Goal: Task Accomplishment & Management: Complete application form

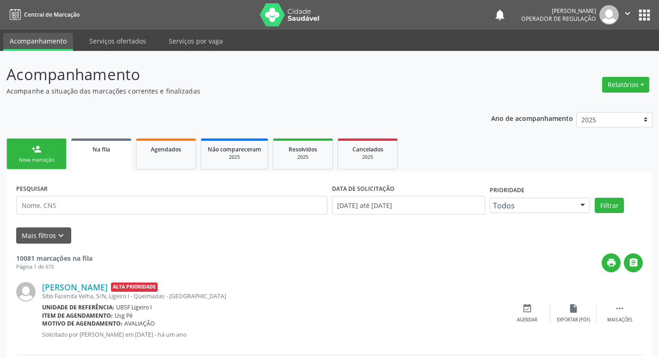
click at [55, 160] on div "Nova marcação" at bounding box center [36, 159] width 46 height 7
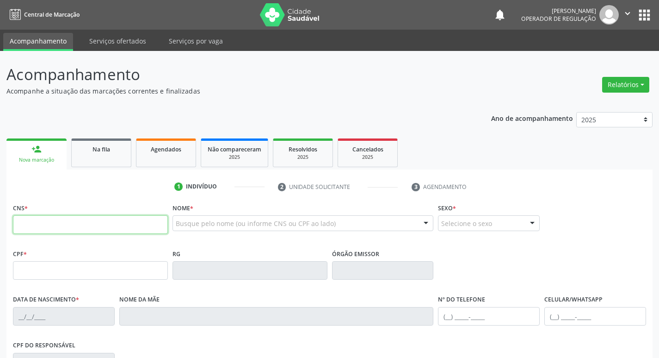
drag, startPoint x: 64, startPoint y: 224, endPoint x: 66, endPoint y: 211, distance: 12.6
click at [64, 224] on input "text" at bounding box center [90, 224] width 155 height 19
type input "708 2021 7808 6843"
type input "053.489.114-45"
type input "[DATE]"
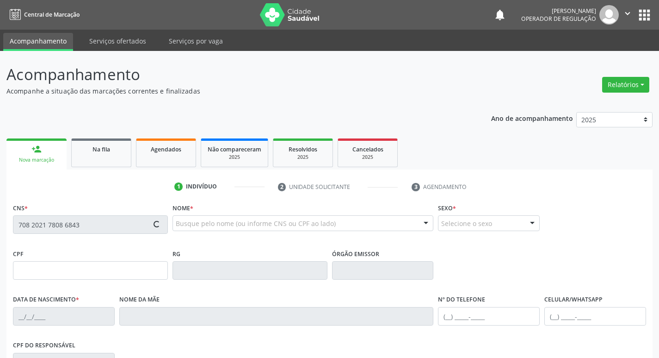
type input "[PERSON_NAME]"
type input "[PHONE_NUMBER]"
type input "27"
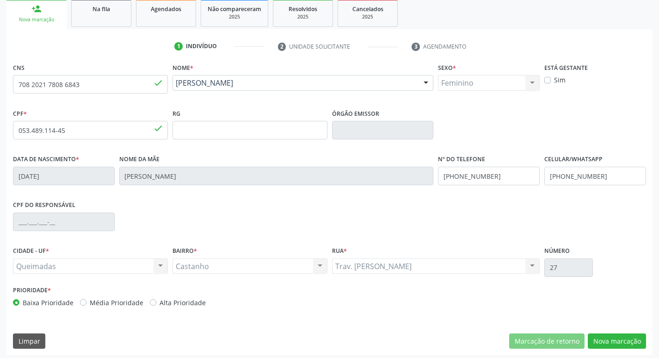
scroll to position [144, 0]
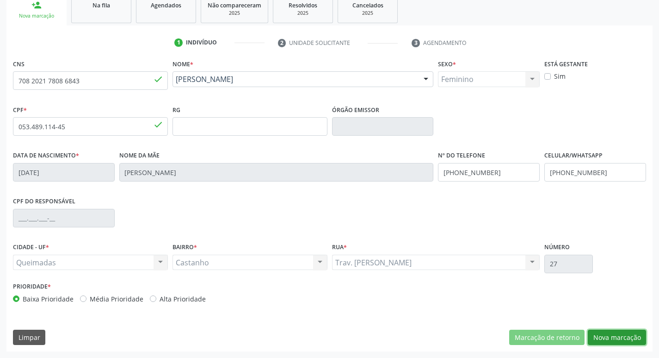
click at [630, 340] on button "Nova marcação" at bounding box center [617, 337] width 58 height 16
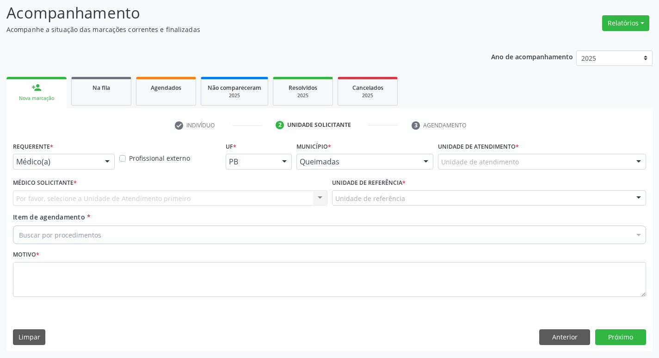
scroll to position [62, 0]
click at [64, 172] on div "Requerente * Médico(a) Médico(a) Enfermeiro(a) Paciente Nenhum resultado encont…" at bounding box center [64, 157] width 106 height 36
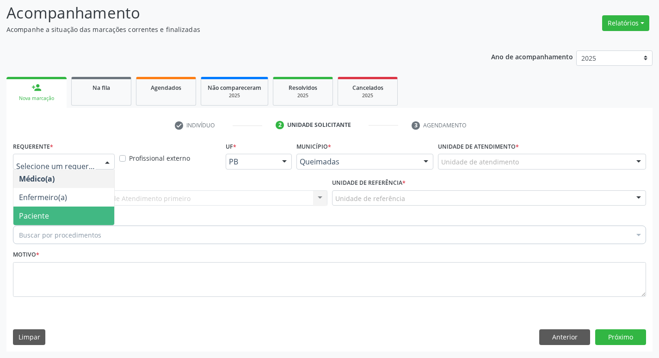
click at [64, 216] on span "Paciente" at bounding box center [63, 215] width 101 height 19
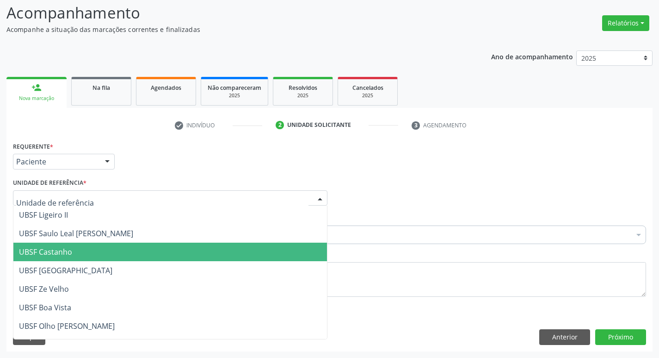
click at [71, 247] on span "UBSF Castanho" at bounding box center [45, 252] width 53 height 10
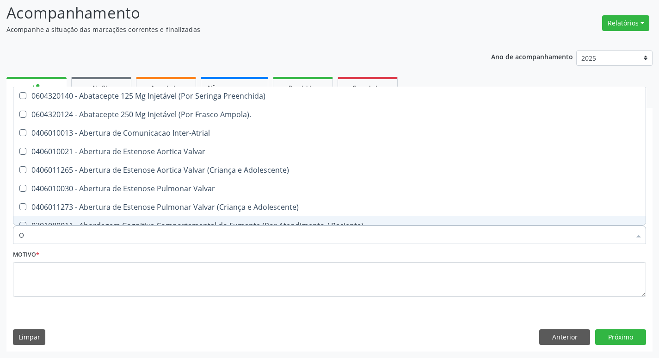
type input "ORTOPEDISTA"
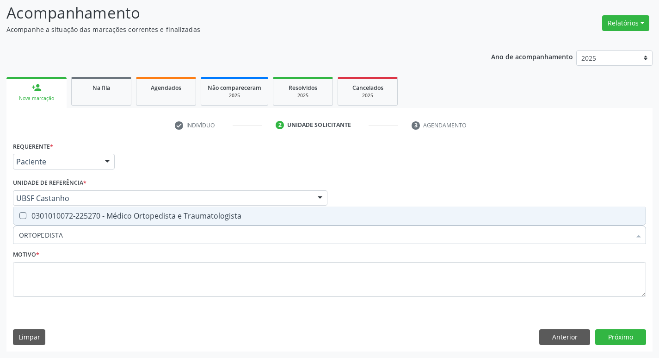
click at [83, 222] on span "0301010072-225270 - Médico Ortopedista e Traumatologista" at bounding box center [329, 215] width 632 height 19
checkbox Traumatologista "true"
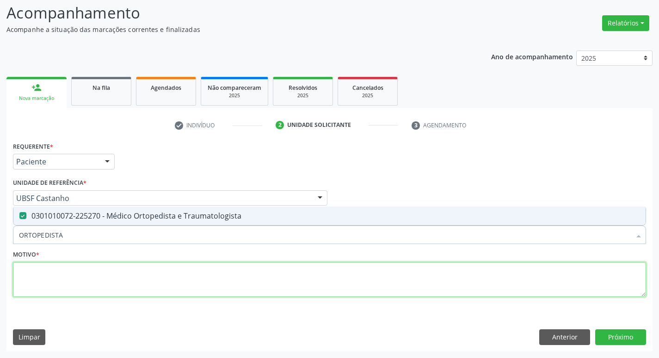
click at [44, 284] on textarea at bounding box center [329, 279] width 633 height 35
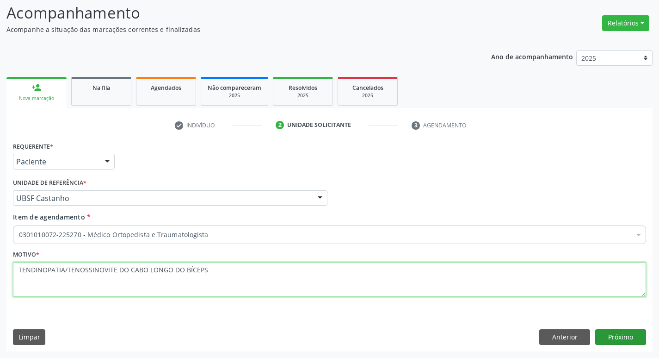
type textarea "TENDINOPATIA/TENOSSINOVITE DO CABO LONGO DO BÍCEPS"
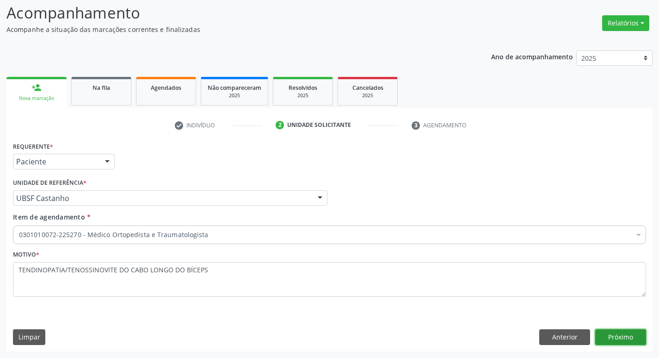
click at [618, 342] on button "Próximo" at bounding box center [620, 337] width 51 height 16
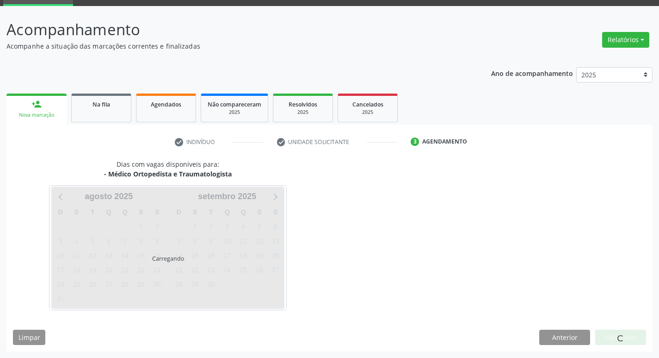
scroll to position [45, 0]
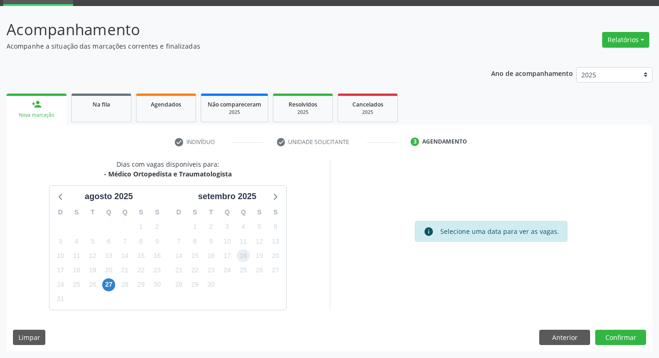
click at [247, 254] on span "18" at bounding box center [243, 255] width 13 height 13
click at [607, 337] on button "Confirmar" at bounding box center [620, 337] width 51 height 16
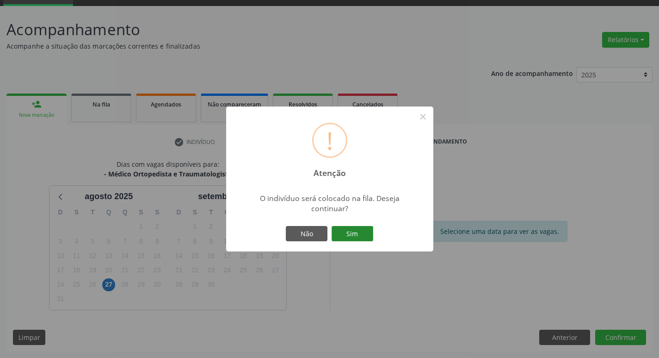
click at [348, 240] on button "Sim" at bounding box center [353, 234] width 42 height 16
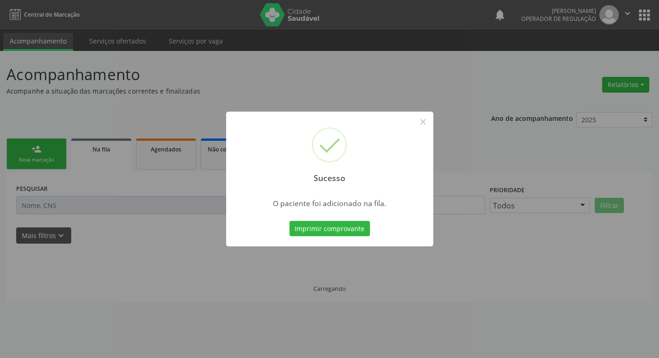
scroll to position [0, 0]
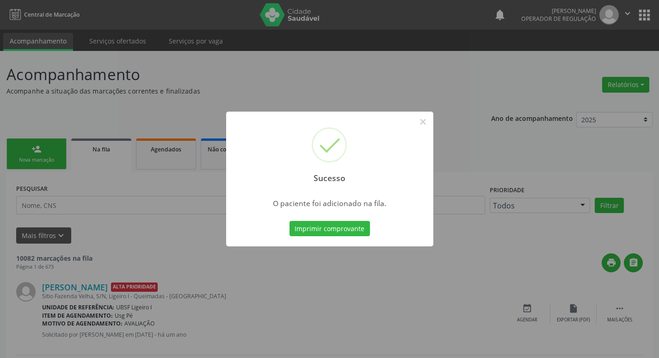
click at [47, 140] on div "Sucesso × O paciente foi adicionado na fila. Imprimir comprovante Cancel" at bounding box center [329, 179] width 659 height 358
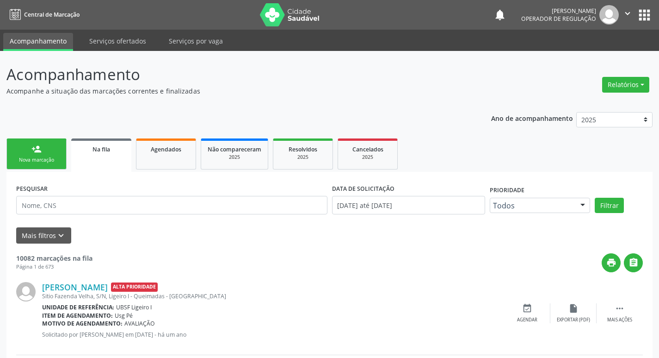
click at [17, 156] on link "person_add Nova marcação" at bounding box center [36, 153] width 60 height 31
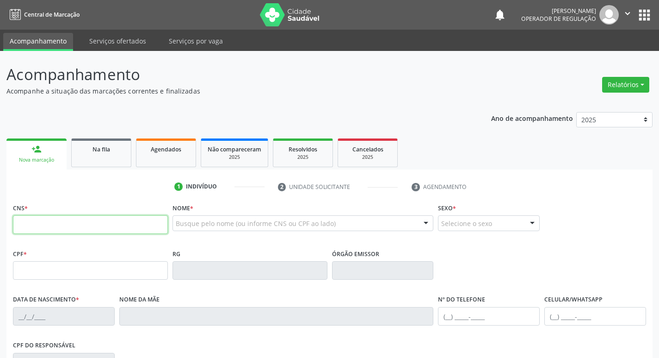
click at [99, 225] on input "text" at bounding box center [90, 224] width 155 height 19
type input "705 0060 8853 4457"
type input "025.076.374-55"
type input "[DATE]"
type input "[PERSON_NAME]"
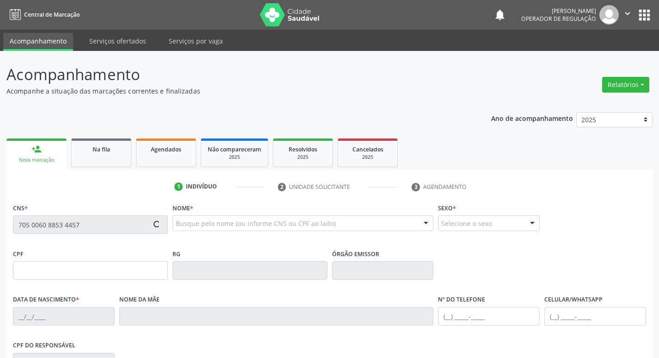
type input "[PHONE_NUMBER]"
type input "71"
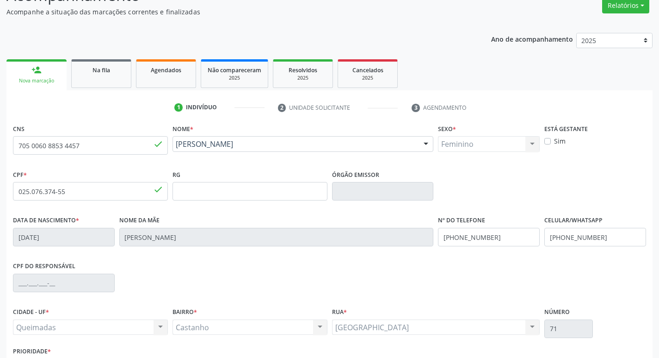
scroll to position [144, 0]
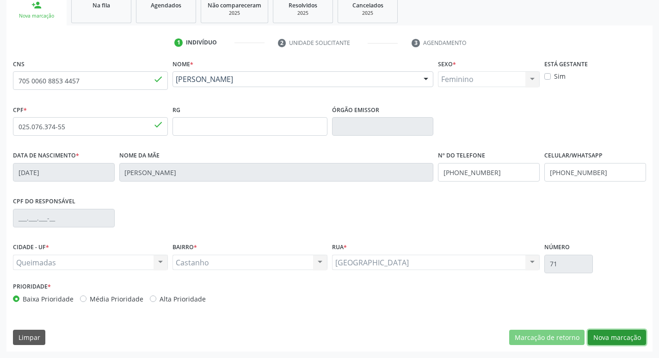
click at [628, 336] on button "Nova marcação" at bounding box center [617, 337] width 58 height 16
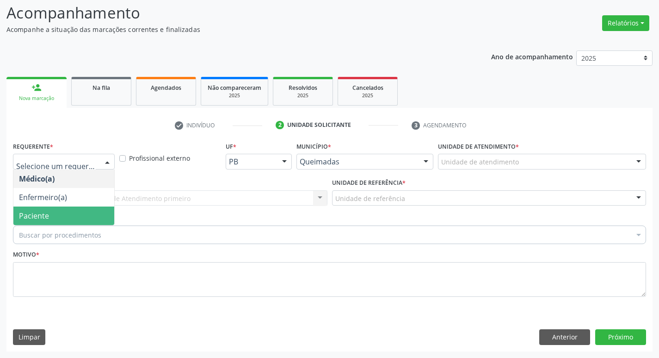
click at [49, 212] on span "Paciente" at bounding box center [63, 215] width 101 height 19
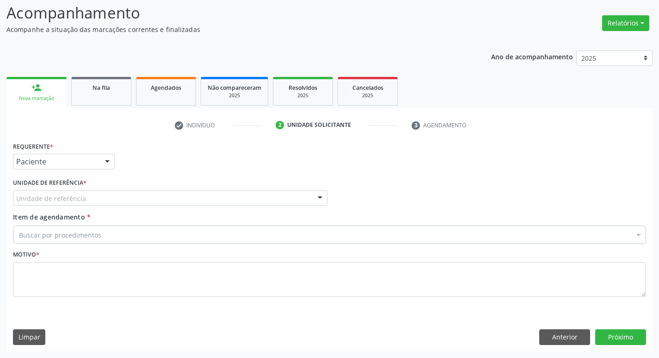
click at [49, 203] on div "Unidade de referência" at bounding box center [170, 198] width 315 height 16
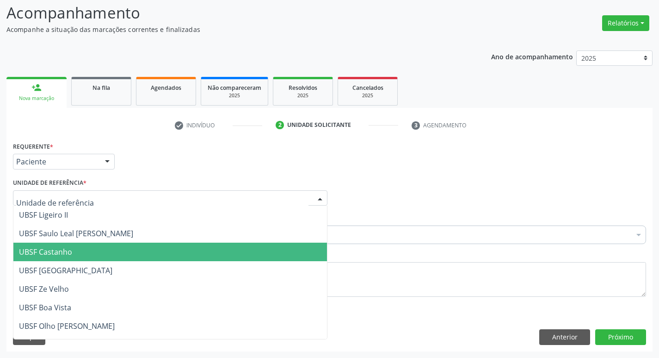
click at [57, 258] on span "UBSF Castanho" at bounding box center [170, 251] width 314 height 19
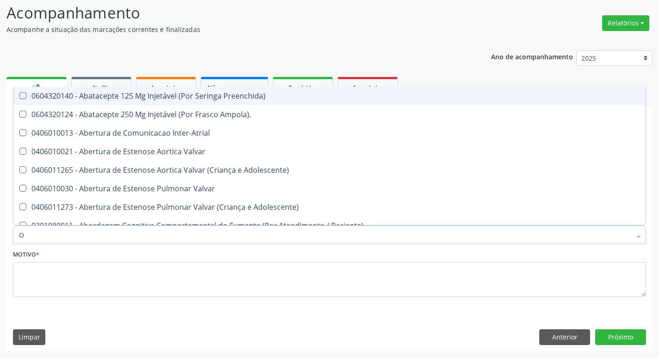
type input "ORTOPEDISTA"
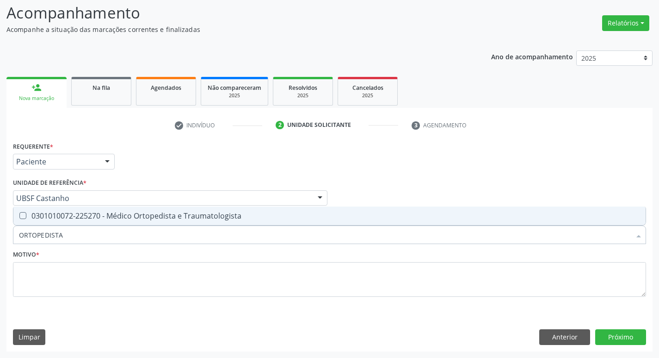
click at [87, 208] on span "0301010072-225270 - Médico Ortopedista e Traumatologista" at bounding box center [329, 215] width 632 height 19
checkbox Traumatologista "true"
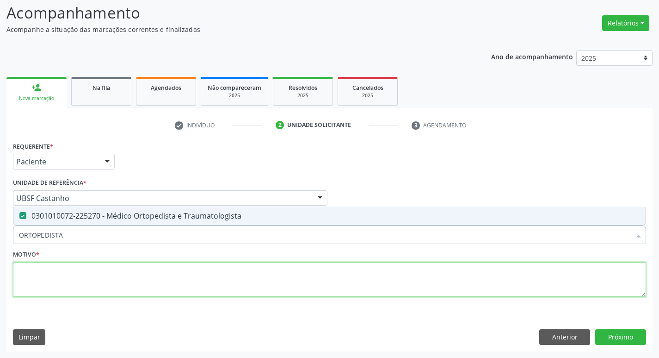
click at [81, 266] on textarea at bounding box center [329, 279] width 633 height 35
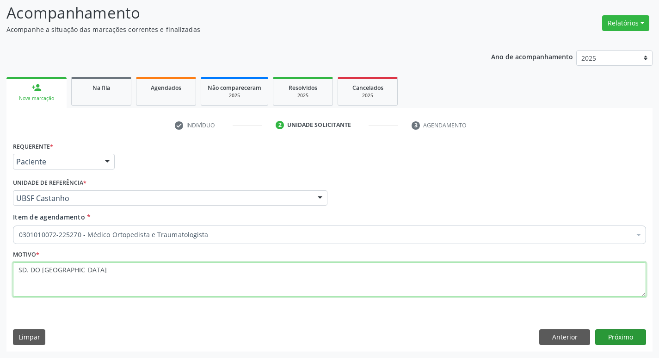
type textarea "SD. DO [GEOGRAPHIC_DATA]"
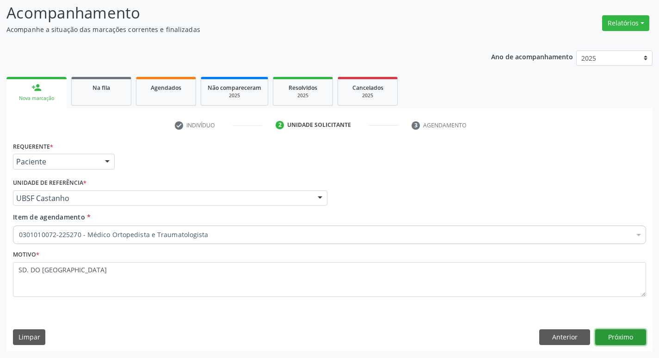
click at [626, 341] on button "Próximo" at bounding box center [620, 337] width 51 height 16
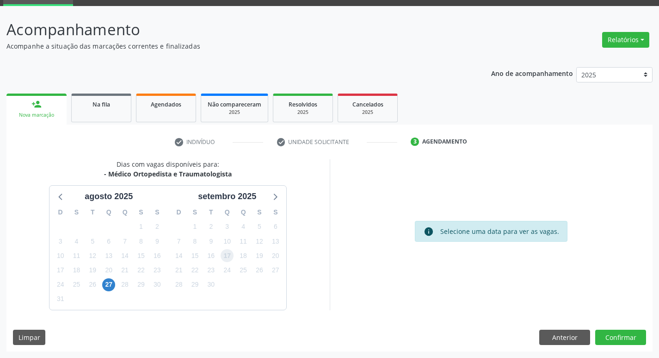
click at [229, 259] on span "17" at bounding box center [227, 255] width 13 height 13
click at [645, 337] on button "Confirmar" at bounding box center [620, 337] width 51 height 16
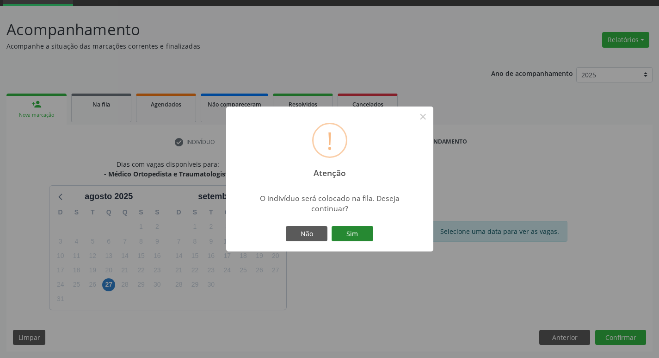
click at [350, 229] on button "Sim" at bounding box center [353, 234] width 42 height 16
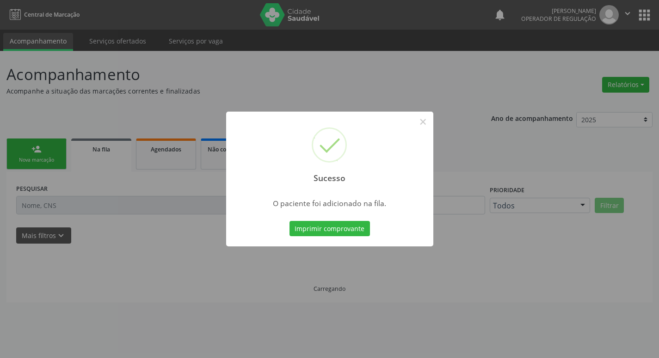
scroll to position [0, 0]
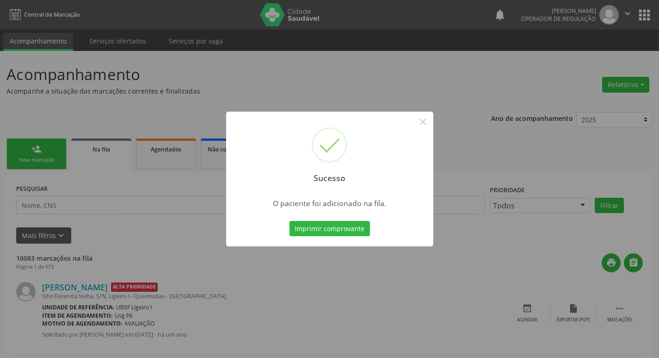
click at [133, 198] on div "Sucesso × O paciente foi adicionado na fila. Imprimir comprovante Cancel" at bounding box center [329, 179] width 659 height 358
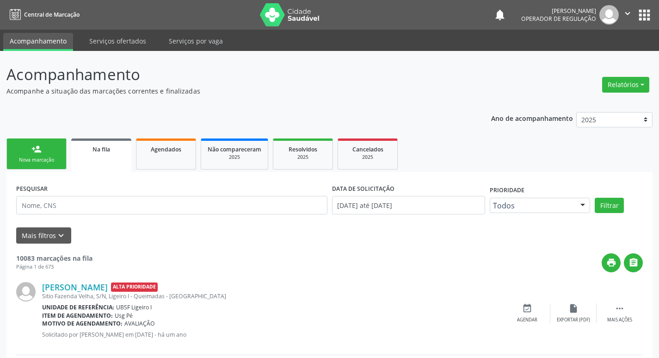
click at [27, 159] on div "Nova marcação" at bounding box center [36, 159] width 46 height 7
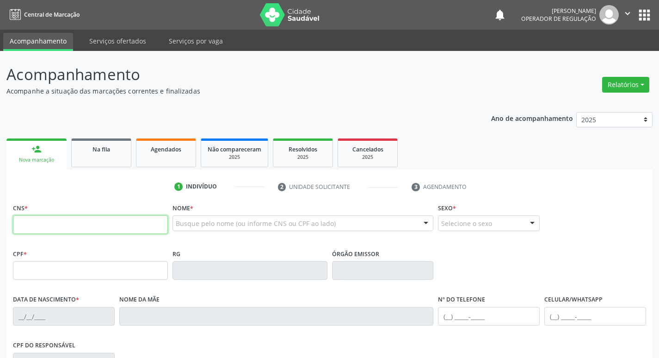
click at [128, 220] on input "text" at bounding box center [90, 224] width 155 height 19
type input "704 6027 2509 2630"
type input "707.068.824-58"
type input "[DATE]"
type input "[PERSON_NAME]"
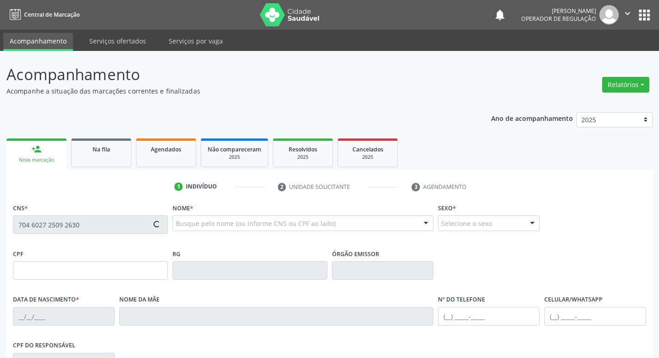
type input "[PHONE_NUMBER]"
type input "S/N"
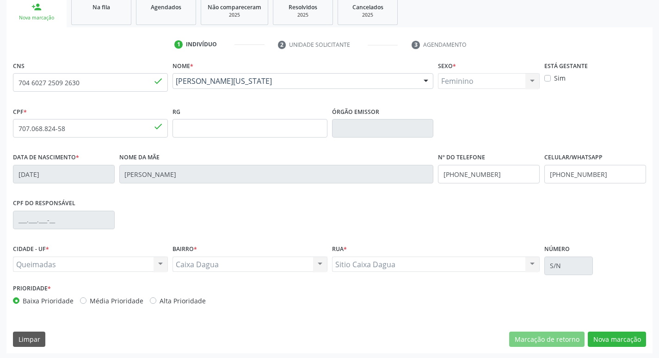
scroll to position [144, 0]
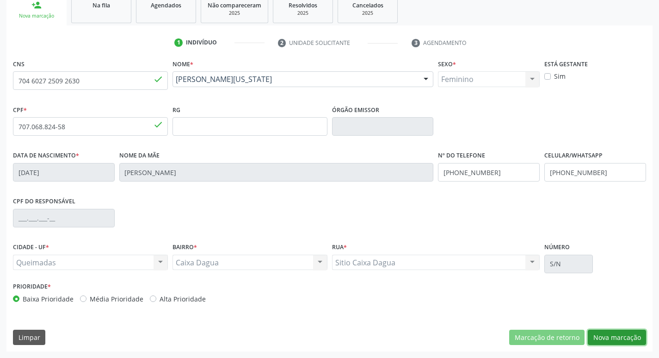
click at [608, 332] on button "Nova marcação" at bounding box center [617, 337] width 58 height 16
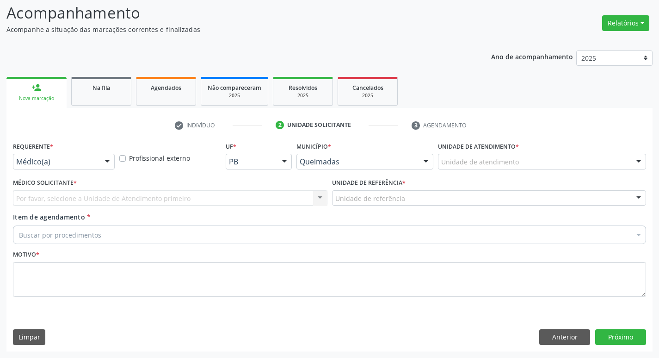
click at [92, 169] on div "Requerente * Médico(a) Médico(a) Enfermeiro(a) Paciente Nenhum resultado encont…" at bounding box center [64, 157] width 106 height 36
click at [63, 153] on div "Requerente * Médico(a) Médico(a) Enfermeiro(a) Paciente Nenhum resultado encont…" at bounding box center [64, 154] width 102 height 30
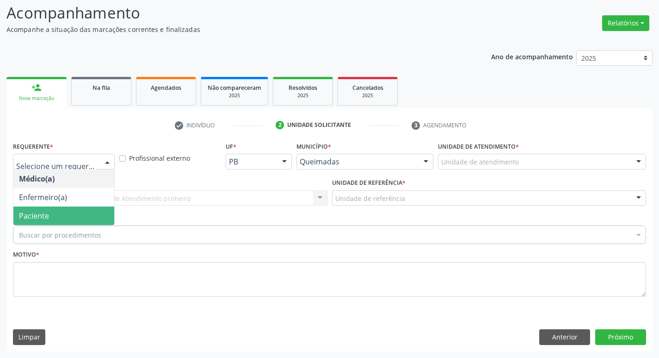
click at [32, 216] on span "Paciente" at bounding box center [34, 215] width 30 height 10
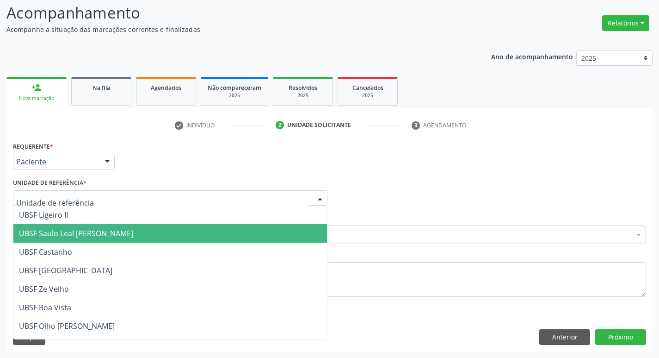
click at [49, 230] on span "UBSF Saulo Leal [PERSON_NAME]" at bounding box center [76, 233] width 114 height 10
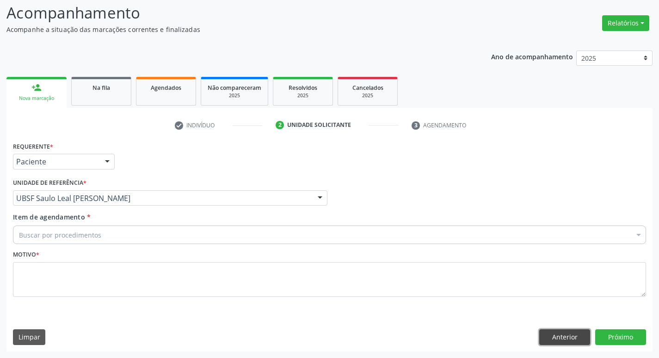
click at [559, 334] on button "Anterior" at bounding box center [564, 337] width 51 height 16
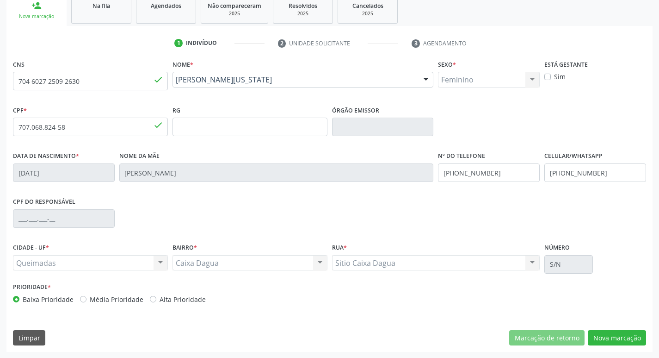
scroll to position [144, 0]
click at [618, 334] on button "Nova marcação" at bounding box center [617, 337] width 58 height 16
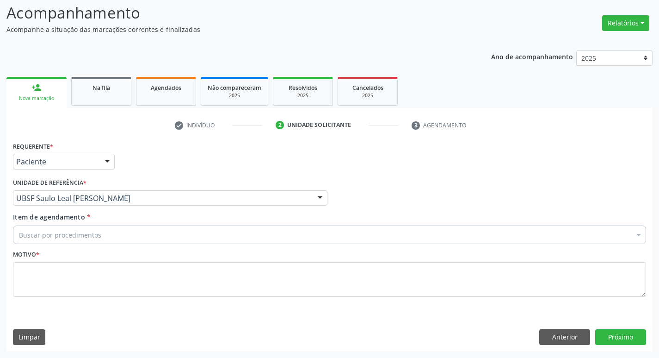
scroll to position [62, 0]
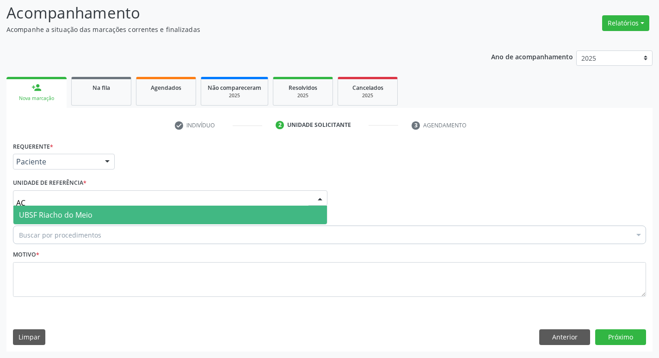
type input "A"
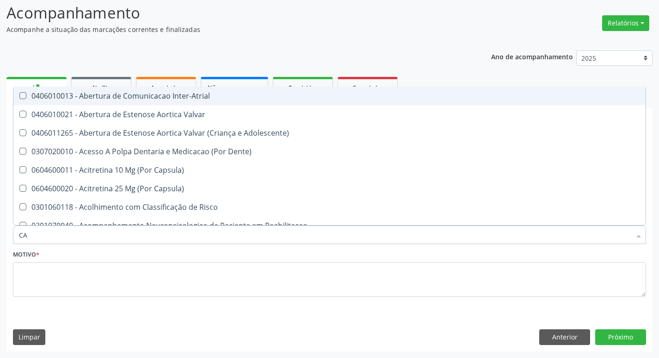
type input "C"
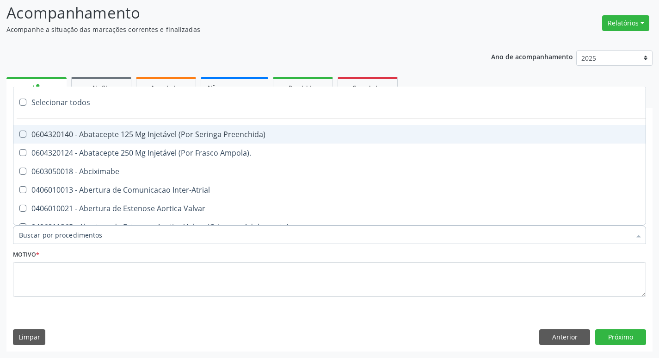
click at [12, 41] on div "Acompanhamento Acompanhe a situação das marcações correntes e finalizadas Relat…" at bounding box center [329, 176] width 646 height 350
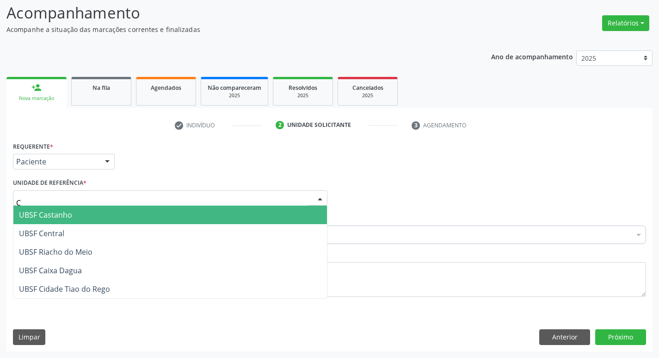
type input "CA"
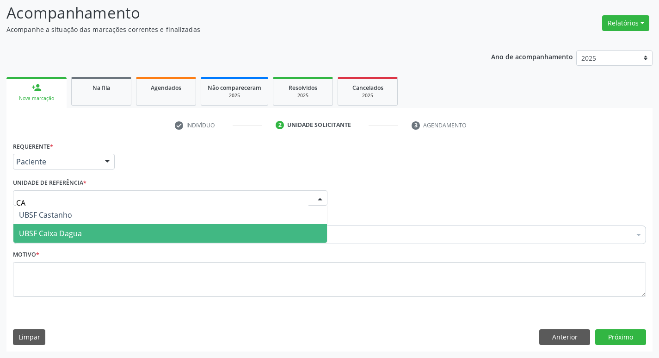
click at [49, 241] on span "UBSF Caixa Dagua" at bounding box center [170, 233] width 314 height 19
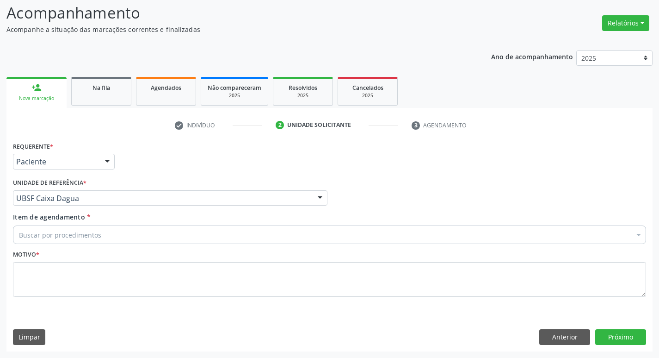
drag, startPoint x: 51, startPoint y: 240, endPoint x: 58, endPoint y: 230, distance: 11.9
click at [56, 234] on div "Buscar por procedimentos" at bounding box center [329, 234] width 633 height 19
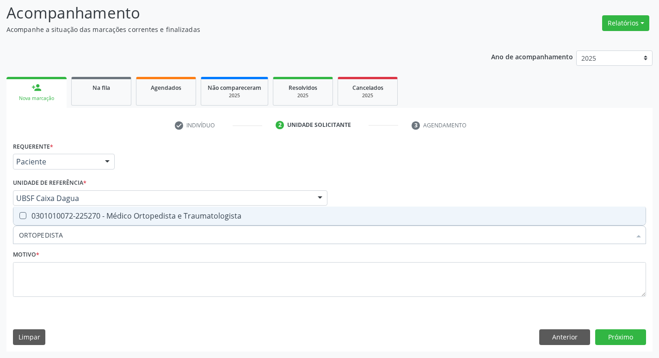
click at [55, 206] on div "Requerente * Paciente Médico(a) Enfermeiro(a) Paciente Nenhum resultado encontr…" at bounding box center [329, 224] width 633 height 170
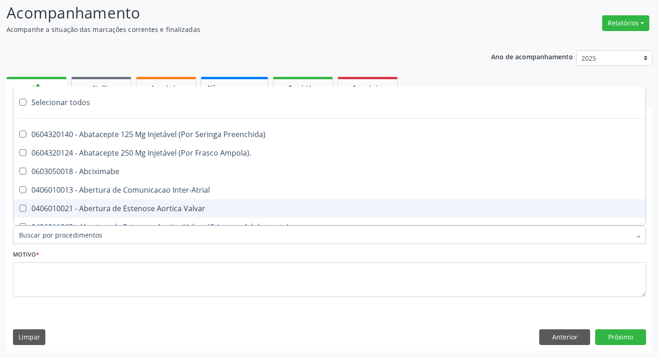
click at [51, 225] on div "Selecionar todos 0604320140 - Abatacepte 125 Mg Injetável (Por Seringa Preenchi…" at bounding box center [329, 233] width 633 height 16
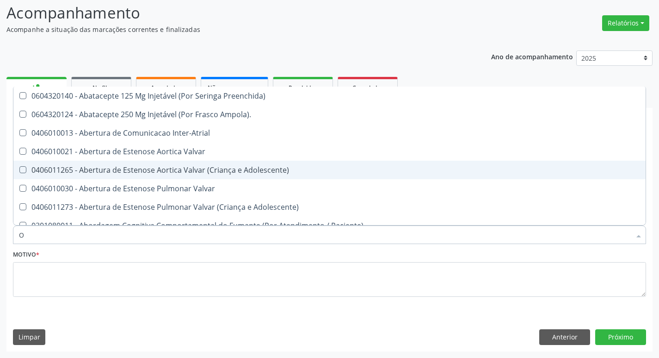
type input "ORTOPEDISTA"
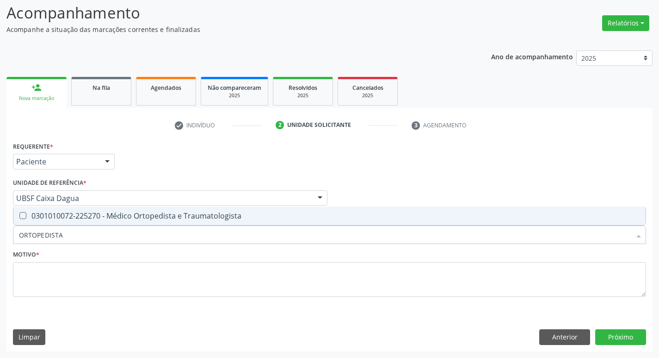
click at [116, 217] on div "0301010072-225270 - Médico Ortopedista e Traumatologista" at bounding box center [329, 215] width 621 height 7
checkbox Traumatologista "true"
click at [97, 298] on fieldset "Motivo *" at bounding box center [329, 275] width 633 height 56
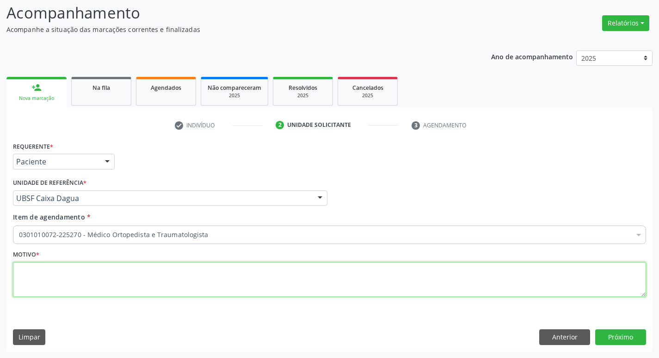
click at [101, 273] on textarea at bounding box center [329, 279] width 633 height 35
type textarea "DORES LOMBARES CRÔNICAS"
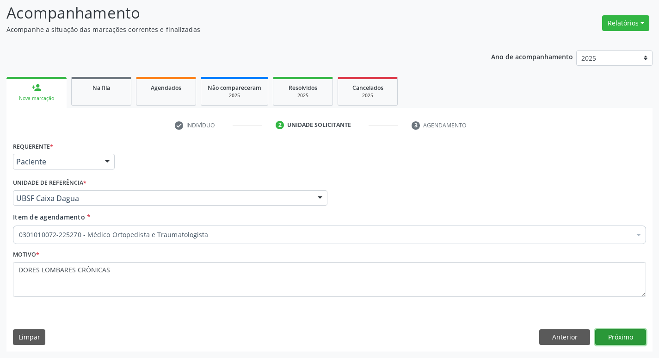
click at [629, 340] on button "Próximo" at bounding box center [620, 337] width 51 height 16
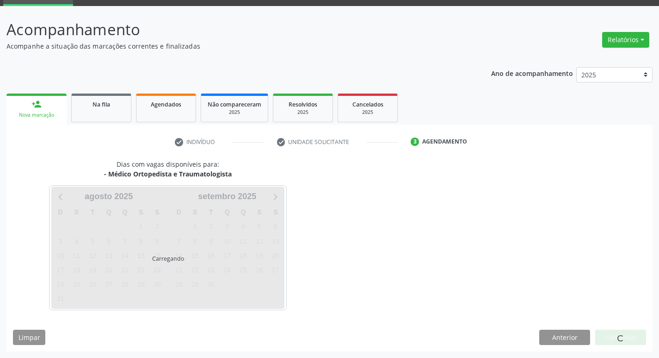
scroll to position [45, 0]
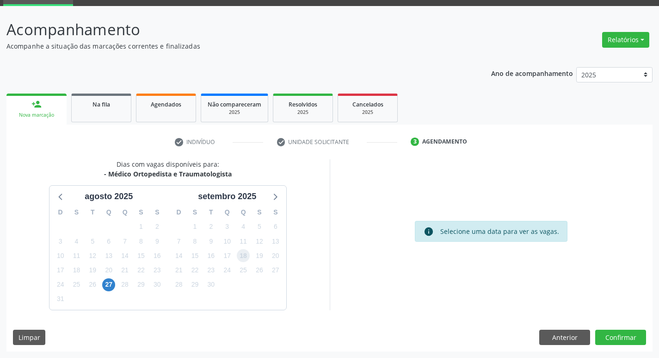
click at [242, 259] on span "18" at bounding box center [243, 255] width 13 height 13
click at [632, 340] on button "Confirmar" at bounding box center [620, 337] width 51 height 16
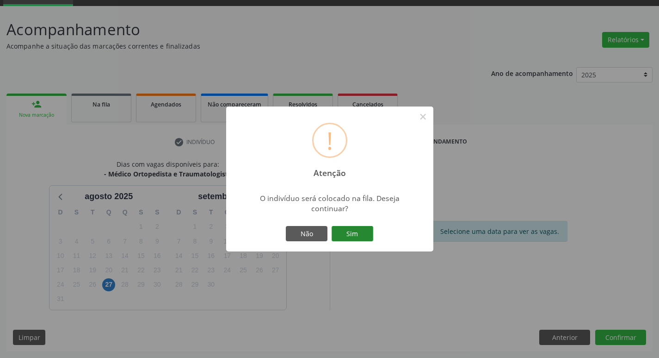
click at [363, 238] on button "Sim" at bounding box center [353, 234] width 42 height 16
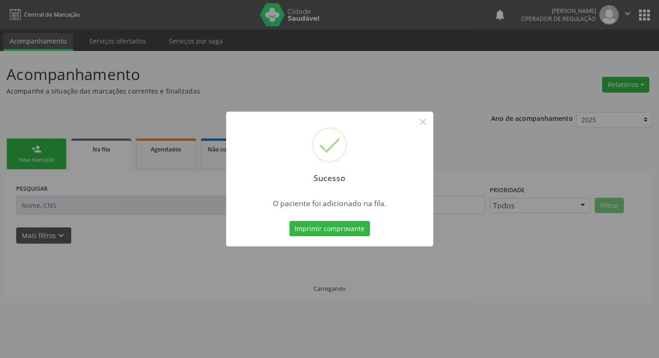
scroll to position [0, 0]
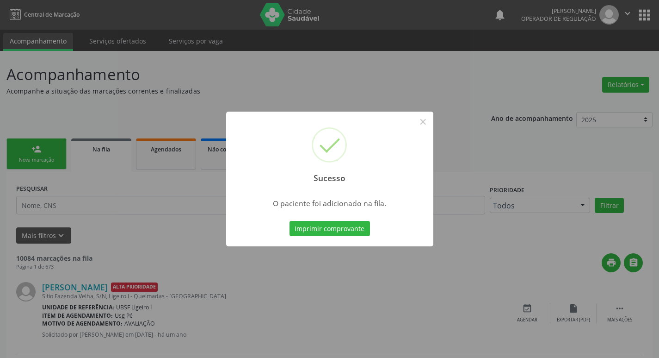
click at [37, 235] on div "Sucesso × O paciente foi adicionado na fila. Imprimir comprovante Cancel" at bounding box center [329, 179] width 659 height 358
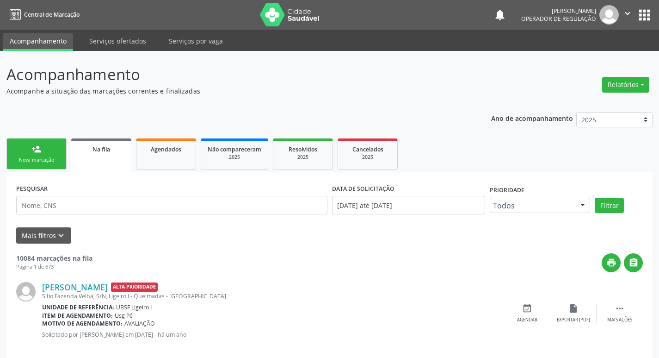
click at [19, 149] on link "person_add Nova marcação" at bounding box center [36, 153] width 60 height 31
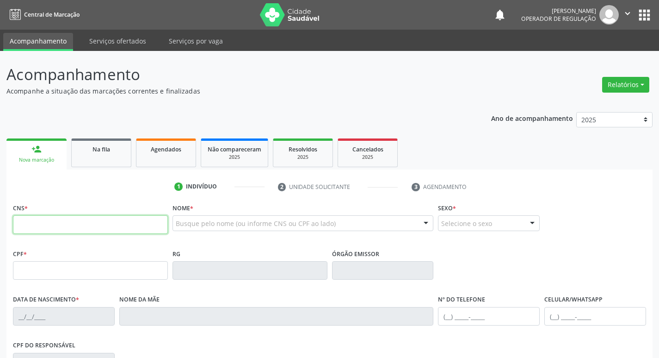
click at [74, 226] on input "text" at bounding box center [90, 224] width 155 height 19
type input "701 2020 3466 2319"
type input "035.478.914-77"
type input "[DATE]"
type input "[PERSON_NAME][GEOGRAPHIC_DATA]"
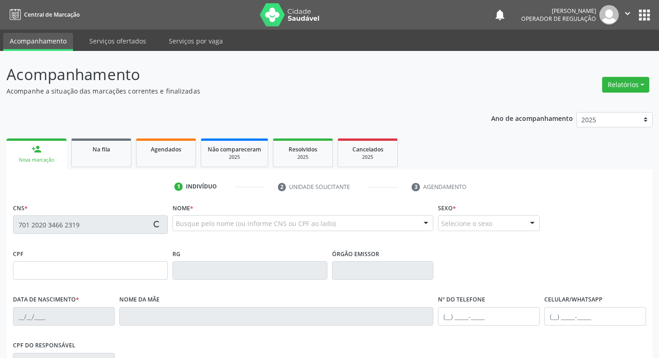
type input "[PHONE_NUMBER]"
type input "028.318.614-38"
type input "27"
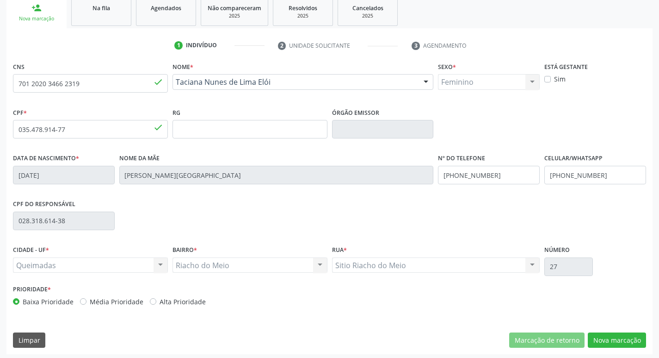
scroll to position [144, 0]
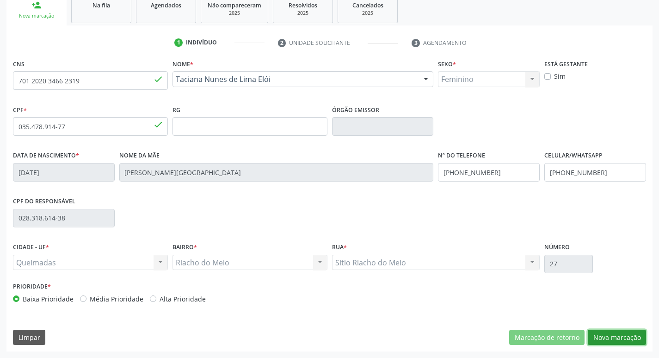
click at [603, 343] on button "Nova marcação" at bounding box center [617, 337] width 58 height 16
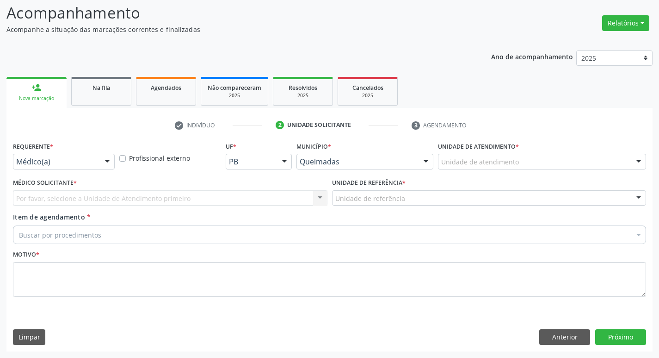
scroll to position [62, 0]
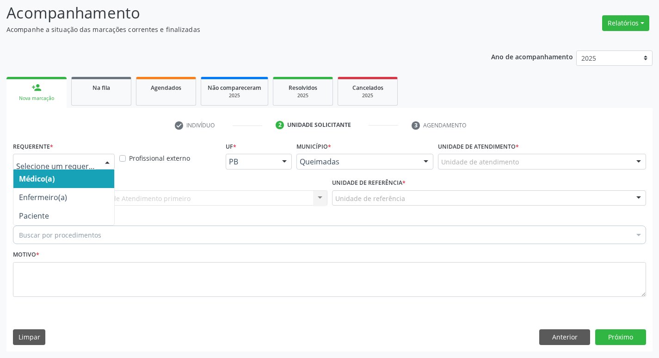
click at [103, 161] on div at bounding box center [107, 162] width 14 height 16
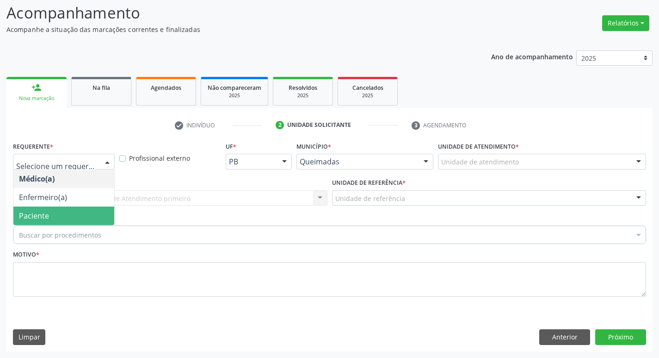
click at [38, 222] on span "Paciente" at bounding box center [63, 215] width 101 height 19
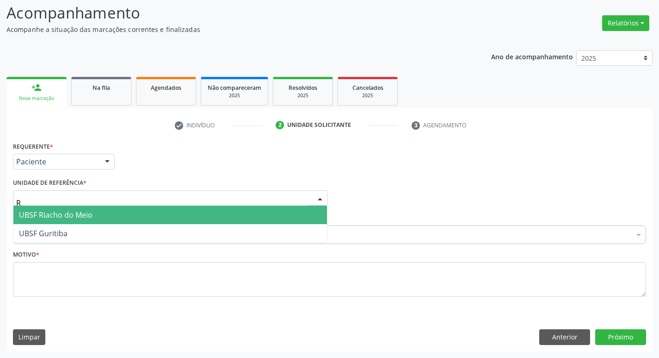
type input "RI"
click at [52, 221] on span "UBSF Riacho do Meio" at bounding box center [170, 214] width 314 height 19
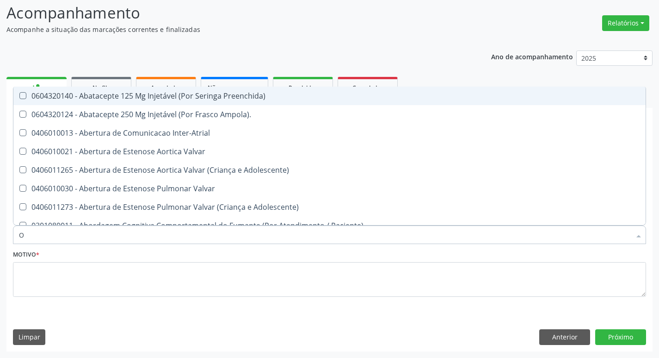
type input "ORTOPEDISTA"
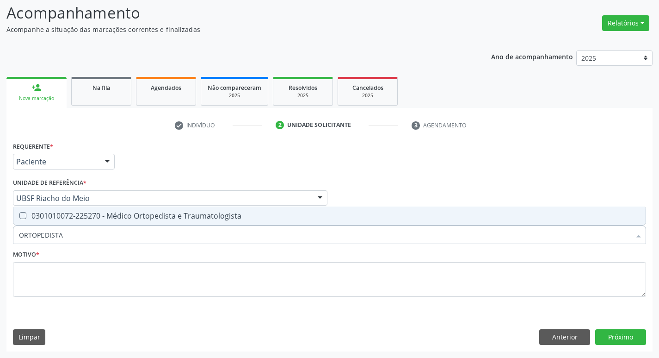
click at [87, 210] on span "0301010072-225270 - Médico Ortopedista e Traumatologista" at bounding box center [329, 215] width 632 height 19
checkbox Traumatologista "true"
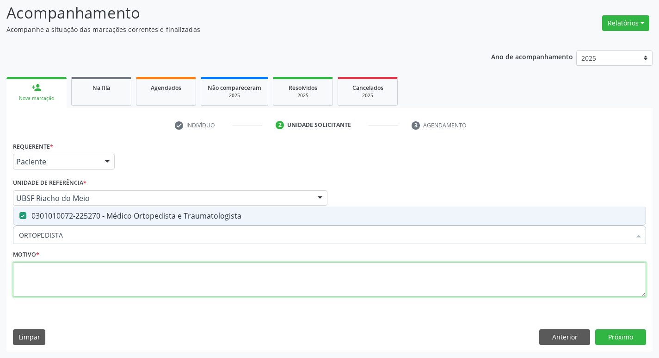
click at [68, 266] on textarea at bounding box center [329, 279] width 633 height 35
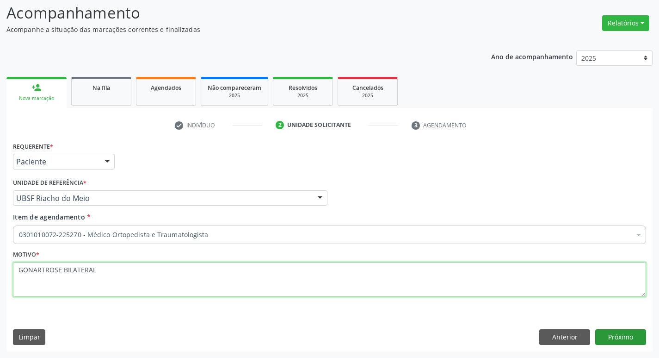
type textarea "GONARTROSE BILATERAL"
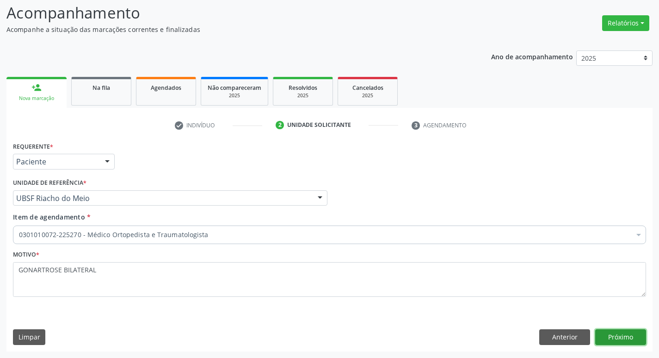
click at [616, 336] on button "Próximo" at bounding box center [620, 337] width 51 height 16
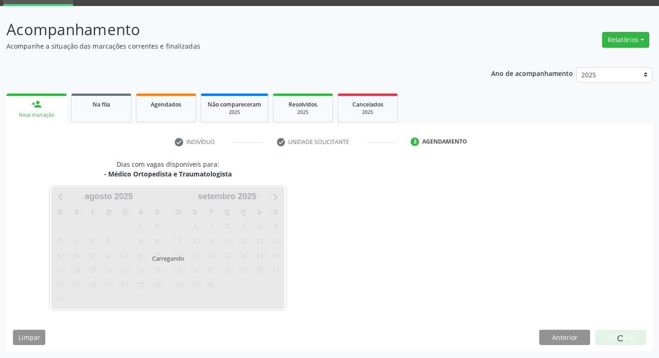
scroll to position [45, 0]
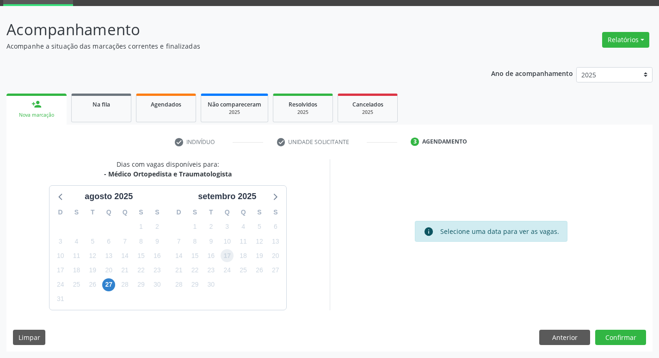
click at [231, 258] on span "17" at bounding box center [227, 255] width 13 height 13
click at [618, 337] on button "Confirmar" at bounding box center [620, 337] width 51 height 16
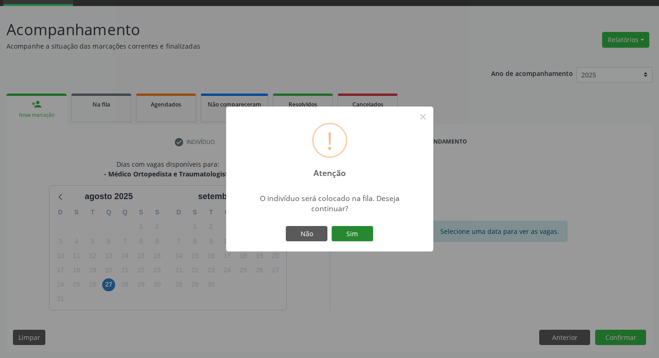
click at [371, 231] on button "Sim" at bounding box center [353, 234] width 42 height 16
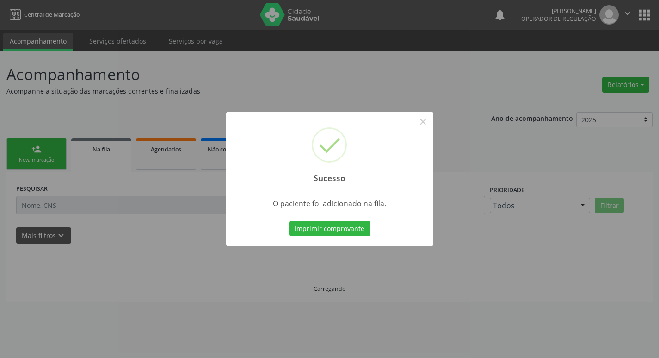
scroll to position [0, 0]
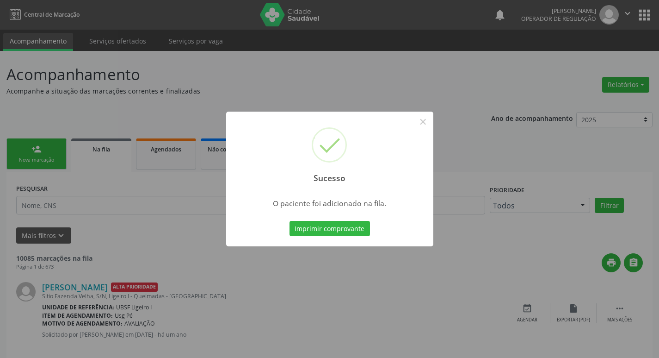
click at [31, 199] on div "Sucesso × O paciente foi adicionado na fila. Imprimir comprovante Cancel" at bounding box center [329, 179] width 659 height 358
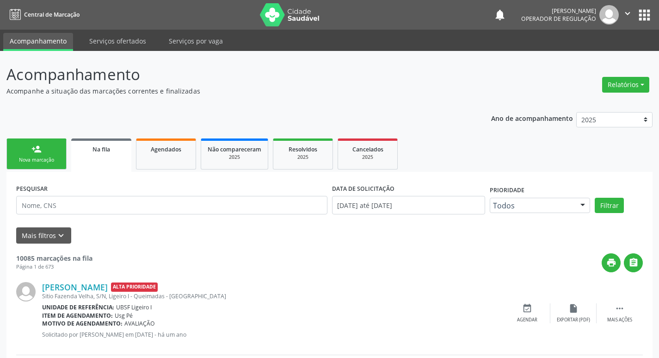
click at [32, 162] on div "Nova marcação" at bounding box center [36, 159] width 46 height 7
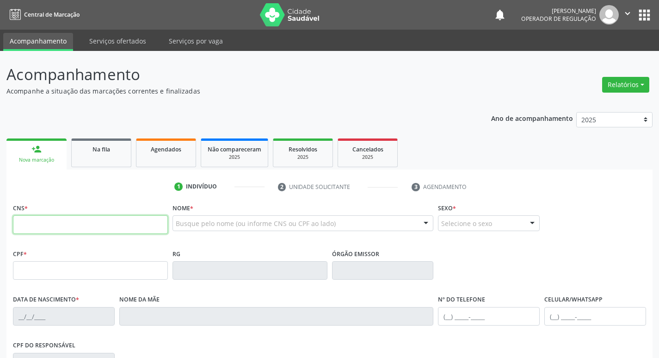
click at [45, 223] on input "text" at bounding box center [90, 224] width 155 height 19
type input "700 6064 1254 7869"
type input "064.846.761-94"
type input "[DATE]"
type input "[PERSON_NAME]"
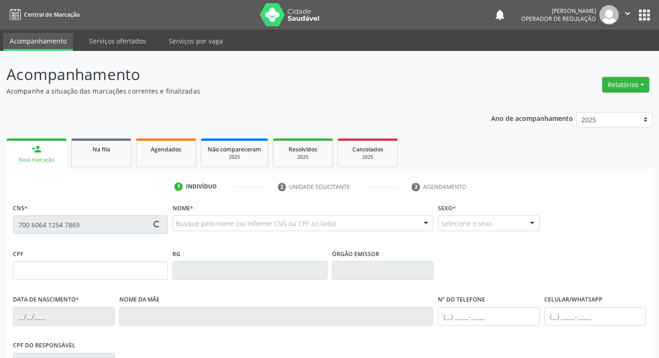
type input "[PHONE_NUMBER]"
type input "009.376.451-09"
type input "48"
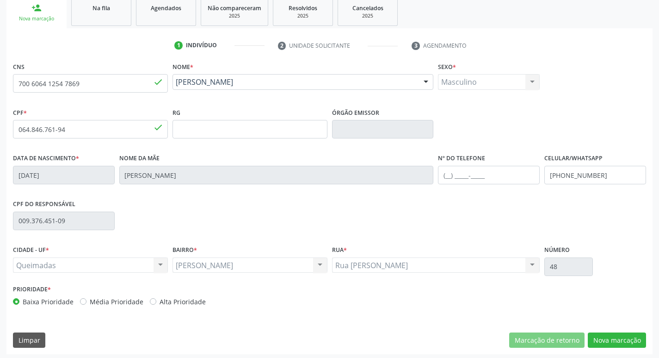
scroll to position [144, 0]
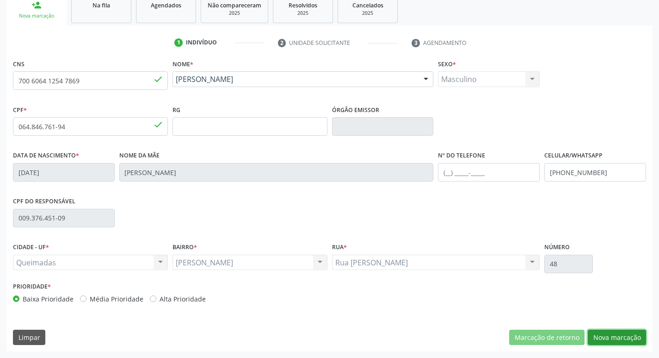
click at [628, 332] on button "Nova marcação" at bounding box center [617, 337] width 58 height 16
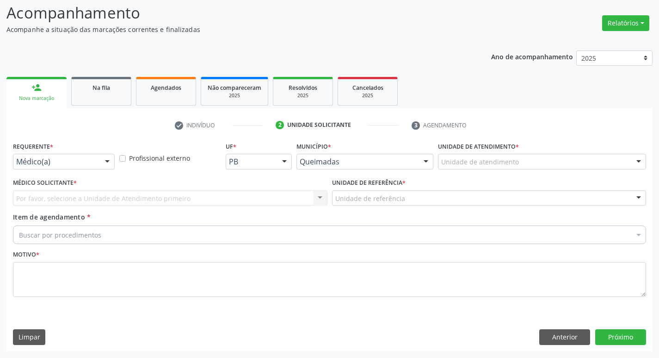
scroll to position [62, 0]
click at [70, 169] on div "Médico(a) Médico(a) Enfermeiro(a) Paciente Nenhum resultado encontrado para: " …" at bounding box center [64, 162] width 102 height 16
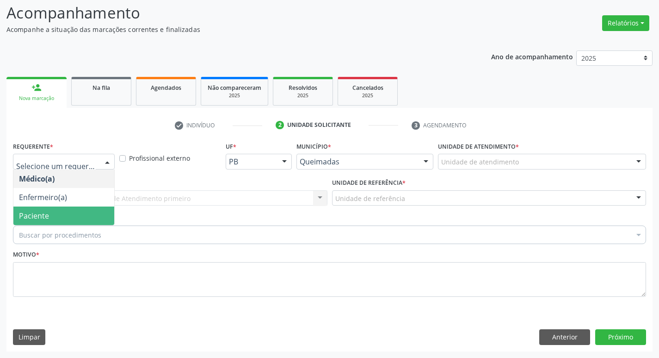
click at [65, 214] on span "Paciente" at bounding box center [63, 215] width 101 height 19
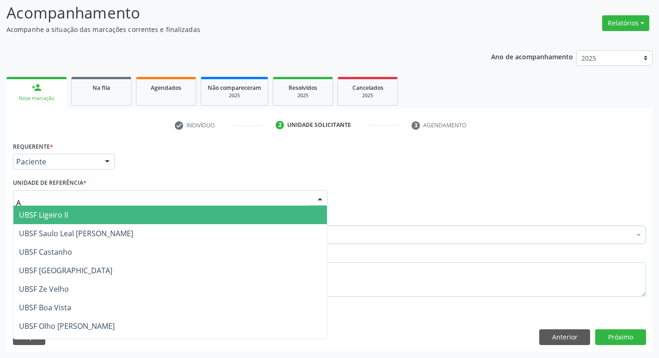
type input "AN"
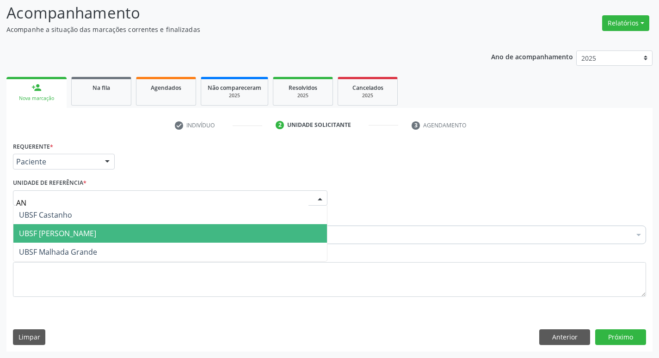
click at [51, 237] on span "UBSF [PERSON_NAME]" at bounding box center [57, 233] width 77 height 10
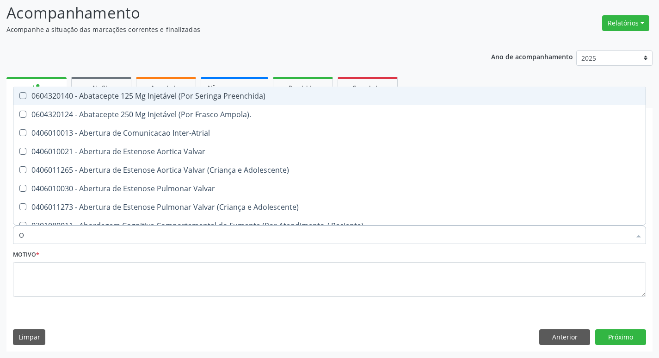
type input "ORTOPEDISTA"
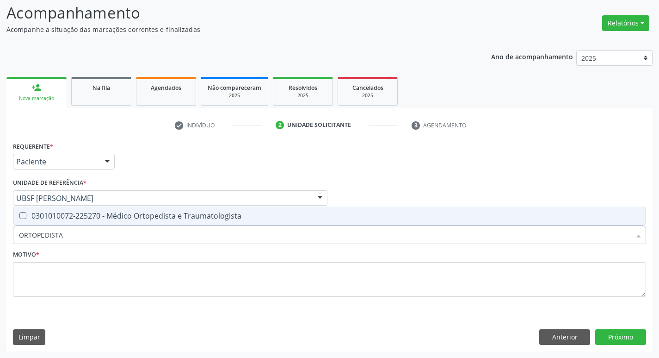
click at [76, 212] on div "0301010072-225270 - Médico Ortopedista e Traumatologista" at bounding box center [329, 215] width 621 height 7
checkbox Traumatologista "true"
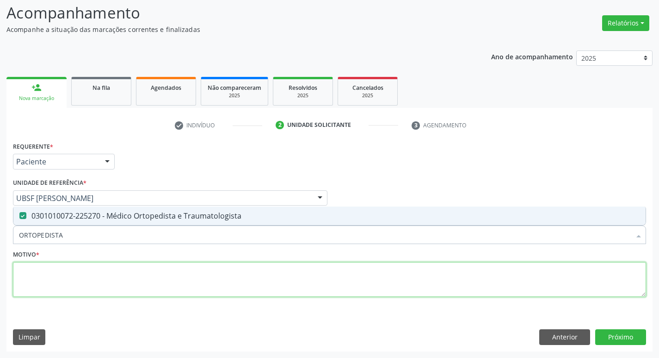
click at [77, 279] on textarea at bounding box center [329, 279] width 633 height 35
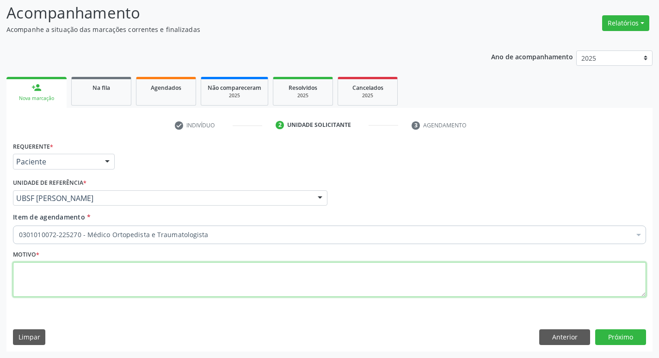
paste textarea "AVALIAÇÃO"
type textarea "AVALIAÇÃO"
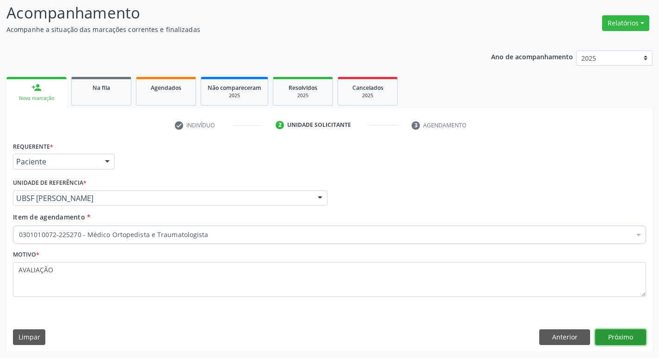
click at [611, 340] on button "Próximo" at bounding box center [620, 337] width 51 height 16
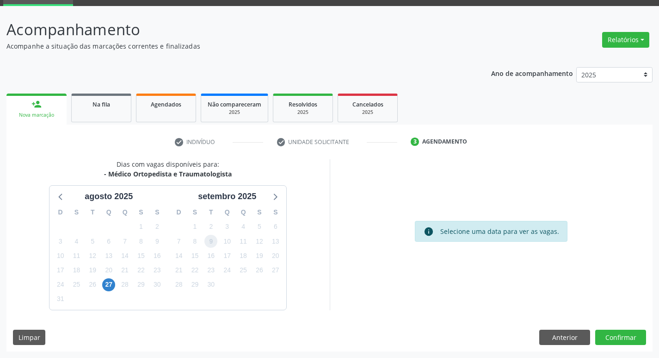
click at [214, 238] on span "9" at bounding box center [210, 241] width 13 height 13
click at [614, 330] on button "Confirmar" at bounding box center [620, 337] width 51 height 16
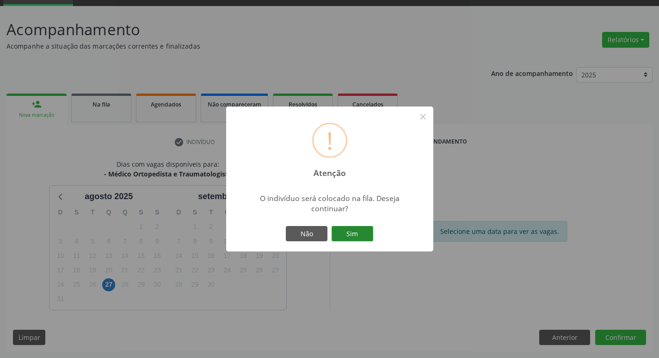
click at [367, 227] on button "Sim" at bounding box center [353, 234] width 42 height 16
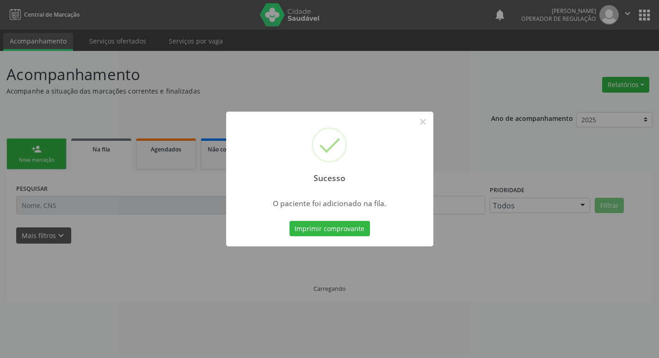
scroll to position [0, 0]
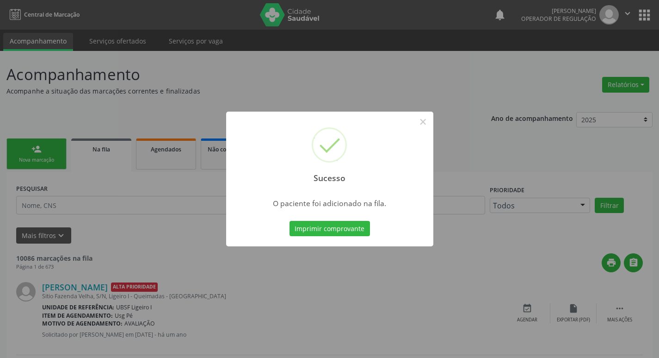
click at [0, 171] on div "Sucesso × O paciente foi adicionado na fila. Imprimir comprovante Cancel" at bounding box center [329, 179] width 659 height 358
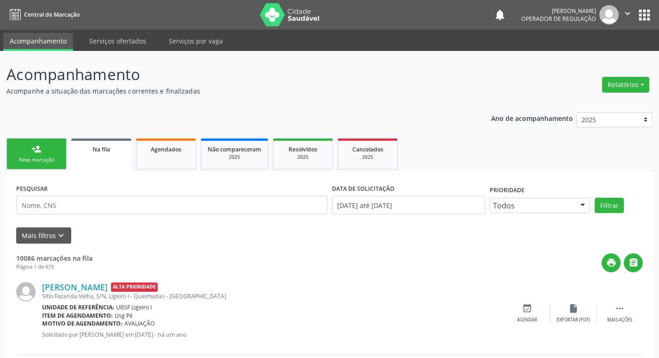
click at [38, 153] on div "person_add" at bounding box center [36, 149] width 10 height 10
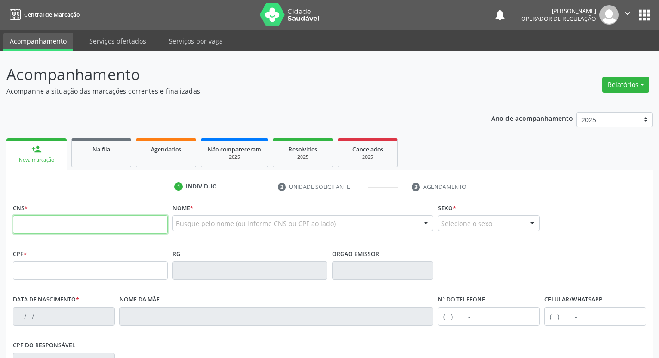
click at [56, 219] on input "text" at bounding box center [90, 224] width 155 height 19
type input "705 0024 6865 2350"
type input "108.425.387-98"
type input "03/03/1972"
type input "Noemia da Conceição Ferreira"
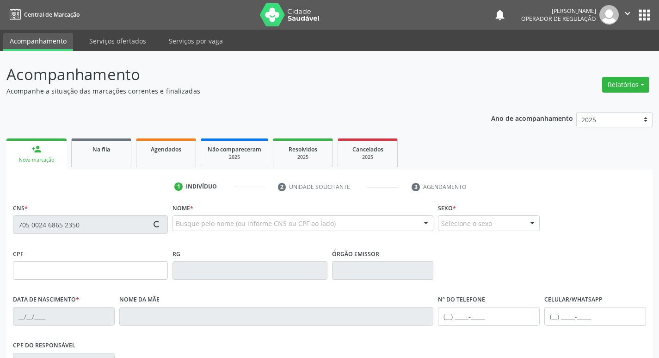
type input "(83) 99189-2098"
type input "40"
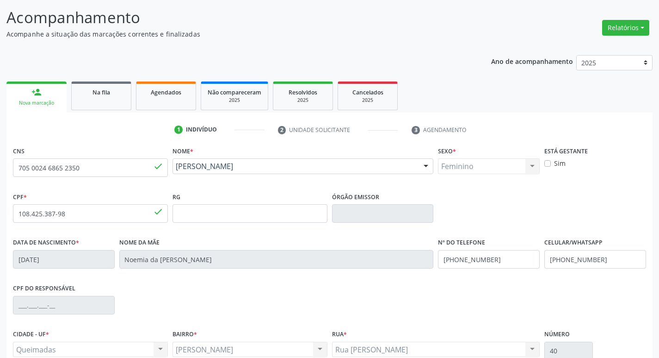
scroll to position [144, 0]
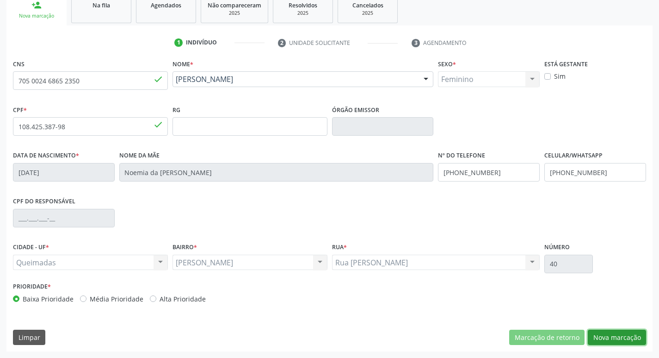
click at [608, 340] on button "Nova marcação" at bounding box center [617, 337] width 58 height 16
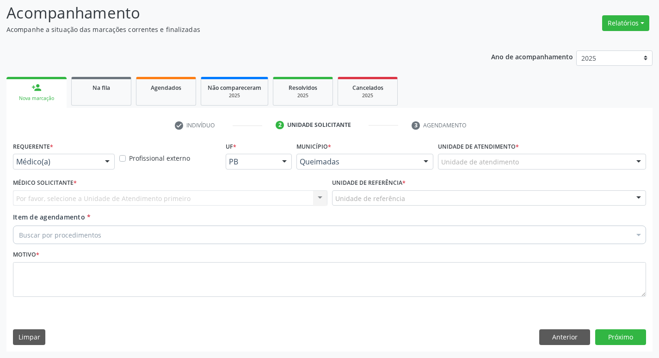
scroll to position [62, 0]
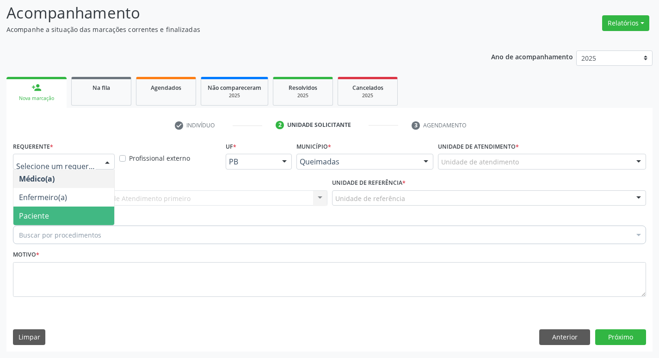
click at [51, 215] on span "Paciente" at bounding box center [63, 215] width 101 height 19
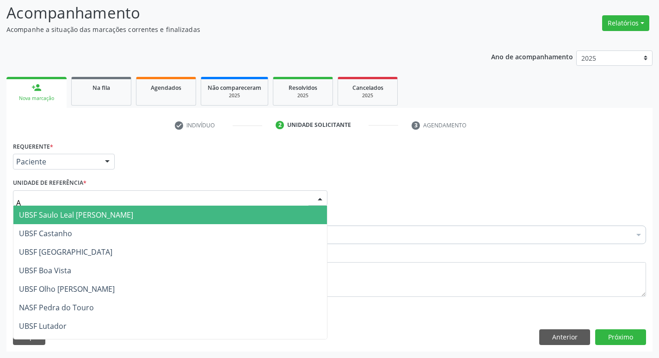
type input "AN"
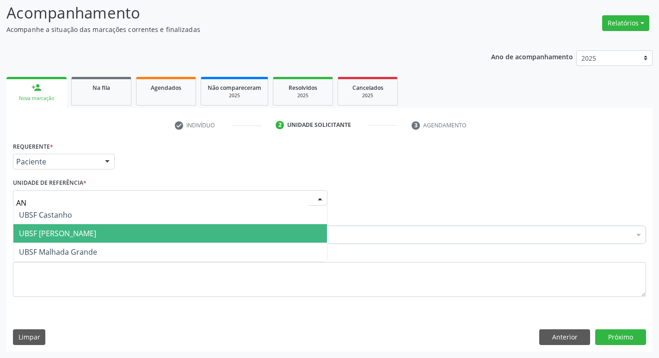
click at [59, 233] on span "UBSF [PERSON_NAME]" at bounding box center [57, 233] width 77 height 10
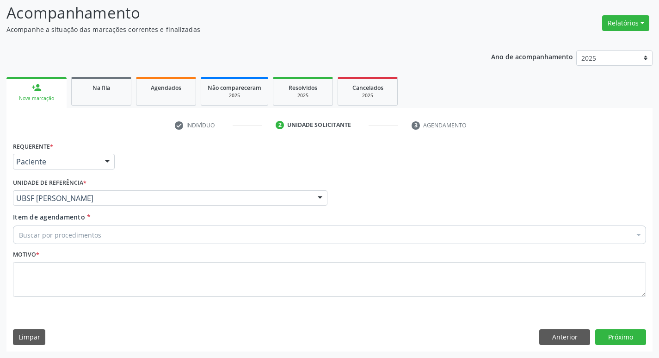
click at [59, 241] on div "Buscar por procedimentos" at bounding box center [329, 234] width 633 height 19
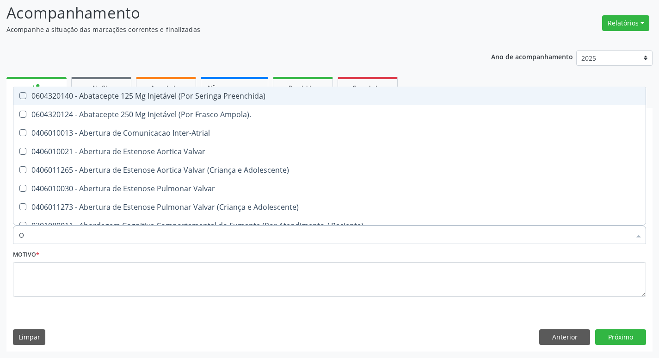
type input "ORTOPEDISTA"
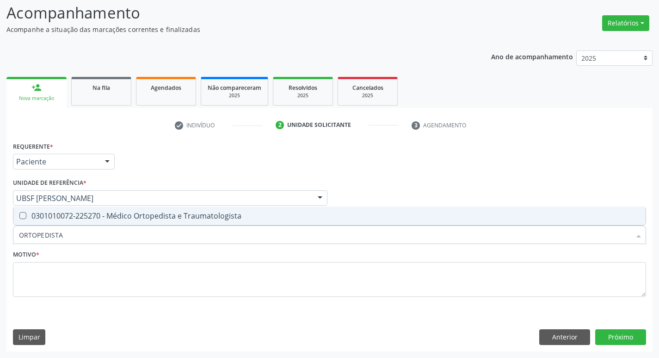
click at [59, 219] on div "0301010072-225270 - Médico Ortopedista e Traumatologista" at bounding box center [329, 215] width 621 height 7
checkbox Traumatologista "true"
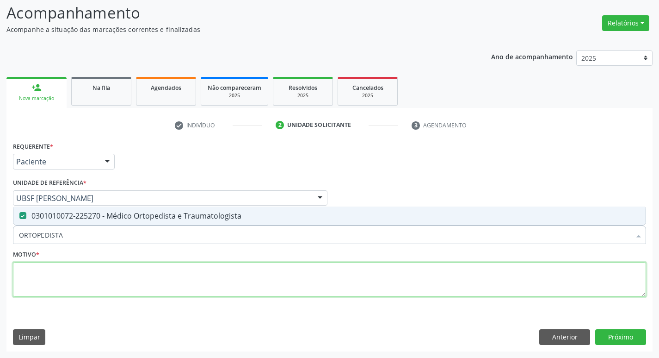
click at [57, 285] on textarea at bounding box center [329, 279] width 633 height 35
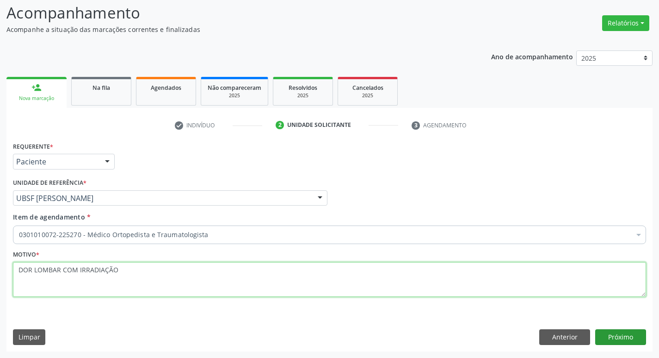
type textarea "DOR LOMBAR COM IRRADIAÇÃO"
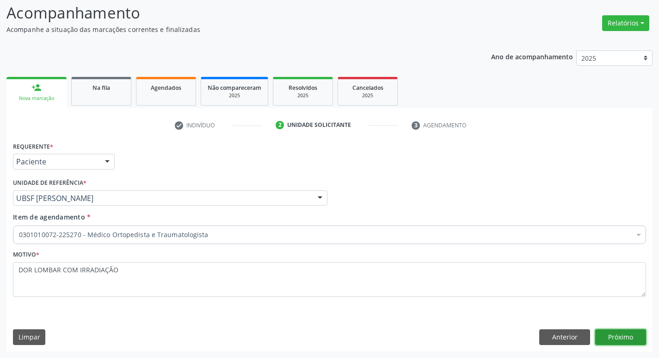
click at [599, 336] on button "Próximo" at bounding box center [620, 337] width 51 height 16
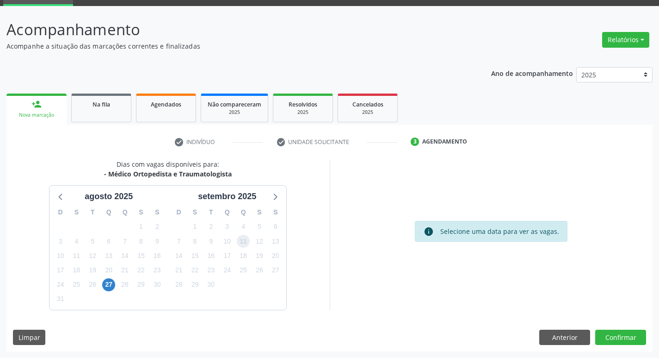
click at [247, 245] on span "11" at bounding box center [243, 241] width 13 height 13
click at [624, 334] on button "Confirmar" at bounding box center [620, 337] width 51 height 16
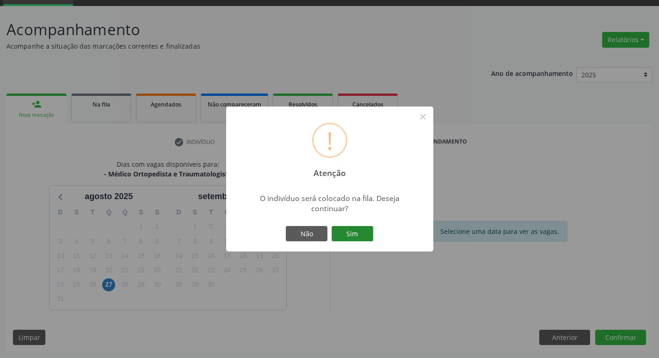
click at [346, 229] on button "Sim" at bounding box center [353, 234] width 42 height 16
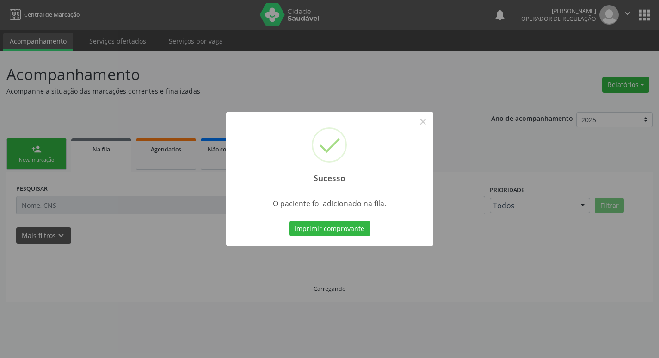
scroll to position [0, 0]
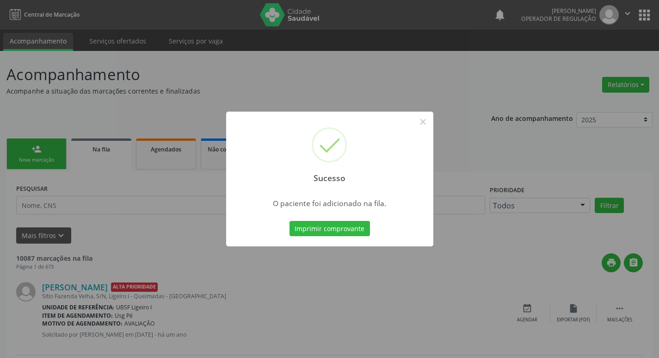
click at [128, 159] on div "Sucesso × O paciente foi adicionado na fila. Imprimir comprovante Cancel" at bounding box center [329, 179] width 659 height 358
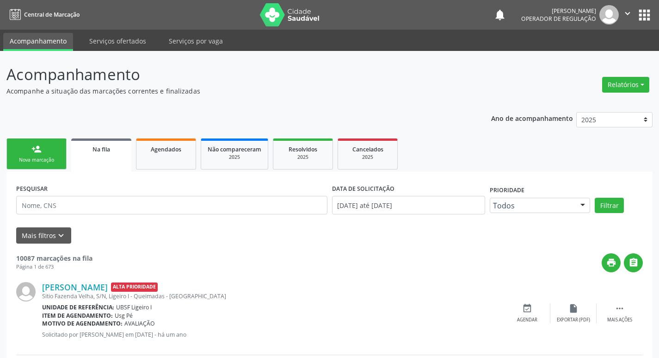
click at [30, 160] on div "Nova marcação" at bounding box center [36, 159] width 46 height 7
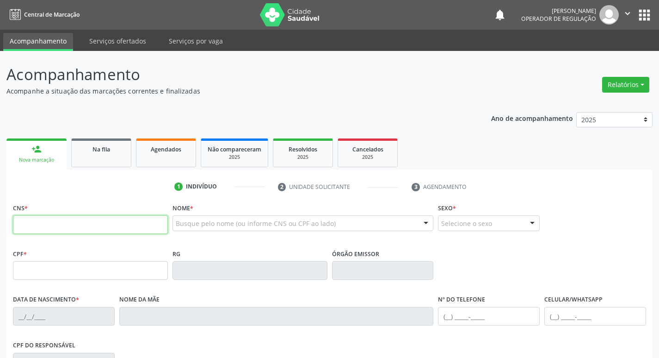
click at [38, 231] on input "text" at bounding box center [90, 224] width 155 height 19
type input "702 6042 3917 2646"
type input "085.035.534-65"
type input "08/07/1987"
type input "Joarna D 'Arc Nunes"
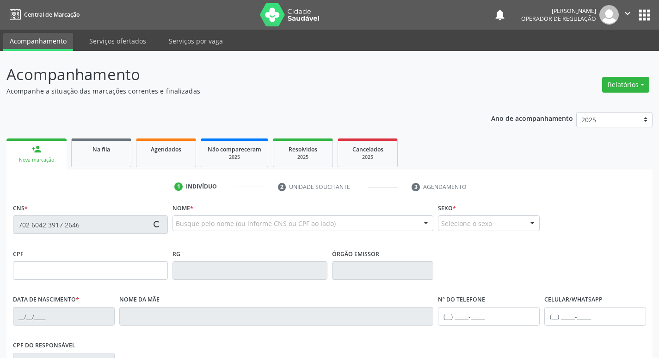
type input "(83) 99149-8615"
type input "(83) 99366-4168"
type input "66"
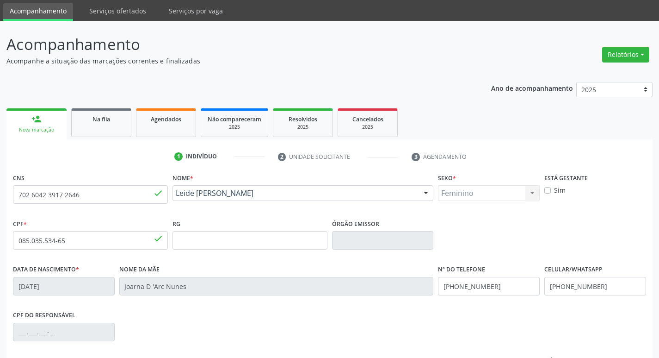
scroll to position [144, 0]
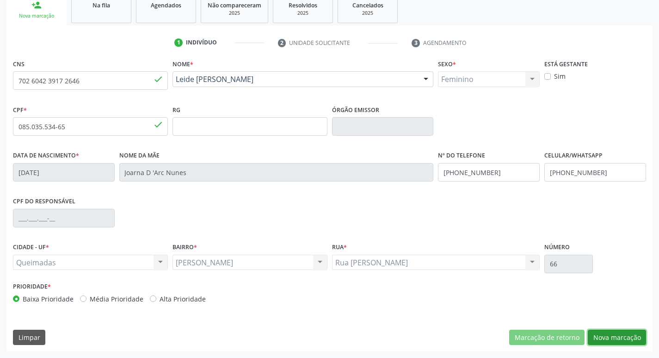
click at [615, 335] on button "Nova marcação" at bounding box center [617, 337] width 58 height 16
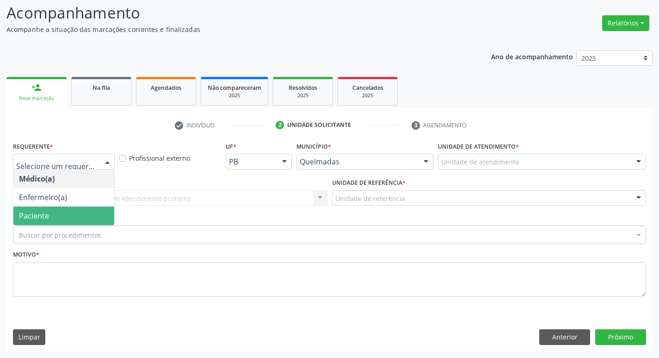
click at [54, 208] on span "Paciente" at bounding box center [63, 215] width 101 height 19
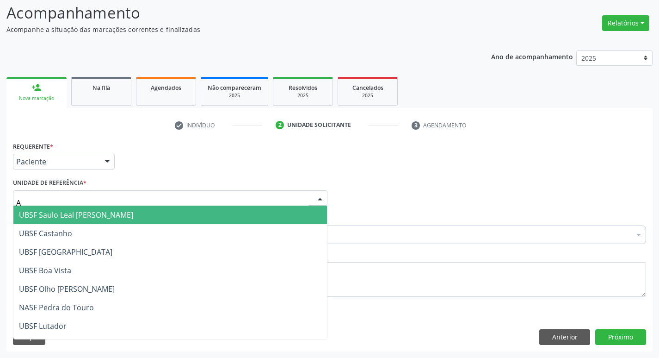
type input "AN"
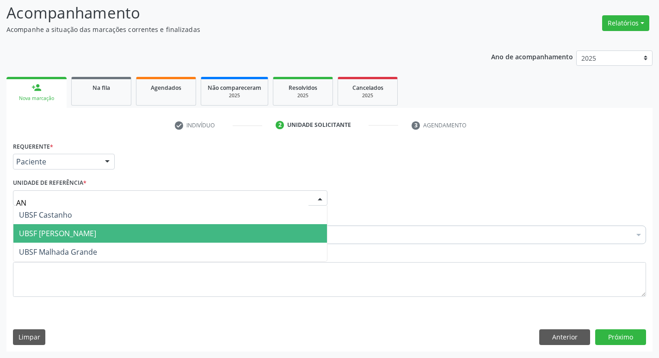
click at [37, 229] on span "UBSF [PERSON_NAME]" at bounding box center [57, 233] width 77 height 10
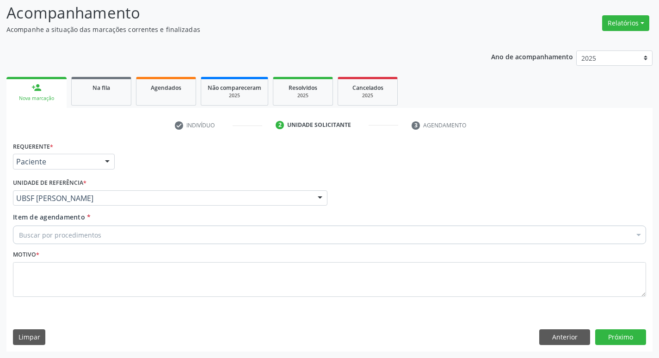
click at [37, 229] on div "Buscar por procedimentos" at bounding box center [329, 234] width 633 height 19
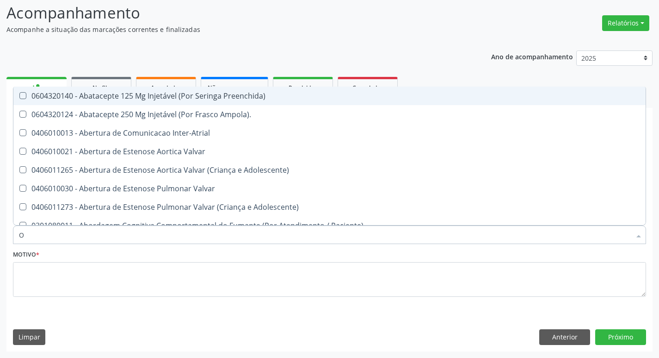
type input "ORTOPEDISTA"
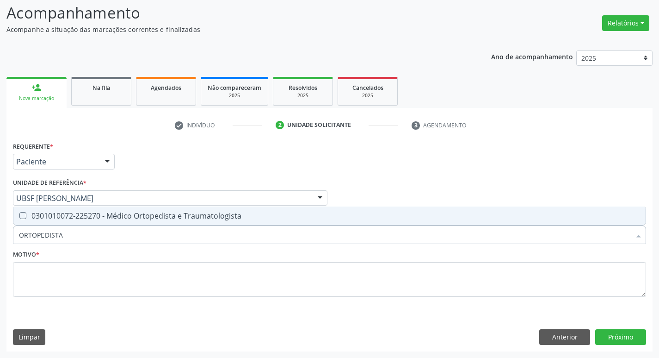
click at [86, 214] on div "0301010072-225270 - Médico Ortopedista e Traumatologista" at bounding box center [329, 215] width 621 height 7
checkbox Traumatologista "true"
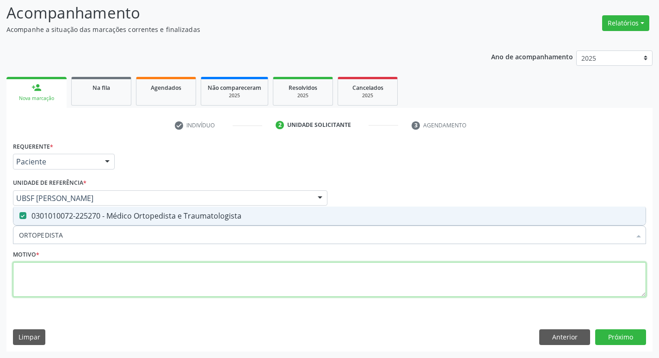
click at [79, 275] on textarea at bounding box center [329, 279] width 633 height 35
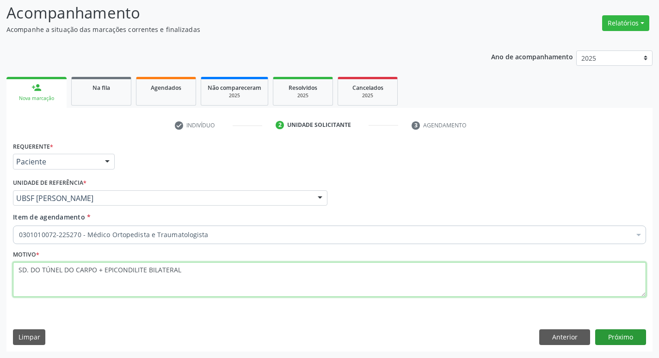
type textarea "SD. DO TÚNEL DO CARPO + EPICONDILITE BILATERAL"
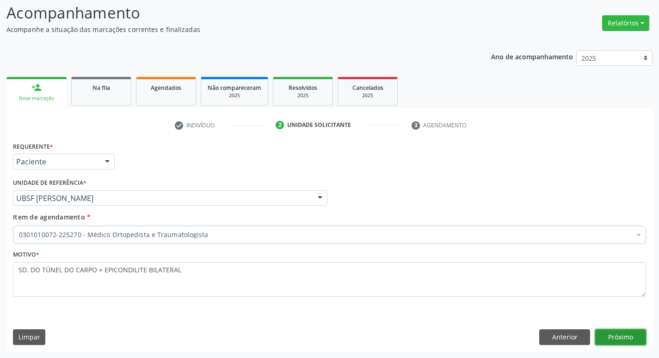
click at [606, 342] on button "Próximo" at bounding box center [620, 337] width 51 height 16
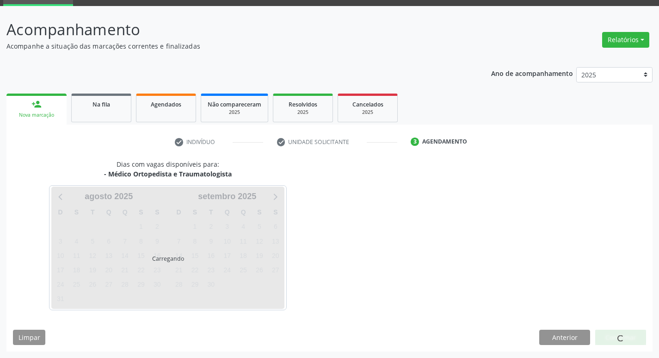
scroll to position [45, 0]
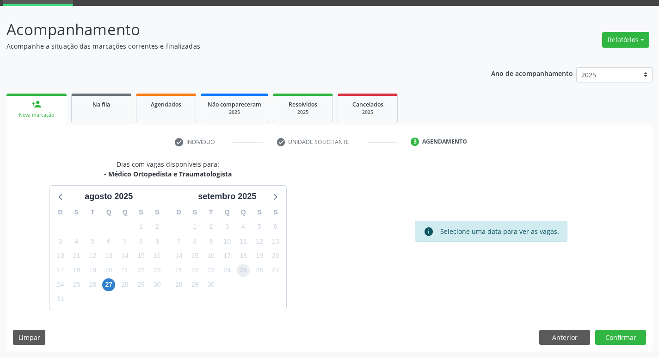
click at [240, 271] on span "25" at bounding box center [243, 270] width 13 height 13
click at [619, 334] on button "Confirmar" at bounding box center [620, 337] width 51 height 16
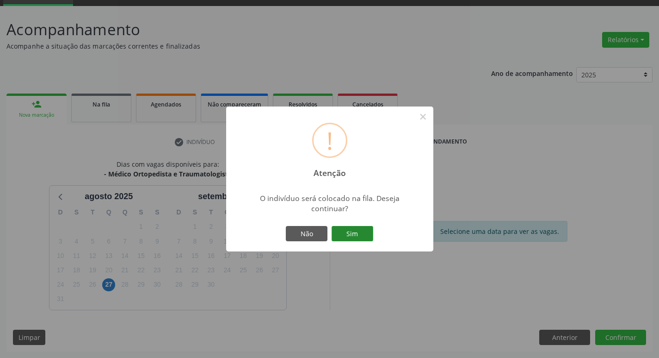
click at [337, 235] on button "Sim" at bounding box center [353, 234] width 42 height 16
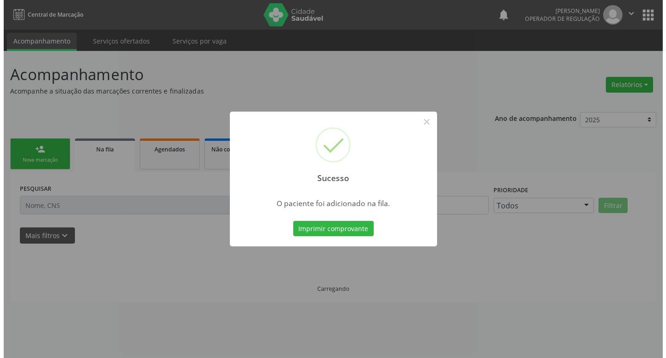
scroll to position [0, 0]
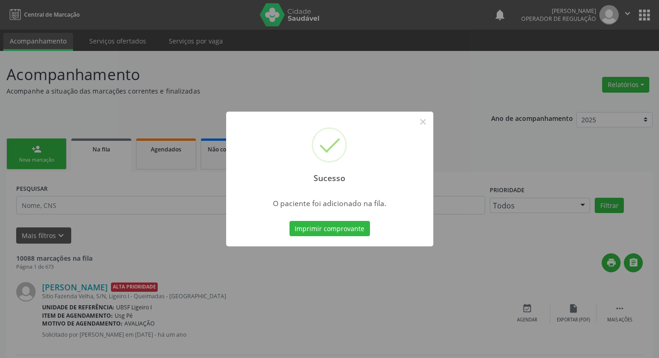
click at [11, 233] on div "Sucesso × O paciente foi adicionado na fila. Imprimir comprovante Cancel" at bounding box center [329, 179] width 659 height 358
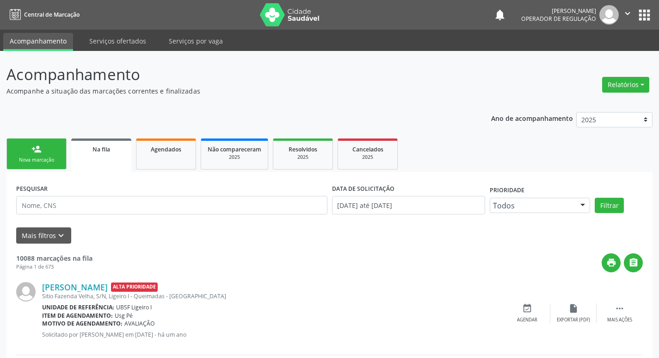
click at [12, 156] on link "person_add Nova marcação" at bounding box center [36, 153] width 60 height 31
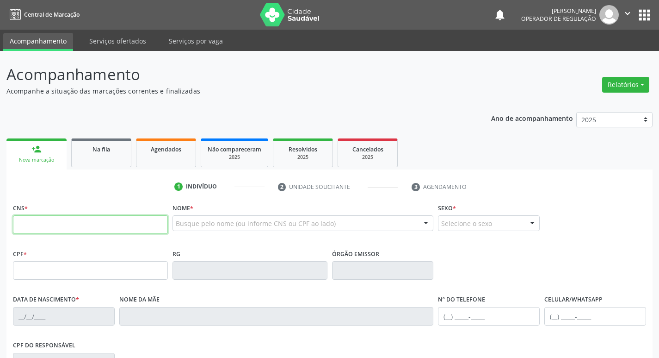
click at [37, 229] on input "text" at bounding box center [90, 224] width 155 height 19
type input "703 2046 8568 4092"
type input "031.124.694-02"
type input "20/05/1954"
type input "Regina Maria de Souza"
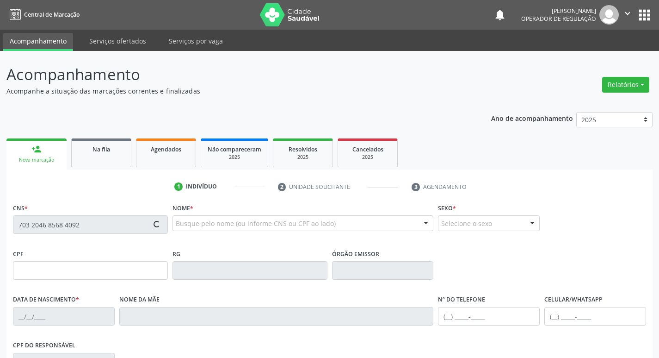
type input "(83) 99147-2975"
type input "82"
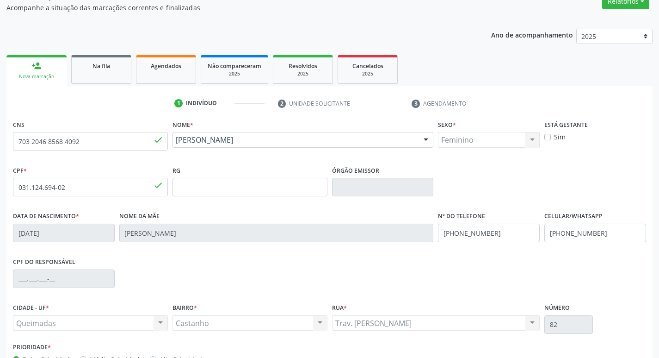
scroll to position [144, 0]
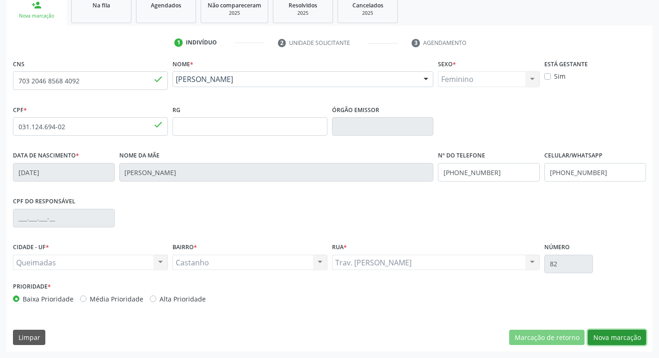
click at [627, 338] on button "Nova marcação" at bounding box center [617, 337] width 58 height 16
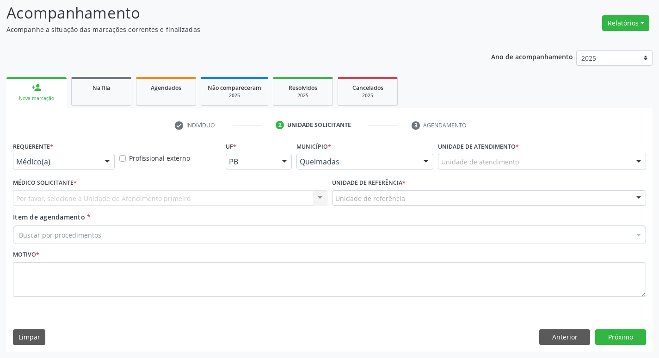
scroll to position [62, 0]
click at [42, 167] on div "Médico(a)" at bounding box center [64, 162] width 102 height 16
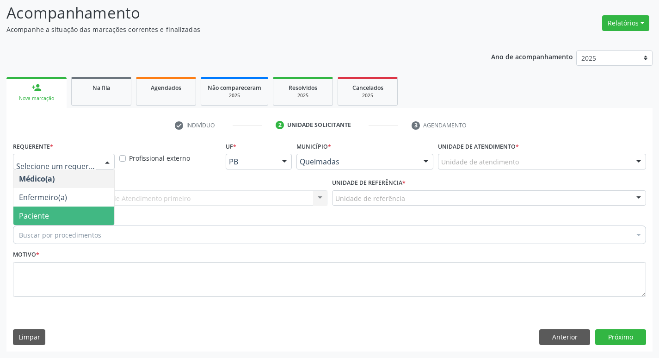
click at [49, 209] on span "Paciente" at bounding box center [63, 215] width 101 height 19
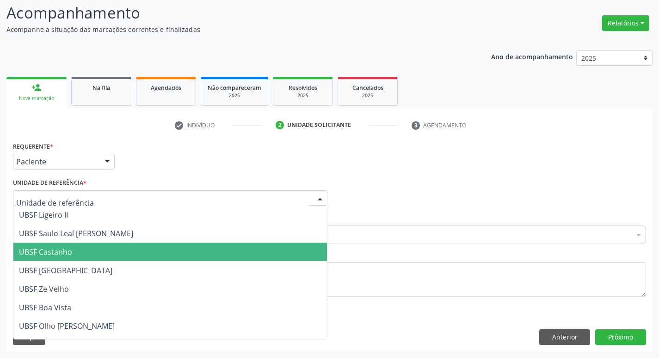
click at [55, 247] on span "UBSF Castanho" at bounding box center [45, 252] width 53 height 10
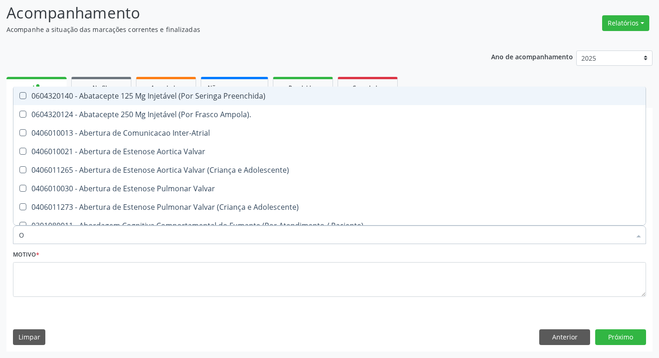
type input "ORTOPEDISTA"
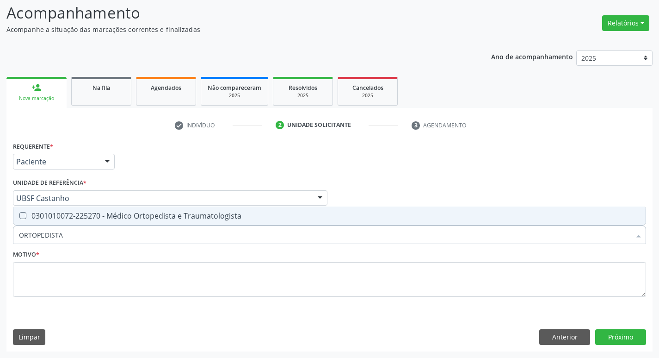
click at [99, 216] on div "0301010072-225270 - Médico Ortopedista e Traumatologista" at bounding box center [329, 215] width 621 height 7
checkbox Traumatologista "true"
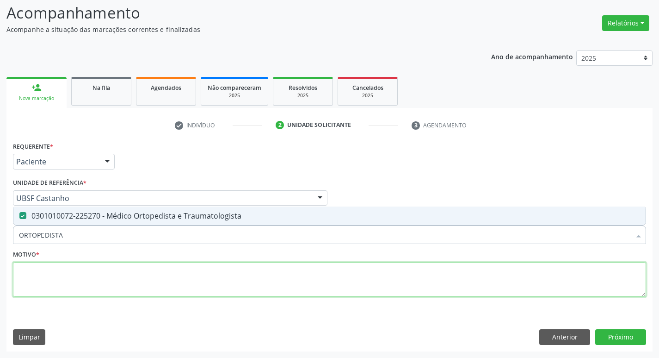
click at [99, 280] on textarea at bounding box center [329, 279] width 633 height 35
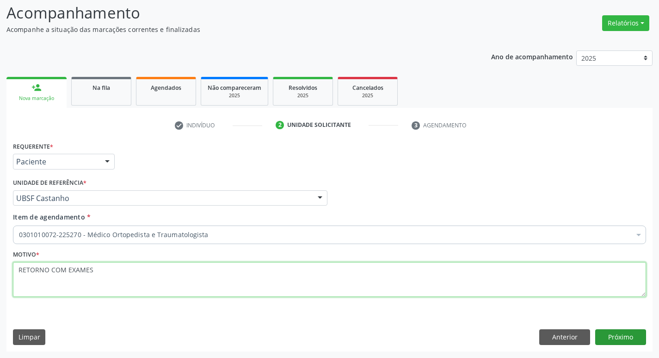
type textarea "RETORNO COM EXAMES"
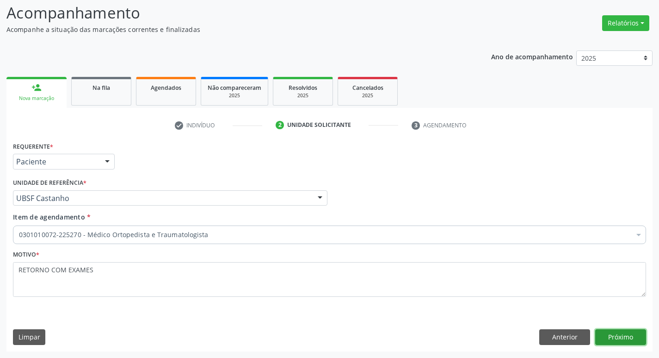
click at [614, 340] on button "Próximo" at bounding box center [620, 337] width 51 height 16
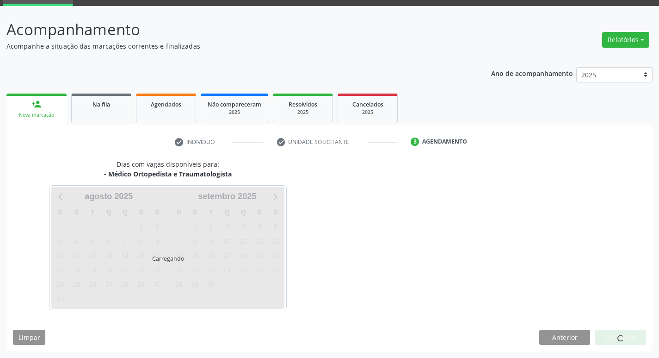
scroll to position [45, 0]
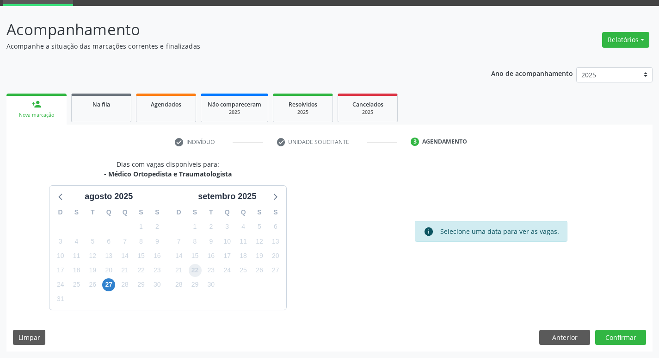
click at [196, 269] on span "22" at bounding box center [195, 270] width 13 height 13
click at [596, 331] on button "Confirmar" at bounding box center [620, 337] width 51 height 16
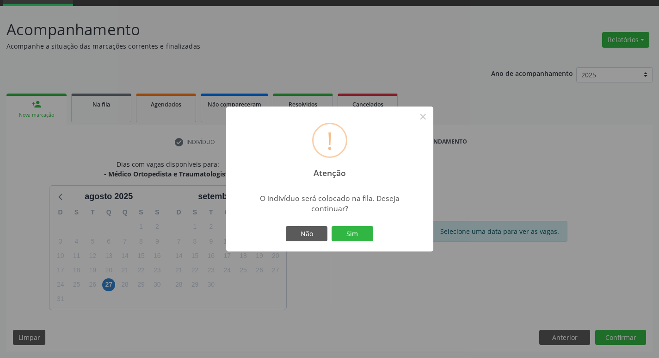
click at [336, 222] on div "! Atenção × O indivíduo será colocado na fila. Deseja continuar? Não Sim" at bounding box center [329, 178] width 207 height 145
click at [338, 233] on button "Sim" at bounding box center [353, 234] width 42 height 16
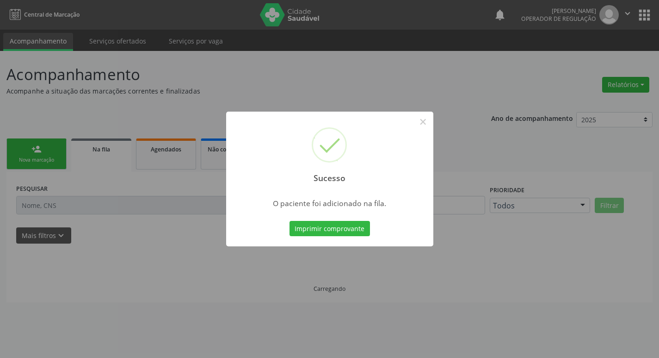
scroll to position [0, 0]
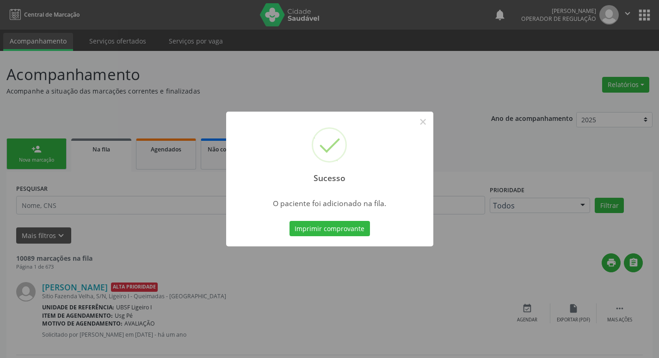
click at [3, 173] on div "Sucesso × O paciente foi adicionado na fila. Imprimir comprovante Cancel" at bounding box center [329, 179] width 659 height 358
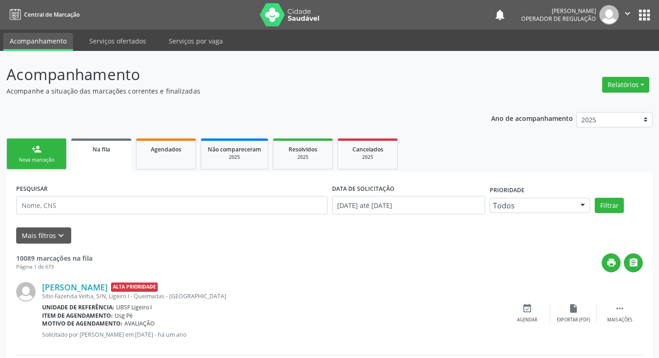
click at [18, 156] on link "person_add Nova marcação" at bounding box center [36, 153] width 60 height 31
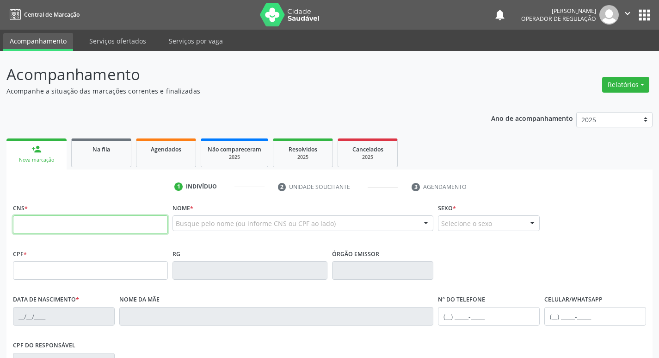
click at [92, 230] on input "text" at bounding box center [90, 224] width 155 height 19
type input "705 0046 4246 7756"
type input "000.182.674-32"
type input "26/10/1972"
type input "Rosa Francisca da Silva"
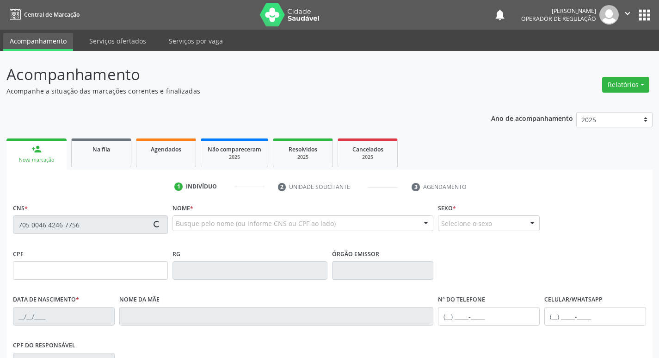
type input "(83) 99111-3006"
type input "37"
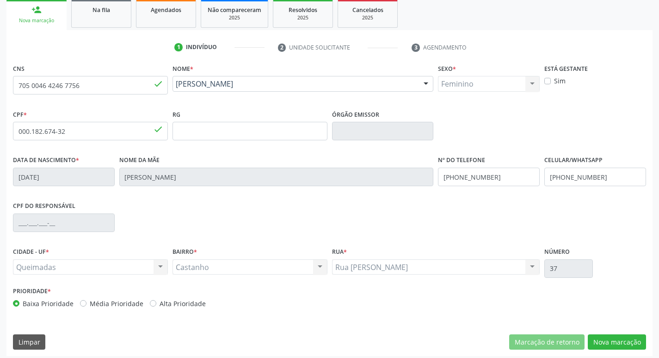
scroll to position [144, 0]
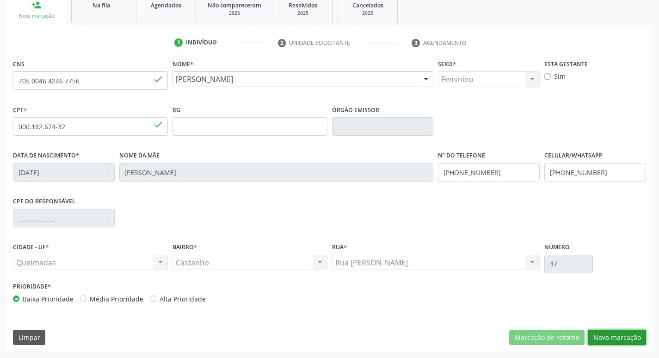
click at [621, 345] on button "Nova marcação" at bounding box center [617, 337] width 58 height 16
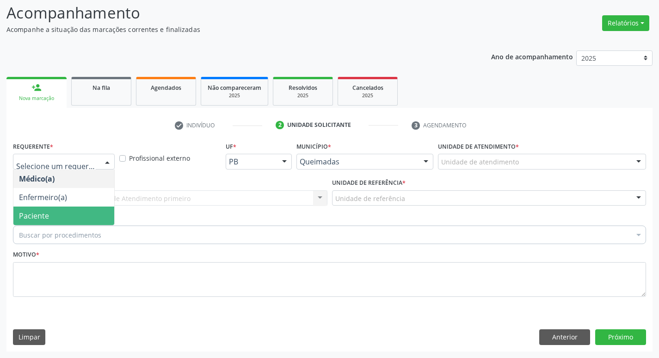
click at [29, 215] on span "Paciente" at bounding box center [34, 215] width 30 height 10
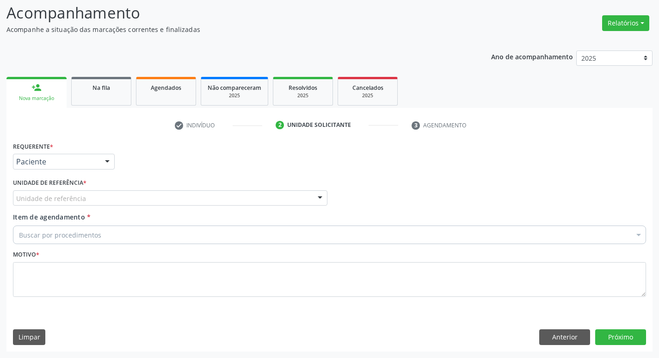
click at [37, 189] on label "Unidade de referência *" at bounding box center [50, 183] width 74 height 14
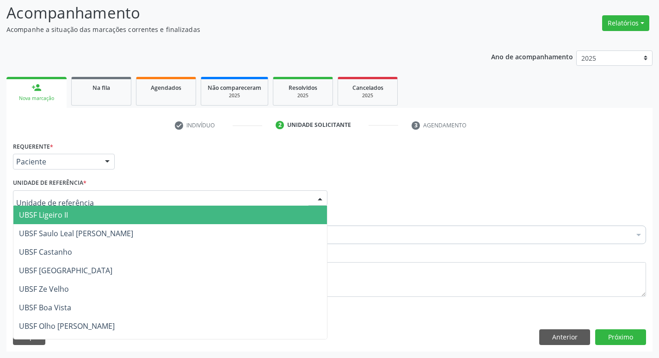
click at [37, 192] on div at bounding box center [170, 198] width 315 height 16
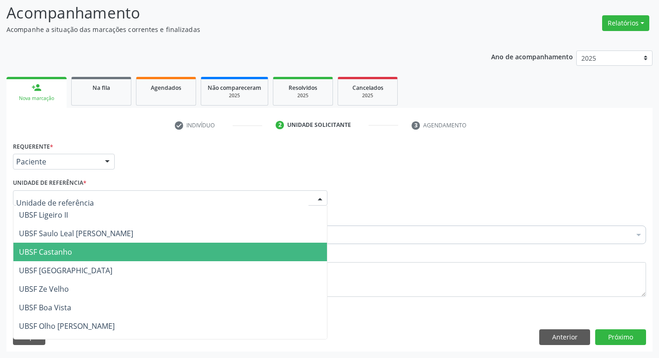
click at [35, 248] on span "UBSF Castanho" at bounding box center [45, 252] width 53 height 10
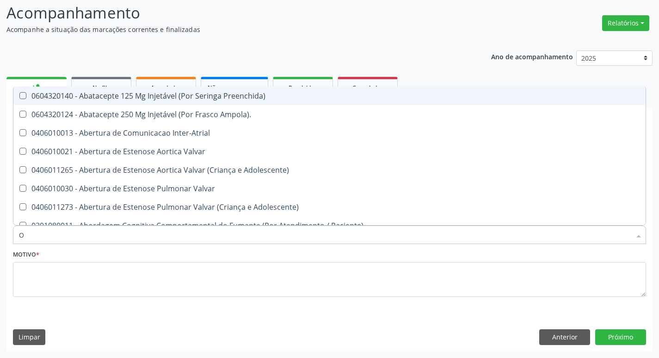
type input "ORTOPEDISTA"
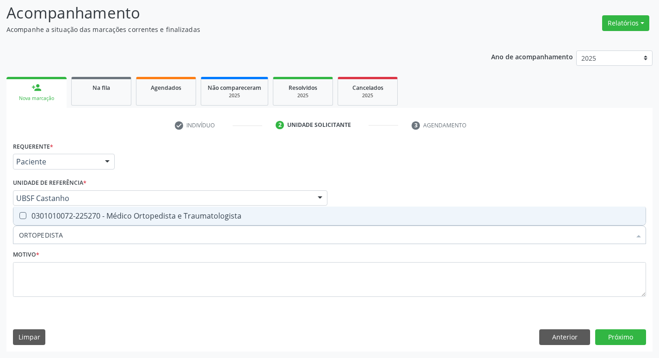
click at [76, 216] on div "0301010072-225270 - Médico Ortopedista e Traumatologista" at bounding box center [329, 215] width 621 height 7
checkbox Traumatologista "true"
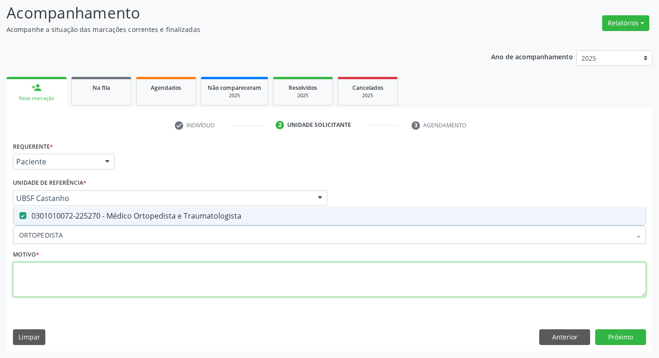
click at [75, 286] on textarea at bounding box center [329, 279] width 633 height 35
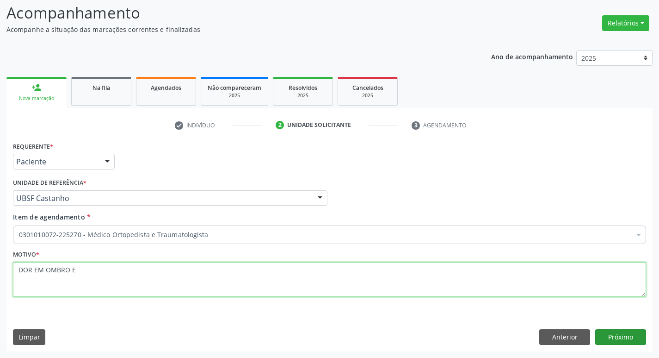
type textarea "DOR EM OMBRO E"
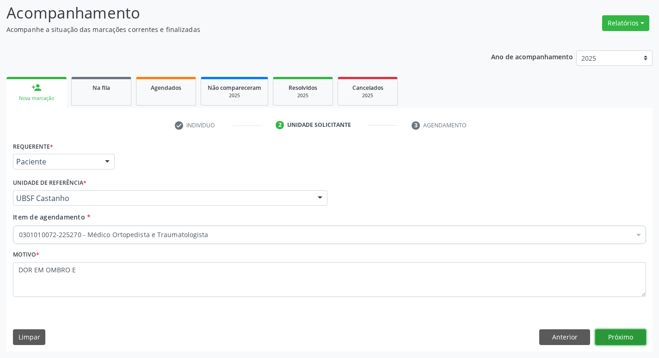
click at [631, 342] on button "Próximo" at bounding box center [620, 337] width 51 height 16
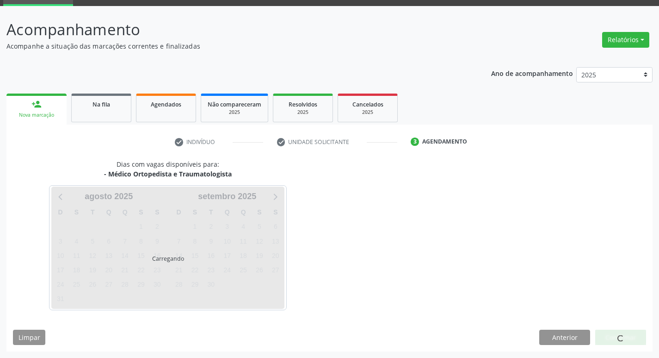
scroll to position [45, 0]
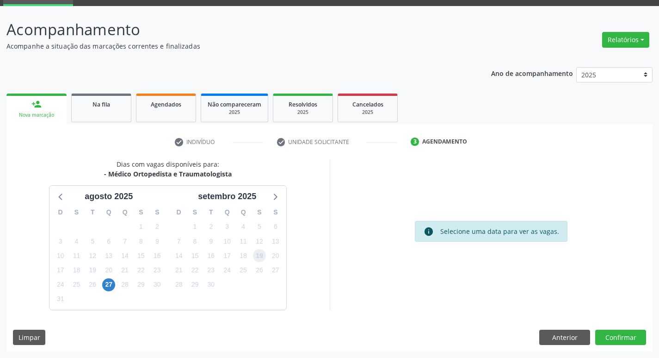
click at [256, 259] on span "19" at bounding box center [259, 255] width 13 height 13
click at [623, 334] on button "Confirmar" at bounding box center [620, 337] width 51 height 16
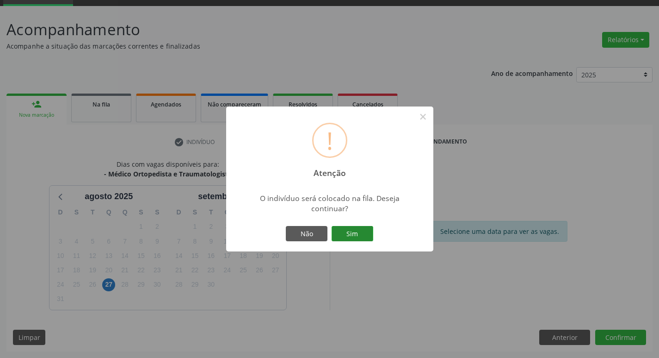
click at [332, 236] on button "Sim" at bounding box center [353, 234] width 42 height 16
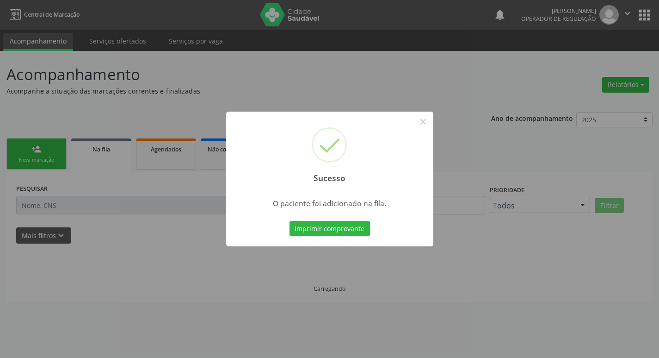
scroll to position [0, 0]
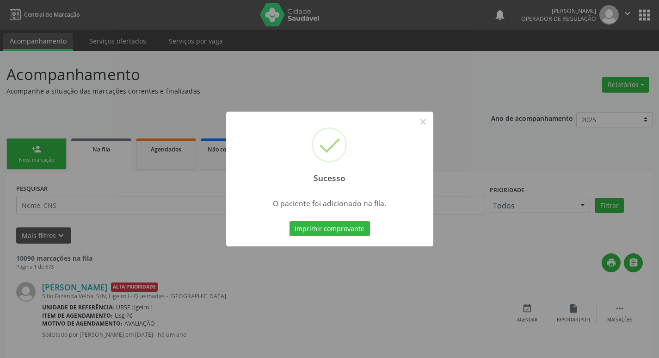
click at [0, 47] on div "Sucesso × O paciente foi adicionado na fila. Imprimir comprovante Cancel" at bounding box center [329, 179] width 659 height 358
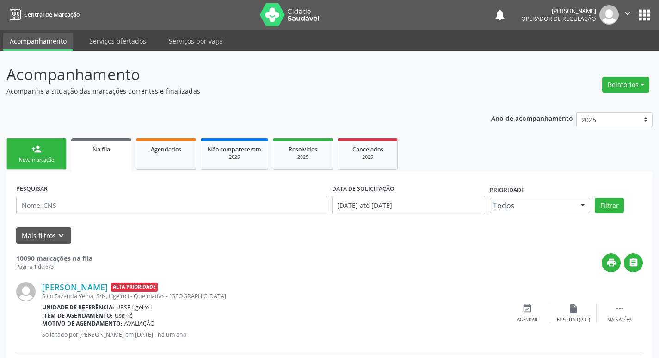
click at [42, 146] on link "person_add Nova marcação" at bounding box center [36, 153] width 60 height 31
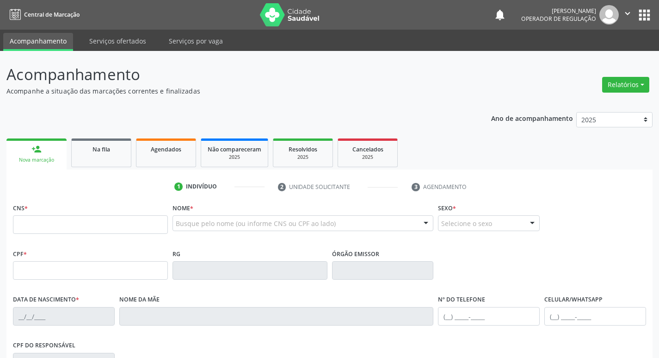
click at [49, 235] on fieldset "CNS *" at bounding box center [90, 220] width 155 height 39
click at [43, 230] on input "text" at bounding box center [90, 224] width 155 height 19
type input "709 0008 8868 6917"
type input "030.848.744-33"
type input "02/01/1959"
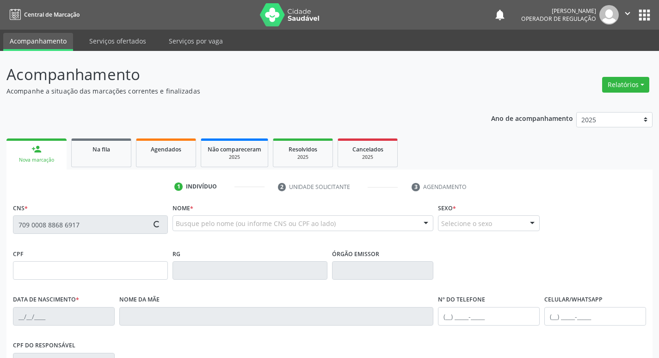
type input "Maria Joana da Conceição"
type input "(83) 99187-0403"
type input "85"
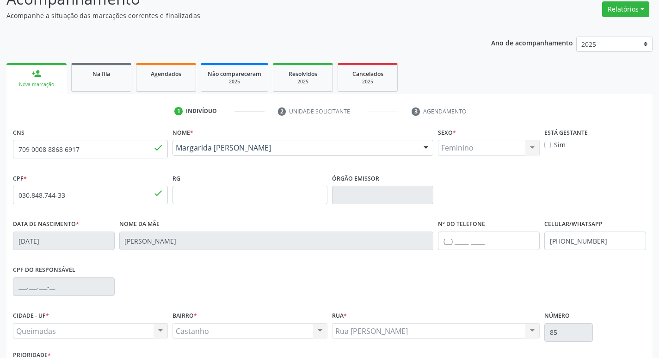
scroll to position [144, 0]
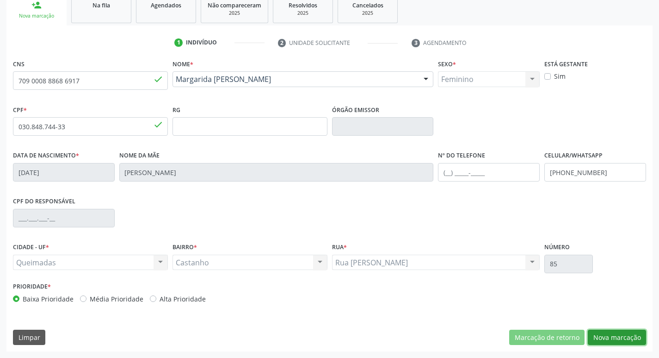
click at [637, 344] on button "Nova marcação" at bounding box center [617, 337] width 58 height 16
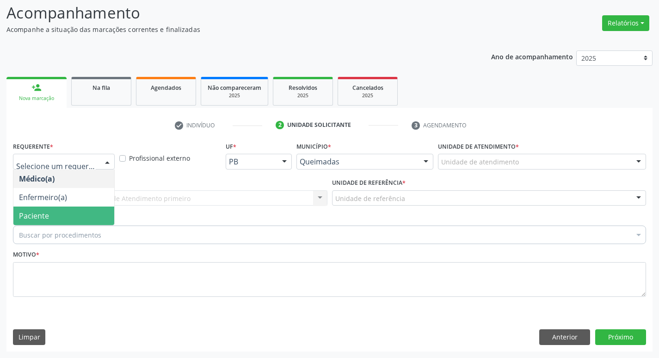
click at [60, 216] on span "Paciente" at bounding box center [63, 215] width 101 height 19
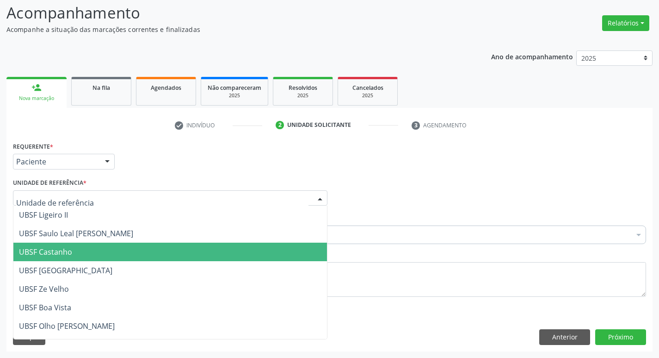
click at [78, 247] on span "UBSF Castanho" at bounding box center [170, 251] width 314 height 19
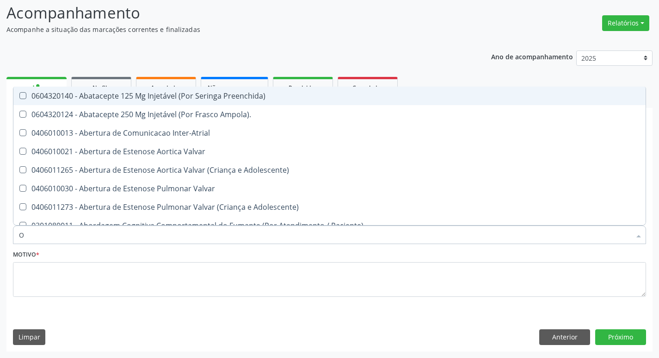
type input "ORTOPEDISTA"
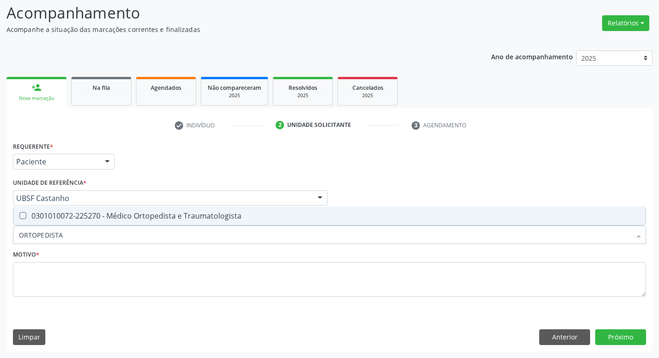
drag, startPoint x: 91, startPoint y: 223, endPoint x: 91, endPoint y: 216, distance: 6.9
click at [91, 216] on span "0301010072-225270 - Médico Ortopedista e Traumatologista" at bounding box center [329, 215] width 632 height 19
checkbox Traumatologista "true"
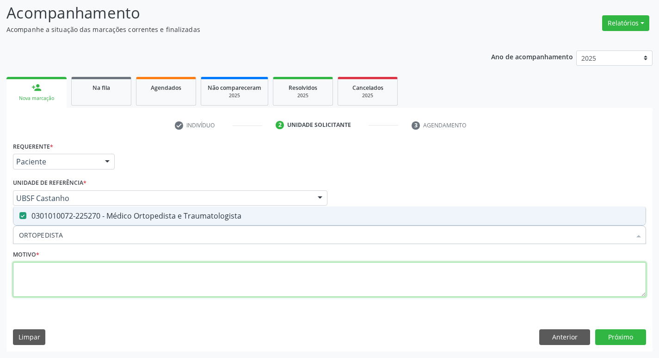
click at [104, 286] on textarea at bounding box center [329, 279] width 633 height 35
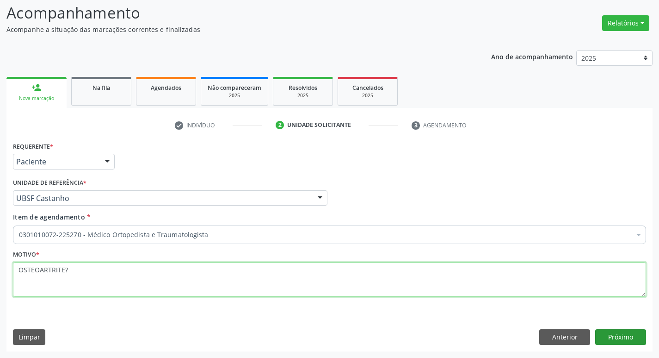
type textarea "OSTEOARTRITE?"
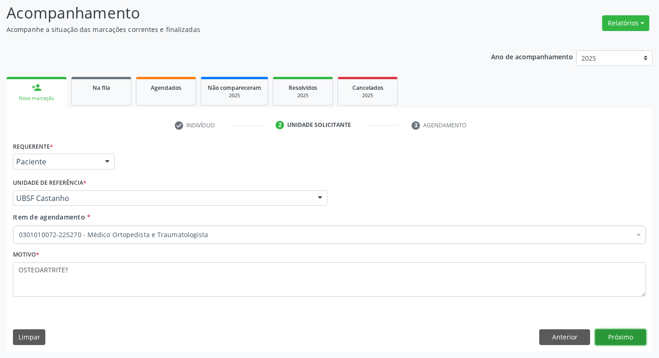
click at [626, 334] on button "Próximo" at bounding box center [620, 337] width 51 height 16
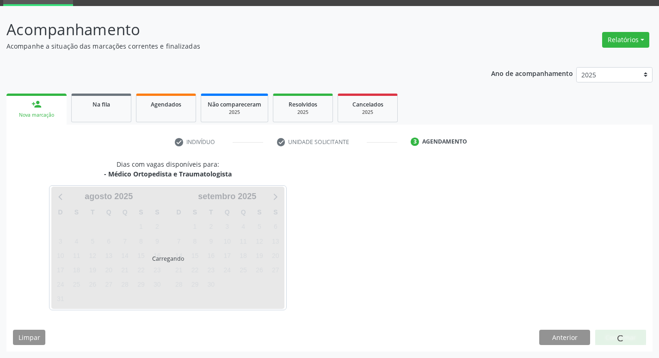
scroll to position [45, 0]
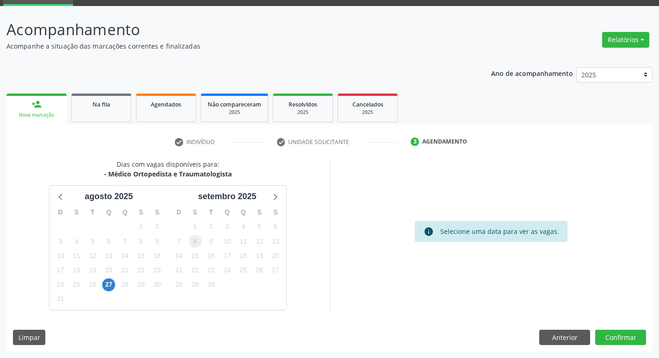
click at [191, 244] on span "8" at bounding box center [195, 241] width 13 height 13
click at [617, 338] on button "Confirmar" at bounding box center [620, 337] width 51 height 16
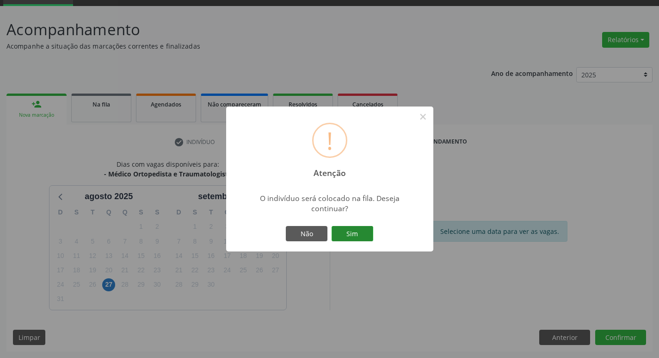
click at [356, 233] on button "Sim" at bounding box center [353, 234] width 42 height 16
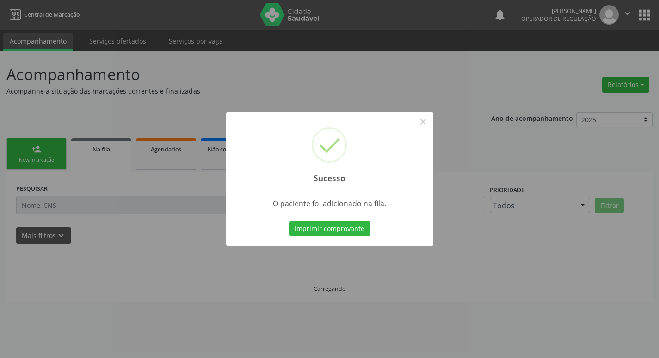
scroll to position [0, 0]
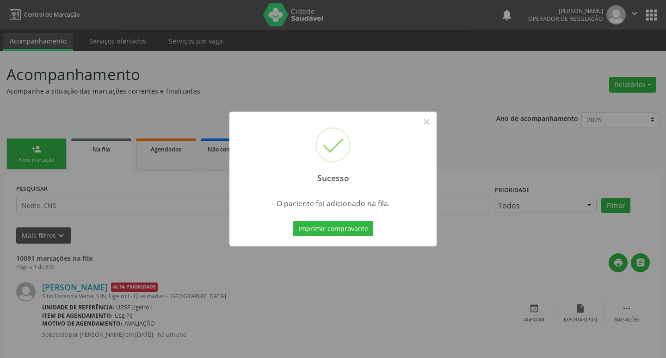
click at [124, 290] on div "Sucesso × O paciente foi adicionado na fila. Imprimir comprovante Cancel" at bounding box center [333, 179] width 666 height 358
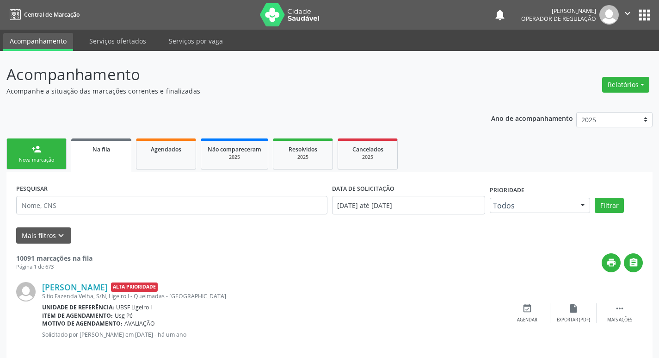
click at [20, 160] on div "Nova marcação" at bounding box center [36, 159] width 46 height 7
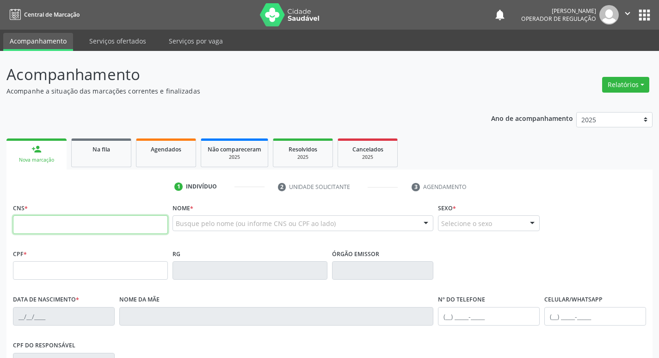
click at [35, 229] on input "text" at bounding box center [90, 224] width 155 height 19
type input "700 0080 6557 8009"
type input "180.072.098-08"
type input "24/09/1975"
type input "Josefa Maria do Nascimento"
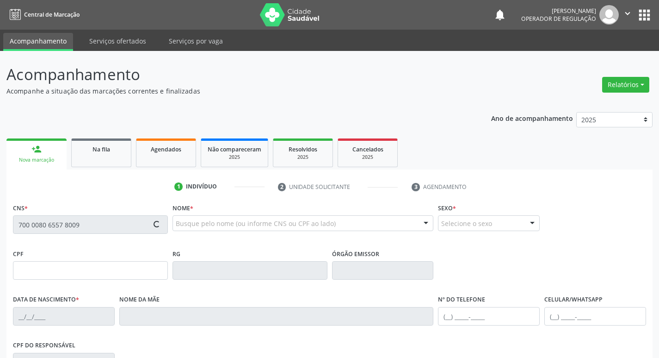
type input "(83) 99182-1191"
type input "16"
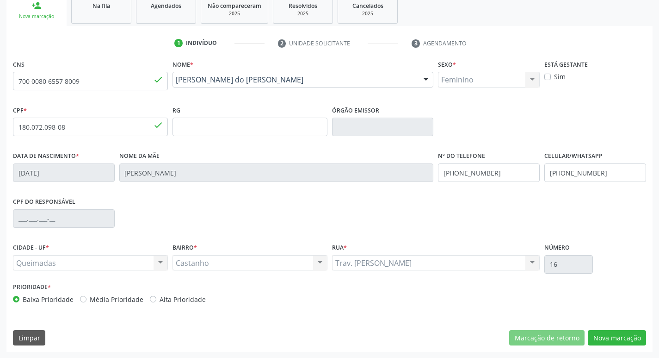
scroll to position [144, 0]
click at [618, 339] on button "Nova marcação" at bounding box center [617, 337] width 58 height 16
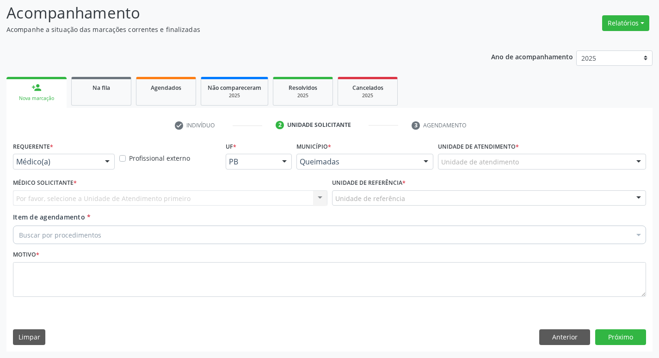
scroll to position [62, 0]
click at [15, 172] on div "Requerente * Médico(a) Médico(a) Enfermeiro(a) Paciente Nenhum resultado encont…" at bounding box center [64, 157] width 106 height 36
click at [35, 176] on label "Médico Solicitante *" at bounding box center [45, 183] width 64 height 14
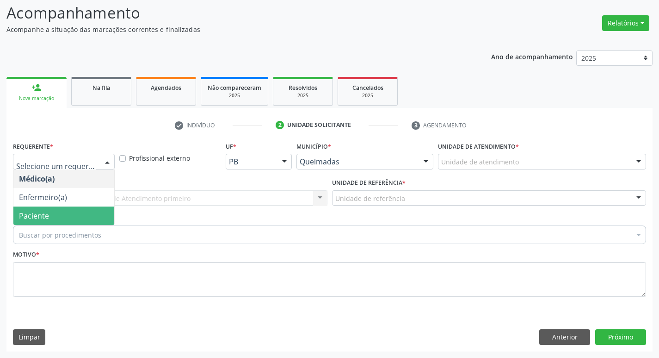
click at [42, 218] on span "Paciente" at bounding box center [34, 215] width 30 height 10
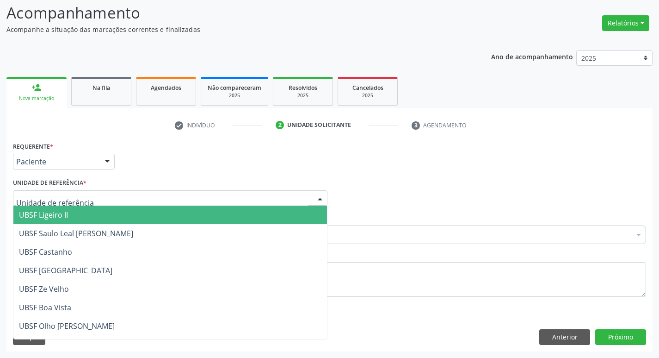
click at [23, 203] on div at bounding box center [170, 198] width 315 height 16
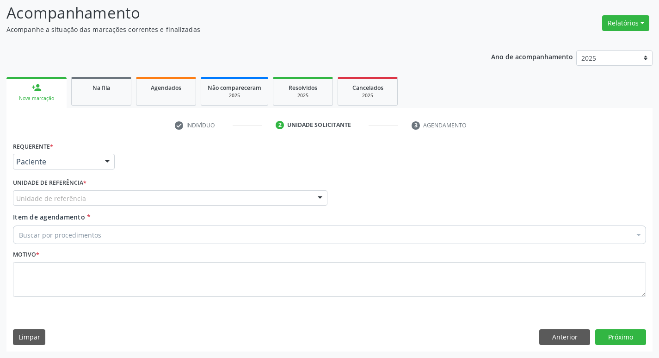
click at [12, 253] on div "Motivo *" at bounding box center [330, 278] width 638 height 62
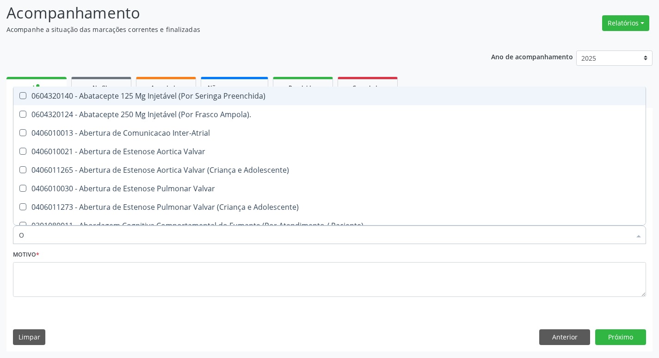
type input "ORTOPEDISTA"
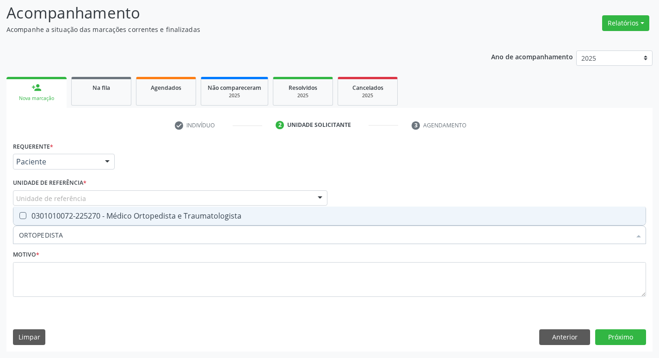
click at [58, 221] on span "0301010072-225270 - Médico Ortopedista e Traumatologista" at bounding box center [329, 215] width 632 height 19
checkbox Traumatologista "true"
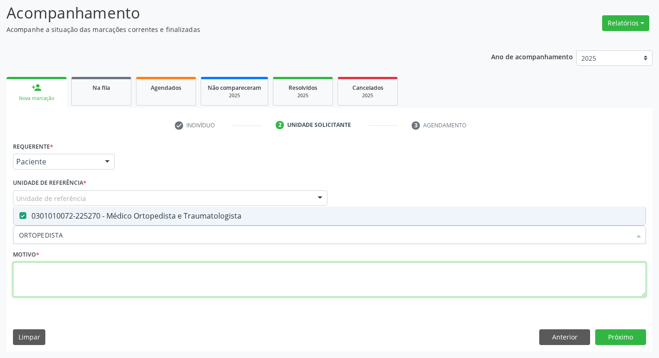
click at [69, 287] on textarea at bounding box center [329, 279] width 633 height 35
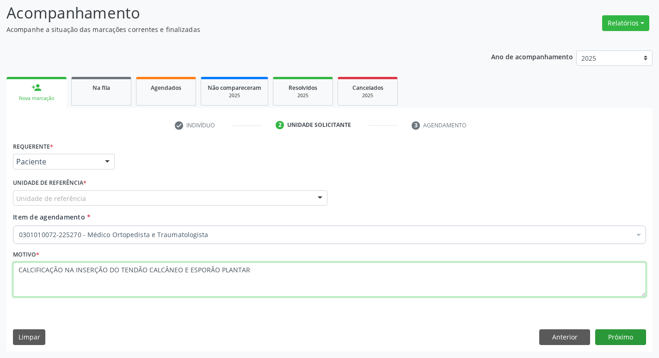
type textarea "CALCIFICAÇÃO NA INSERÇÃO DO TENDÃO CALCÂNEO E ESPORÃO PLANTAR"
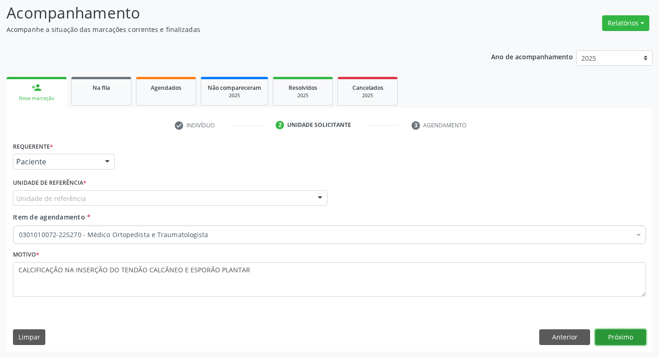
click at [643, 332] on button "Próximo" at bounding box center [620, 337] width 51 height 16
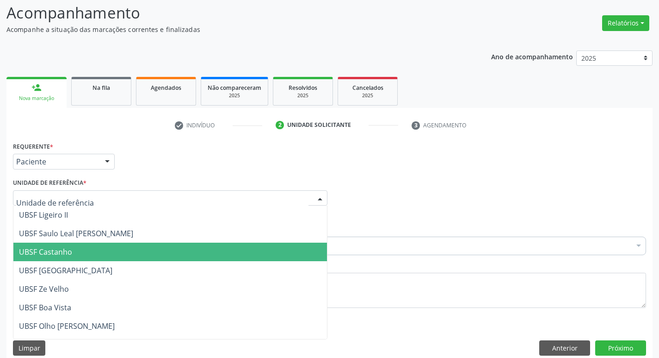
click at [39, 249] on span "UBSF Castanho" at bounding box center [45, 252] width 53 height 10
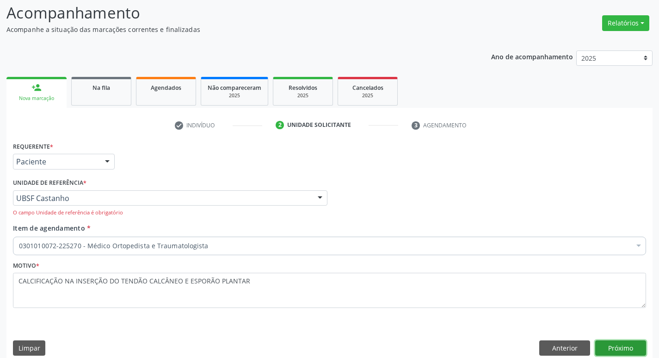
click at [599, 344] on button "Próximo" at bounding box center [620, 348] width 51 height 16
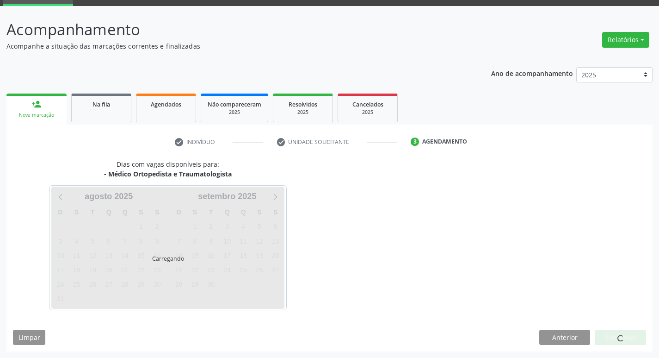
scroll to position [45, 0]
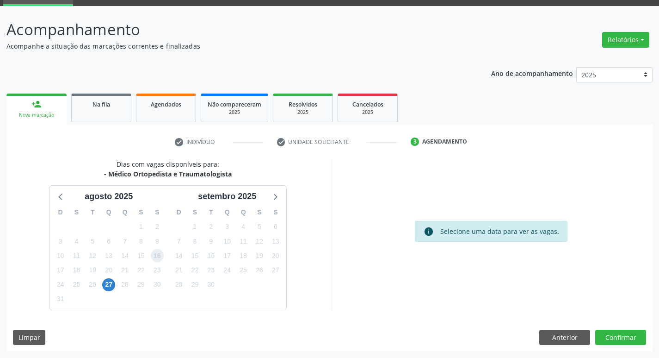
click at [157, 255] on span "16" at bounding box center [157, 255] width 13 height 13
click at [604, 344] on button "Confirmar" at bounding box center [620, 337] width 51 height 16
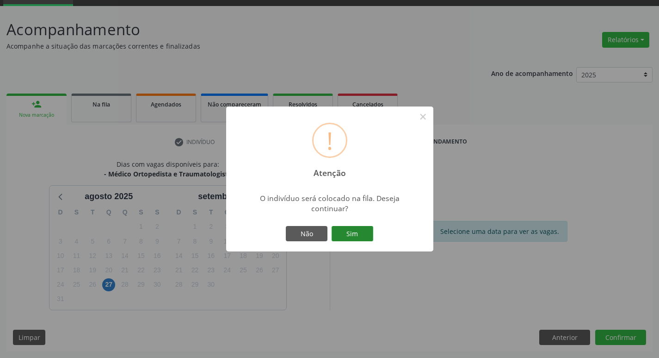
click at [368, 231] on button "Sim" at bounding box center [353, 234] width 42 height 16
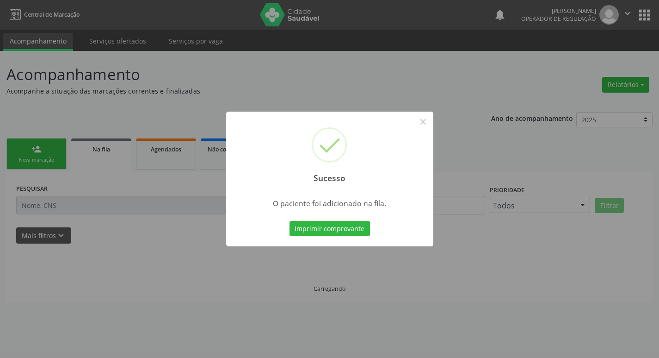
scroll to position [0, 0]
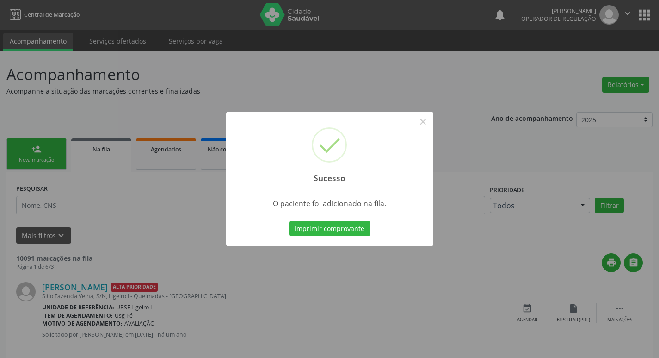
click at [56, 244] on div "Sucesso × O paciente foi adicionado na fila. Imprimir comprovante Cancel" at bounding box center [329, 179] width 659 height 358
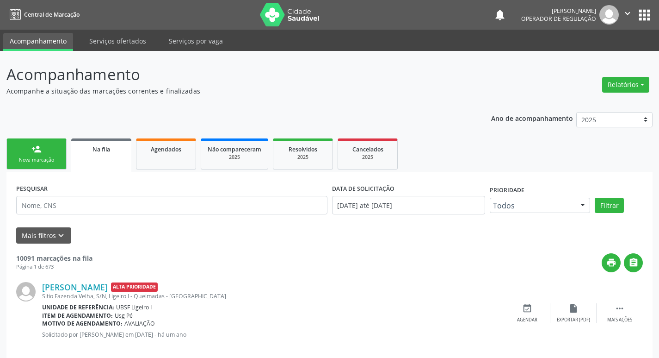
click at [38, 152] on div "person_add" at bounding box center [36, 149] width 10 height 10
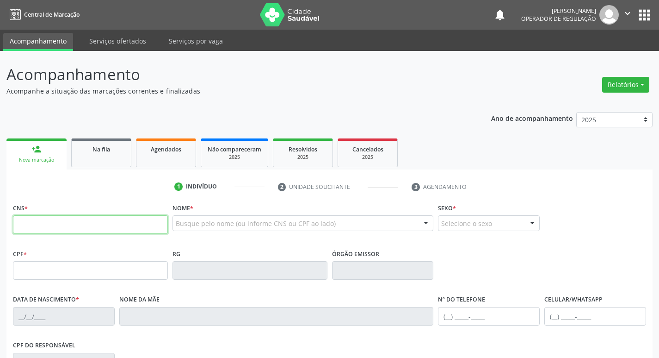
click at [56, 229] on input "text" at bounding box center [90, 224] width 155 height 19
type input "702 0068 3045 8383"
type input "092.933.787-52"
type input "09/06/1979"
type input "Maria das Graças Sousa Naicimento"
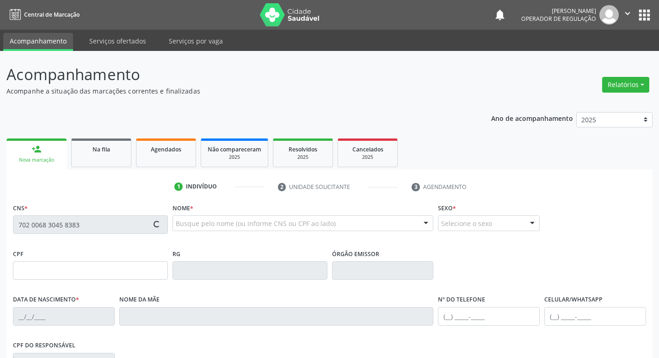
type input "(83) 99101-2907"
type input "115"
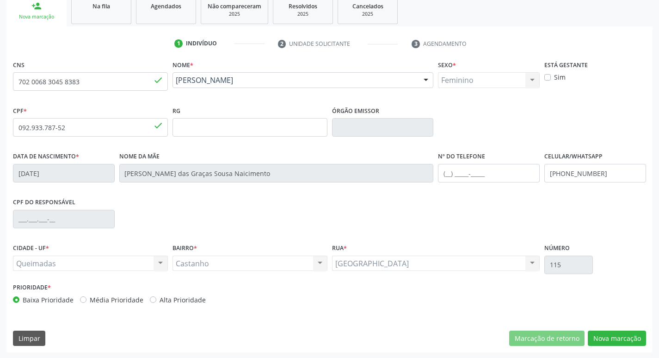
scroll to position [144, 0]
click at [630, 330] on button "Nova marcação" at bounding box center [617, 337] width 58 height 16
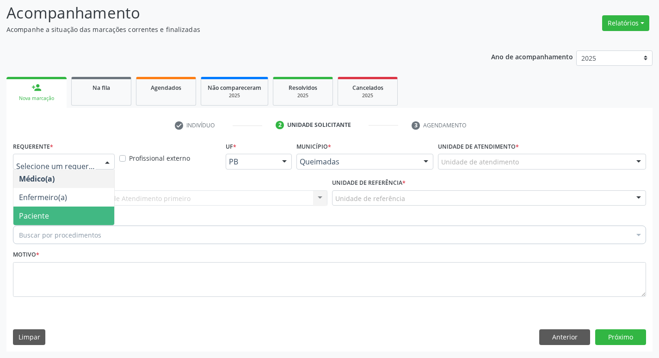
click at [42, 212] on span "Paciente" at bounding box center [34, 215] width 30 height 10
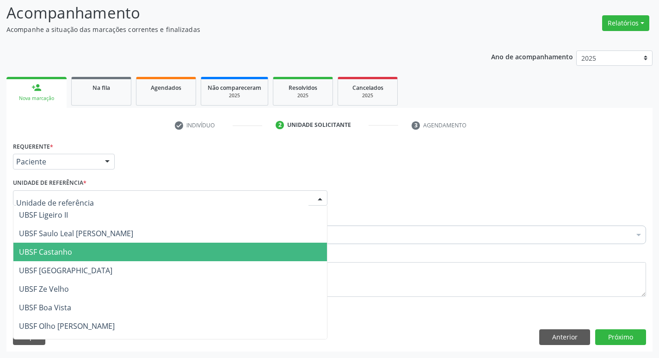
click at [52, 249] on span "UBSF Castanho" at bounding box center [45, 252] width 53 height 10
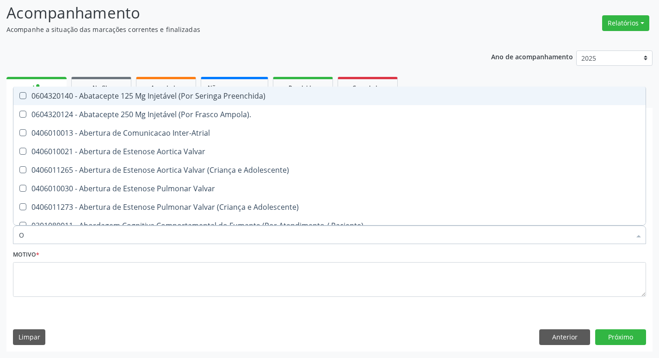
type input "ORTOPEDISTA"
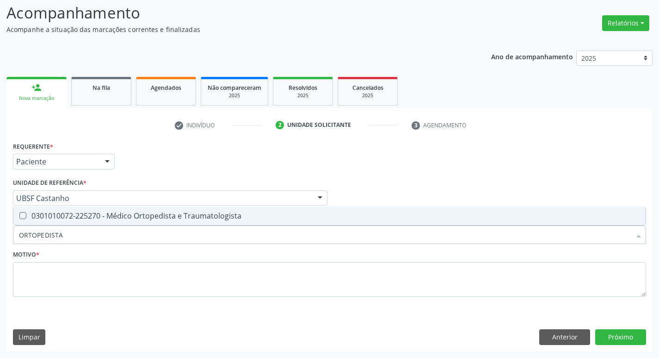
click at [79, 219] on div "0301010072-225270 - Médico Ortopedista e Traumatologista" at bounding box center [329, 215] width 621 height 7
checkbox Traumatologista "true"
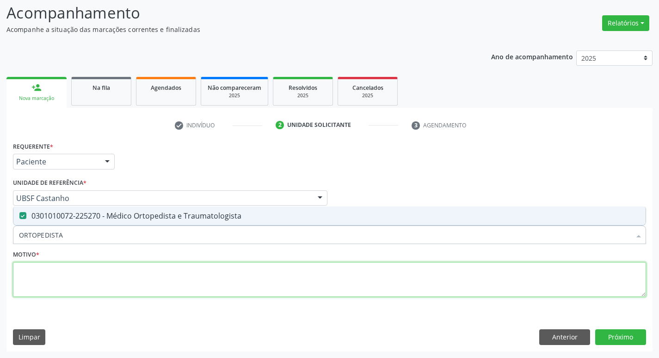
click at [84, 262] on textarea at bounding box center [329, 279] width 633 height 35
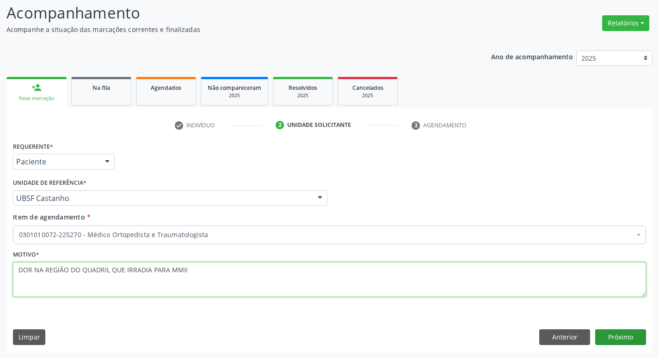
type textarea "DOR NA REGIÃO DO QUADRIL QUE IRRADIA PARA MMII"
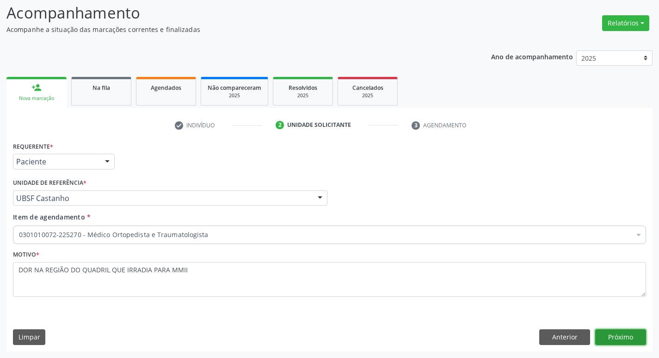
click at [611, 341] on button "Próximo" at bounding box center [620, 337] width 51 height 16
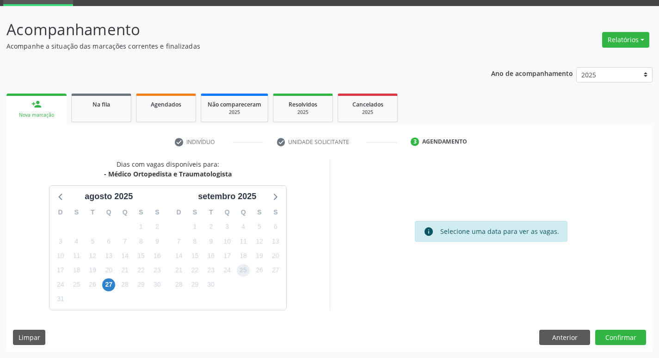
click at [240, 274] on span "25" at bounding box center [243, 270] width 13 height 13
click at [622, 342] on button "Confirmar" at bounding box center [620, 337] width 51 height 16
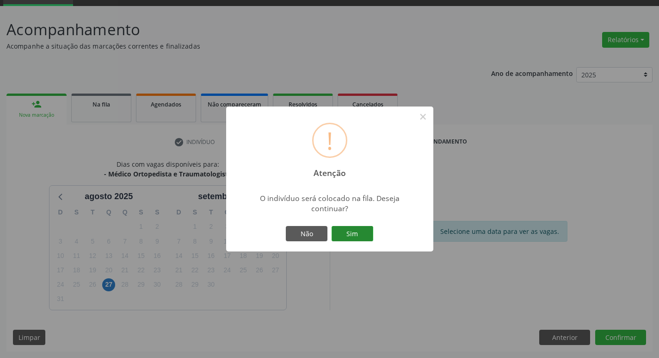
click at [355, 233] on button "Sim" at bounding box center [353, 234] width 42 height 16
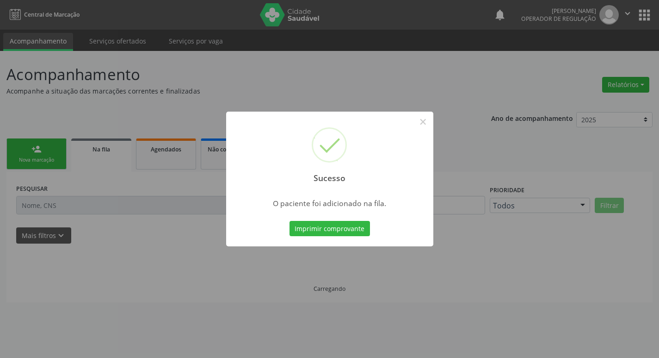
scroll to position [0, 0]
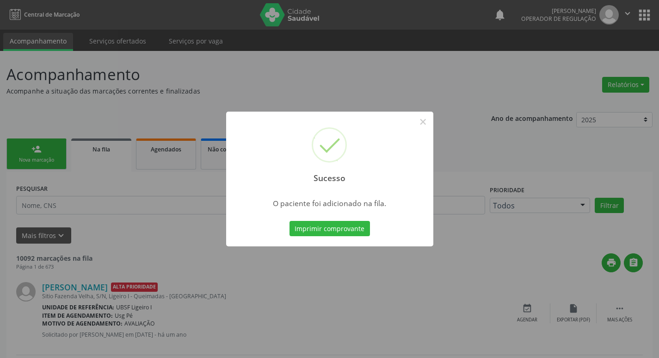
click at [38, 242] on div "Sucesso × O paciente foi adicionado na fila. Imprimir comprovante Cancel" at bounding box center [329, 179] width 659 height 358
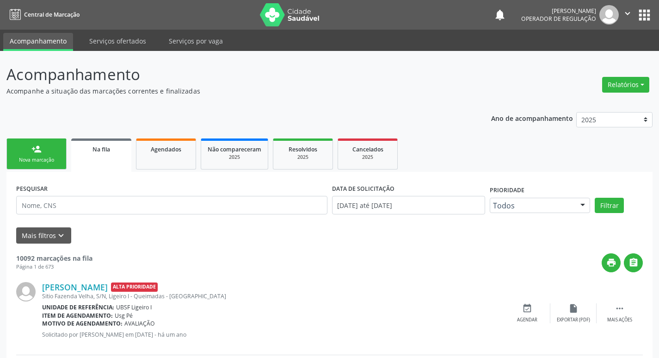
click at [19, 161] on div "Nova marcação" at bounding box center [36, 159] width 46 height 7
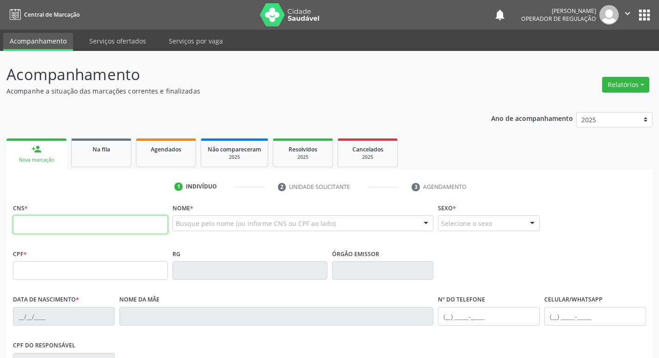
click at [43, 234] on input "text" at bounding box center [90, 224] width 155 height 19
type input "700 8059 9749 8880"
type input "039.532.014-33"
type input "31/03/1975"
type input "Antonia Matias de Souza"
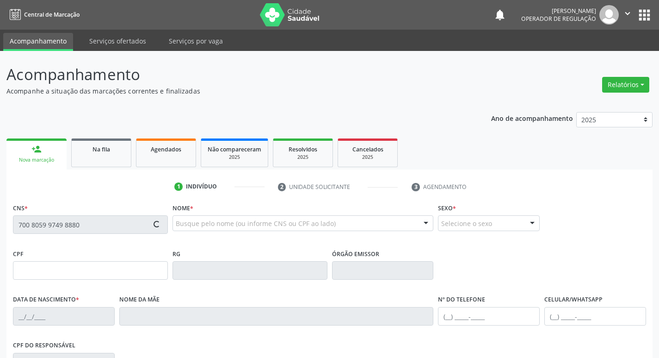
type input "(83) 99326-4407"
type input "222"
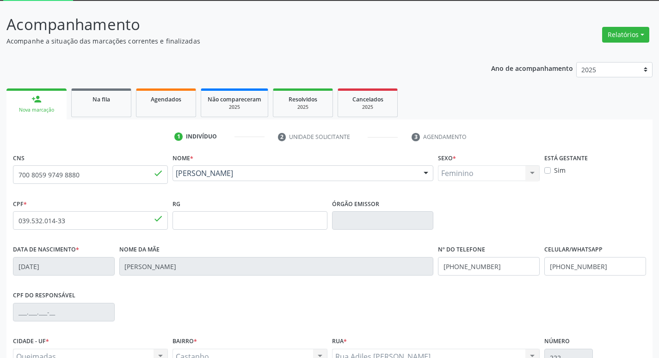
scroll to position [144, 0]
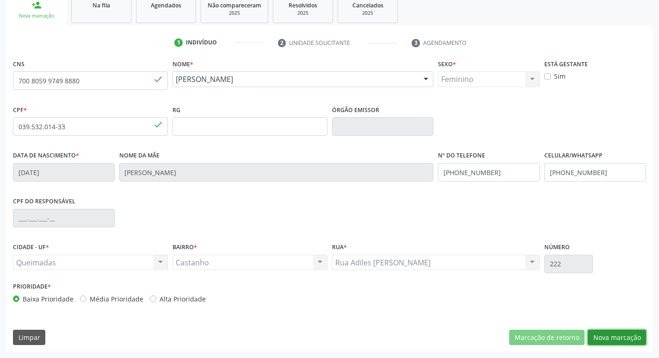
click at [635, 340] on button "Nova marcação" at bounding box center [617, 337] width 58 height 16
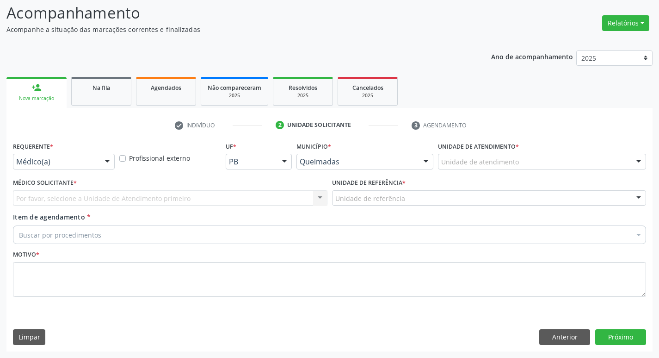
scroll to position [62, 0]
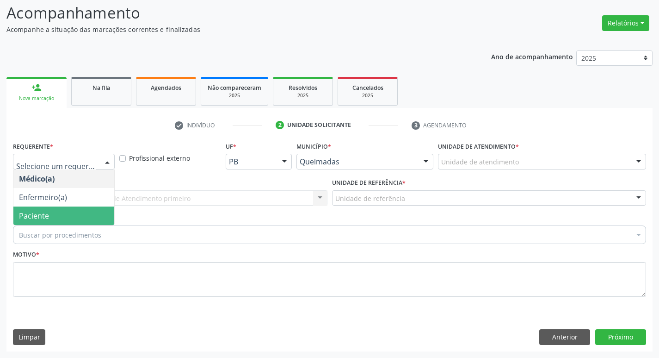
click at [43, 210] on span "Paciente" at bounding box center [34, 215] width 30 height 10
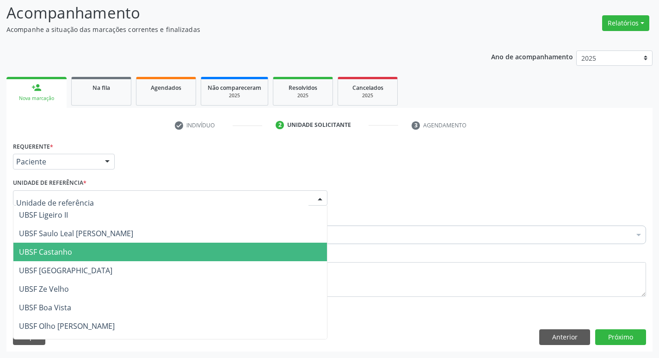
click at [50, 251] on span "UBSF Castanho" at bounding box center [45, 252] width 53 height 10
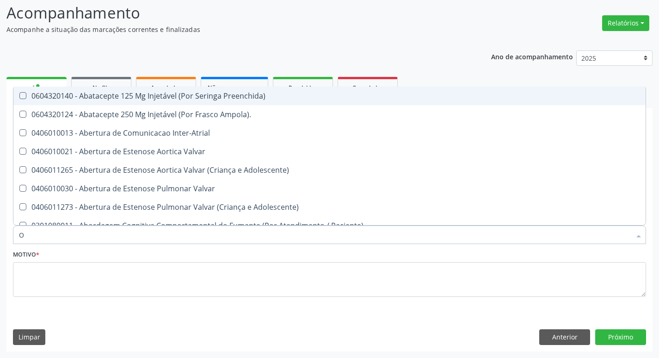
type input "ORTOPEDISTA"
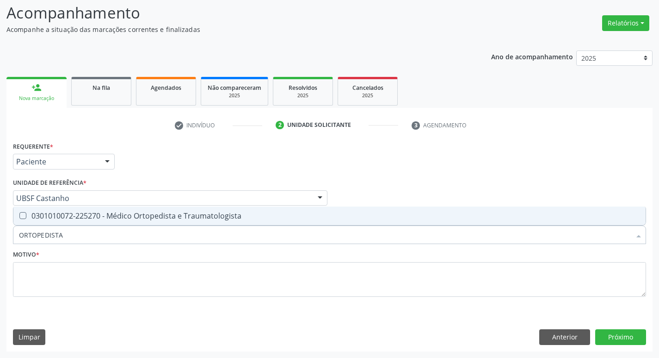
click at [70, 218] on div "0301010072-225270 - Médico Ortopedista e Traumatologista" at bounding box center [329, 215] width 621 height 7
checkbox Traumatologista "true"
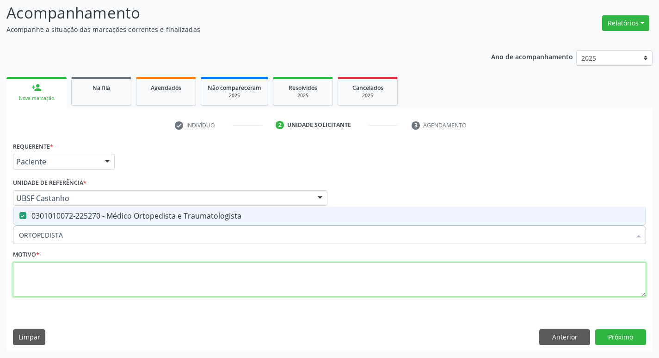
click at [78, 267] on textarea at bounding box center [329, 279] width 633 height 35
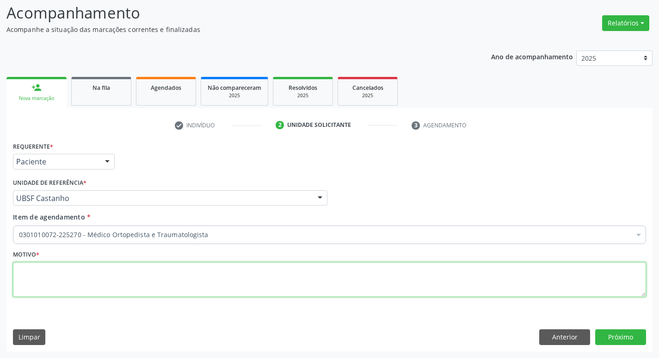
paste textarea "AVALIAÇÃO"
type textarea "AVALIAÇÃO"
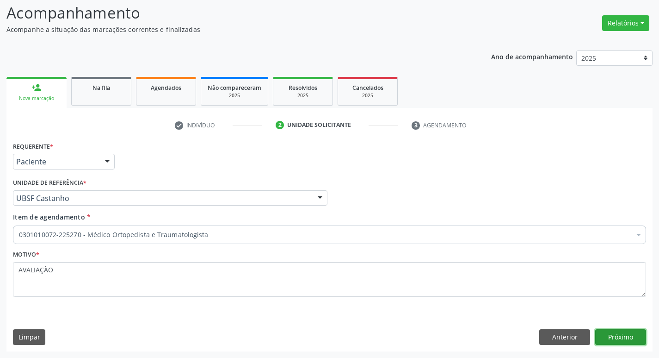
click at [609, 342] on button "Próximo" at bounding box center [620, 337] width 51 height 16
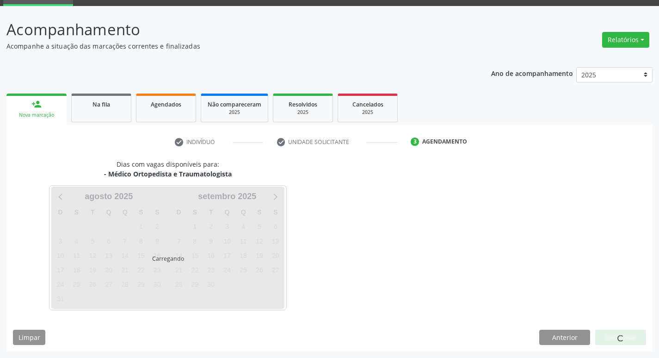
scroll to position [45, 0]
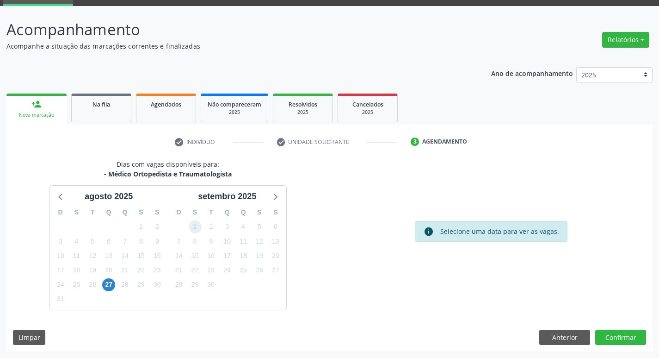
click at [195, 227] on span "1" at bounding box center [195, 226] width 13 height 13
click at [616, 338] on button "Confirmar" at bounding box center [620, 337] width 51 height 16
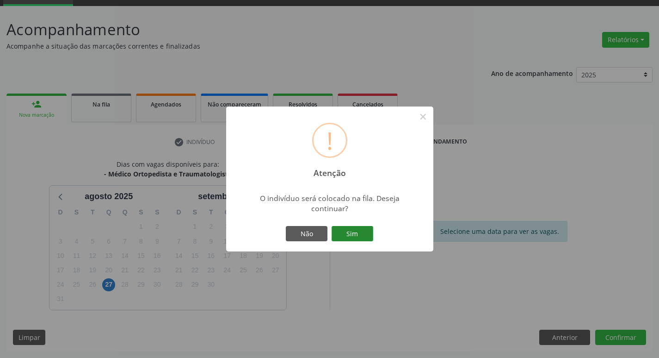
click at [348, 239] on button "Sim" at bounding box center [353, 234] width 42 height 16
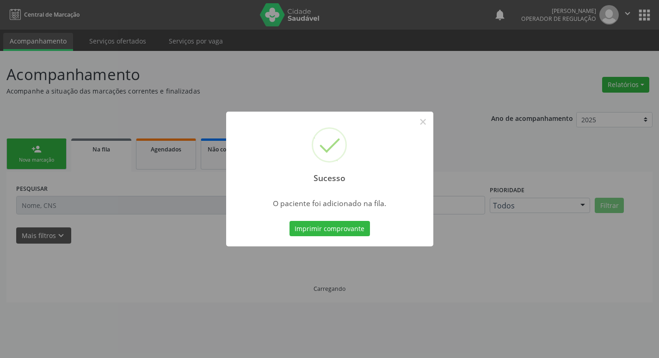
scroll to position [0, 0]
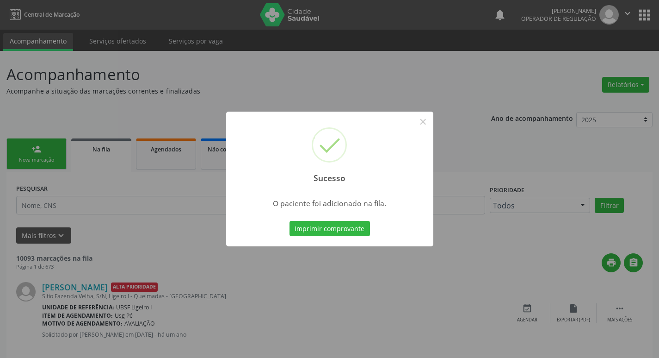
click at [159, 208] on div "Sucesso × O paciente foi adicionado na fila. Imprimir comprovante Cancel" at bounding box center [329, 179] width 659 height 358
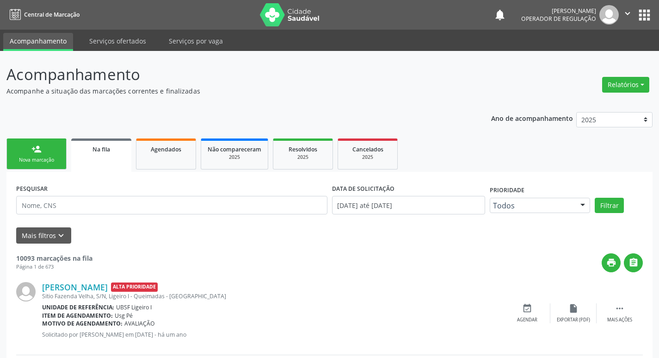
click at [57, 144] on link "person_add Nova marcação" at bounding box center [36, 153] width 60 height 31
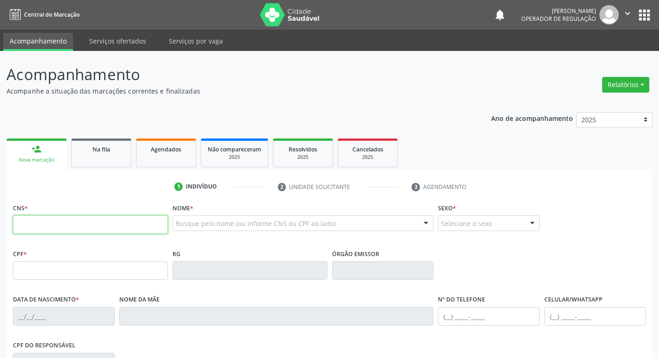
click at [94, 226] on input "text" at bounding box center [90, 224] width 155 height 19
type input "708 7091 4241 6594"
type input "000.759.824-63"
type input "22/08/1965"
type input "Maria dos Santos Pereira"
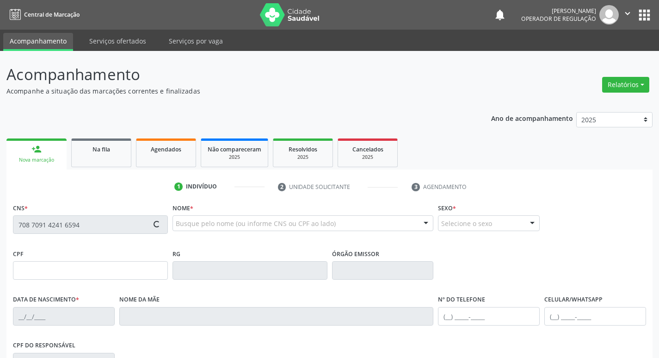
type input "(83) 99313-1217"
type input "1358"
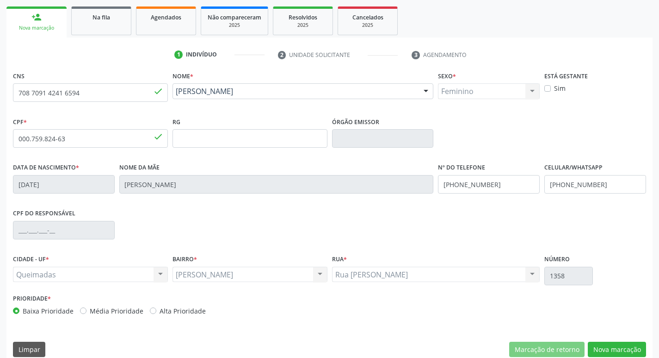
scroll to position [144, 0]
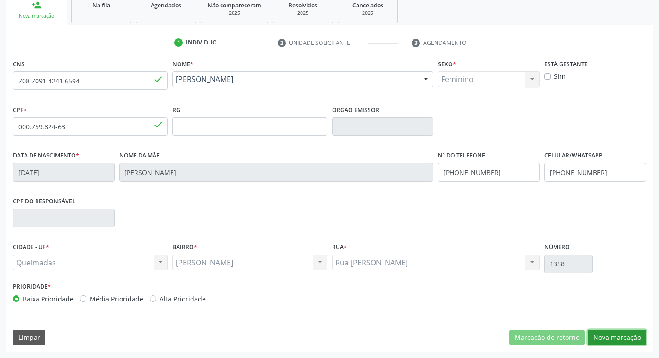
click at [624, 339] on button "Nova marcação" at bounding box center [617, 337] width 58 height 16
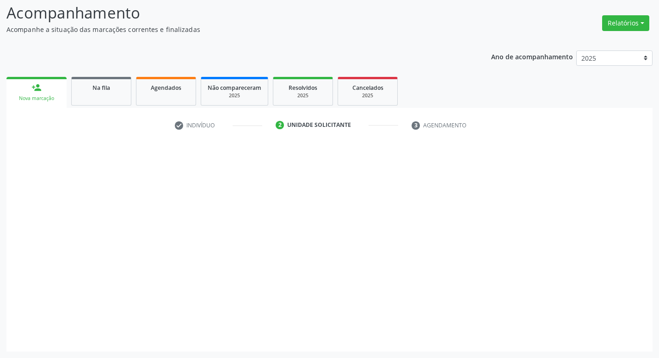
scroll to position [62, 0]
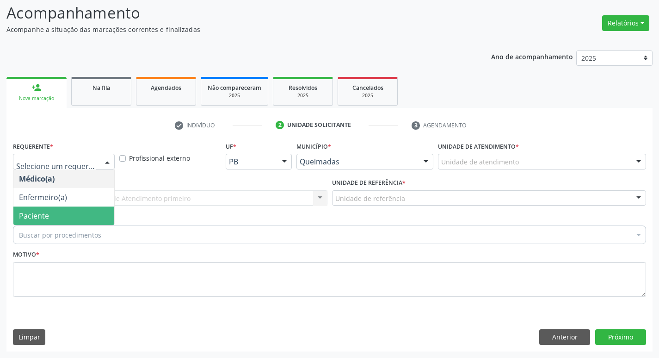
click at [35, 220] on span "Paciente" at bounding box center [34, 215] width 30 height 10
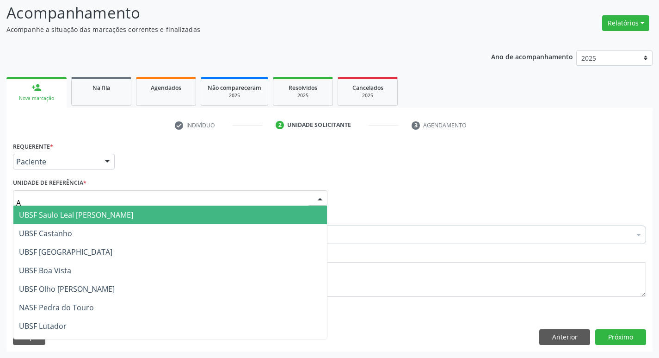
type input "AN"
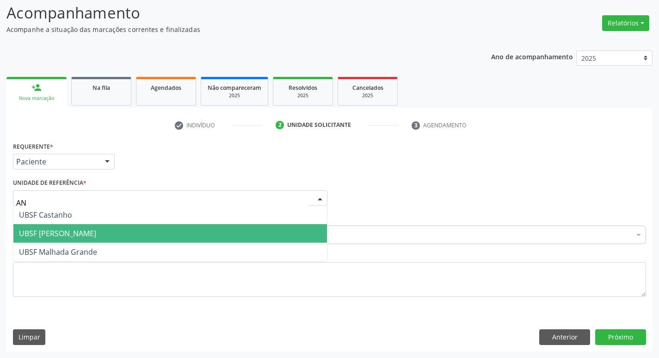
click at [71, 239] on span "UBSF [PERSON_NAME]" at bounding box center [170, 233] width 314 height 19
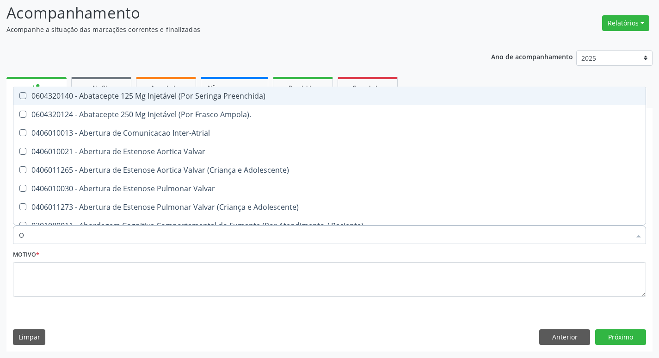
type input "ORTOPEDISTA"
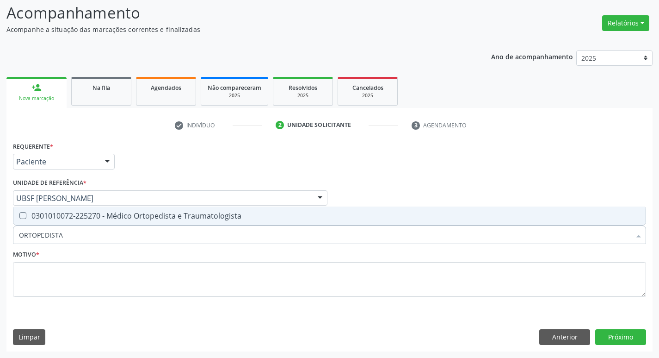
click at [76, 219] on div "0301010072-225270 - Médico Ortopedista e Traumatologista" at bounding box center [329, 215] width 621 height 7
checkbox Traumatologista "true"
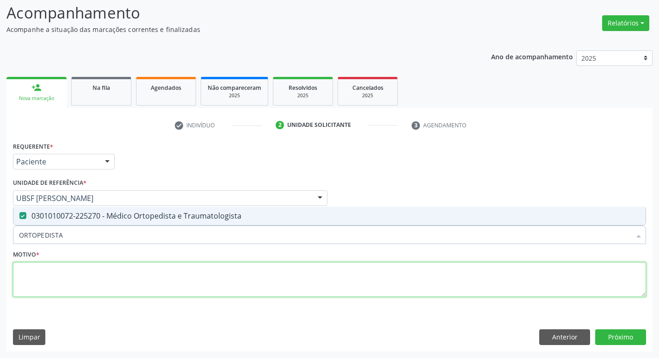
click at [62, 277] on textarea at bounding box center [329, 279] width 633 height 35
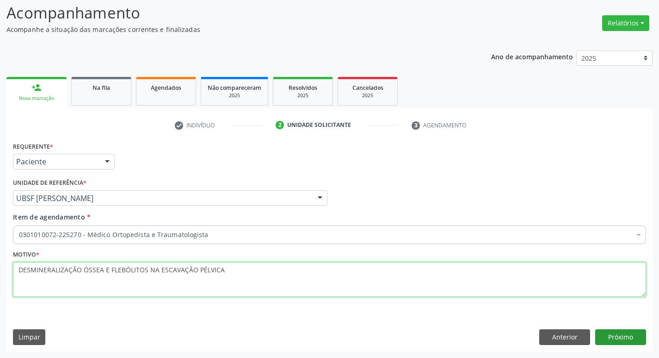
type textarea "DESMINERALIZAÇÃO ÓSSEA E FLEBÓLITOS NA ESCAVAÇÃO PÉLVICA"
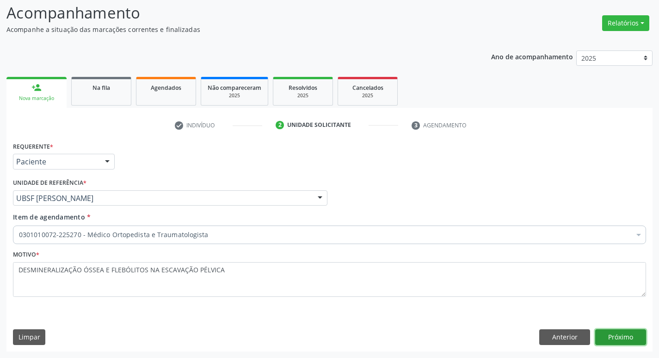
click at [612, 332] on button "Próximo" at bounding box center [620, 337] width 51 height 16
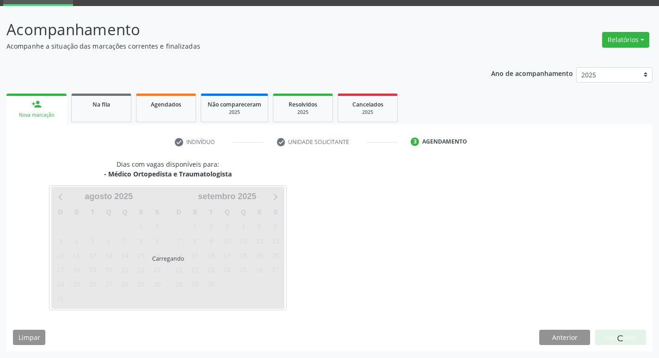
scroll to position [45, 0]
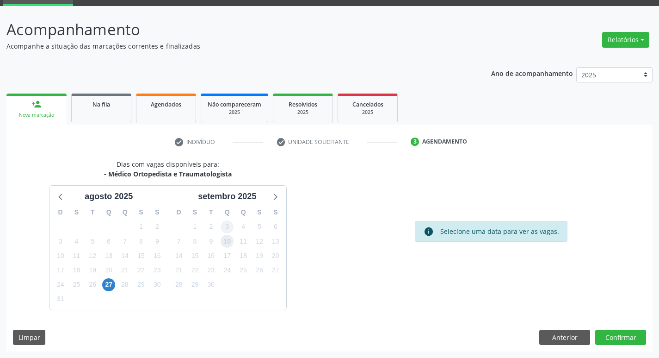
click at [232, 238] on span "10" at bounding box center [227, 241] width 13 height 13
click at [601, 334] on button "Confirmar" at bounding box center [620, 337] width 51 height 16
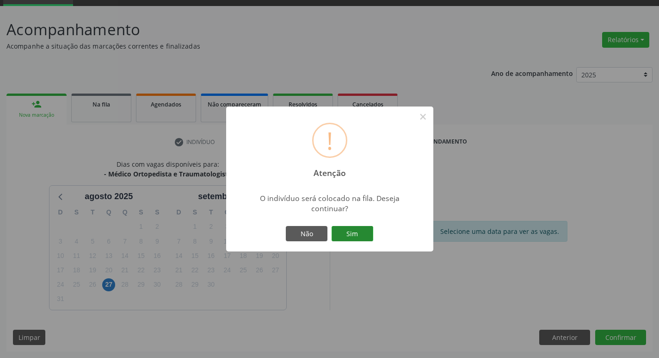
click at [346, 230] on button "Sim" at bounding box center [353, 234] width 42 height 16
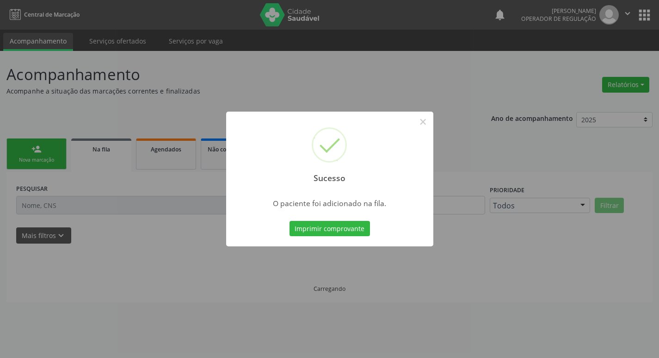
scroll to position [0, 0]
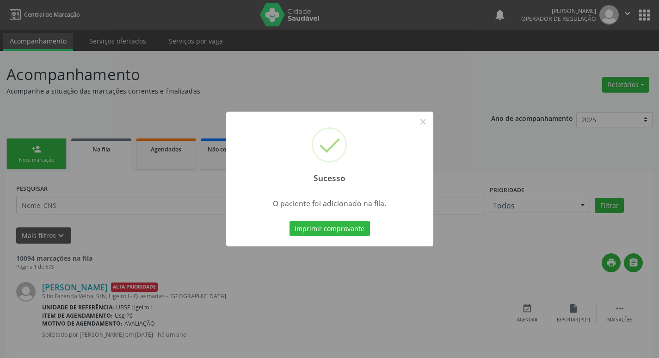
click at [104, 215] on div "Sucesso × O paciente foi adicionado na fila. Imprimir comprovante Cancel" at bounding box center [329, 179] width 659 height 358
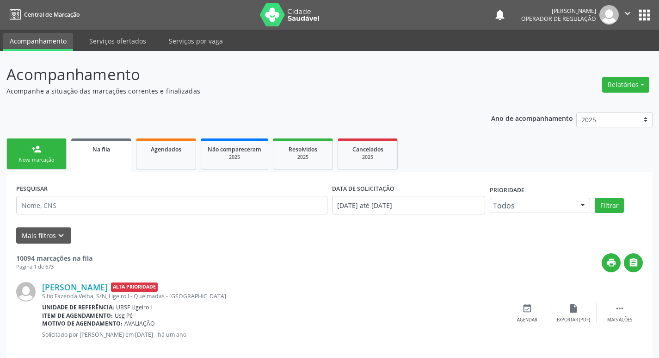
click at [44, 152] on link "person_add Nova marcação" at bounding box center [36, 153] width 60 height 31
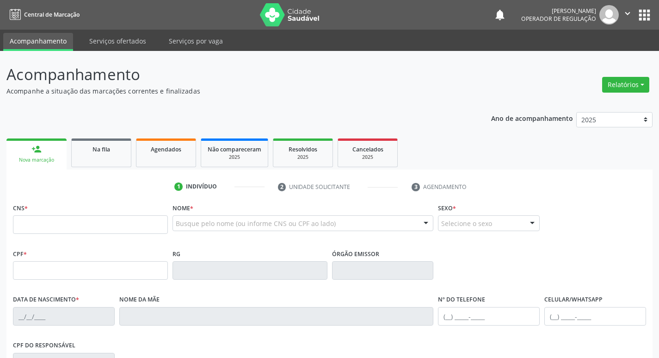
click at [65, 238] on fieldset "CNS *" at bounding box center [90, 220] width 155 height 39
click at [53, 221] on input "text" at bounding box center [90, 224] width 155 height 19
type input "702 9085 2177 3571"
type input "090.641.234-03"
type input "20/07/1989"
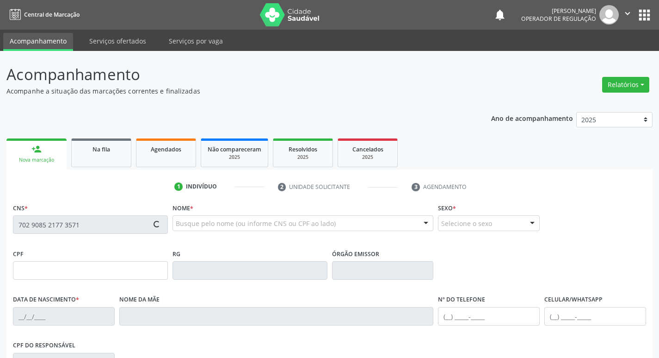
type input "Luciana Adelino da Silva"
type input "(83) 8876-5652"
type input "S/N"
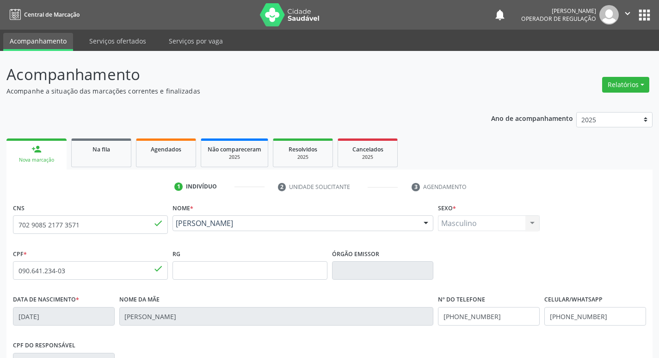
scroll to position [144, 0]
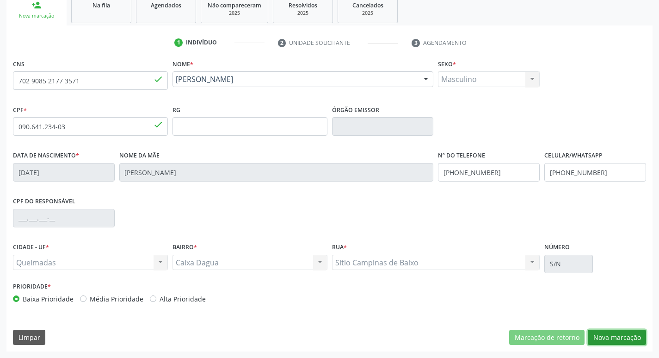
click at [626, 334] on button "Nova marcação" at bounding box center [617, 337] width 58 height 16
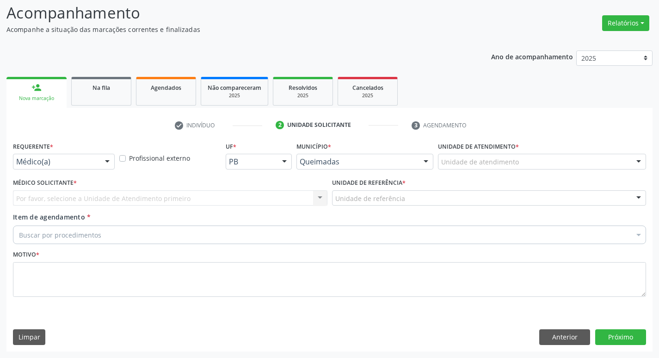
scroll to position [62, 0]
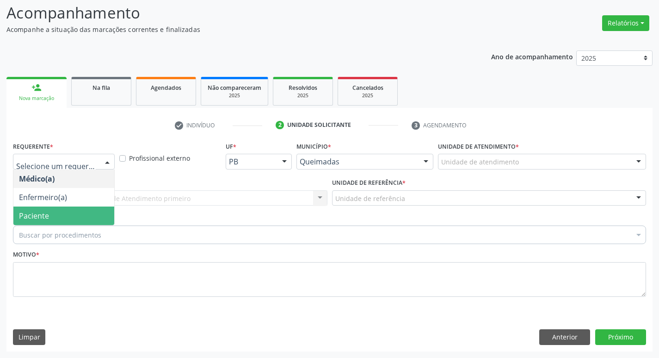
click at [37, 214] on span "Paciente" at bounding box center [34, 215] width 30 height 10
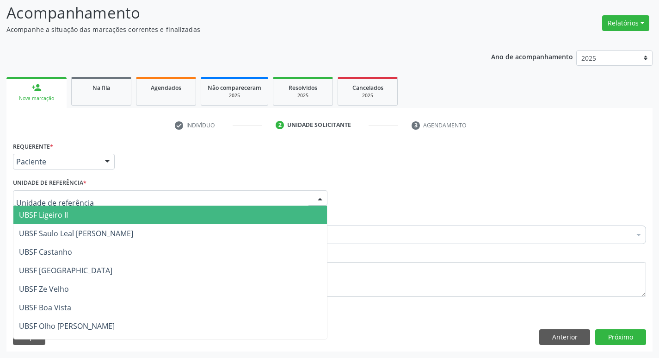
click at [38, 204] on div at bounding box center [170, 198] width 315 height 16
type input "CA"
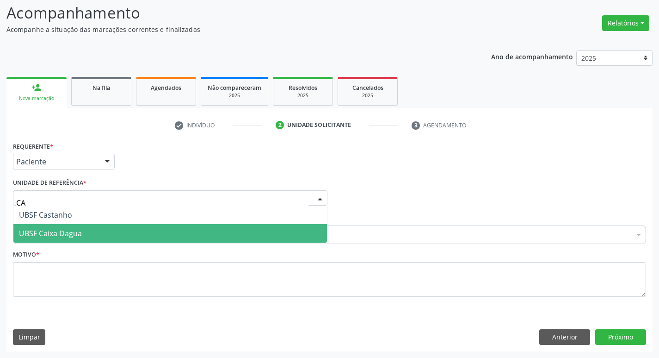
click at [63, 231] on span "UBSF Caixa Dagua" at bounding box center [50, 233] width 63 height 10
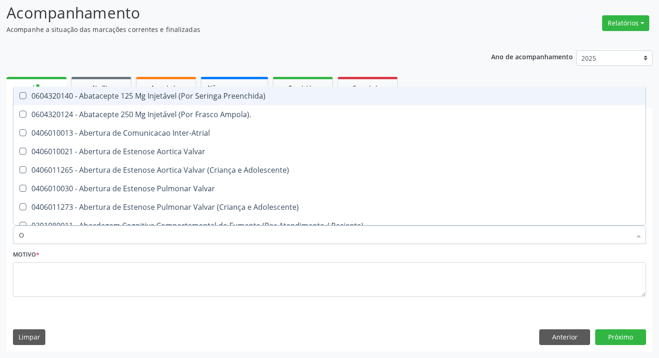
type input "ORTOPEDISTA"
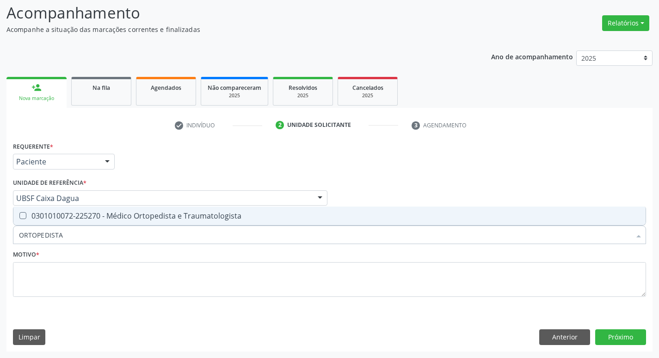
click at [61, 212] on div "0301010072-225270 - Médico Ortopedista e Traumatologista" at bounding box center [329, 215] width 621 height 7
checkbox Traumatologista "true"
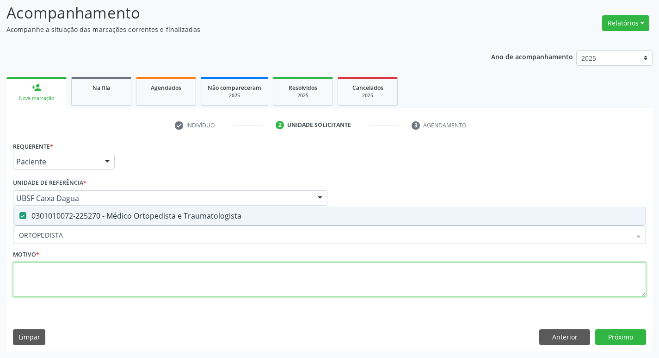
click at [89, 284] on textarea at bounding box center [329, 279] width 633 height 35
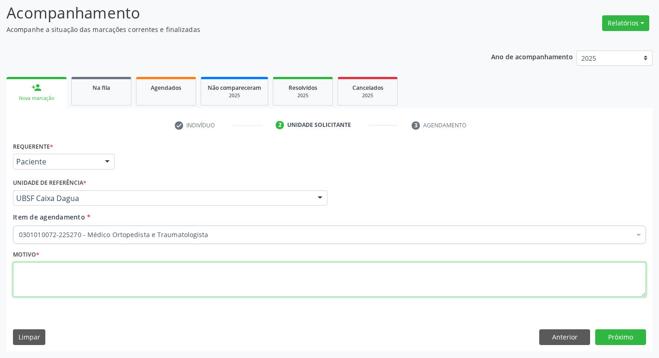
paste textarea "AVALIAÇÃO"
type textarea "AVALIAÇÃO"
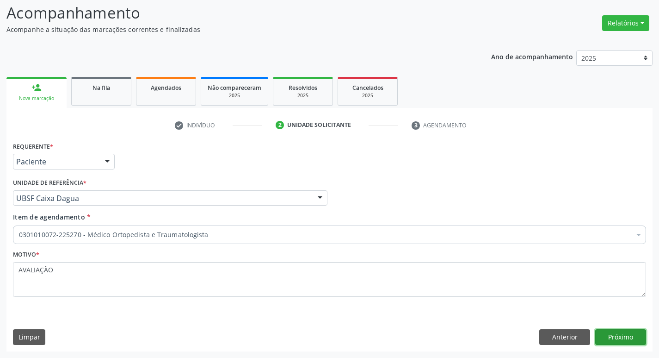
click at [607, 334] on button "Próximo" at bounding box center [620, 337] width 51 height 16
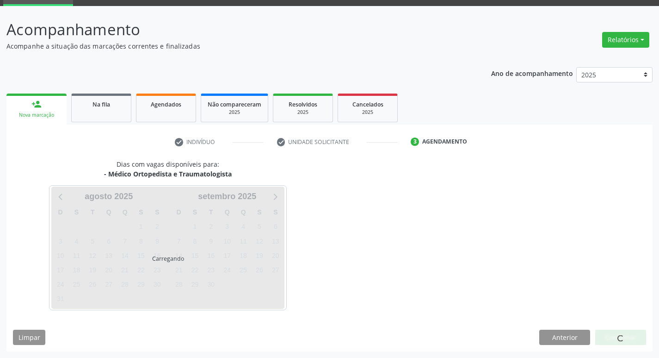
scroll to position [45, 0]
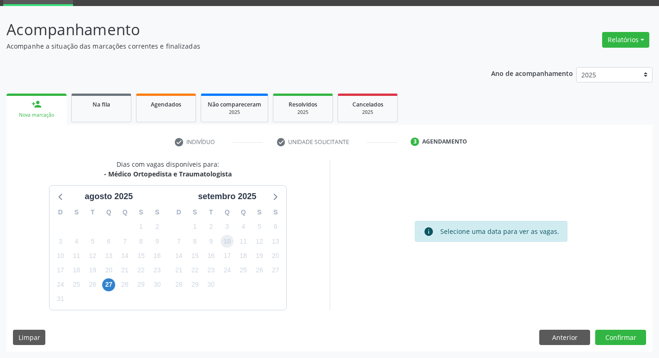
click at [222, 245] on span "10" at bounding box center [227, 241] width 13 height 13
click at [635, 328] on div "Dias com vagas disponíveis para: - Médico Ortopedista e Traumatologista agosto …" at bounding box center [329, 255] width 646 height 192
click at [634, 332] on button "Confirmar" at bounding box center [620, 337] width 51 height 16
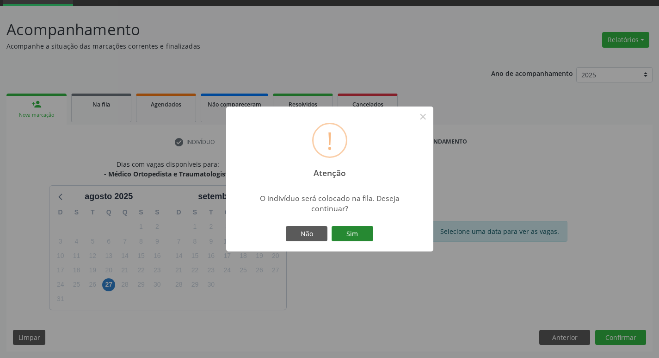
click at [348, 238] on button "Sim" at bounding box center [353, 234] width 42 height 16
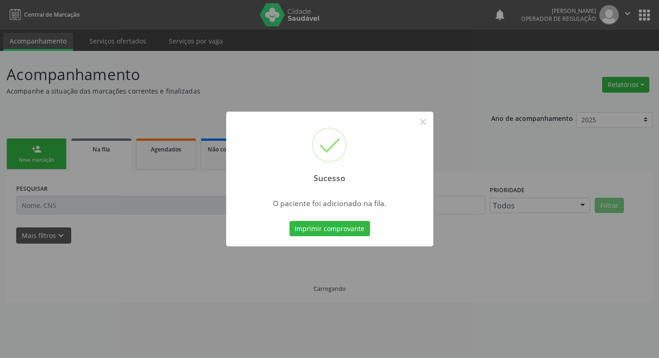
scroll to position [0, 0]
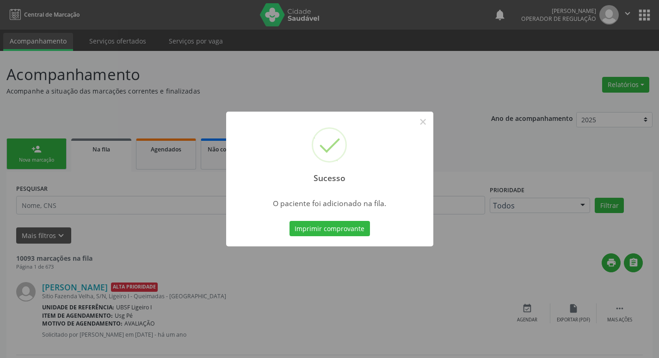
click at [0, 224] on div "Sucesso × O paciente foi adicionado na fila. Imprimir comprovante Cancel" at bounding box center [329, 179] width 659 height 358
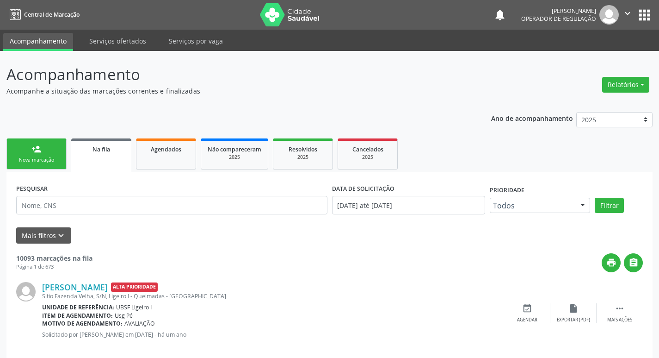
click at [59, 163] on div "Nova marcação" at bounding box center [36, 159] width 46 height 7
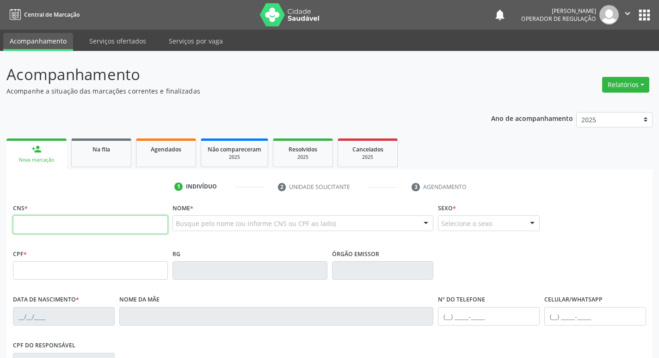
click at [56, 225] on input "text" at bounding box center [90, 224] width 155 height 19
type input "701 8012 9462 4771"
type input "175.562.054-36"
type input "05/02/2021"
type input "Ana Claudia da Silva"
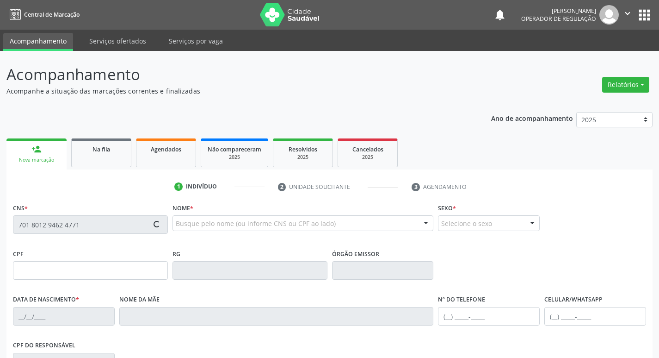
type input "(83) 99194-9342"
type input "089.448.474-52"
type input "S/N"
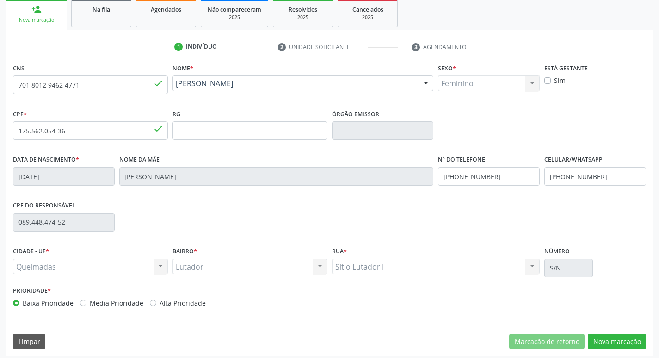
scroll to position [144, 0]
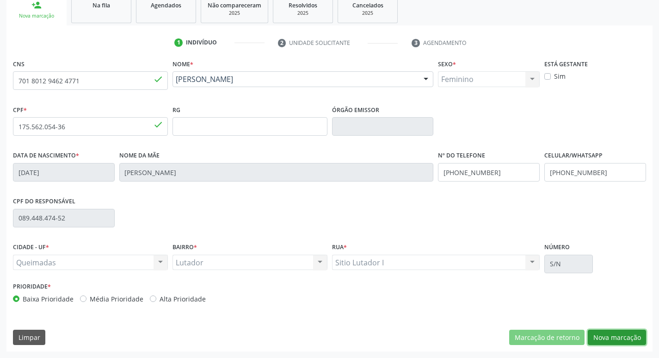
click at [611, 338] on button "Nova marcação" at bounding box center [617, 337] width 58 height 16
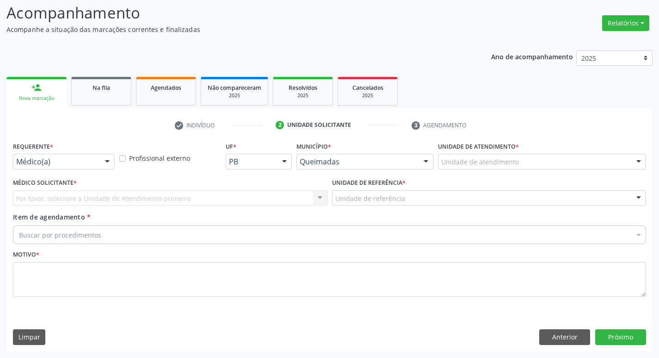
scroll to position [62, 0]
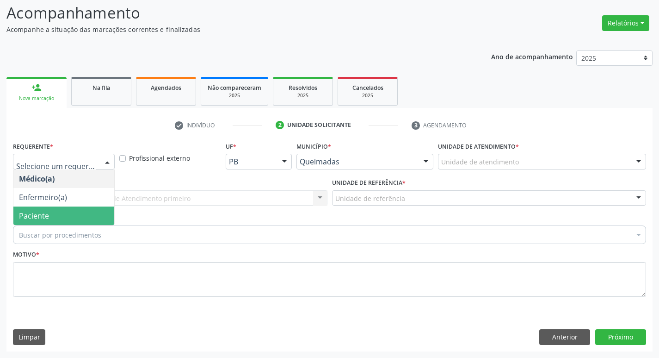
click at [41, 217] on span "Paciente" at bounding box center [34, 215] width 30 height 10
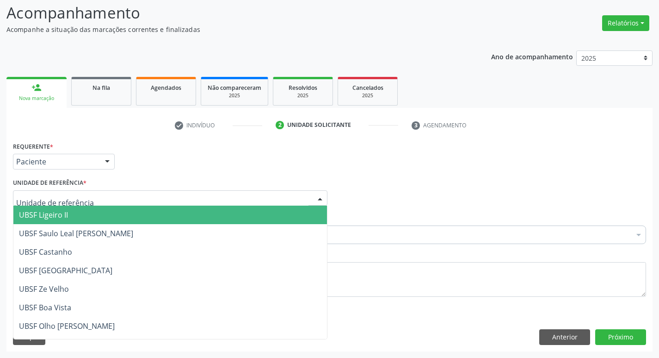
click at [50, 192] on div at bounding box center [170, 198] width 315 height 16
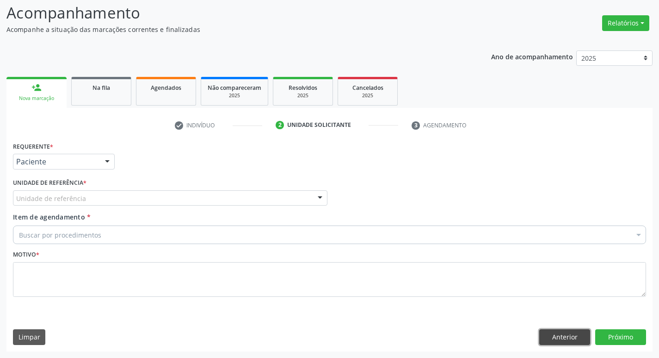
click at [562, 333] on button "Anterior" at bounding box center [564, 337] width 51 height 16
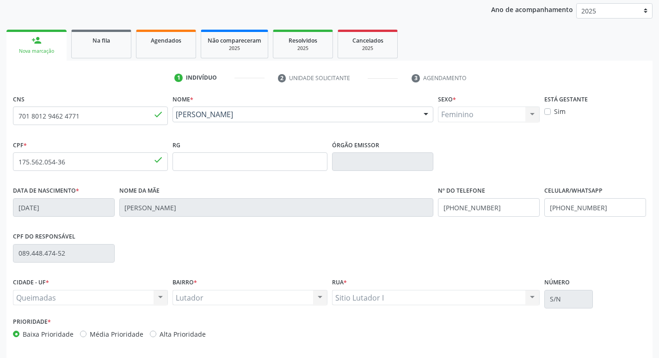
scroll to position [144, 0]
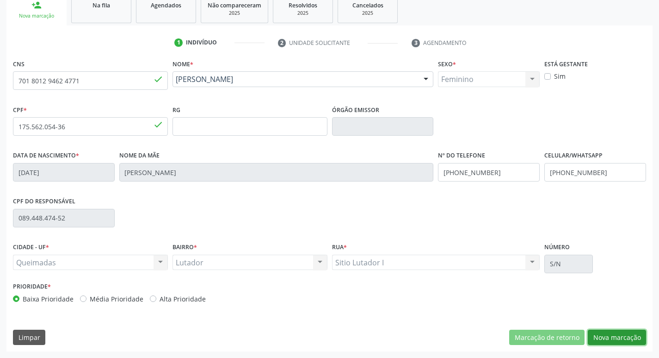
click at [611, 343] on button "Nova marcação" at bounding box center [617, 337] width 58 height 16
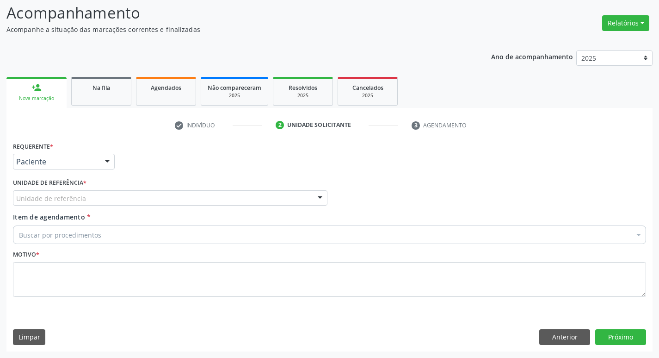
scroll to position [62, 0]
click at [131, 201] on div "Unidade de referência" at bounding box center [170, 198] width 315 height 16
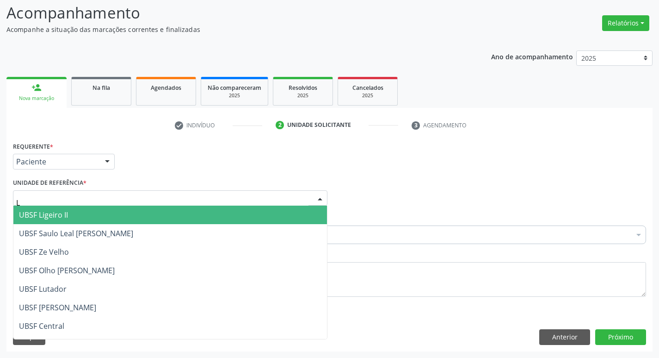
type input "LU"
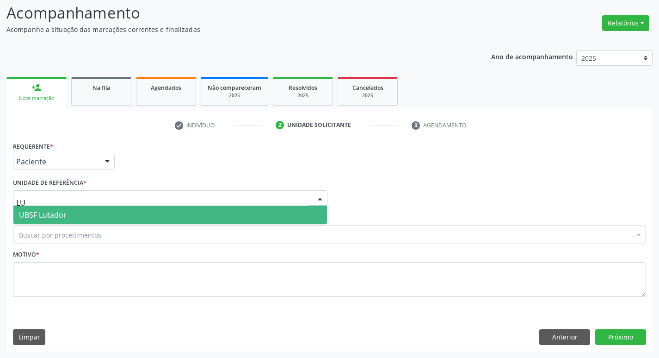
click at [132, 205] on span "UBSF Lutador" at bounding box center [170, 214] width 314 height 19
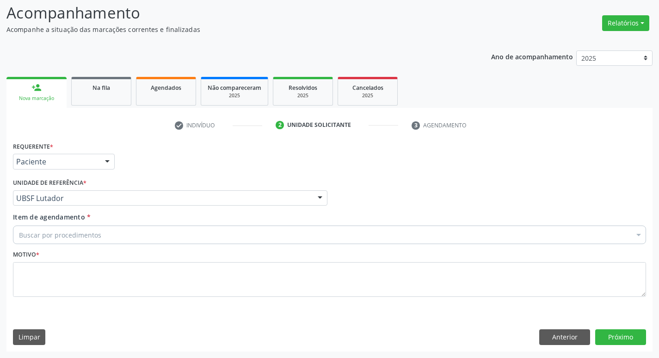
click at [126, 238] on div "Buscar por procedimentos" at bounding box center [329, 234] width 633 height 19
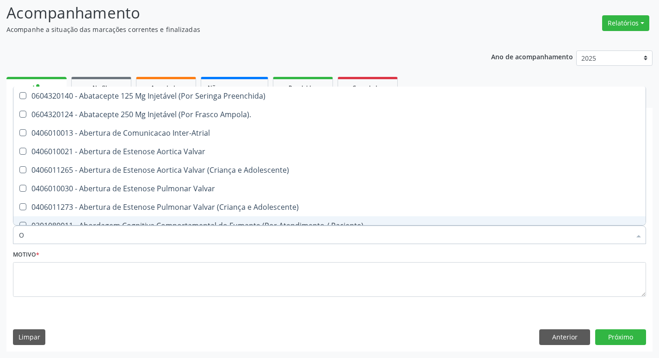
type input "ORTOPEDISTA"
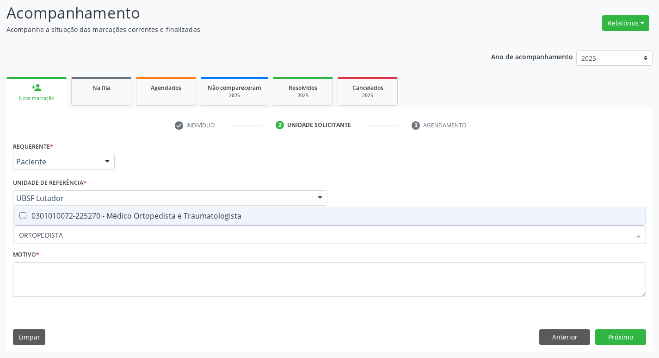
click at [94, 221] on span "0301010072-225270 - Médico Ortopedista e Traumatologista" at bounding box center [329, 215] width 632 height 19
checkbox Traumatologista "true"
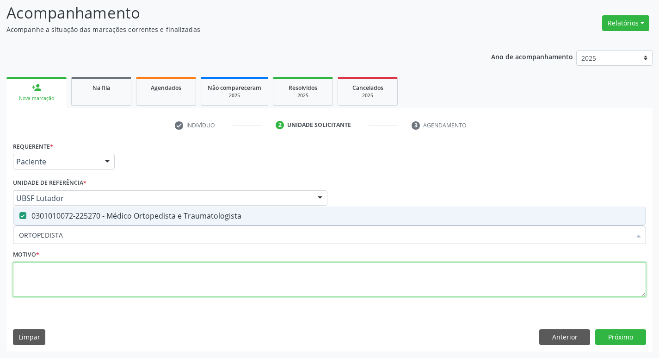
click at [67, 289] on textarea at bounding box center [329, 279] width 633 height 35
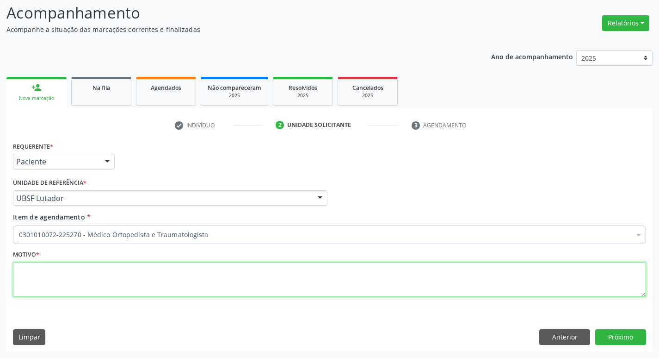
paste textarea "AVALIAÇÃO"
type textarea "AVALIAÇÃO"
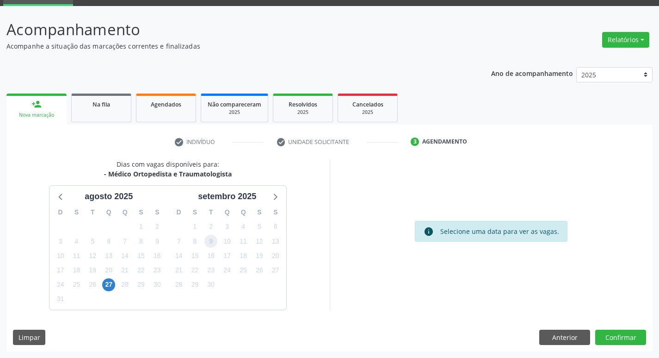
click at [209, 246] on span "9" at bounding box center [210, 241] width 13 height 13
click at [625, 340] on button "Confirmar" at bounding box center [620, 337] width 51 height 16
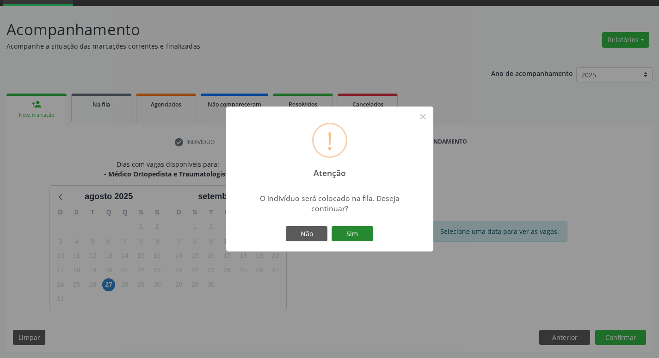
click at [366, 233] on button "Sim" at bounding box center [353, 234] width 42 height 16
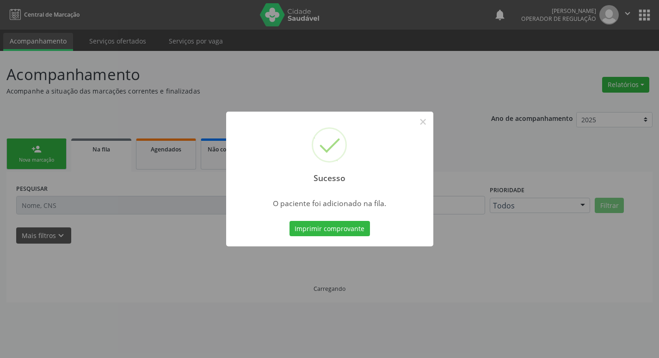
scroll to position [0, 0]
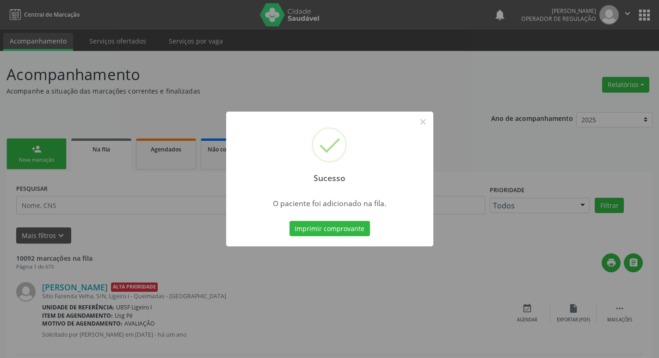
click at [98, 111] on div "Sucesso × O paciente foi adicionado na fila. Imprimir comprovante Cancel" at bounding box center [329, 179] width 659 height 358
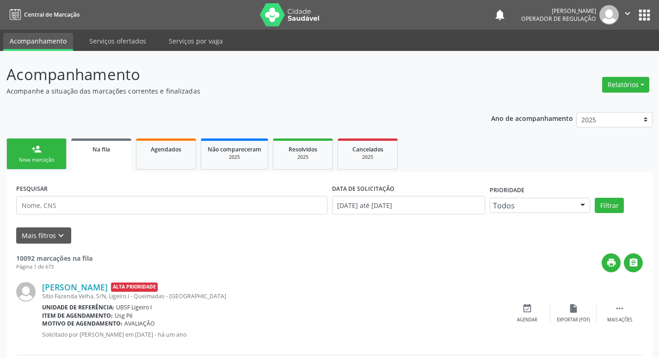
drag, startPoint x: 45, startPoint y: 164, endPoint x: 63, endPoint y: 132, distance: 36.7
click at [45, 163] on link "person_add Nova marcação" at bounding box center [36, 153] width 60 height 31
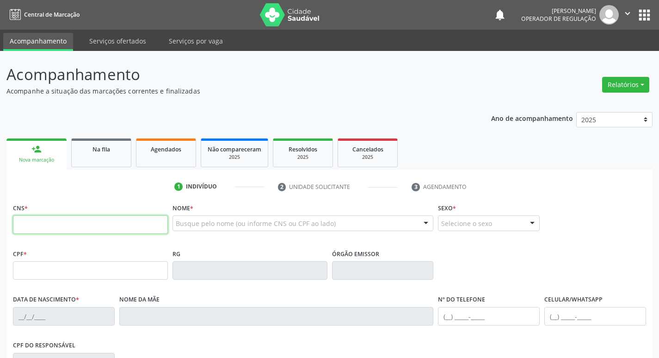
click at [111, 217] on input "text" at bounding box center [90, 224] width 155 height 19
type input "705 0038 1171 8555"
type input "183.911.544-08"
type input "02/01/2023"
type input "Dayane Mendoca Gonçalves"
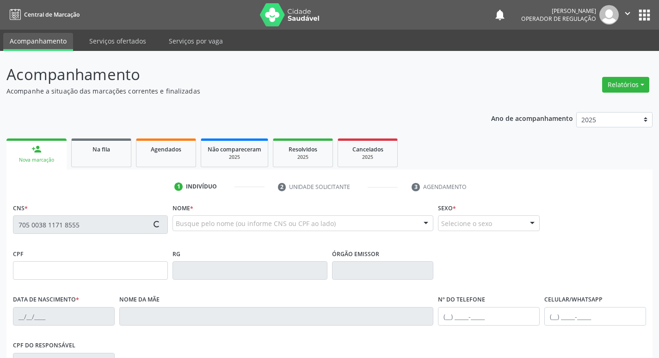
type input "(83) 99379-4205"
type input "106.674.414-92"
type input "12"
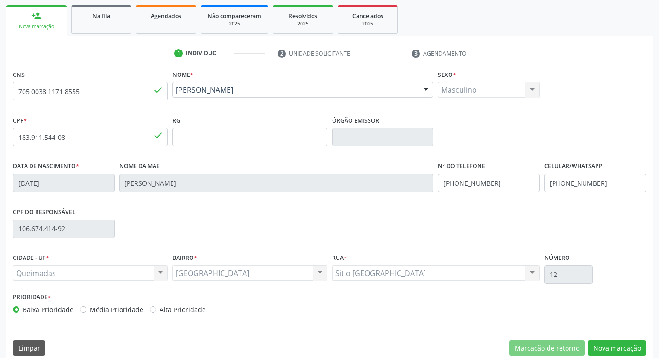
scroll to position [144, 0]
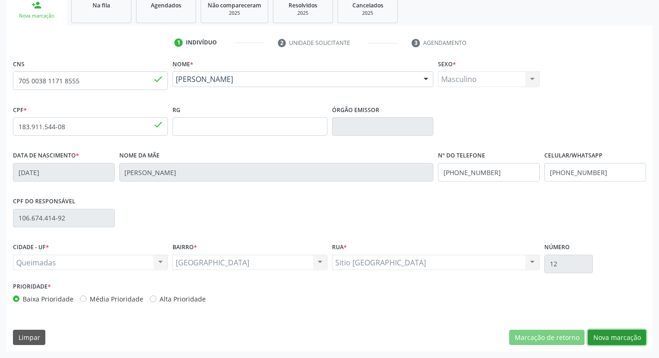
click at [633, 340] on button "Nova marcação" at bounding box center [617, 337] width 58 height 16
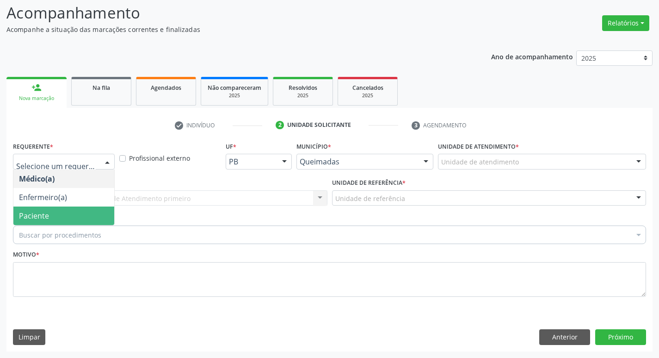
click at [70, 210] on span "Paciente" at bounding box center [63, 215] width 101 height 19
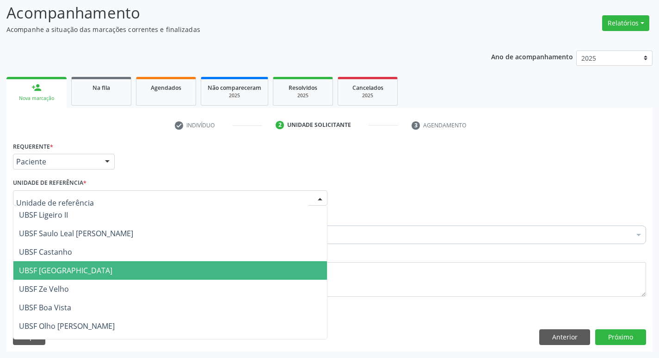
click at [93, 276] on span "UBSF [GEOGRAPHIC_DATA]" at bounding box center [170, 270] width 314 height 19
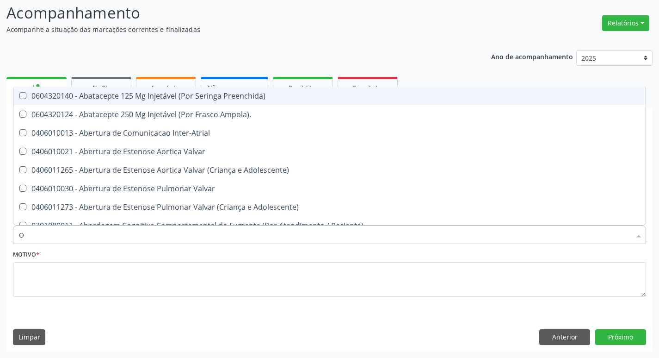
type input "ORTOPEDISTA"
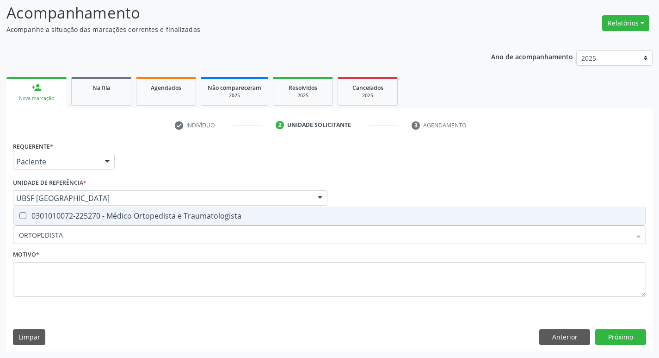
click at [99, 222] on span "0301010072-225270 - Médico Ortopedista e Traumatologista" at bounding box center [329, 215] width 632 height 19
checkbox Traumatologista "true"
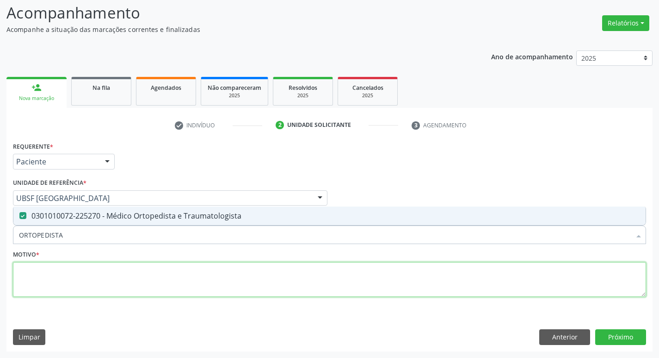
click at [98, 290] on textarea at bounding box center [329, 279] width 633 height 35
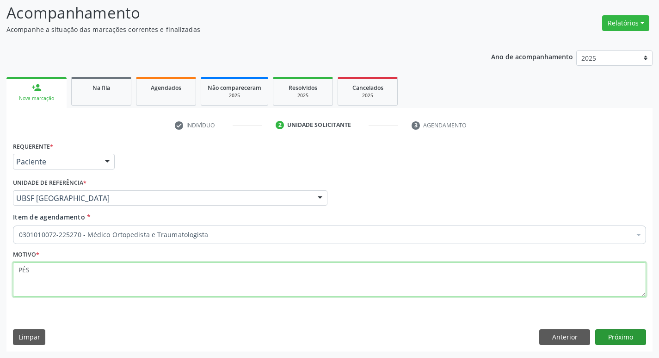
type textarea "PÉS"
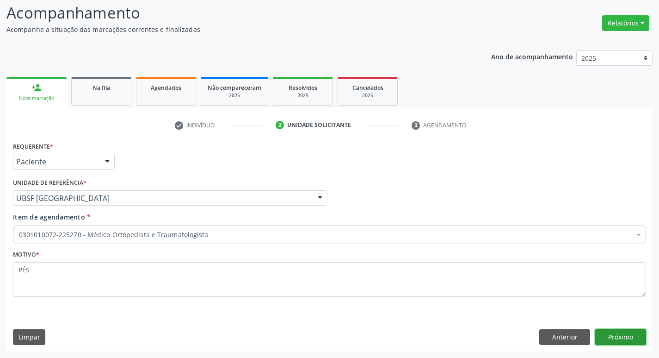
click at [623, 344] on button "Próximo" at bounding box center [620, 337] width 51 height 16
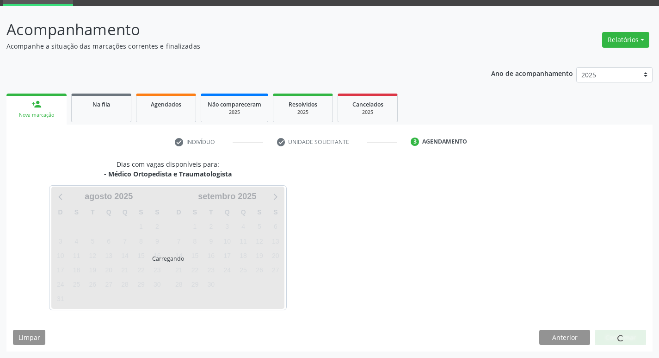
scroll to position [45, 0]
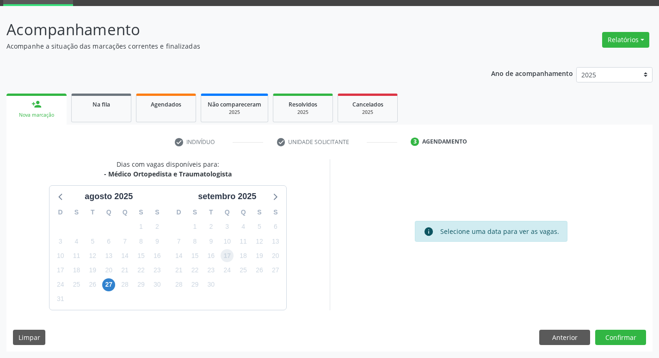
click at [223, 254] on span "17" at bounding box center [227, 255] width 13 height 13
click at [612, 332] on button "Confirmar" at bounding box center [620, 337] width 51 height 16
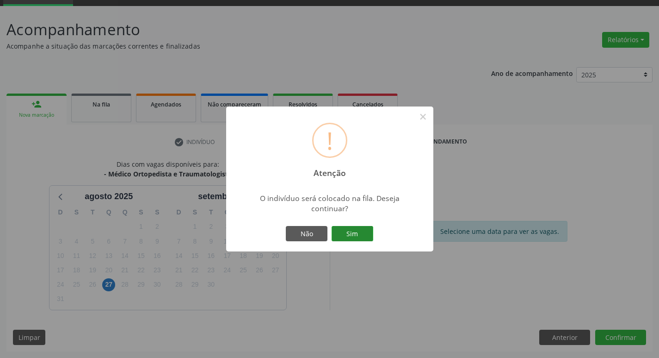
click at [344, 238] on button "Sim" at bounding box center [353, 234] width 42 height 16
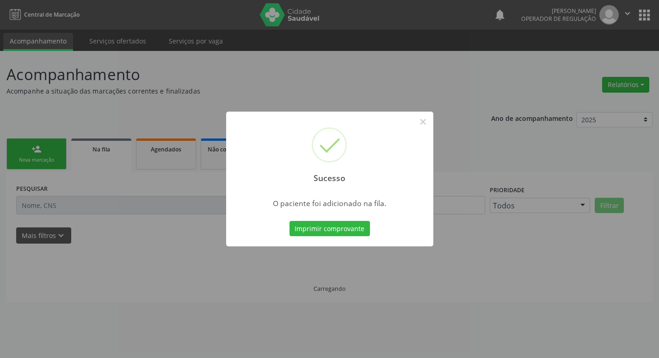
scroll to position [0, 0]
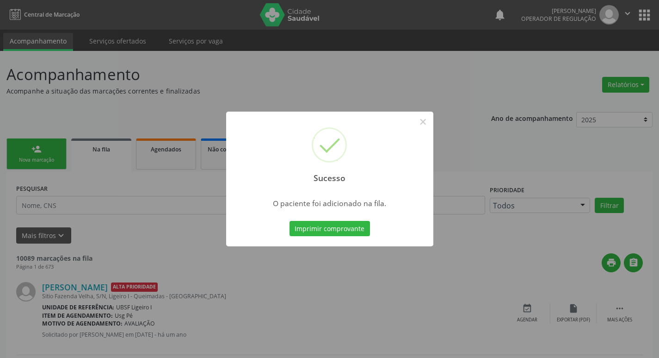
click at [0, 151] on div "Sucesso × O paciente foi adicionado na fila. Imprimir comprovante Cancel" at bounding box center [329, 179] width 659 height 358
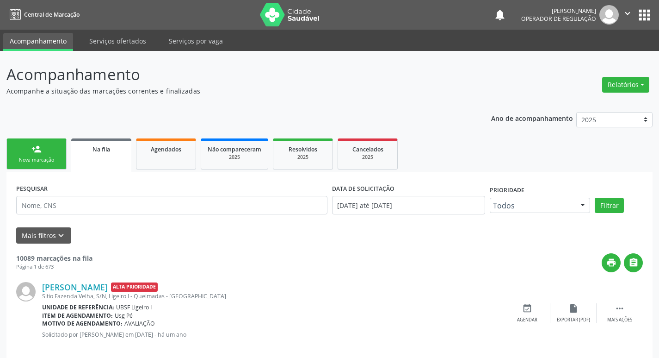
click at [49, 163] on div "Nova marcação" at bounding box center [36, 159] width 46 height 7
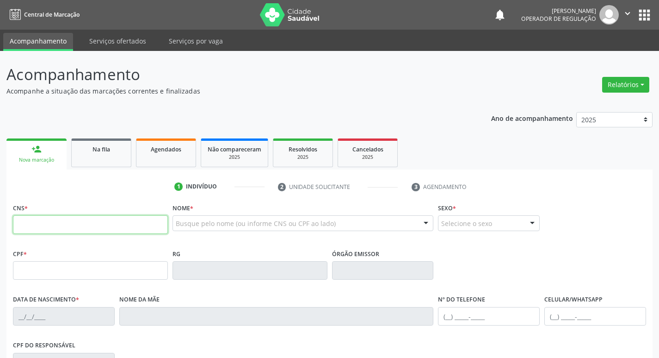
click at [49, 229] on input "text" at bounding box center [90, 224] width 155 height 19
type input "705 4074 4068 6898"
type input "018.684.414-07"
type input "26/06/1975"
type input "Neuza Pereira da Silva"
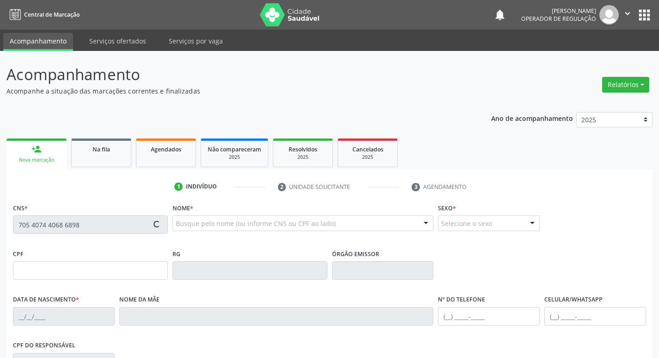
type input "(83) 99155-5311"
type input "104"
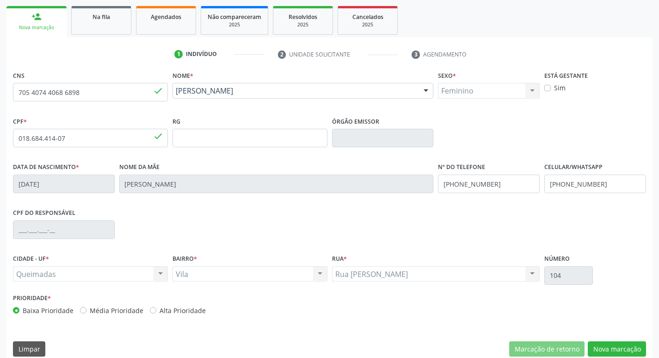
scroll to position [144, 0]
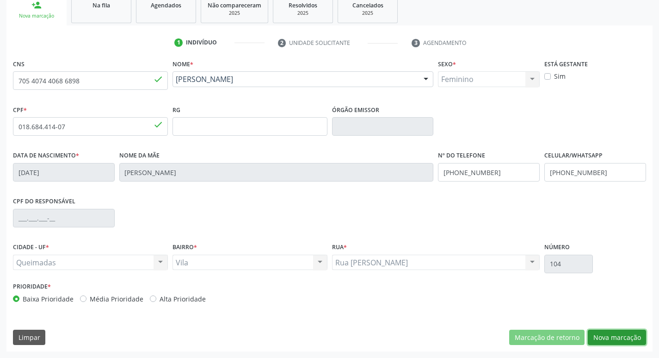
click at [616, 336] on button "Nova marcação" at bounding box center [617, 337] width 58 height 16
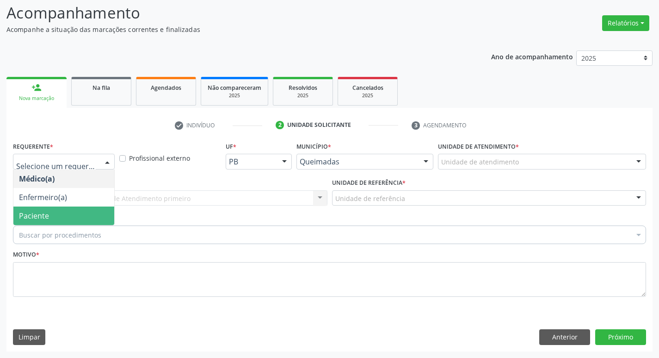
click at [33, 226] on div "Buscar por procedimentos" at bounding box center [329, 234] width 633 height 19
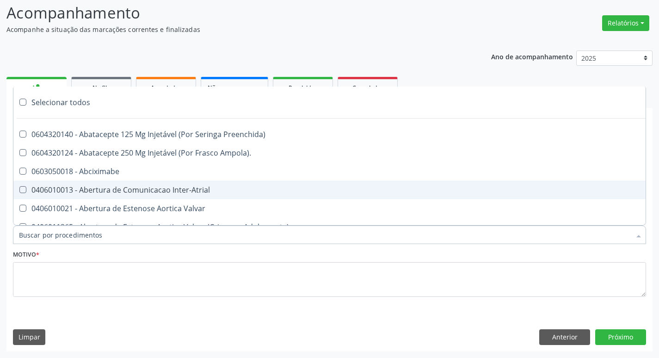
click at [1, 165] on div "Acompanhamento Acompanhe a situação das marcações correntes e finalizadas Relat…" at bounding box center [329, 173] width 659 height 368
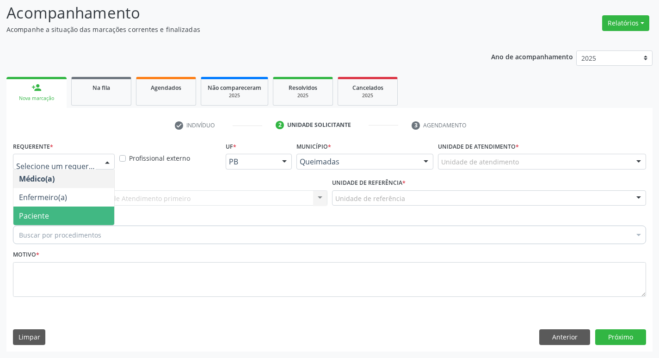
click at [106, 164] on div at bounding box center [107, 162] width 14 height 16
click at [83, 222] on span "Paciente" at bounding box center [63, 215] width 101 height 19
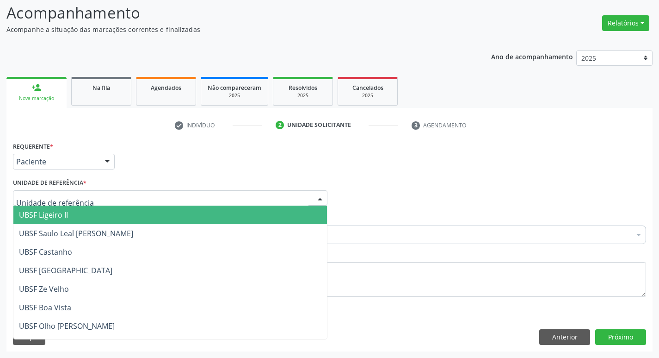
type input "V"
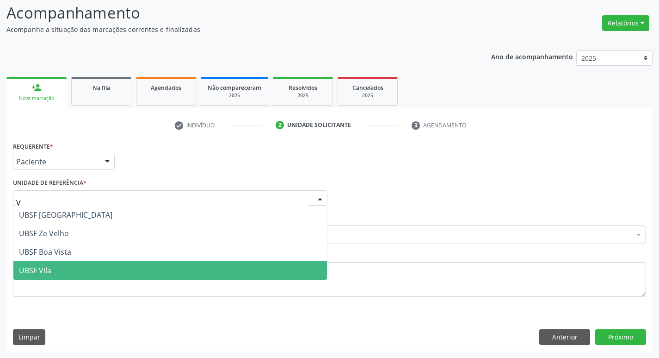
click at [103, 270] on span "UBSF Vila" at bounding box center [170, 270] width 314 height 19
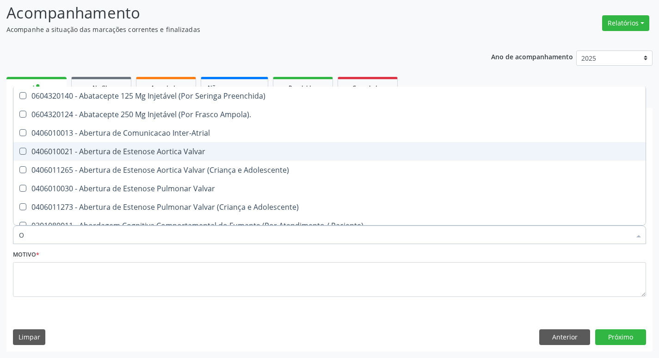
type input "ORTOPEDISTA"
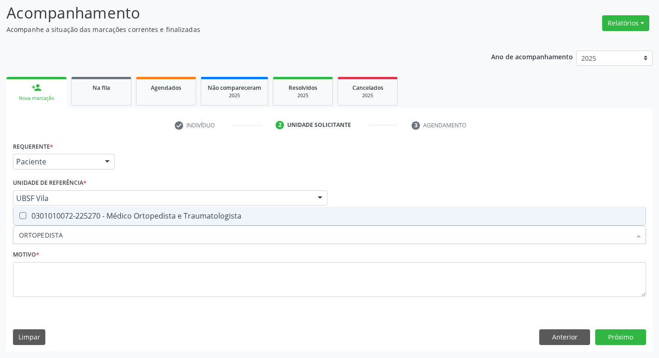
click at [71, 216] on div "0301010072-225270 - Médico Ortopedista e Traumatologista" at bounding box center [329, 215] width 621 height 7
checkbox Traumatologista "true"
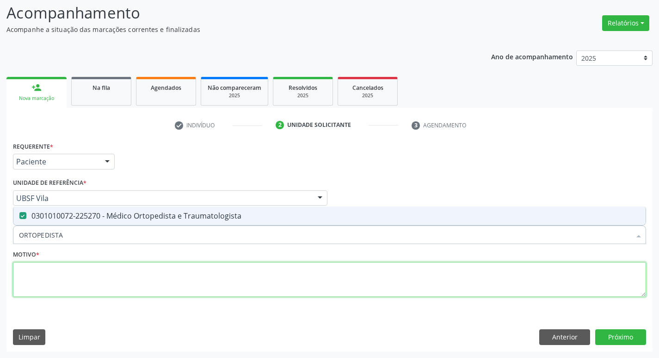
click at [86, 290] on textarea at bounding box center [329, 279] width 633 height 35
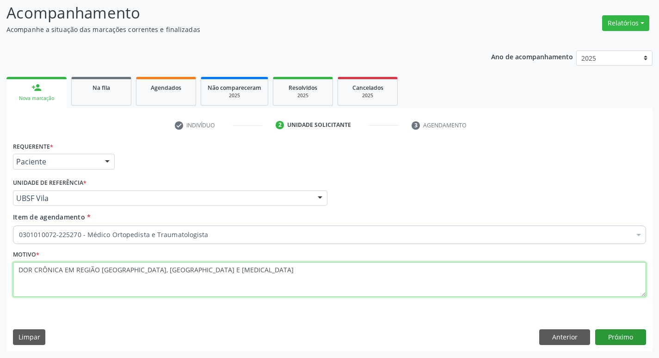
type textarea "DOR CRÔNICA EM REGIÃO LOMBOSSACRA, ESCOLIOSE E OSTEOPENIA"
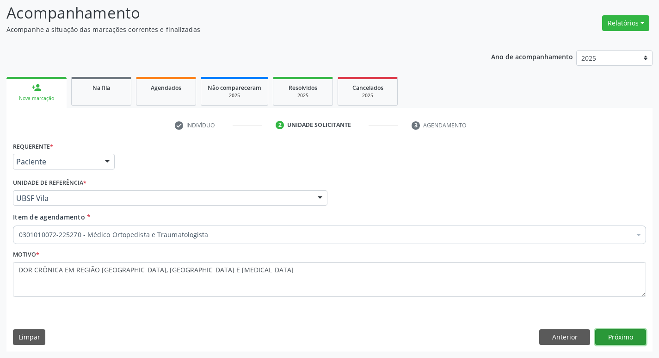
click at [615, 341] on button "Próximo" at bounding box center [620, 337] width 51 height 16
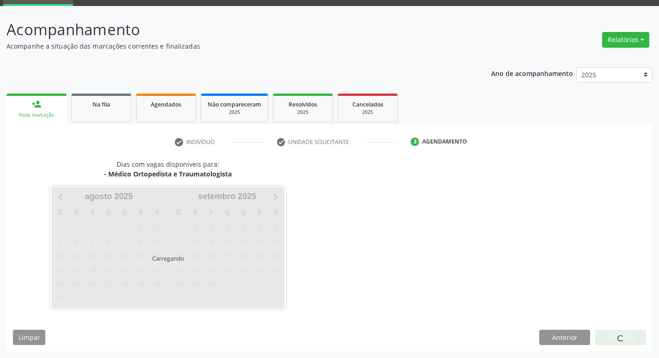
scroll to position [45, 0]
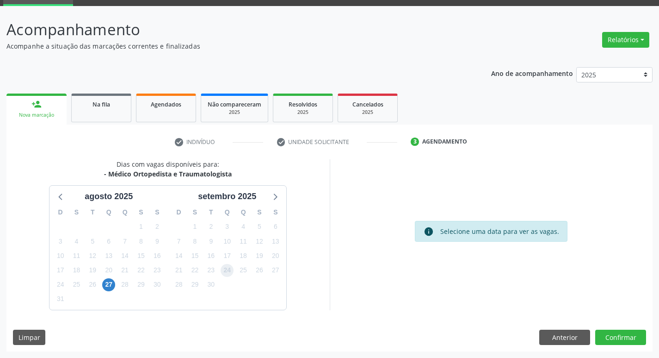
click at [229, 265] on span "24" at bounding box center [227, 270] width 13 height 13
click at [626, 332] on button "Confirmar" at bounding box center [620, 337] width 51 height 16
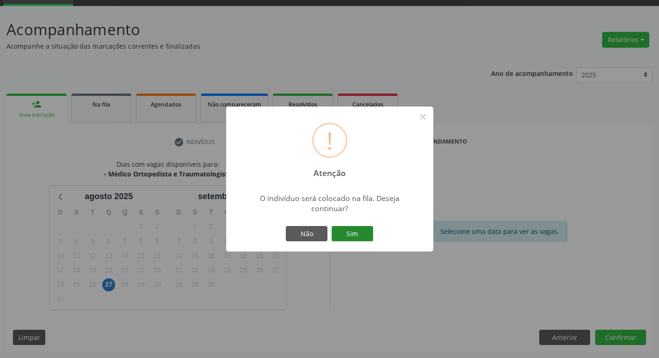
click at [344, 233] on button "Sim" at bounding box center [353, 234] width 42 height 16
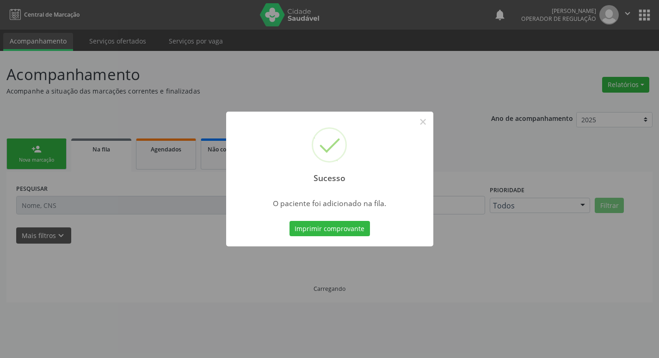
scroll to position [0, 0]
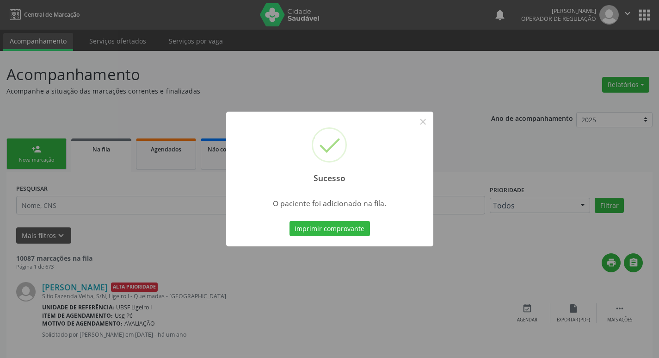
click at [0, 182] on div "Sucesso × O paciente foi adicionado na fila. Imprimir comprovante Cancel" at bounding box center [329, 179] width 659 height 358
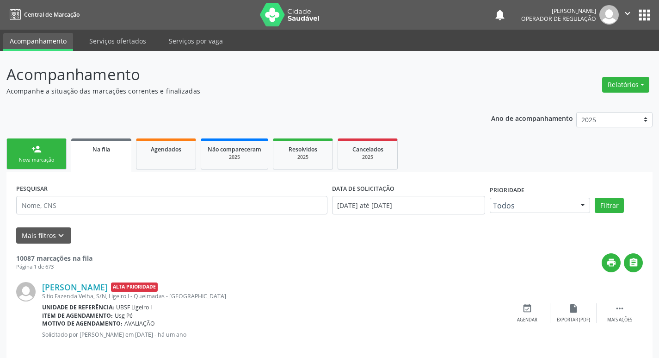
click at [14, 164] on link "person_add Nova marcação" at bounding box center [36, 153] width 60 height 31
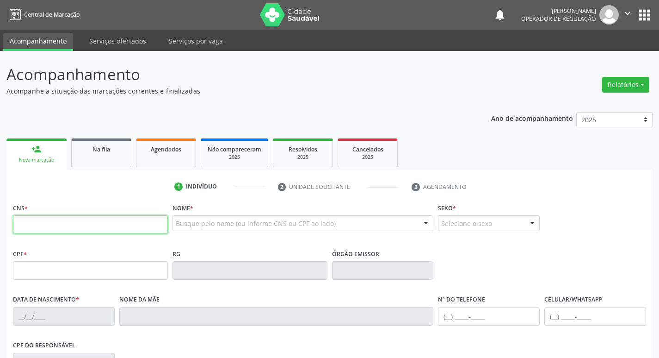
click at [68, 228] on input "text" at bounding box center [90, 224] width 155 height 19
type input "702 5093 6364 5335"
type input "095.935.217-12"
type input "19/04/1957"
type input "Amélia Silveira"
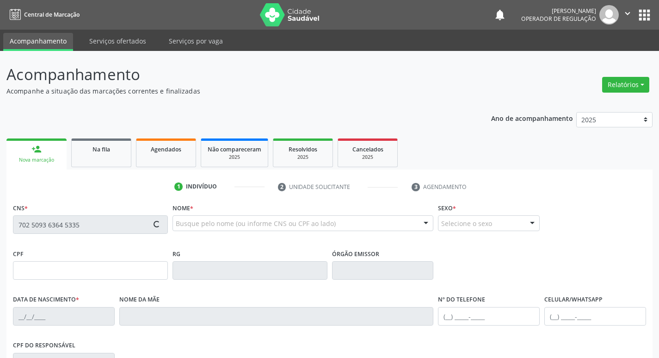
type input "(83) 99198-7758"
type input "(83) 99655-4477"
type input "38"
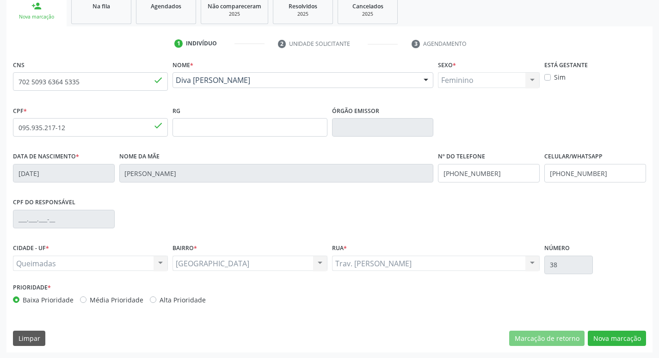
scroll to position [144, 0]
click at [627, 336] on button "Nova marcação" at bounding box center [617, 337] width 58 height 16
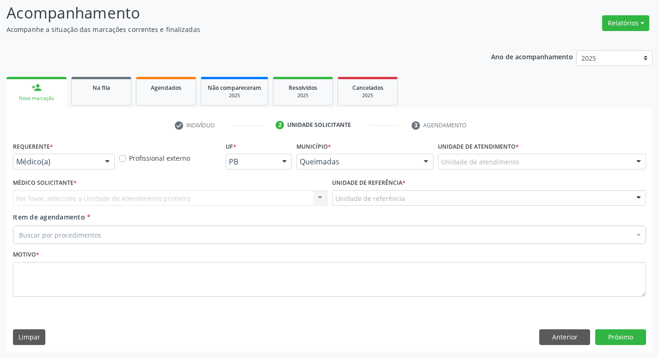
scroll to position [62, 0]
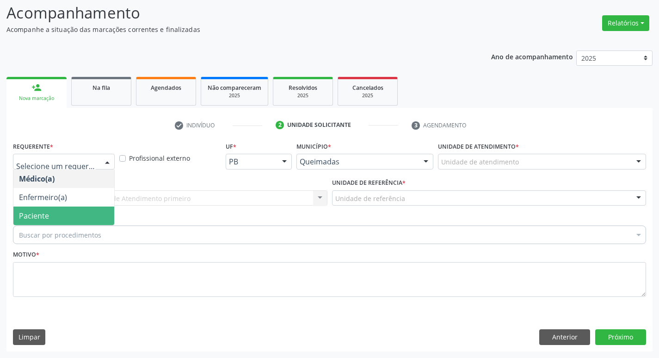
click at [68, 219] on span "Paciente" at bounding box center [63, 215] width 101 height 19
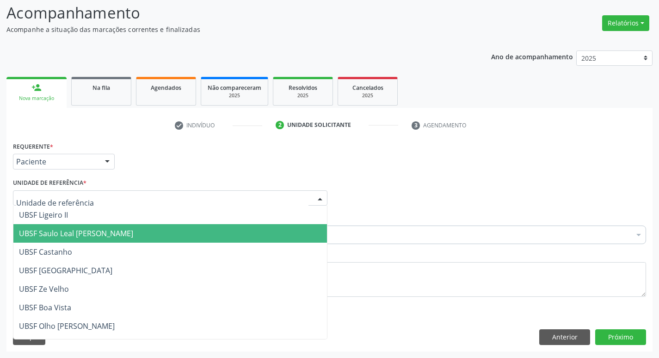
click at [88, 235] on span "UBSF Saulo Leal [PERSON_NAME]" at bounding box center [76, 233] width 114 height 10
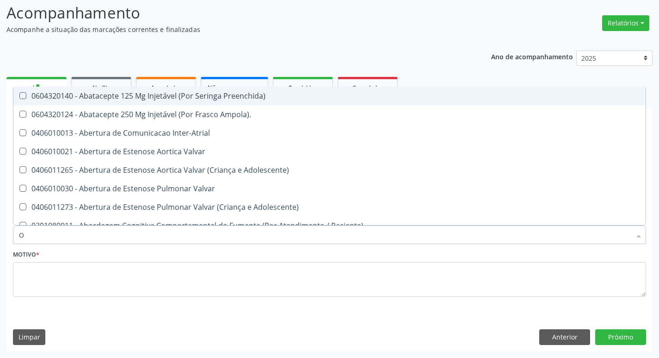
type input "ORTOPEDISTA"
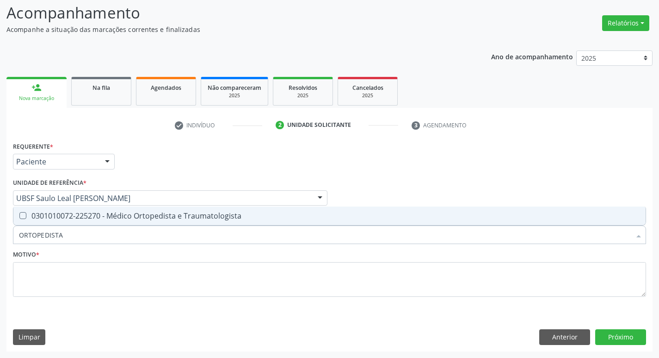
click at [109, 219] on div "0301010072-225270 - Médico Ortopedista e Traumatologista" at bounding box center [329, 215] width 621 height 7
checkbox Traumatologista "true"
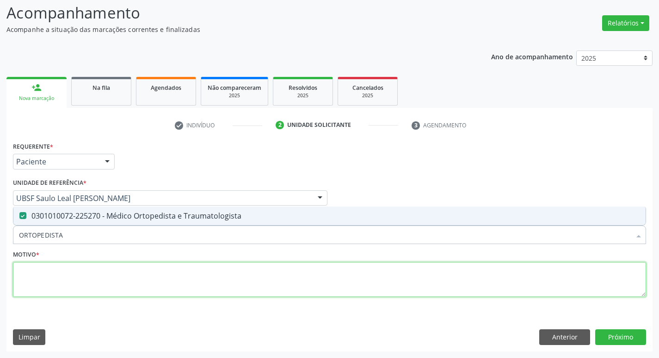
click at [111, 264] on textarea at bounding box center [329, 279] width 633 height 35
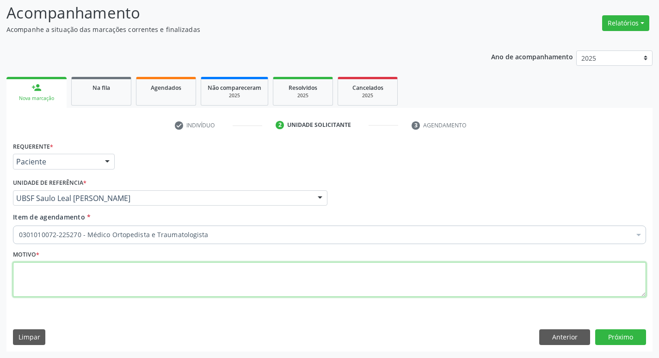
paste textarea "AVALIAÇÃO"
type textarea "AVALIAÇÃO"
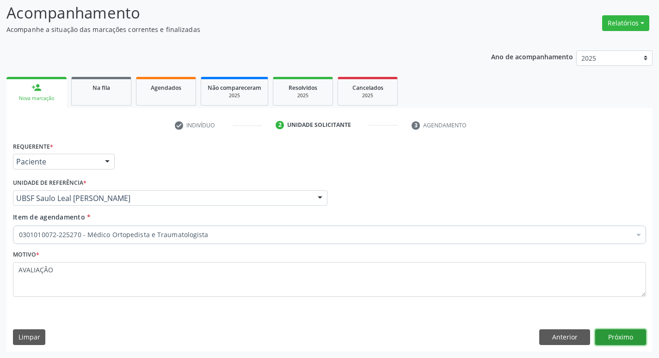
click at [612, 331] on button "Próximo" at bounding box center [620, 337] width 51 height 16
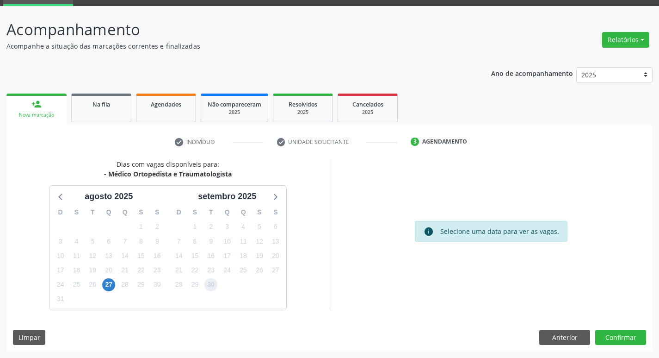
click at [216, 285] on span "30" at bounding box center [210, 284] width 13 height 13
click at [609, 340] on button "Confirmar" at bounding box center [620, 337] width 51 height 16
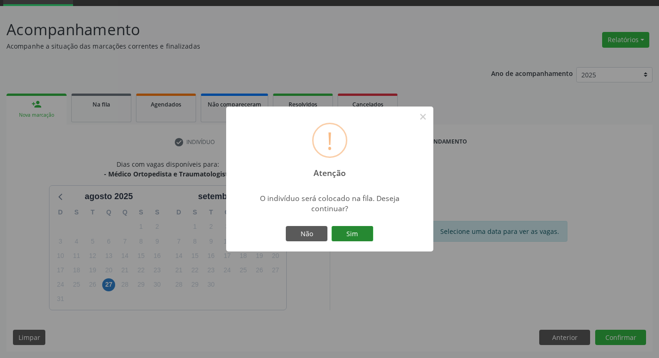
click at [339, 236] on button "Sim" at bounding box center [353, 234] width 42 height 16
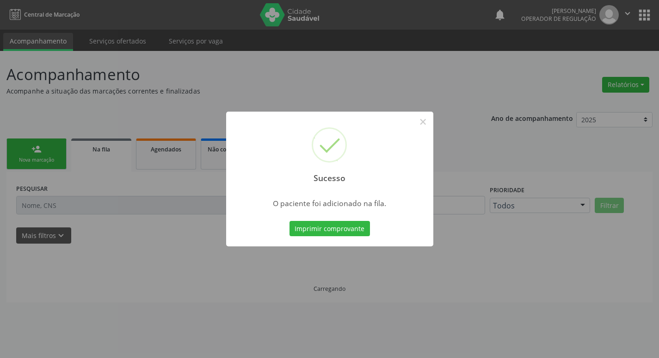
scroll to position [0, 0]
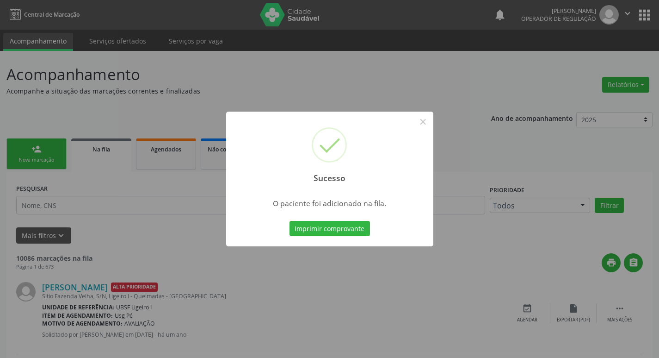
click at [214, 225] on div "Sucesso × O paciente foi adicionado na fila. Imprimir comprovante Cancel" at bounding box center [329, 179] width 659 height 358
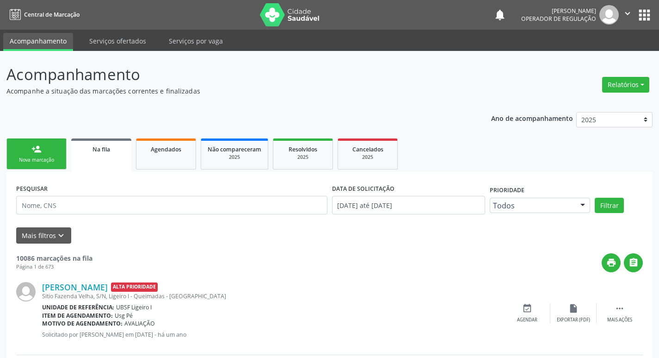
click at [23, 158] on div "Nova marcação" at bounding box center [36, 159] width 46 height 7
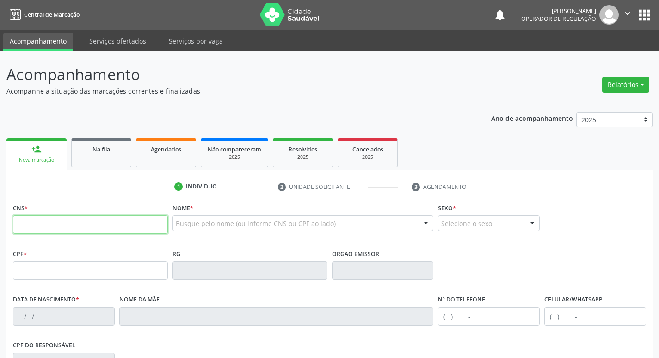
click at [38, 223] on input "text" at bounding box center [90, 224] width 155 height 19
type input "703 6020 8690 9830"
type input "038.544.198-30"
type input "12/08/1949"
type input "Estelita Maria da Conceição"
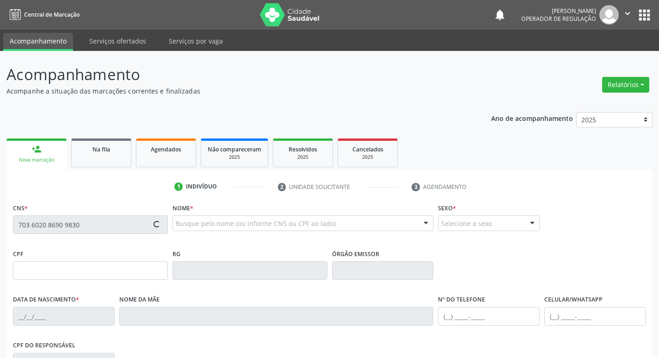
type input "(83) 99322-1455"
type input "23"
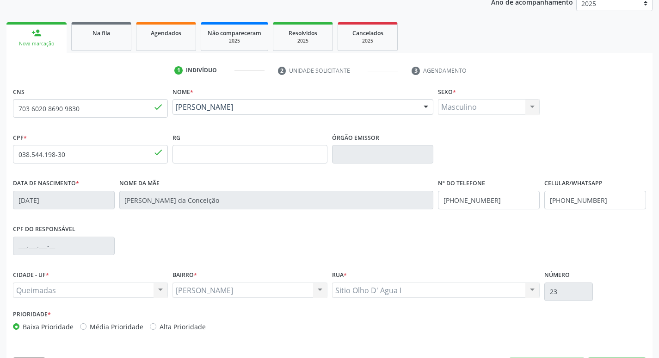
scroll to position [144, 0]
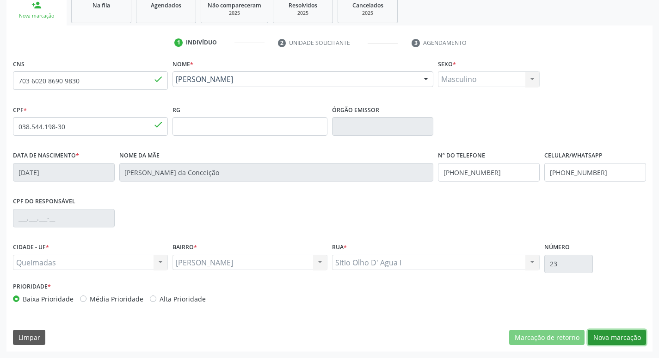
click at [606, 344] on button "Nova marcação" at bounding box center [617, 337] width 58 height 16
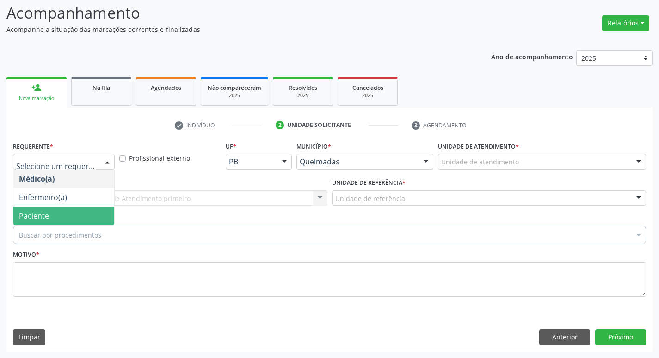
click at [69, 223] on span "Paciente" at bounding box center [63, 215] width 101 height 19
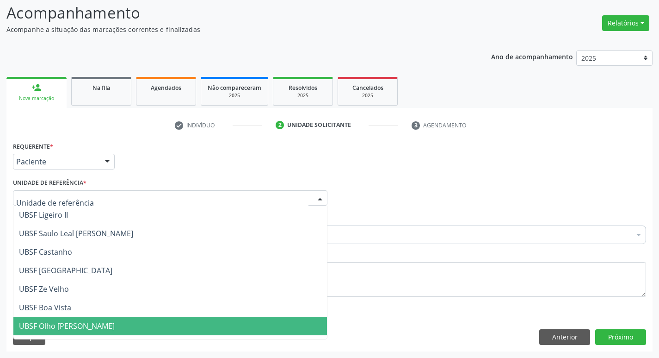
click at [133, 325] on span "UBSF Olho [PERSON_NAME]" at bounding box center [170, 325] width 314 height 19
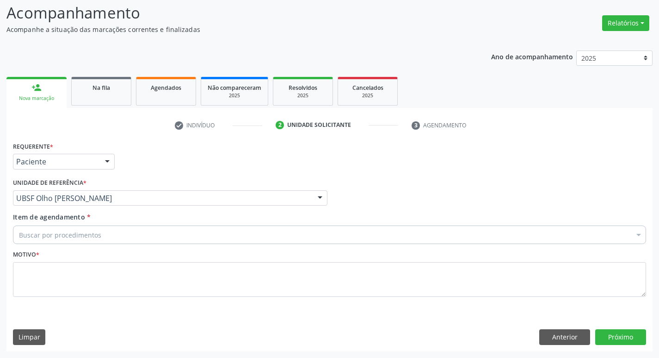
click at [123, 231] on div "Buscar por procedimentos" at bounding box center [329, 234] width 633 height 19
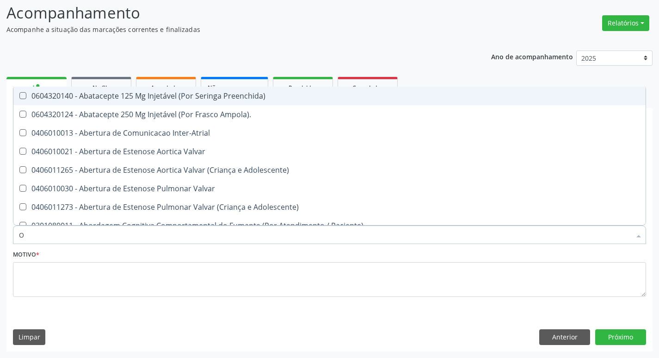
type input "ORTOPEDISTA"
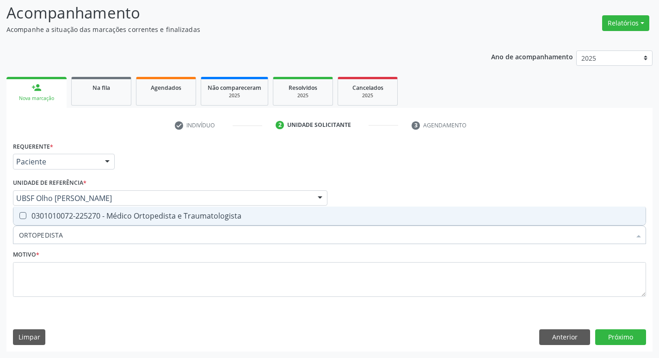
drag, startPoint x: 88, startPoint y: 211, endPoint x: 89, endPoint y: 261, distance: 50.0
click at [89, 212] on div "0301010072-225270 - Médico Ortopedista e Traumatologista" at bounding box center [329, 215] width 621 height 7
checkbox Traumatologista "true"
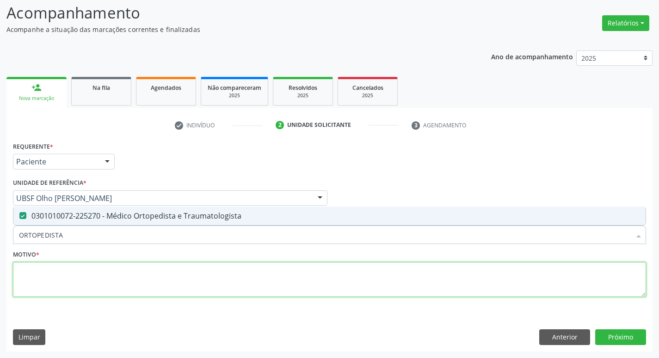
click at [83, 280] on textarea at bounding box center [329, 279] width 633 height 35
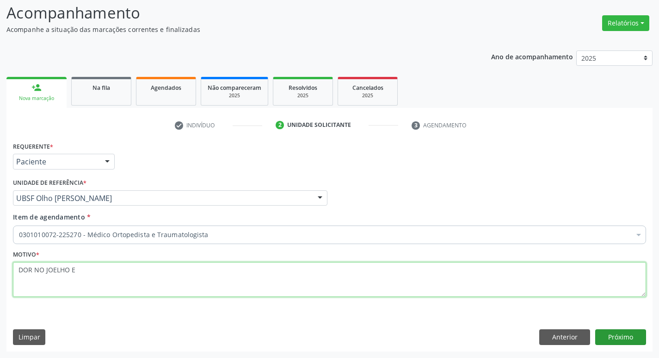
type textarea "DOR NO JOELHO E"
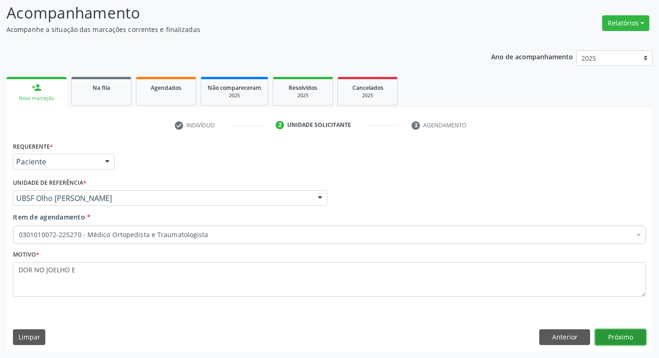
click at [612, 335] on button "Próximo" at bounding box center [620, 337] width 51 height 16
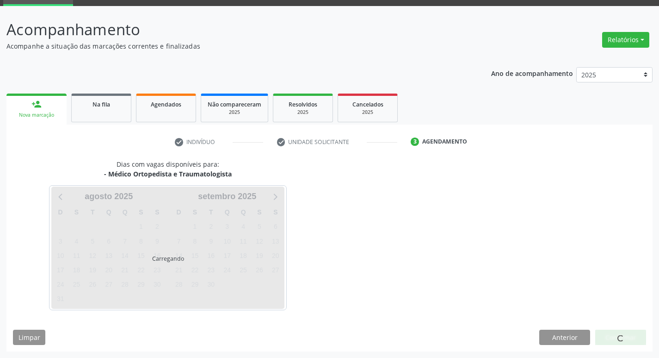
scroll to position [45, 0]
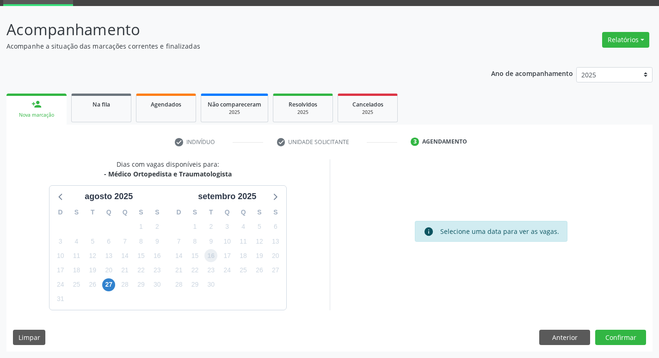
click at [207, 254] on span "16" at bounding box center [210, 255] width 13 height 13
click at [606, 347] on div "Dias com vagas disponíveis para: - Médico Ortopedista e Traumatologista agosto …" at bounding box center [329, 255] width 646 height 192
click at [602, 341] on button "Confirmar" at bounding box center [620, 337] width 51 height 16
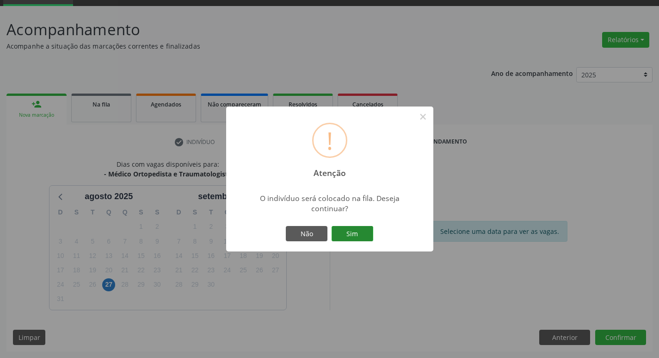
click at [354, 235] on button "Sim" at bounding box center [353, 234] width 42 height 16
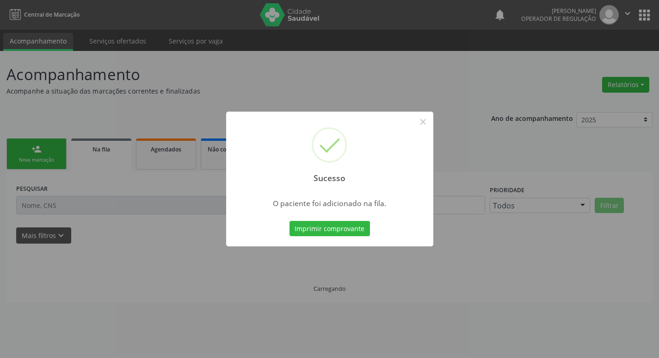
scroll to position [0, 0]
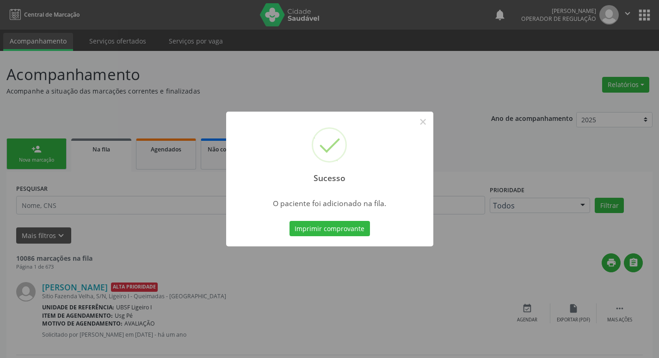
click at [0, 249] on div "Sucesso × O paciente foi adicionado na fila. Imprimir comprovante Cancel" at bounding box center [329, 179] width 659 height 358
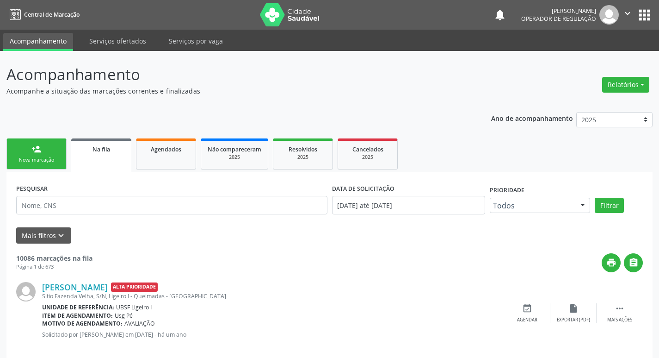
click at [35, 148] on div "person_add" at bounding box center [36, 149] width 10 height 10
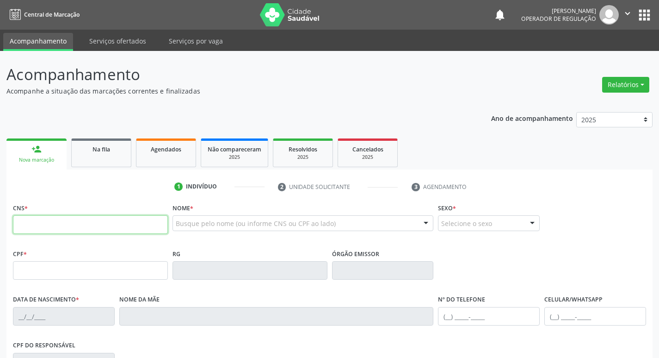
click at [48, 222] on input "text" at bounding box center [90, 224] width 155 height 19
type input "701 1018 1429 2480"
type input "185.117.197-50"
type input "16/03/2008"
type input "Elisiane da Silva Pedrosa"
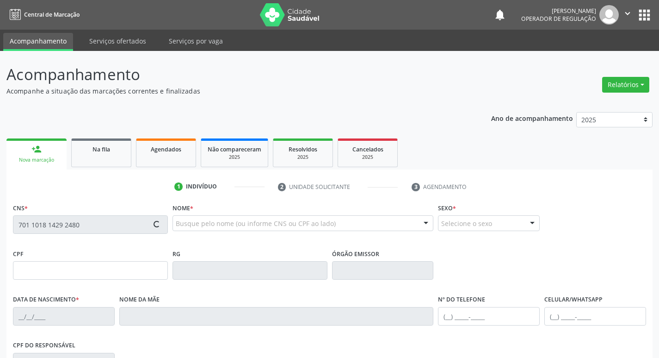
type input "(83) 99124-9467"
type input "024.765.694-10"
type input "S/N"
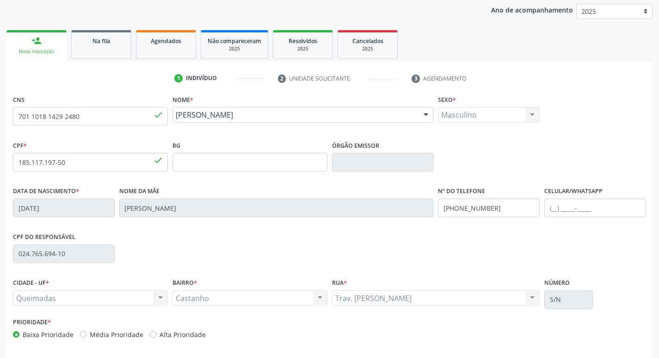
scroll to position [144, 0]
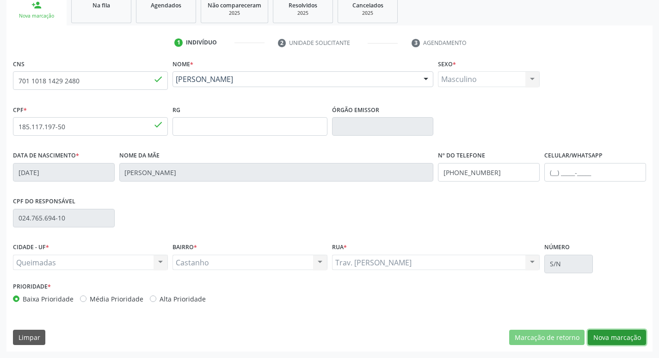
click at [595, 336] on button "Nova marcação" at bounding box center [617, 337] width 58 height 16
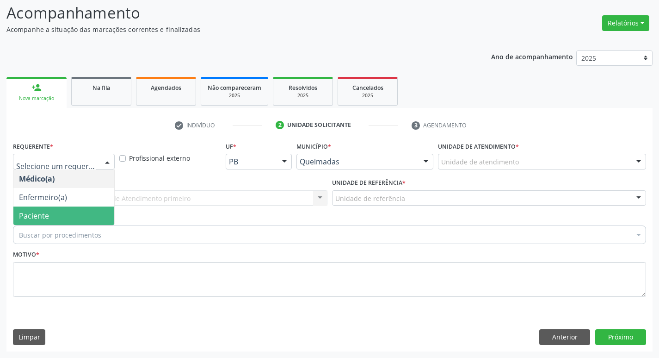
click at [69, 219] on span "Paciente" at bounding box center [63, 215] width 101 height 19
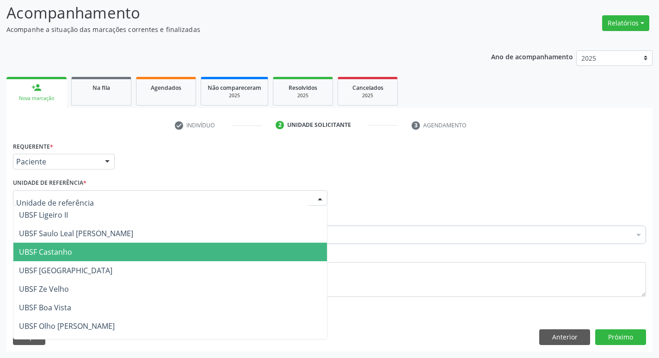
click at [38, 253] on span "UBSF Castanho" at bounding box center [45, 252] width 53 height 10
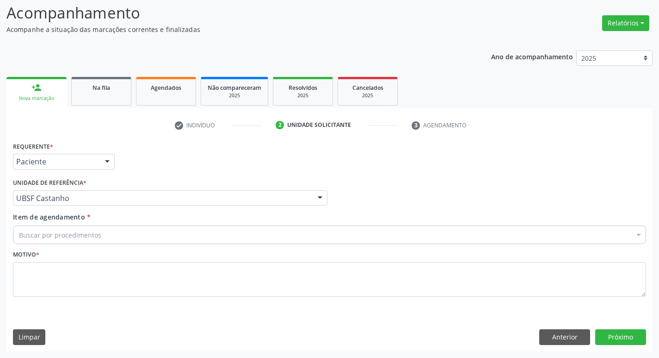
click at [35, 244] on div "Item de agendamento * Buscar por procedimentos Selecionar todos 0604320140 - Ab…" at bounding box center [330, 230] width 638 height 36
click at [32, 240] on div "Buscar por procedimentos" at bounding box center [329, 234] width 633 height 19
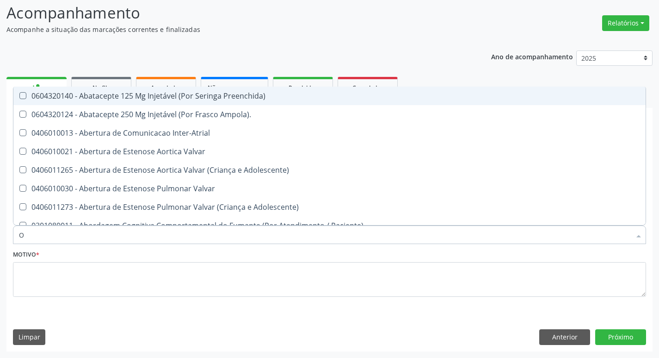
type input "ORTOPEDISTA"
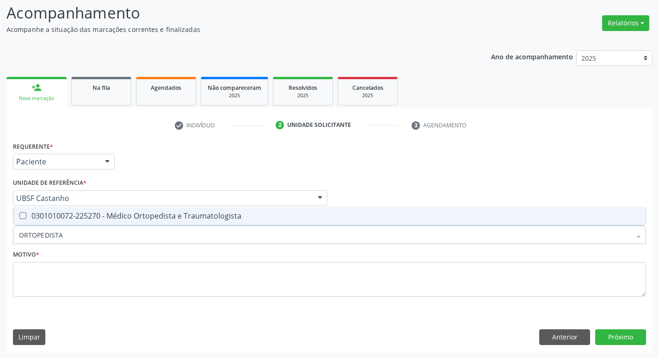
click at [67, 213] on div "0301010072-225270 - Médico Ortopedista e Traumatologista" at bounding box center [329, 215] width 621 height 7
checkbox Traumatologista "true"
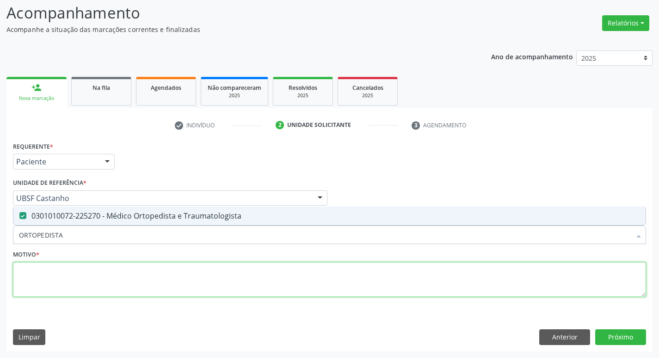
click at [91, 283] on textarea at bounding box center [329, 279] width 633 height 35
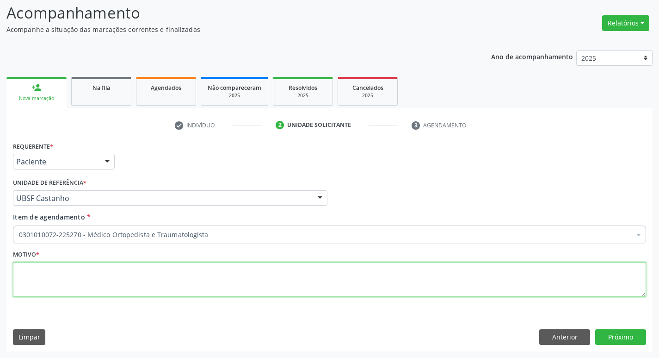
type textarea "A"
type textarea "D"
type textarea "DOR LOMBAR A/E"
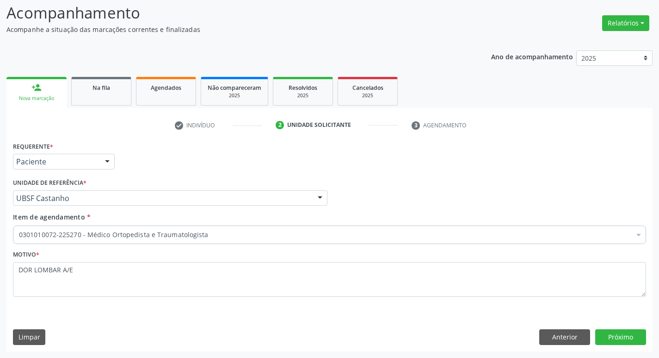
click at [632, 345] on div "Requerente * Paciente Médico(a) Enfermeiro(a) Paciente Nenhum resultado encontr…" at bounding box center [329, 244] width 646 height 211
click at [624, 342] on button "Próximo" at bounding box center [620, 337] width 51 height 16
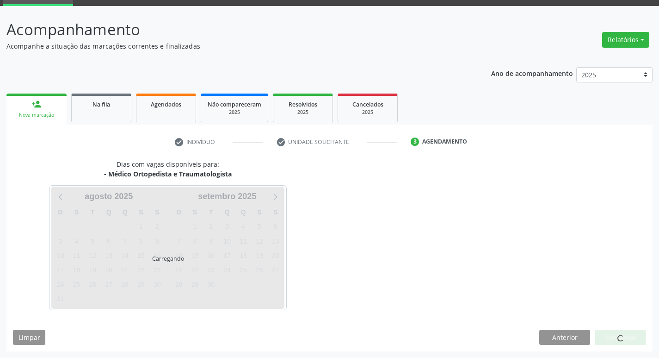
scroll to position [45, 0]
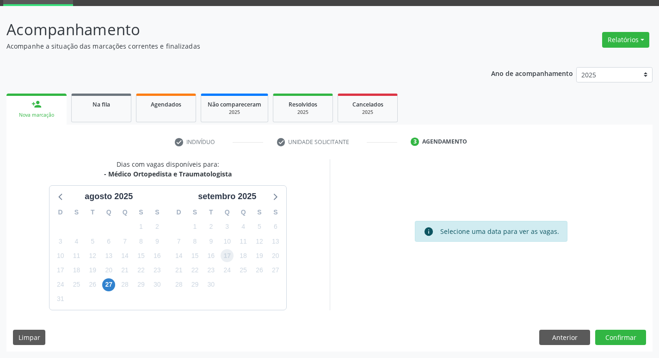
click at [225, 255] on span "17" at bounding box center [227, 255] width 13 height 13
click at [606, 340] on button "Confirmar" at bounding box center [620, 337] width 51 height 16
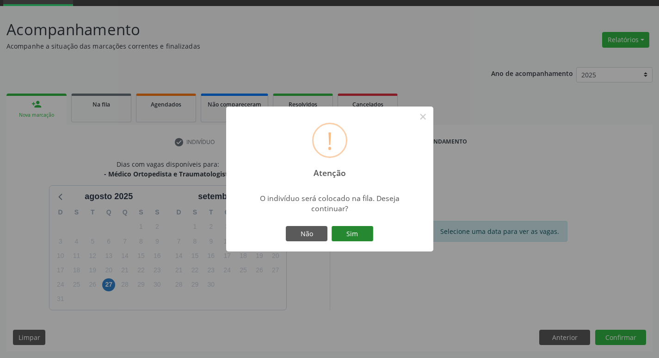
click at [371, 235] on button "Sim" at bounding box center [353, 234] width 42 height 16
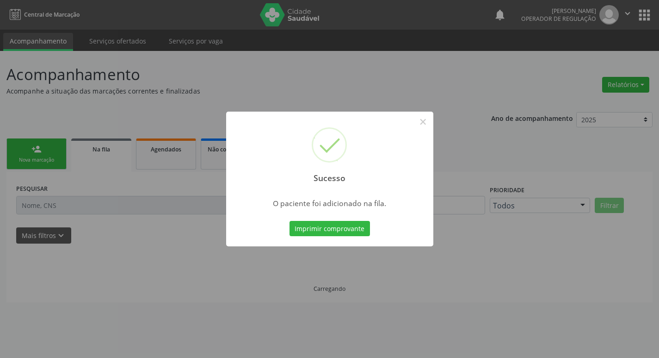
scroll to position [0, 0]
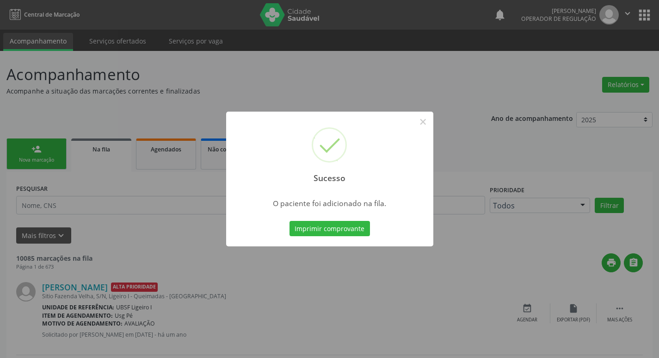
click at [122, 99] on div "Sucesso × O paciente foi adicionado na fila. Imprimir comprovante Cancel" at bounding box center [329, 179] width 659 height 358
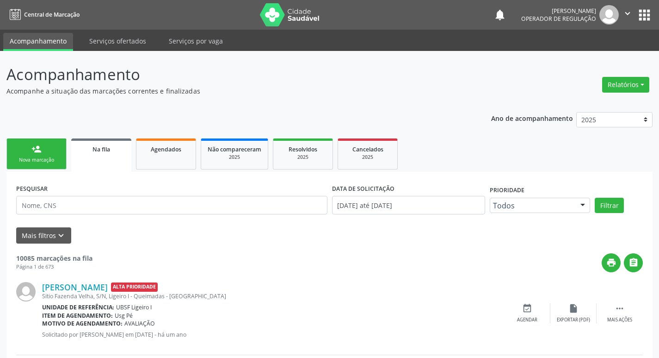
click at [47, 150] on link "person_add Nova marcação" at bounding box center [36, 153] width 60 height 31
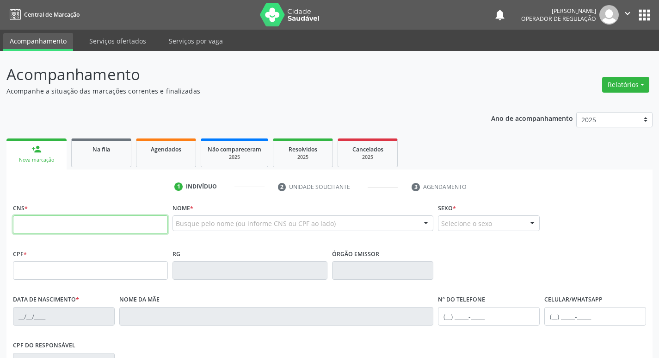
click at [58, 218] on input "text" at bounding box center [90, 224] width 155 height 19
type input "700 0026 4334 1303"
type input "692.215.534-34"
type input "17/08/1963"
type input "Maria Arruda Galdino"
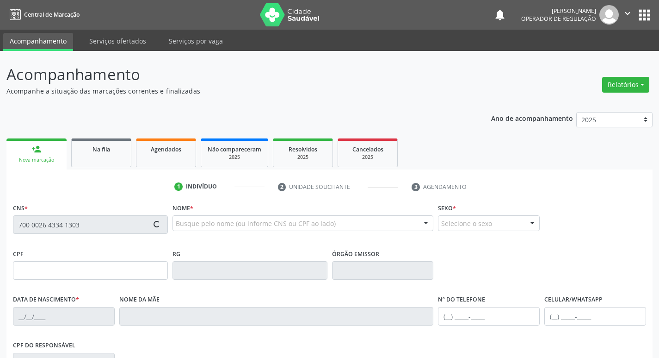
type input "(83) 99183-9495"
type input "1033"
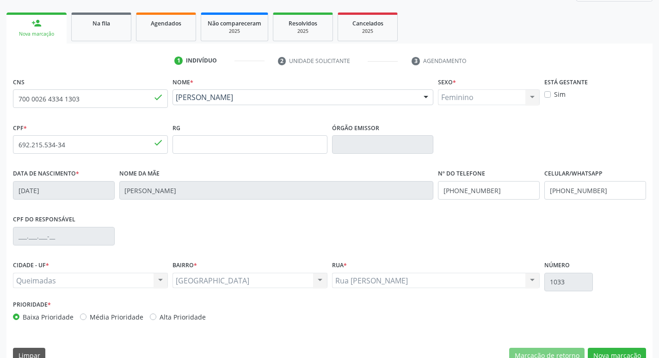
scroll to position [144, 0]
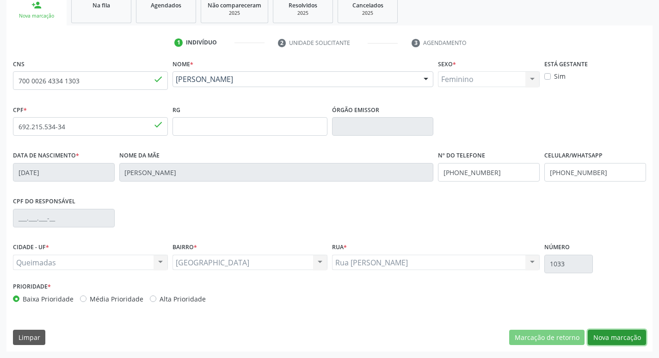
click at [602, 333] on button "Nova marcação" at bounding box center [617, 337] width 58 height 16
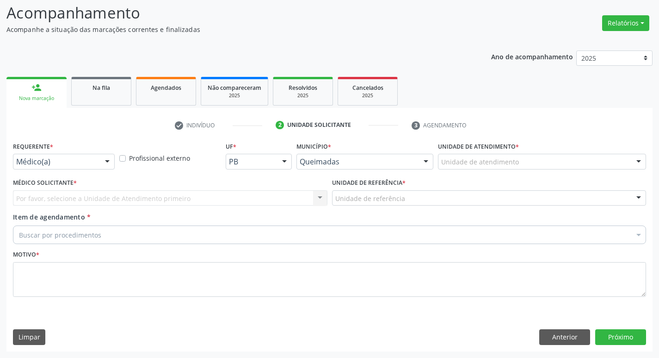
drag, startPoint x: 29, startPoint y: 157, endPoint x: 37, endPoint y: 184, distance: 27.8
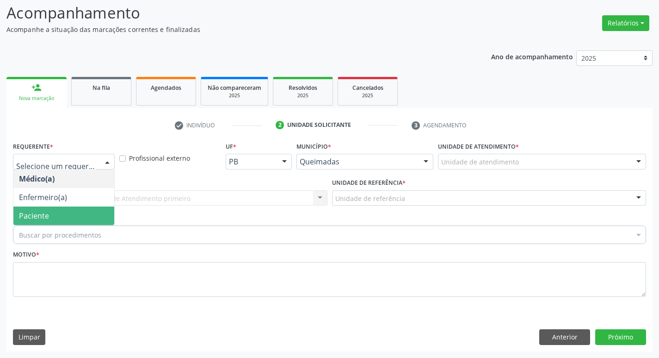
click at [59, 211] on span "Paciente" at bounding box center [63, 215] width 101 height 19
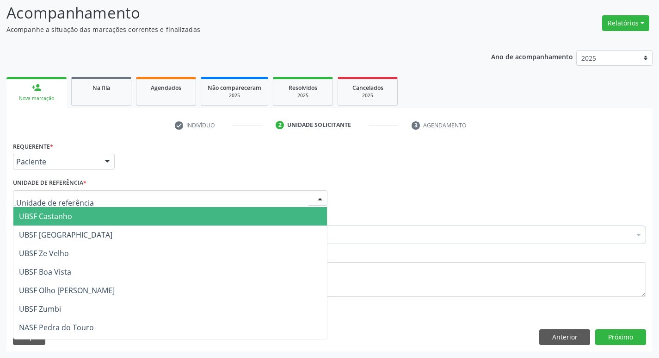
scroll to position [237, 0]
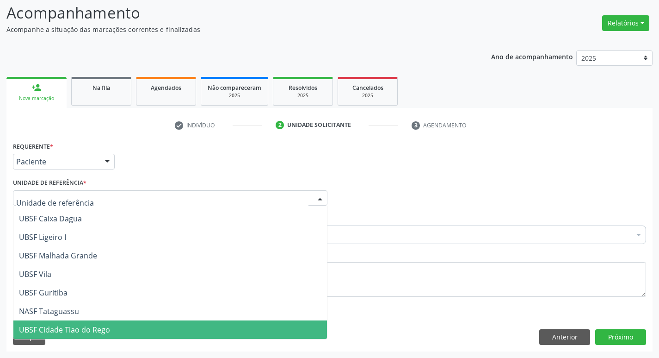
click at [111, 332] on span "UBSF Cidade Tiao do Rego" at bounding box center [170, 329] width 314 height 19
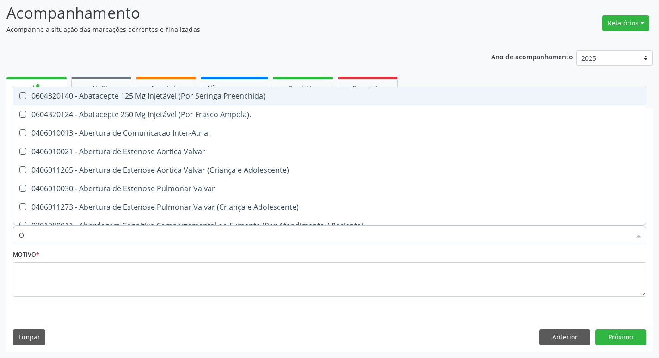
type input "ORTOPEDISTA"
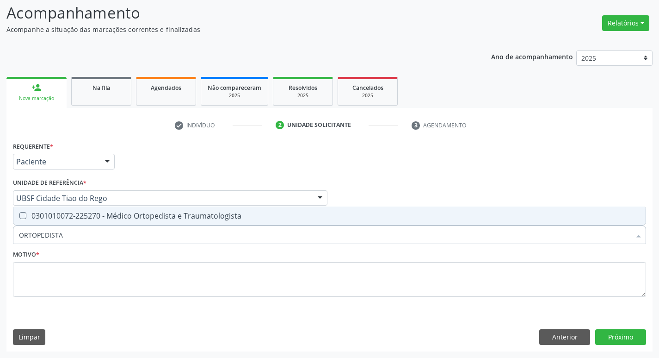
click at [76, 214] on div "0301010072-225270 - Médico Ortopedista e Traumatologista" at bounding box center [329, 215] width 621 height 7
checkbox Traumatologista "true"
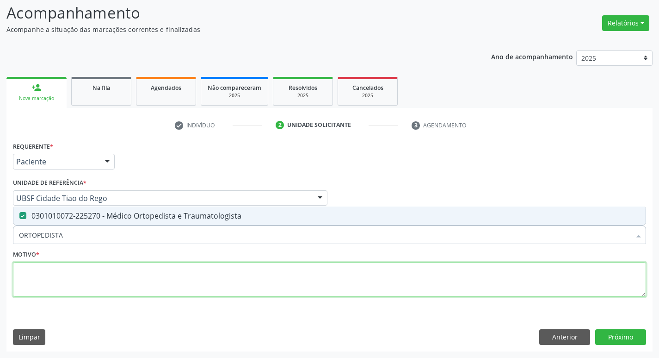
click at [75, 274] on textarea at bounding box center [329, 279] width 633 height 35
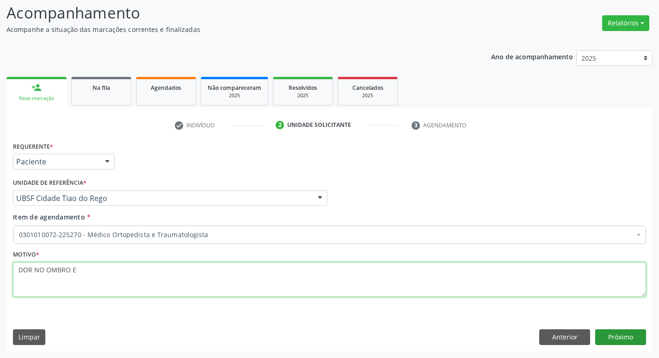
type textarea "DOR NO OMBRO E"
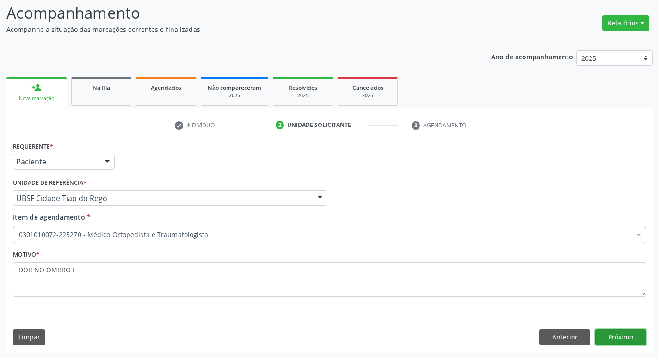
click at [618, 341] on button "Próximo" at bounding box center [620, 337] width 51 height 16
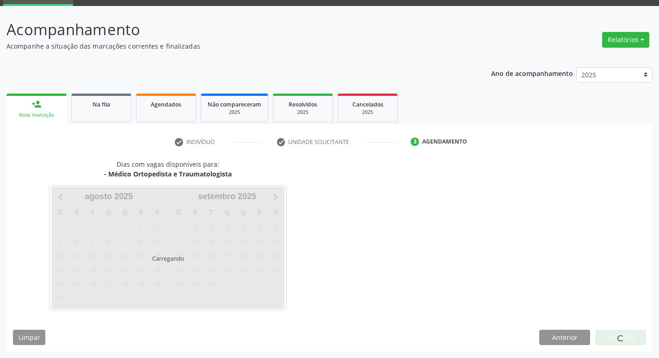
scroll to position [45, 0]
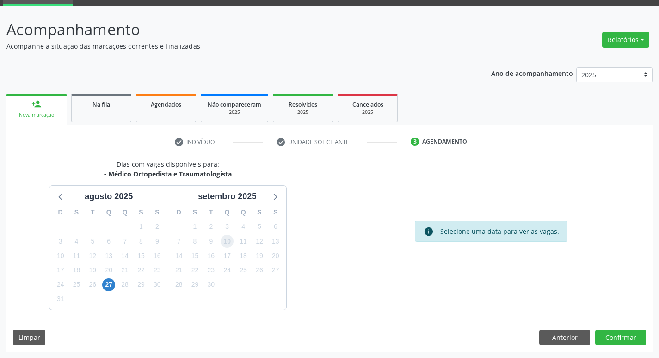
click at [229, 241] on span "10" at bounding box center [227, 241] width 13 height 13
click at [634, 337] on button "Confirmar" at bounding box center [620, 337] width 51 height 16
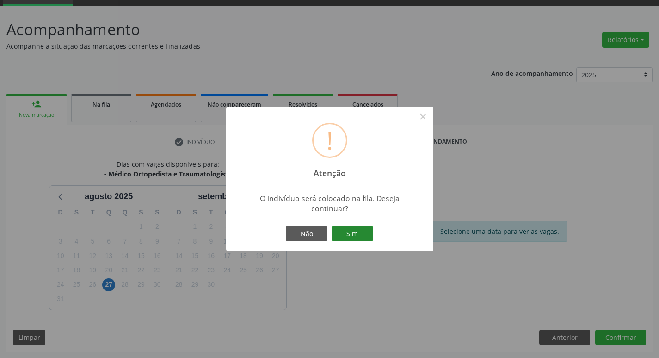
click at [341, 229] on button "Sim" at bounding box center [353, 234] width 42 height 16
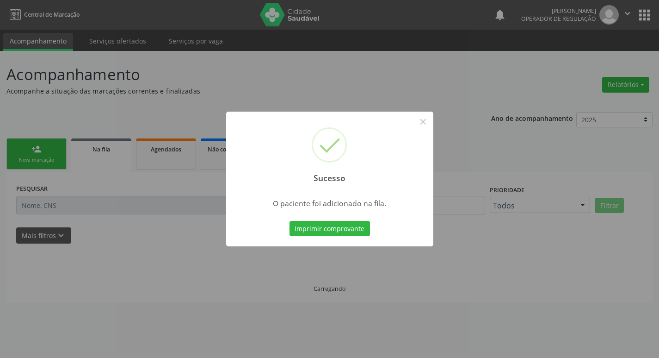
scroll to position [0, 0]
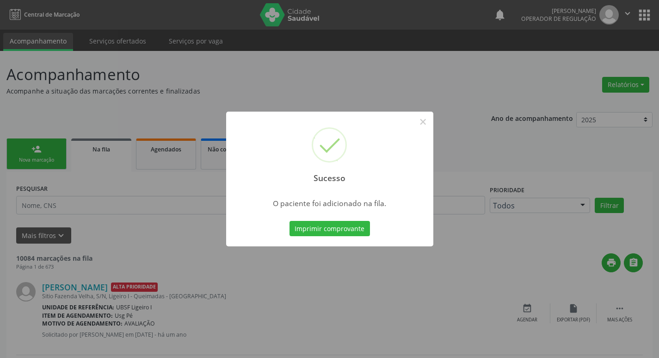
click at [189, 148] on div "Sucesso × O paciente foi adicionado na fila. Imprimir comprovante Cancel" at bounding box center [329, 179] width 659 height 358
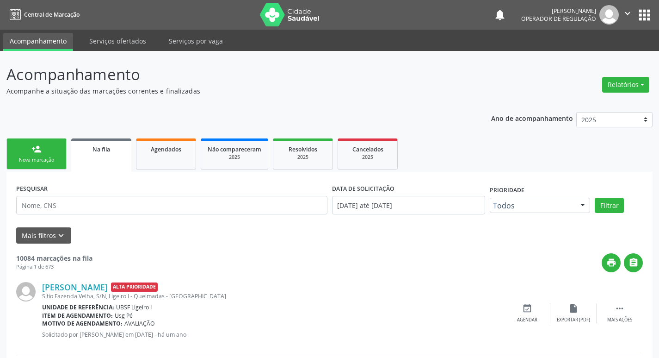
click at [51, 155] on link "person_add Nova marcação" at bounding box center [36, 153] width 60 height 31
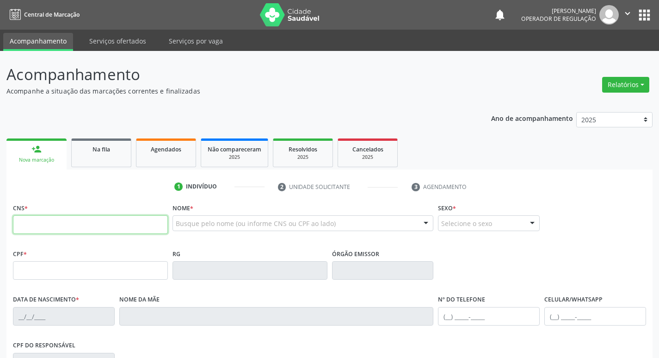
click at [56, 228] on input "text" at bounding box center [90, 224] width 155 height 19
type input "703 2066 9612 1398"
type input "079.760.174-03"
type input "29/06/1989"
type input "Eliete de Aguiar Pereira Silva"
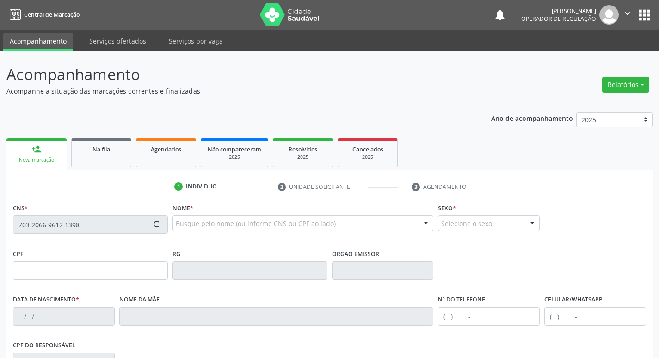
type input "(83) 99132-8622"
type input "953"
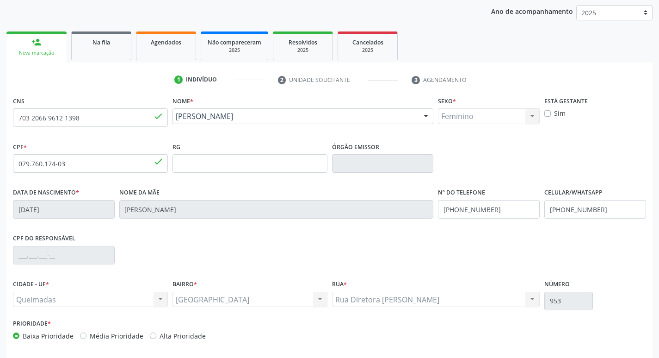
scroll to position [144, 0]
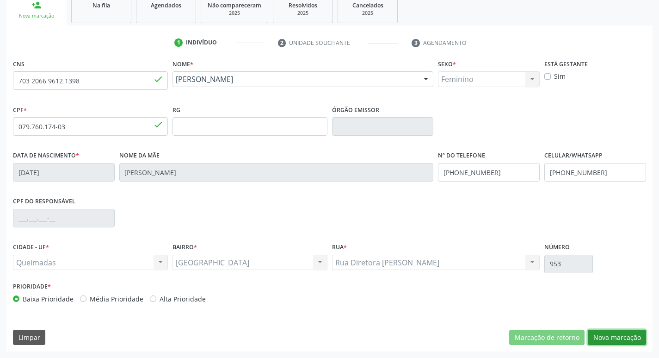
click at [608, 337] on button "Nova marcação" at bounding box center [617, 337] width 58 height 16
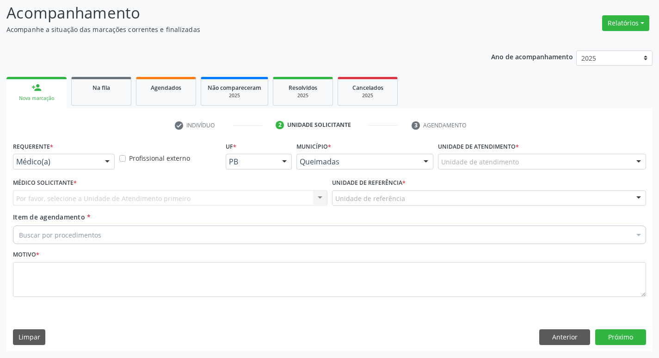
scroll to position [62, 0]
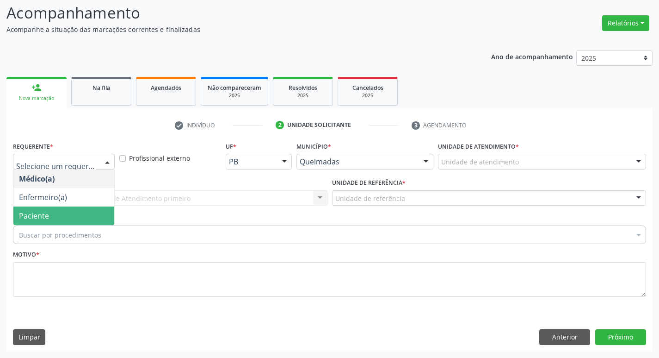
click at [25, 213] on span "Paciente" at bounding box center [34, 215] width 30 height 10
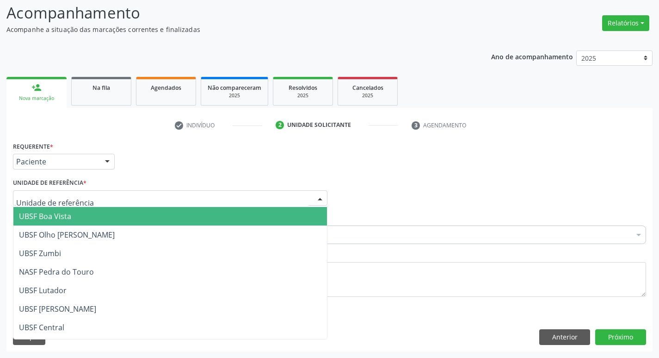
scroll to position [237, 0]
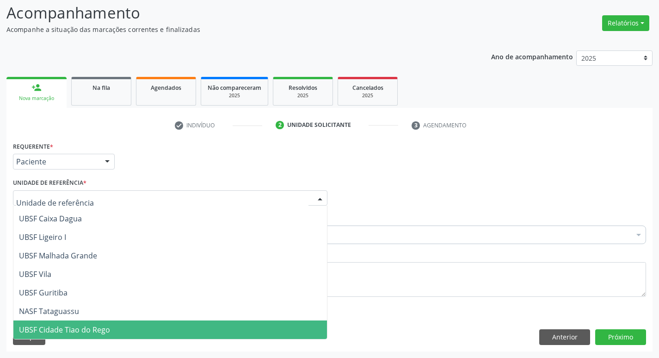
click at [100, 329] on span "UBSF Cidade Tiao do Rego" at bounding box center [64, 329] width 91 height 10
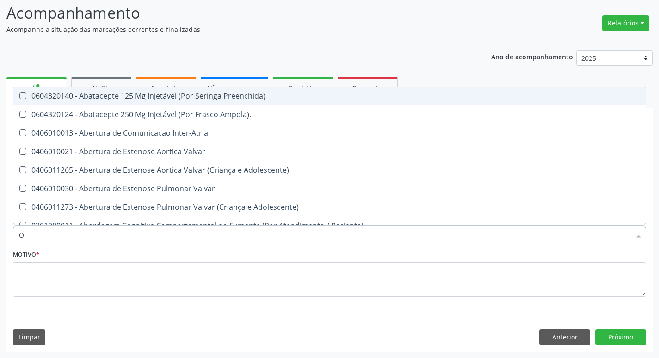
type input "ORTOPEDISTA"
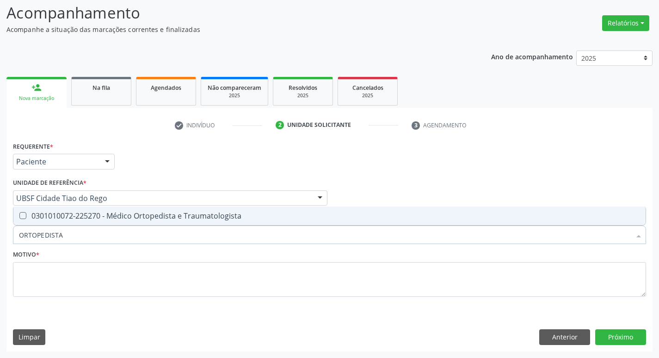
click at [41, 206] on span "0301010072-225270 - Médico Ortopedista e Traumatologista" at bounding box center [329, 215] width 632 height 19
checkbox Traumatologista "true"
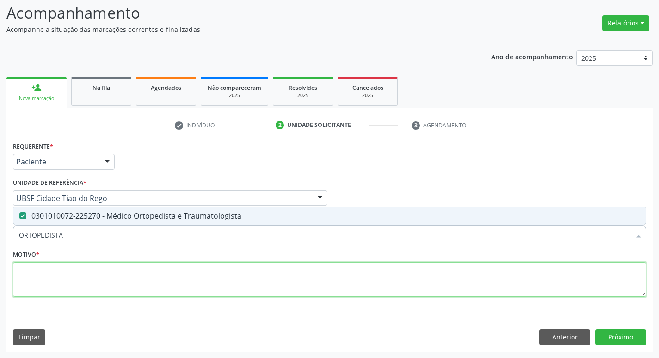
click at [36, 293] on textarea at bounding box center [329, 279] width 633 height 35
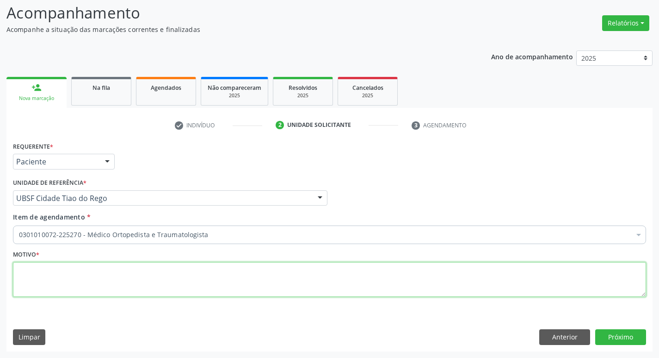
paste textarea "AVALIAÇÃO"
type textarea "AVALIAÇÃO"
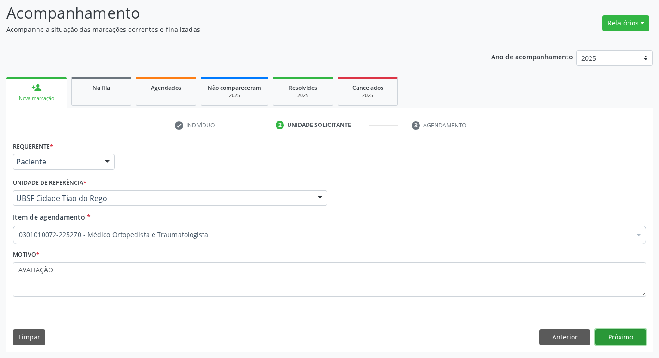
click at [612, 342] on button "Próximo" at bounding box center [620, 337] width 51 height 16
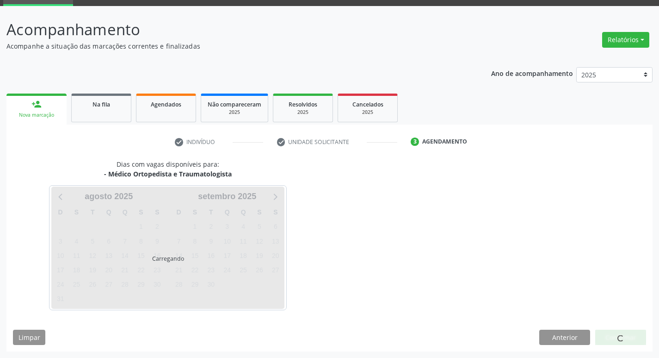
scroll to position [45, 0]
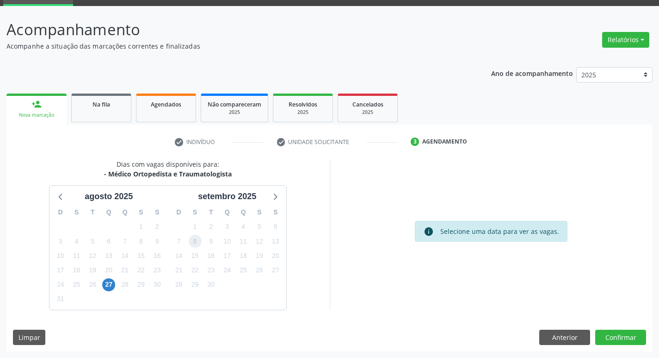
click at [194, 236] on span "8" at bounding box center [195, 241] width 13 height 13
click at [644, 339] on button "Confirmar" at bounding box center [620, 337] width 51 height 16
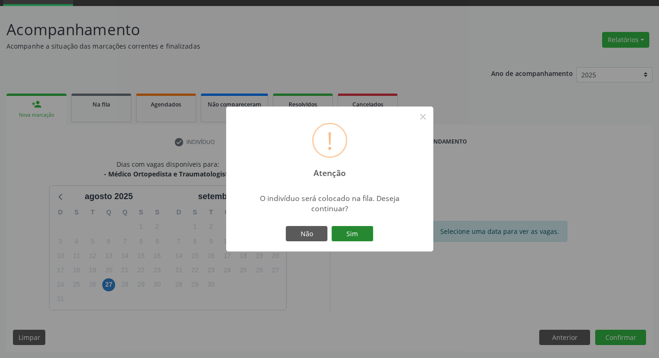
click at [337, 236] on button "Sim" at bounding box center [353, 234] width 42 height 16
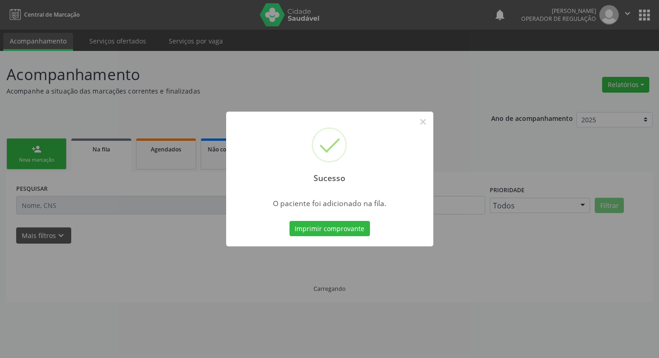
scroll to position [0, 0]
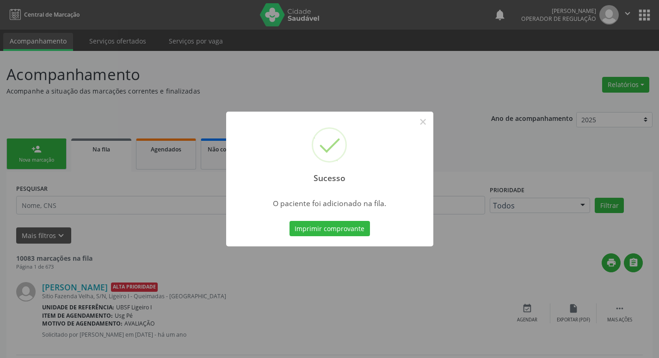
click at [177, 174] on div "Sucesso × O paciente foi adicionado na fila. Imprimir comprovante Cancel" at bounding box center [329, 179] width 659 height 358
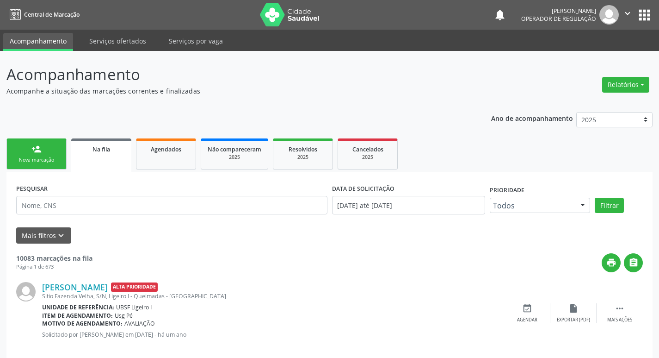
click at [19, 140] on link "person_add Nova marcação" at bounding box center [36, 153] width 60 height 31
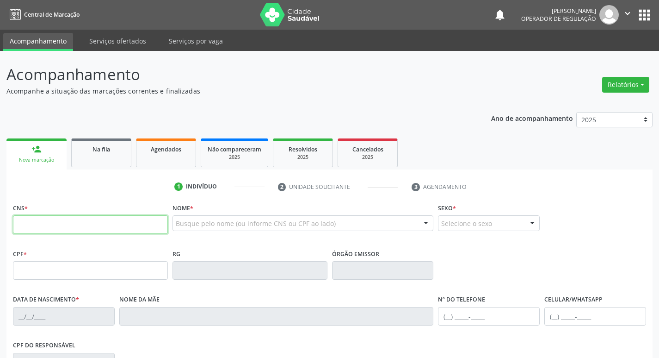
click at [44, 231] on input "text" at bounding box center [90, 224] width 155 height 19
type input "705 0056 5916 9959"
type input "018.670.254-00"
type input "04/02/1969"
type input "Maria Nunes da Silva"
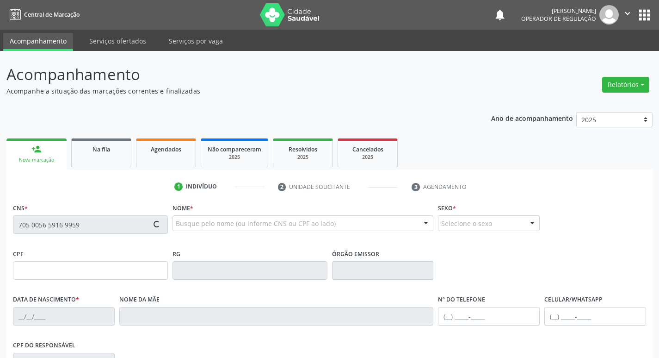
type input "(83) 99309-9022"
type input "80"
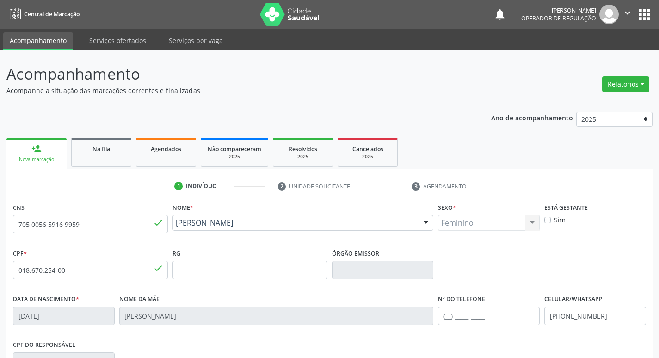
scroll to position [144, 0]
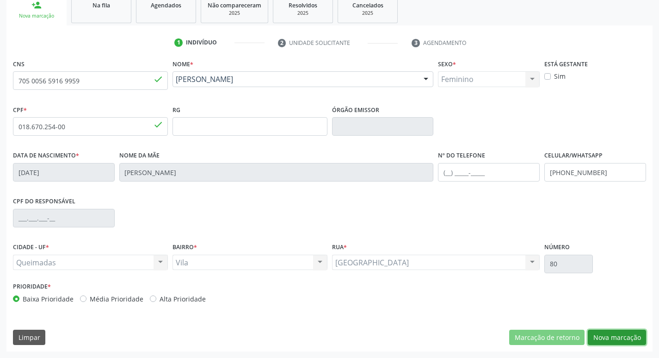
click at [618, 344] on button "Nova marcação" at bounding box center [617, 337] width 58 height 16
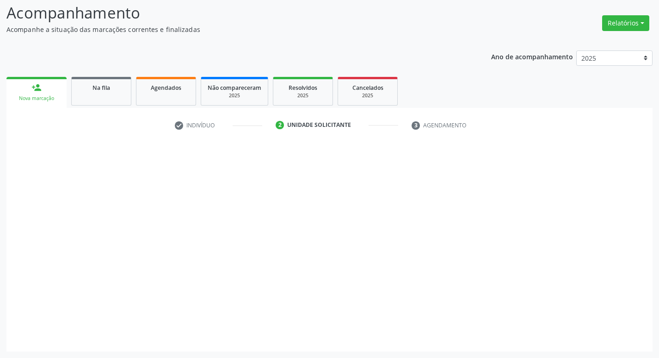
scroll to position [62, 0]
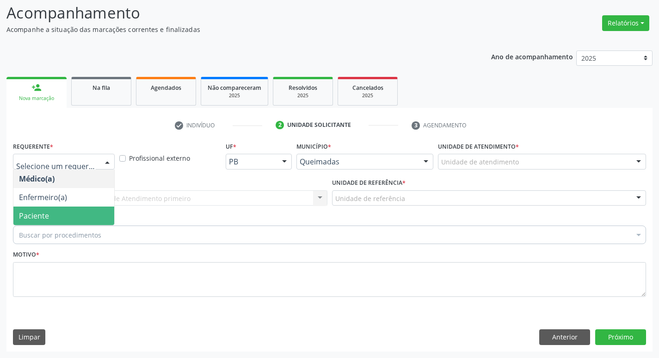
click at [69, 213] on span "Paciente" at bounding box center [63, 215] width 101 height 19
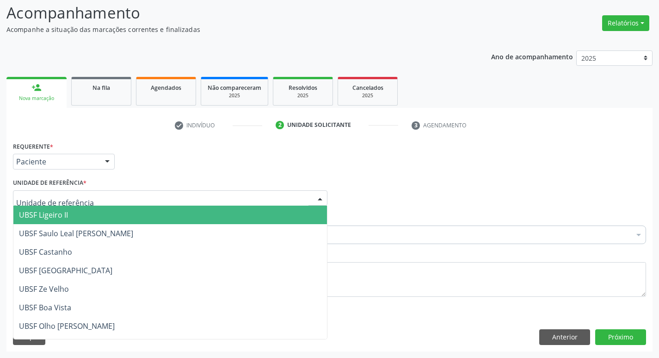
type input "V"
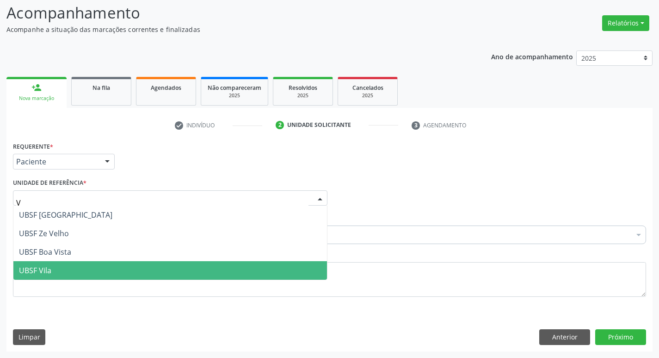
click at [87, 273] on span "UBSF Vila" at bounding box center [170, 270] width 314 height 19
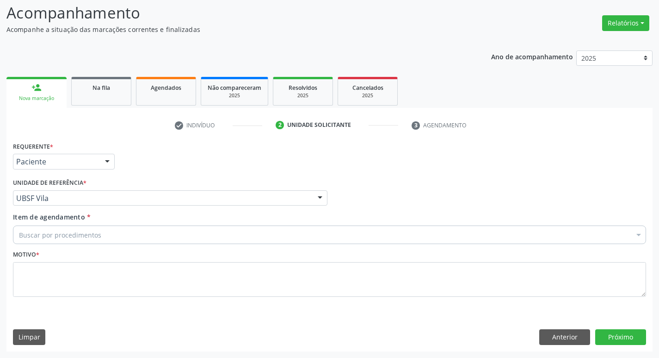
click at [95, 224] on div "Item de agendamento * Buscar por procedimentos Selecionar todos 0604320140 - Ab…" at bounding box center [329, 226] width 633 height 29
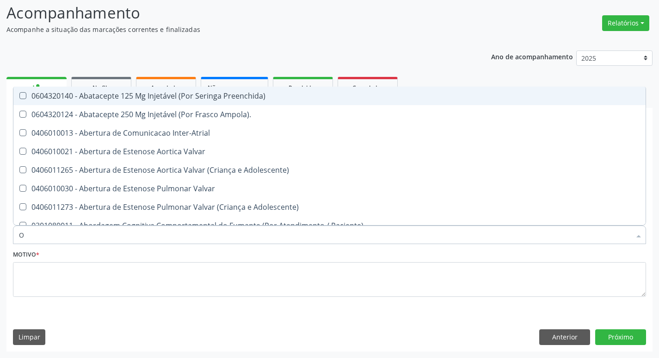
type input "ORTOPEDISTA"
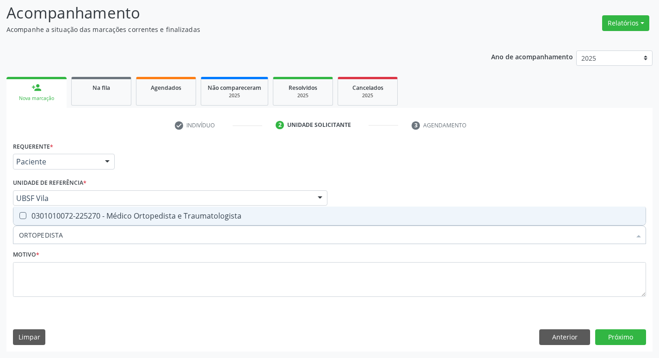
click at [105, 219] on div "0301010072-225270 - Médico Ortopedista e Traumatologista" at bounding box center [329, 215] width 621 height 7
checkbox Traumatologista "true"
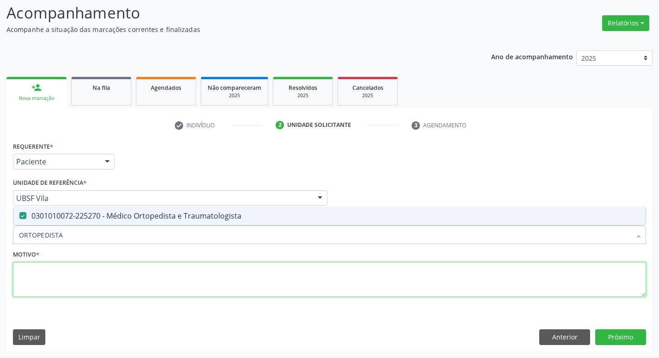
click at [110, 280] on textarea at bounding box center [329, 279] width 633 height 35
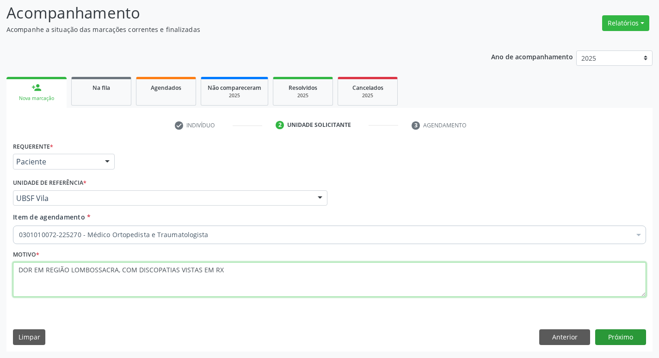
type textarea "DOR EM REGIÃO LOMBOSSACRA, COM DISCOPATIAS VISTAS EM RX"
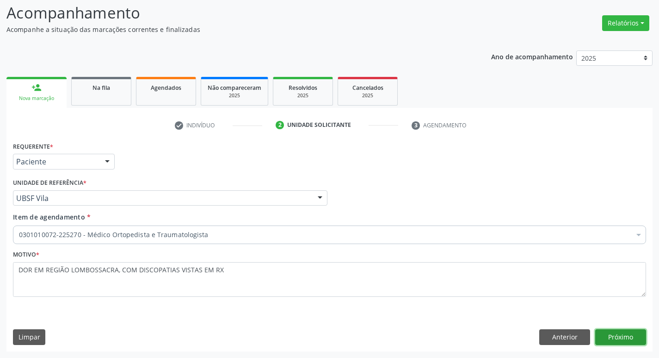
click at [632, 332] on button "Próximo" at bounding box center [620, 337] width 51 height 16
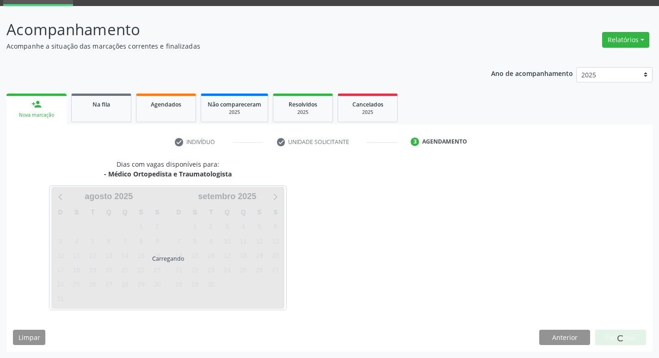
scroll to position [45, 0]
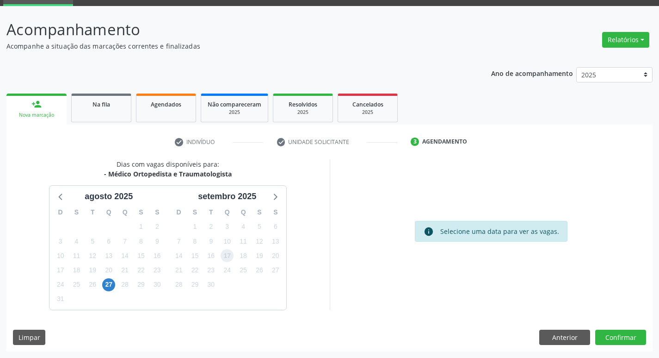
click at [222, 256] on span "17" at bounding box center [227, 255] width 13 height 13
click at [625, 336] on button "Confirmar" at bounding box center [620, 337] width 51 height 16
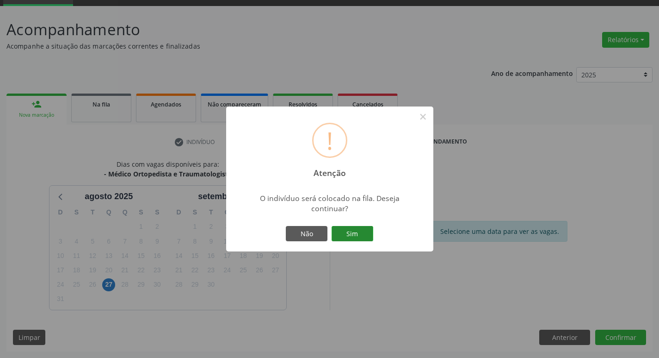
click at [367, 234] on button "Sim" at bounding box center [353, 234] width 42 height 16
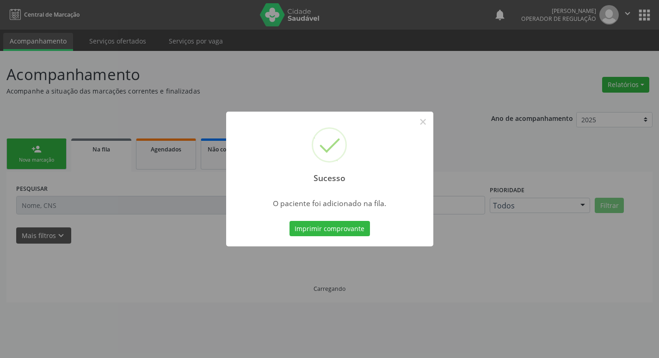
scroll to position [0, 0]
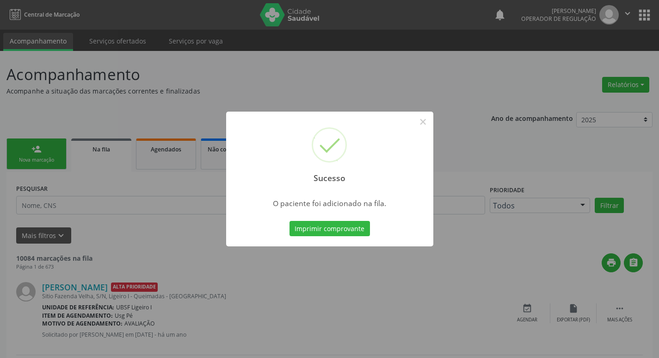
click at [148, 255] on div "Sucesso × O paciente foi adicionado na fila. Imprimir comprovante Cancel" at bounding box center [329, 179] width 659 height 358
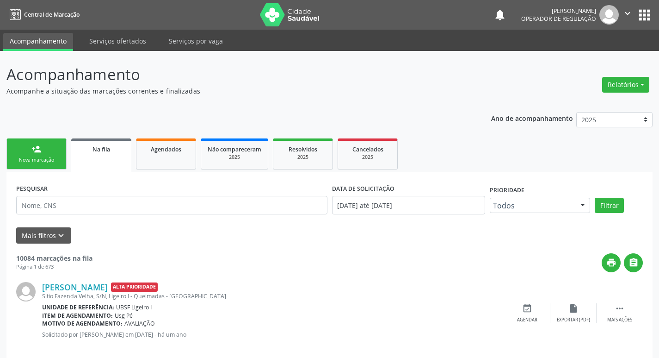
click at [38, 163] on div "Nova marcação" at bounding box center [36, 159] width 46 height 7
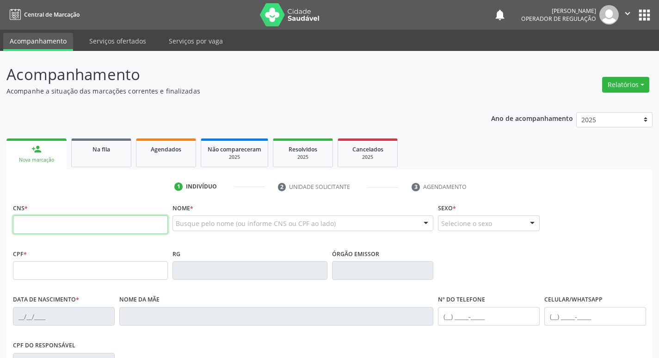
click at [91, 220] on input "text" at bounding box center [90, 224] width 155 height 19
type input "703 1038 7228 2660"
type input "414.710.914-49"
type input "18/07/1943"
type input "Isaura Maria da Conceição"
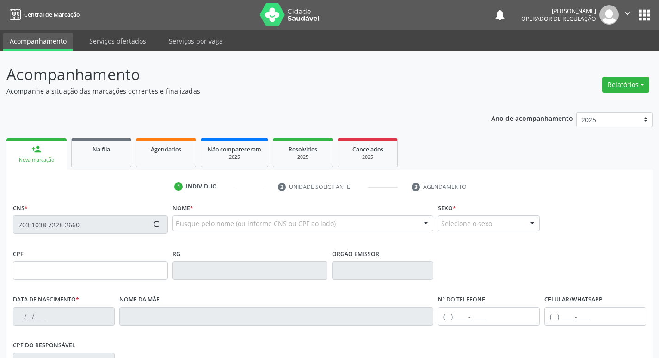
type input "(83) 99399-1162"
type input "58"
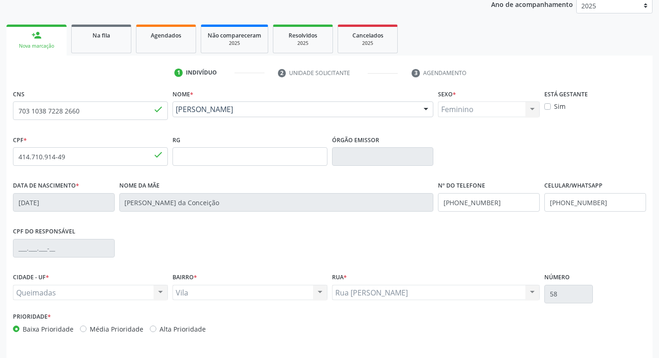
scroll to position [144, 0]
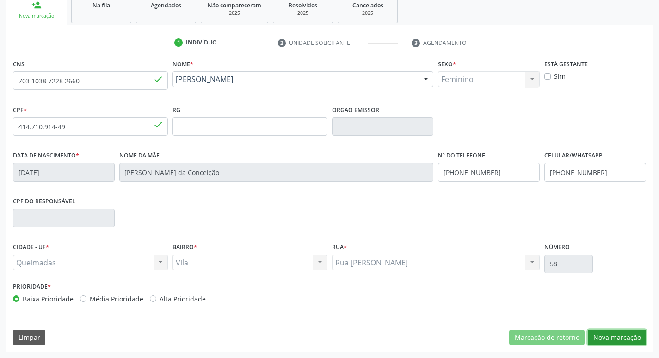
click at [607, 334] on button "Nova marcação" at bounding box center [617, 337] width 58 height 16
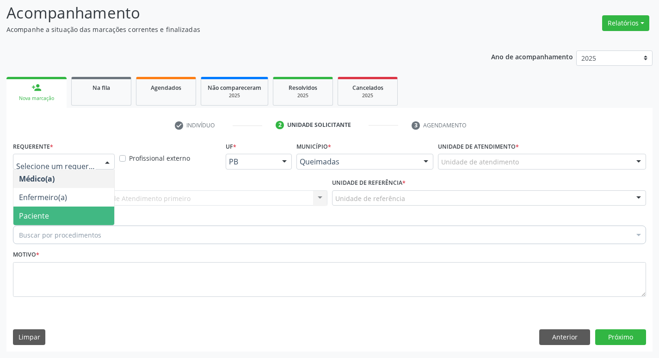
click at [63, 218] on span "Paciente" at bounding box center [63, 215] width 101 height 19
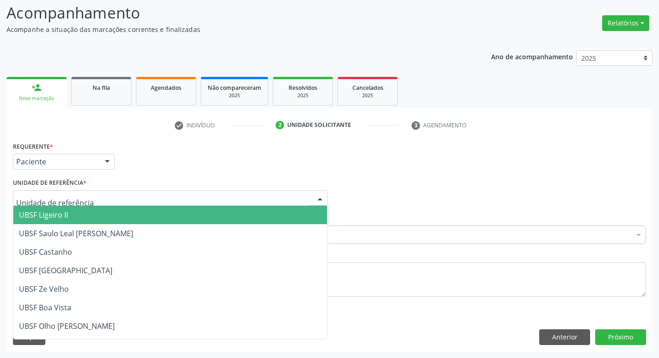
type input "V"
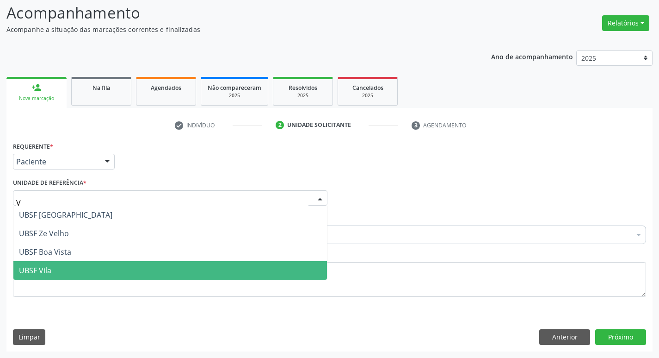
click at [48, 273] on span "UBSF Vila" at bounding box center [35, 270] width 32 height 10
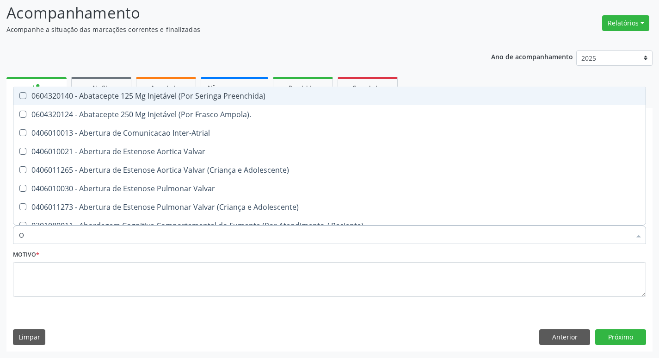
type input "ORTOPEDISTA"
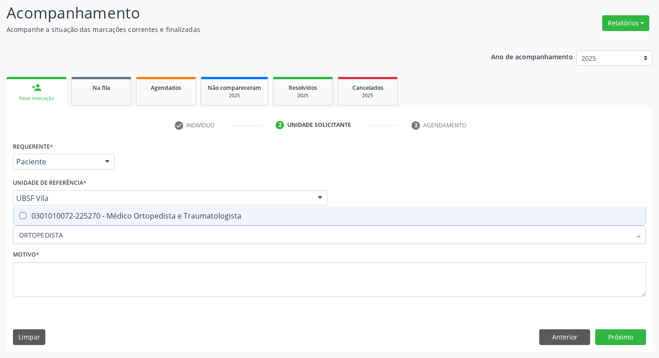
click at [96, 209] on span "0301010072-225270 - Médico Ortopedista e Traumatologista" at bounding box center [329, 215] width 632 height 19
checkbox Traumatologista "true"
click at [141, 301] on fieldset "Motivo *" at bounding box center [329, 275] width 633 height 56
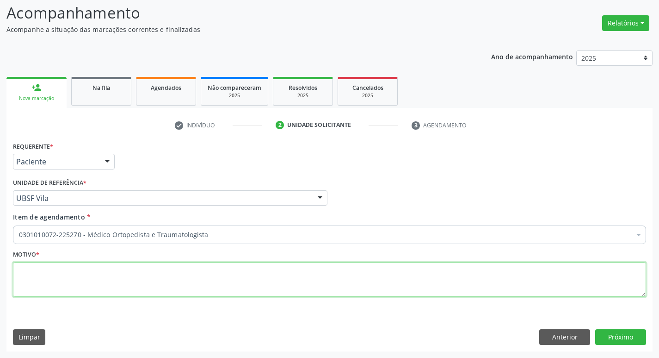
click at [135, 284] on textarea at bounding box center [329, 279] width 633 height 35
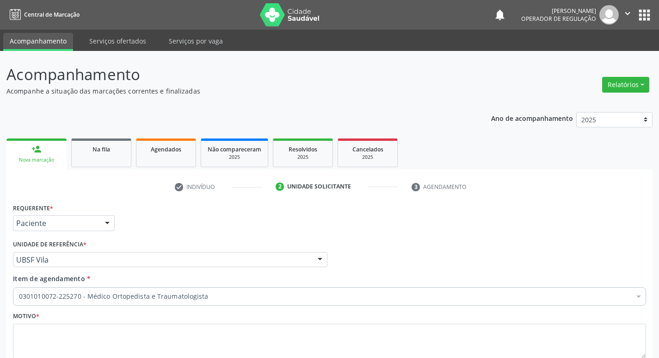
scroll to position [62, 0]
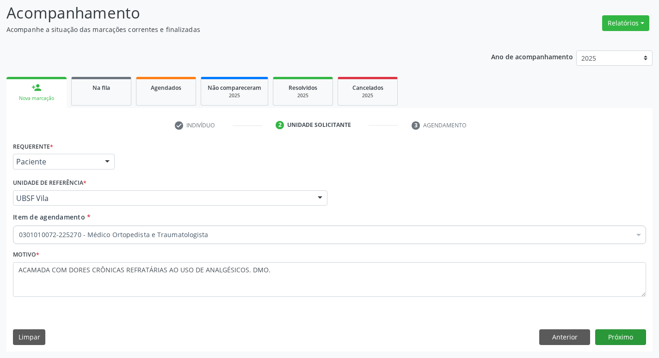
type textarea "ACAMADA COM DORES CRÔNICAS REFRATÁRIAS AO USO DE ANALGÉSICOS. DMO."
click at [620, 341] on button "Próximo" at bounding box center [620, 337] width 51 height 16
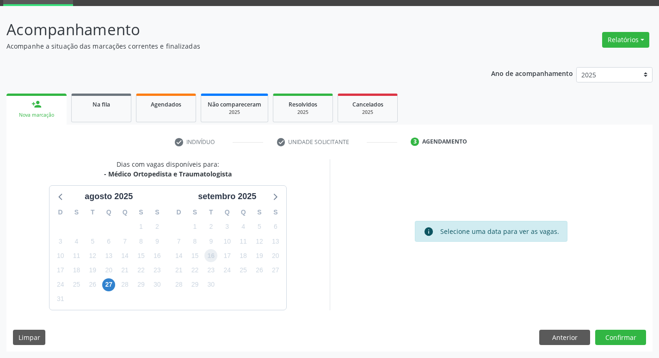
click at [206, 260] on span "16" at bounding box center [210, 255] width 13 height 13
click at [605, 342] on button "Confirmar" at bounding box center [620, 337] width 51 height 16
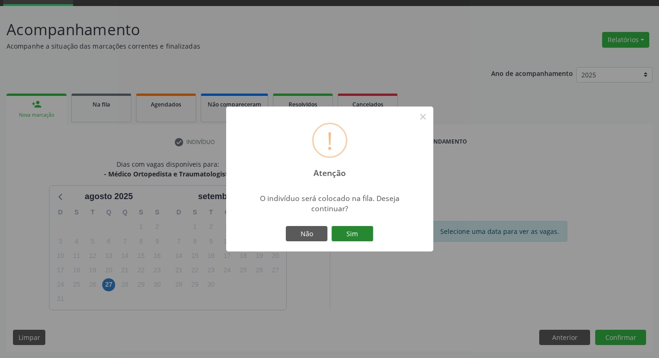
click at [343, 234] on button "Sim" at bounding box center [353, 234] width 42 height 16
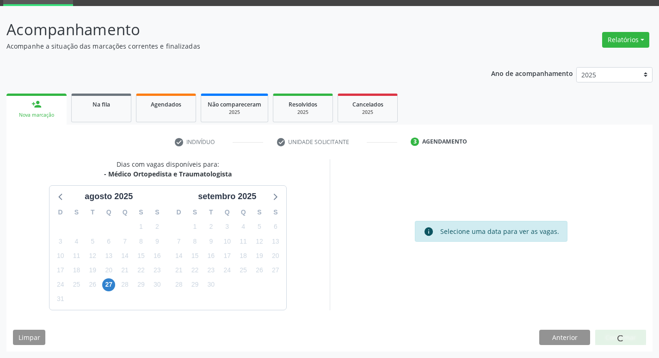
scroll to position [0, 0]
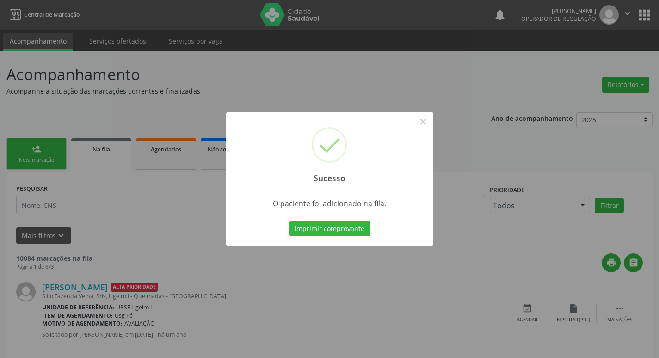
click at [18, 173] on div "Sucesso × O paciente foi adicionado na fila. Imprimir comprovante Cancel" at bounding box center [329, 179] width 659 height 358
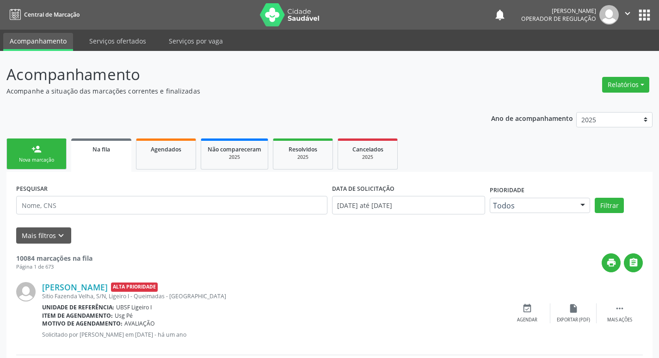
click at [34, 138] on ul "person_add Nova marcação Na fila Agendados Não compareceram 2025 Resolvidos 202…" at bounding box center [329, 154] width 646 height 36
click at [30, 142] on link "person_add Nova marcação" at bounding box center [36, 153] width 60 height 31
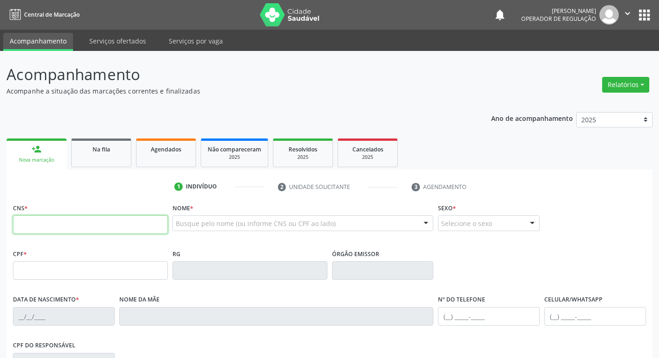
click at [47, 227] on input "text" at bounding box center [90, 224] width 155 height 19
type input "705 0004 0259 3656"
type input "004.896.027-62"
type input "07/07/1964"
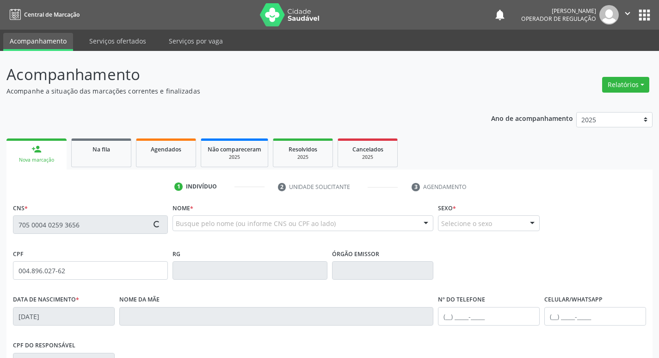
type input "Antônia Severina da Conceição"
type input "(83) 99325-0954"
type input "S/N"
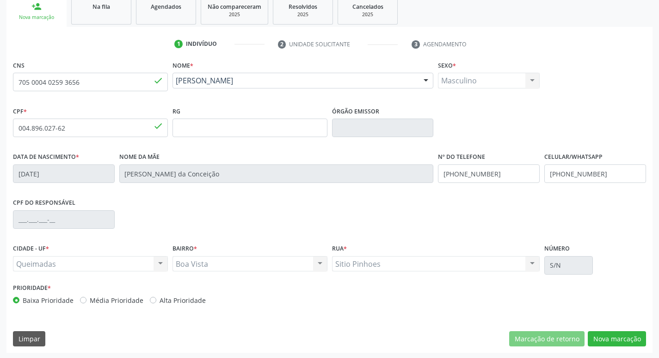
scroll to position [144, 0]
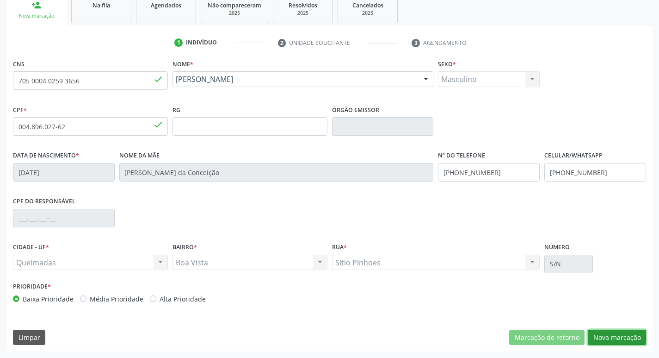
click at [622, 338] on button "Nova marcação" at bounding box center [617, 337] width 58 height 16
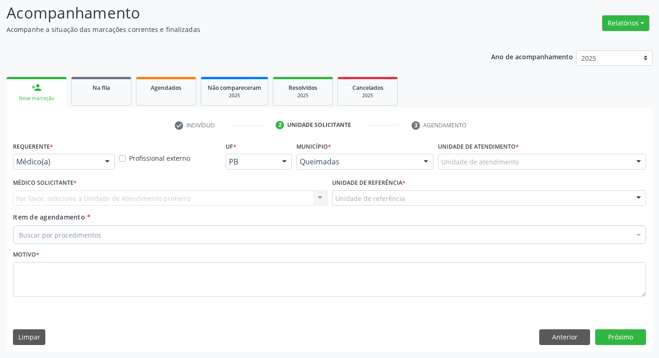
scroll to position [62, 0]
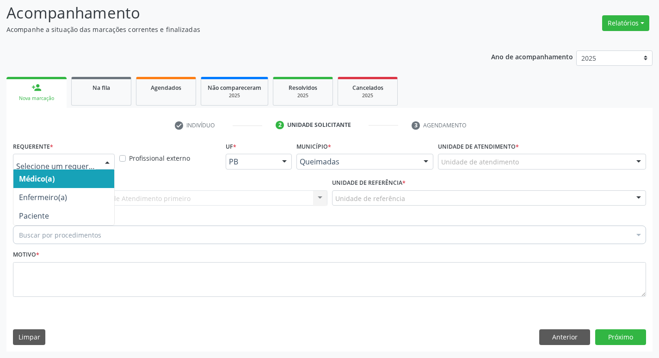
click at [43, 167] on div at bounding box center [64, 162] width 102 height 16
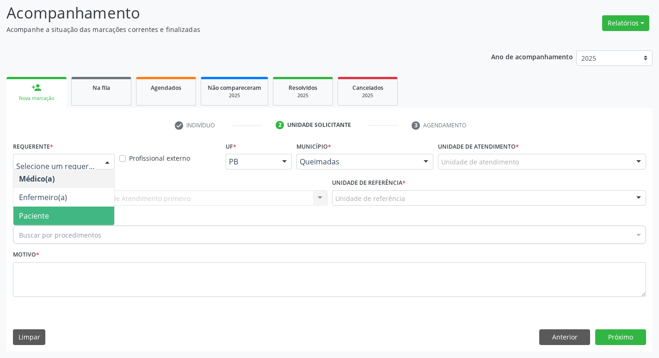
click at [55, 215] on span "Paciente" at bounding box center [63, 215] width 101 height 19
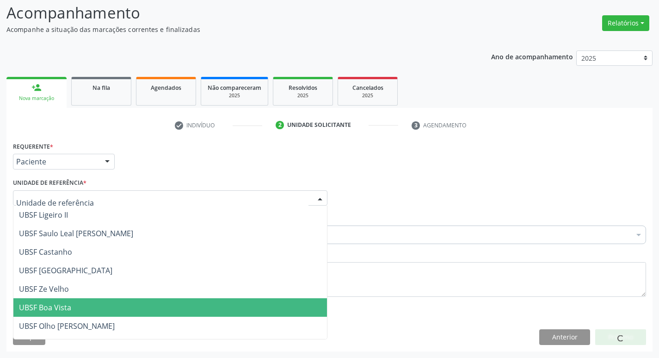
drag, startPoint x: 63, startPoint y: 312, endPoint x: 74, endPoint y: 261, distance: 52.0
click at [65, 312] on span "UBSF Boa Vista" at bounding box center [45, 307] width 52 height 10
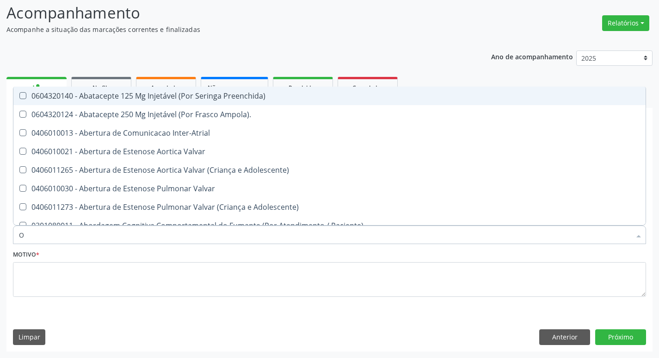
type input "ORTOPEDISTA"
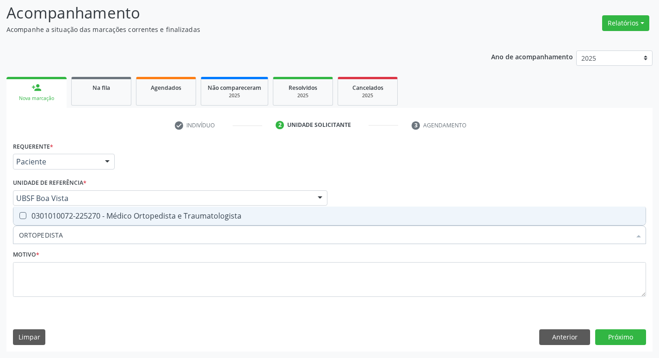
click at [70, 225] on span "0301010072-225270 - Médico Ortopedista e Traumatologista" at bounding box center [329, 215] width 632 height 19
checkbox Traumatologista "true"
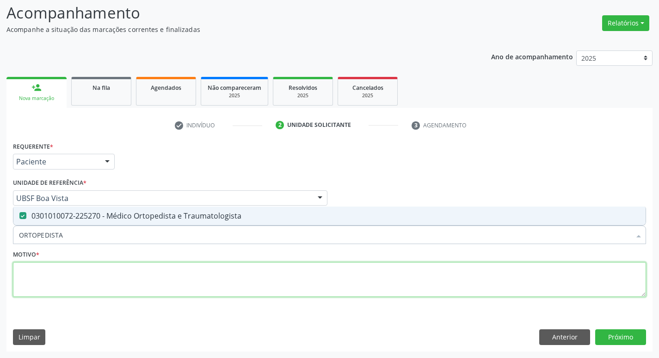
click at [86, 285] on textarea at bounding box center [329, 279] width 633 height 35
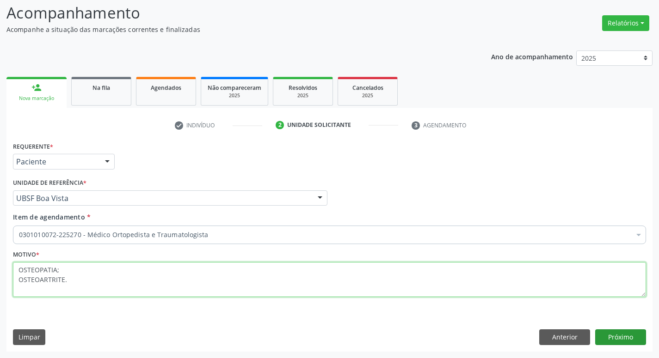
type textarea "OSTEOPATIA; OSTEOARTRITE."
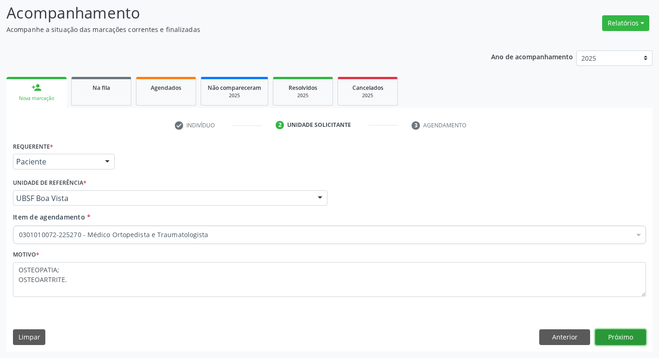
click at [636, 331] on button "Próximo" at bounding box center [620, 337] width 51 height 16
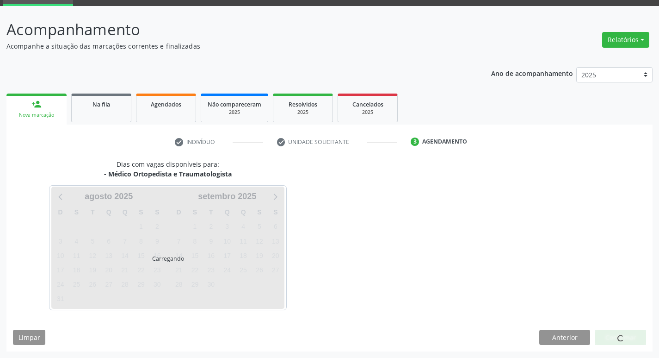
scroll to position [45, 0]
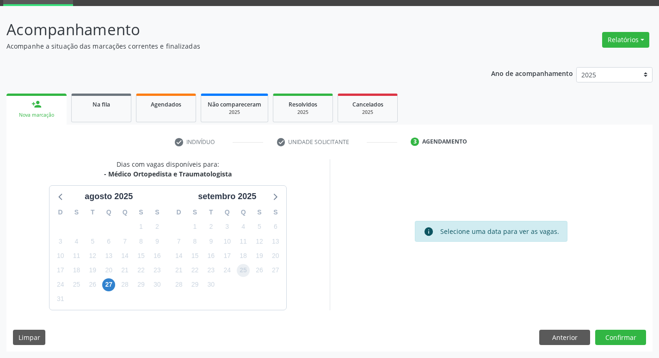
click at [240, 271] on span "25" at bounding box center [243, 270] width 13 height 13
click at [621, 335] on button "Confirmar" at bounding box center [620, 337] width 51 height 16
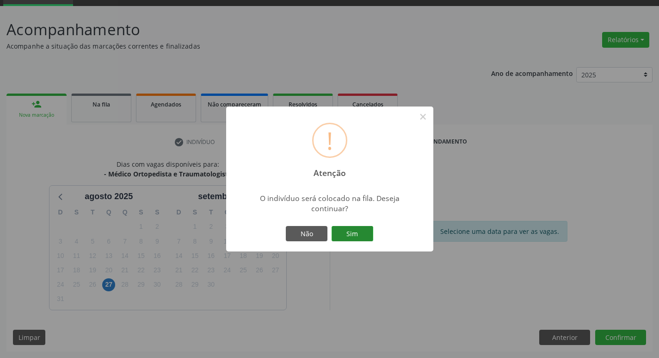
click at [341, 240] on button "Sim" at bounding box center [353, 234] width 42 height 16
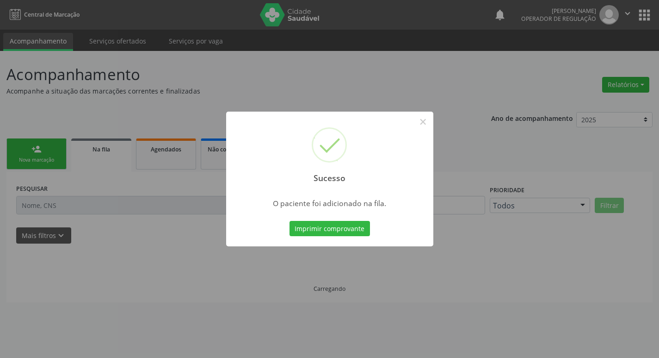
scroll to position [0, 0]
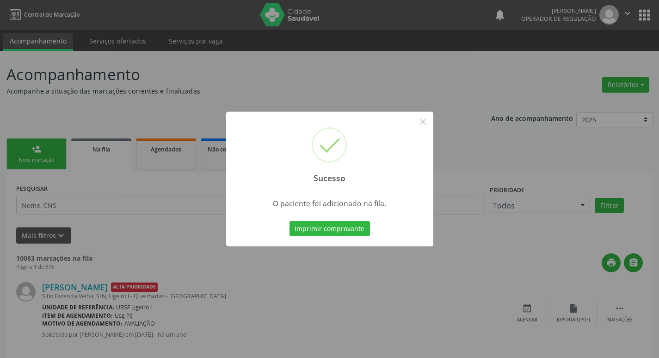
click at [28, 198] on div "Sucesso × O paciente foi adicionado na fila. Imprimir comprovante Cancel" at bounding box center [329, 179] width 659 height 358
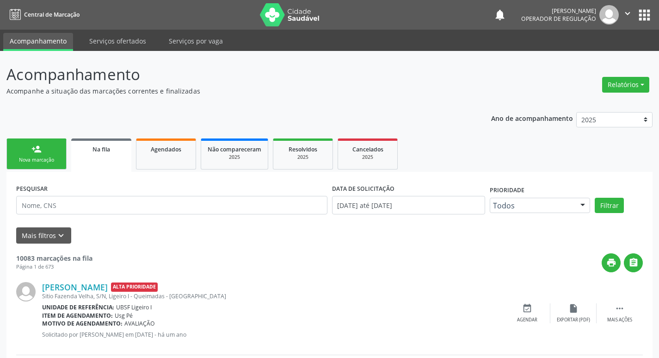
click at [24, 157] on div "Nova marcação" at bounding box center [36, 159] width 46 height 7
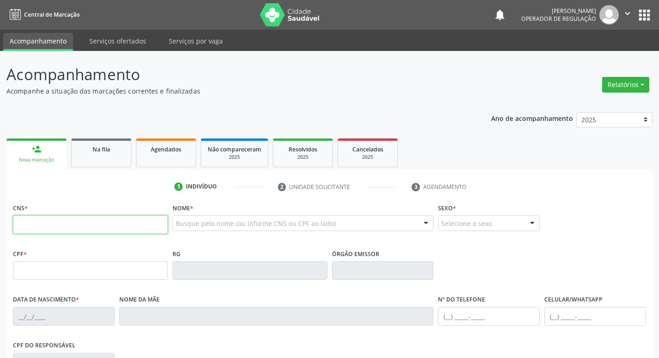
click at [78, 223] on input "text" at bounding box center [90, 224] width 155 height 19
type input "705 0048 0121 9859"
type input "020.913.604-90"
type input "01/04/1974"
type input "Sidalize Marques do Nascimento"
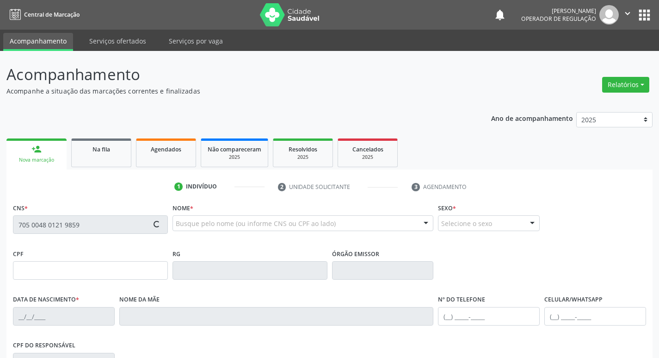
type input "(83) 99128-6197"
type input "029.966.034-60"
type input "128"
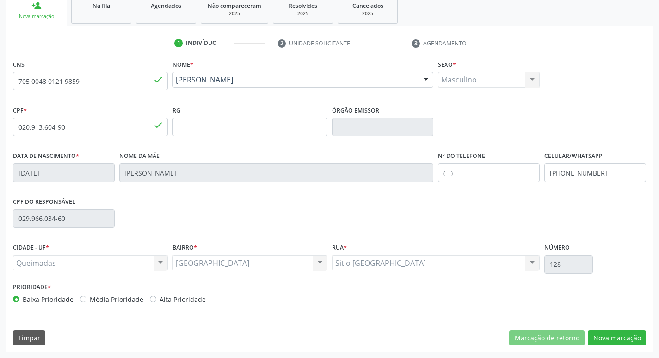
scroll to position [144, 0]
click at [611, 340] on button "Nova marcação" at bounding box center [617, 337] width 58 height 16
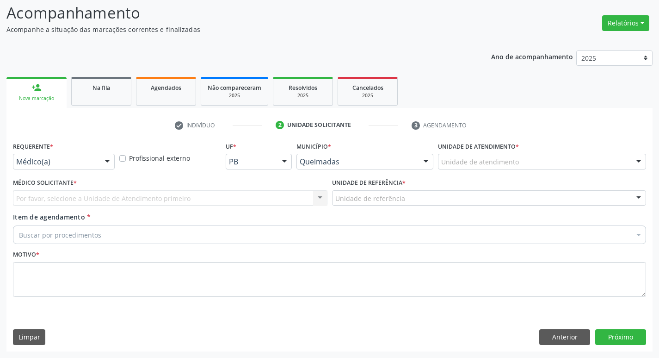
scroll to position [62, 0]
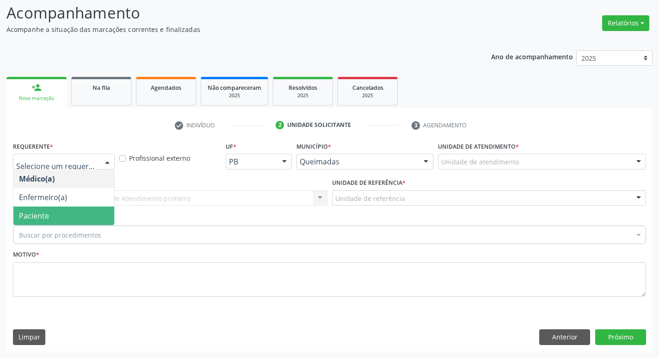
click at [56, 208] on span "Paciente" at bounding box center [63, 215] width 101 height 19
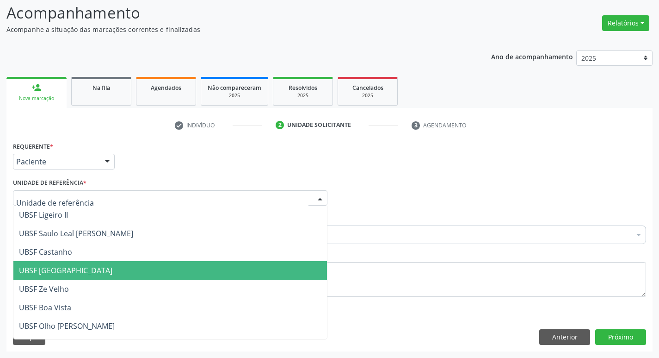
drag, startPoint x: 74, startPoint y: 268, endPoint x: 82, endPoint y: 238, distance: 31.1
click at [78, 266] on span "UBSF [GEOGRAPHIC_DATA]" at bounding box center [65, 270] width 93 height 10
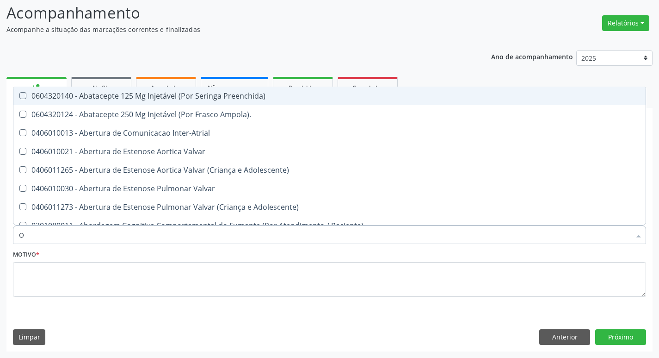
type input "ORTOPEDISTA"
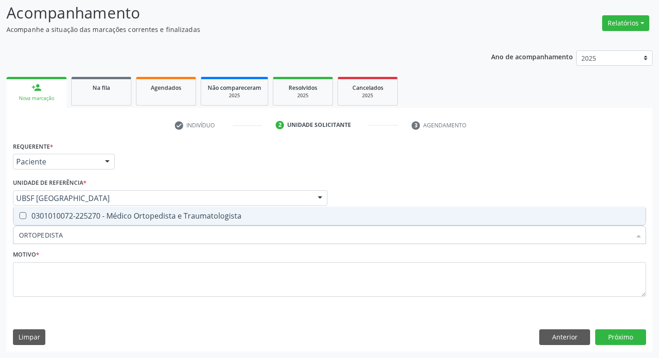
click at [74, 222] on span "0301010072-225270 - Médico Ortopedista e Traumatologista" at bounding box center [329, 215] width 632 height 19
checkbox Traumatologista "true"
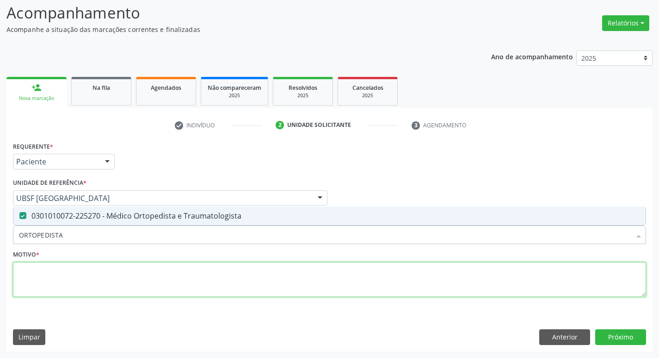
click at [87, 270] on textarea at bounding box center [329, 279] width 633 height 35
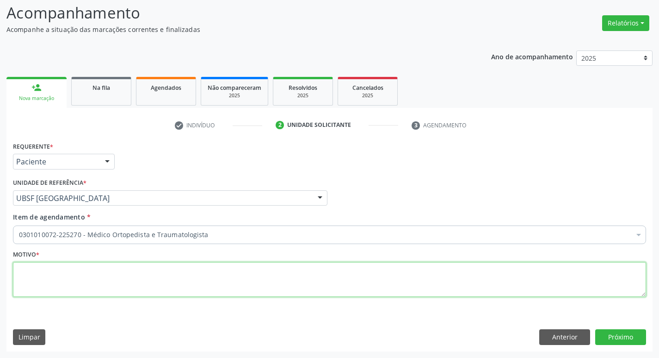
click at [82, 263] on textarea at bounding box center [329, 279] width 633 height 35
click at [82, 278] on textarea at bounding box center [329, 279] width 633 height 35
type textarea "DOR LOMBAR CRÔNICA"
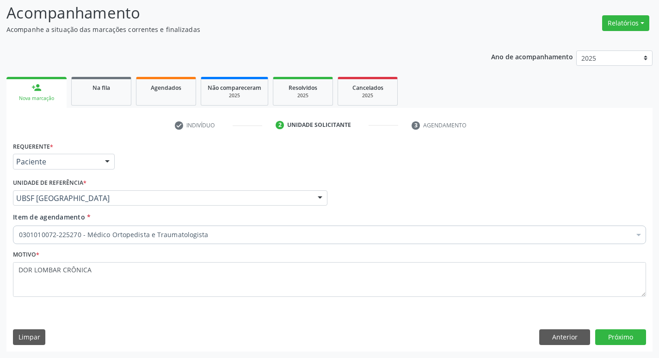
click at [606, 324] on div "Requerente * Paciente Médico(a) Enfermeiro(a) Paciente Nenhum resultado encontr…" at bounding box center [329, 244] width 646 height 211
click at [610, 329] on button "Próximo" at bounding box center [620, 337] width 51 height 16
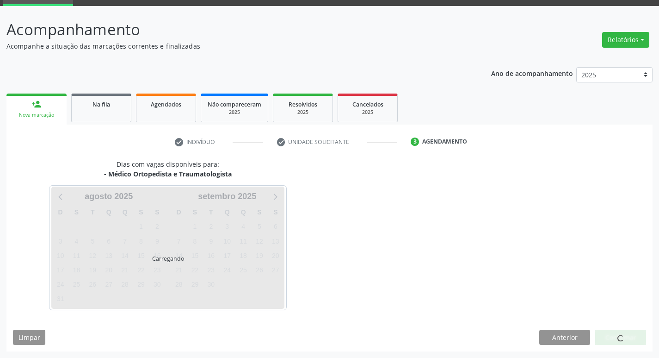
scroll to position [45, 0]
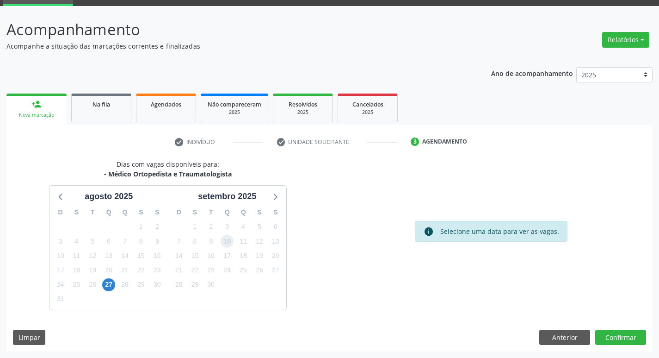
click at [233, 241] on span "10" at bounding box center [227, 241] width 13 height 13
click at [597, 334] on button "Confirmar" at bounding box center [620, 337] width 51 height 16
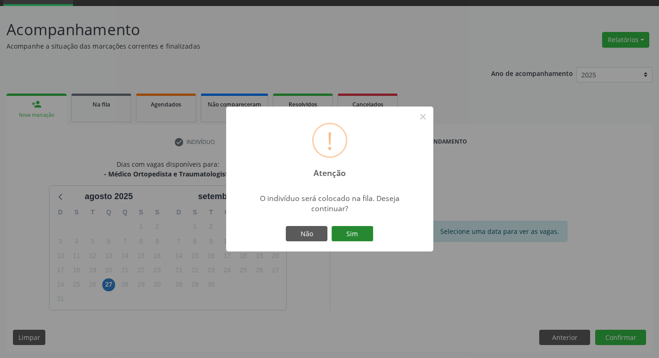
click at [360, 233] on button "Sim" at bounding box center [353, 234] width 42 height 16
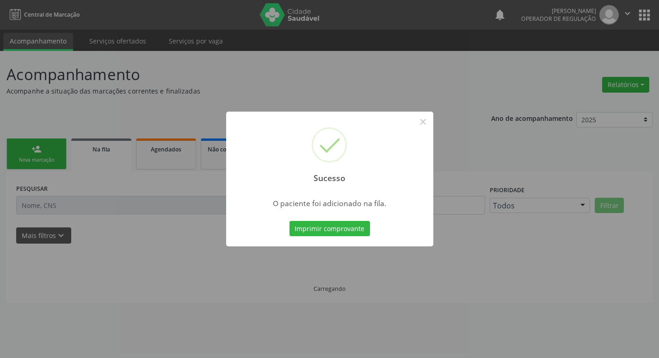
scroll to position [0, 0]
click at [101, 225] on div "Sucesso × O paciente foi adicionado na fila. Imprimir comprovante Cancel" at bounding box center [329, 179] width 659 height 358
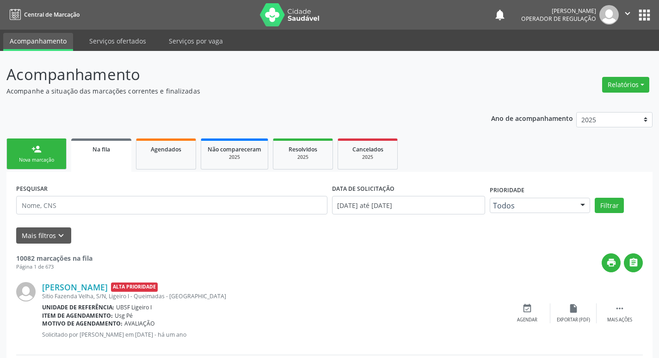
click at [40, 153] on div "person_add" at bounding box center [36, 149] width 10 height 10
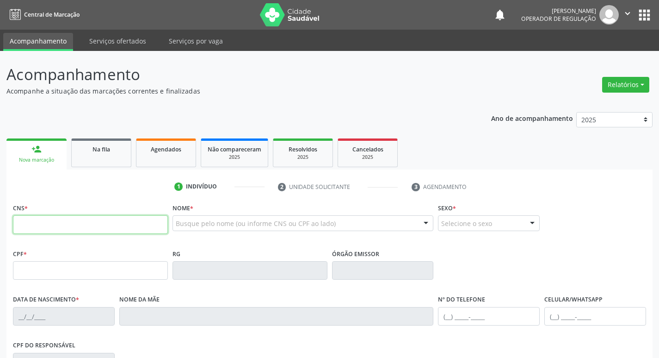
click at [17, 226] on input "text" at bounding box center [90, 224] width 155 height 19
type input "702 5047 7456 8240"
type input "089.162.204-75"
type input "05/09/1989"
type input "Angelica Lopes da Silva"
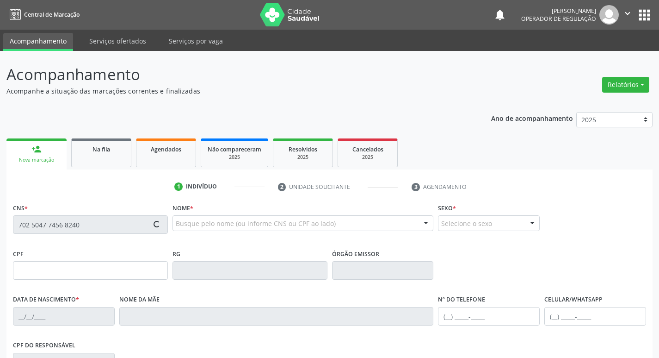
type input "(83) 99184-0669"
type input "043.651.474-55"
type input "610"
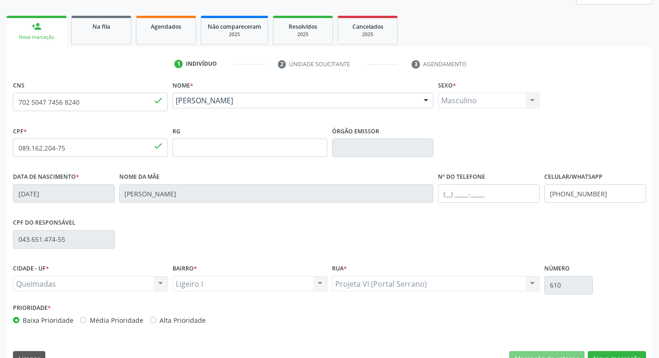
scroll to position [144, 0]
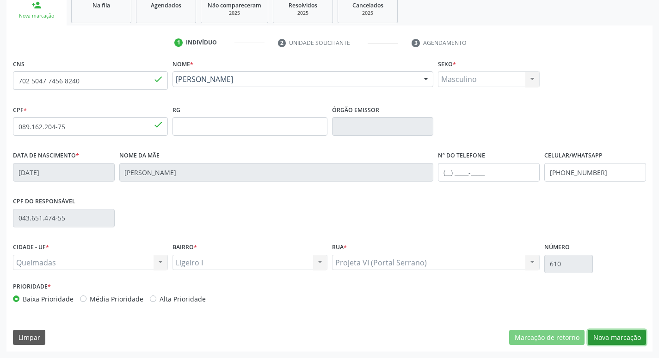
click at [629, 342] on button "Nova marcação" at bounding box center [617, 337] width 58 height 16
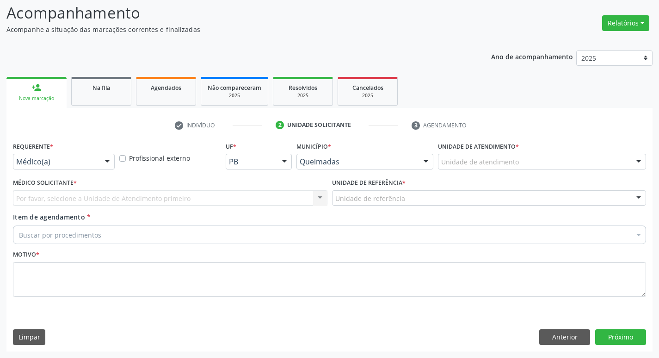
scroll to position [62, 0]
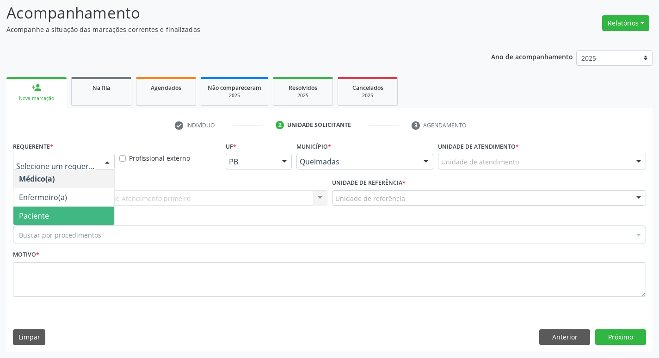
click at [49, 216] on span "Paciente" at bounding box center [63, 215] width 101 height 19
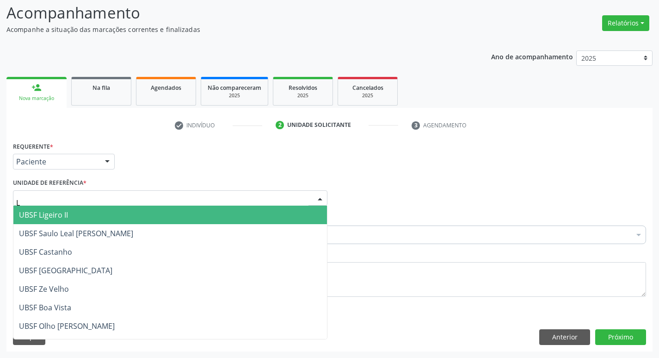
type input "LI"
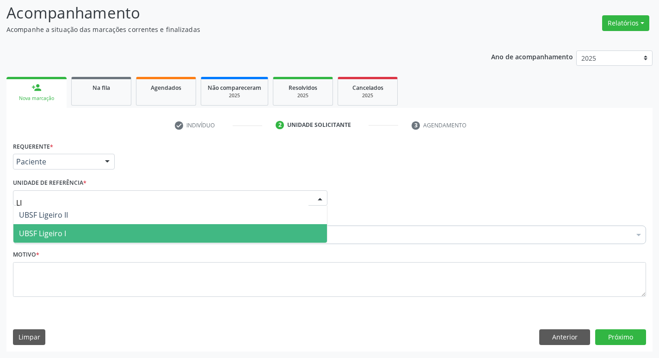
click at [58, 232] on span "UBSF Ligeiro I" at bounding box center [42, 233] width 47 height 10
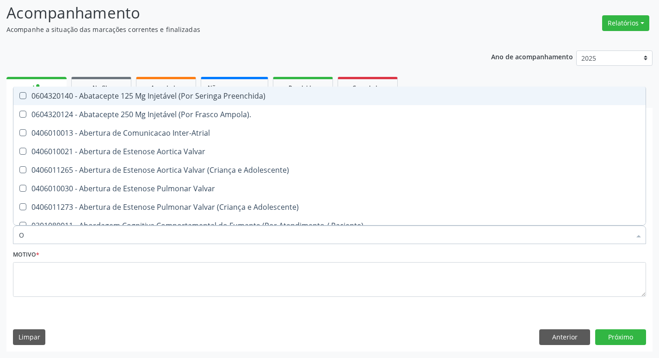
type input "ORTOPEDISTA"
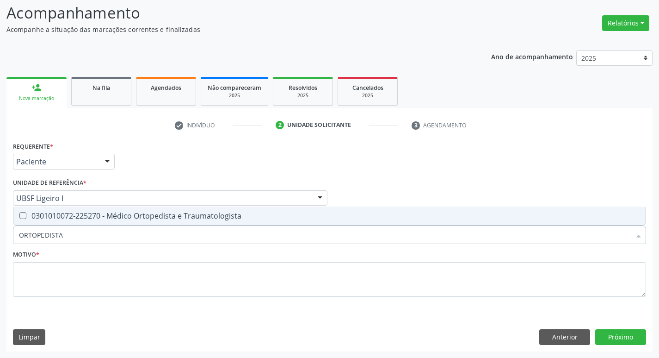
click at [75, 214] on div "0301010072-225270 - Médico Ortopedista e Traumatologista" at bounding box center [329, 215] width 621 height 7
checkbox Traumatologista "true"
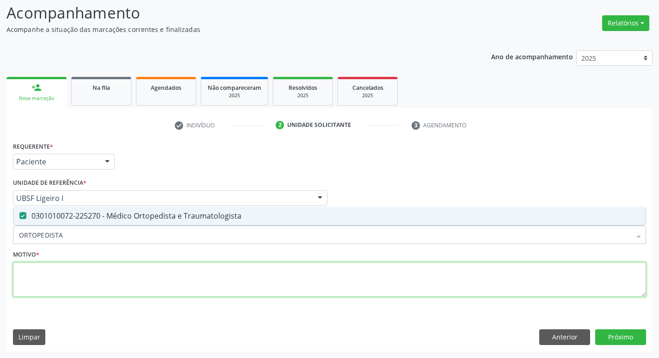
click at [81, 279] on textarea at bounding box center [329, 279] width 633 height 35
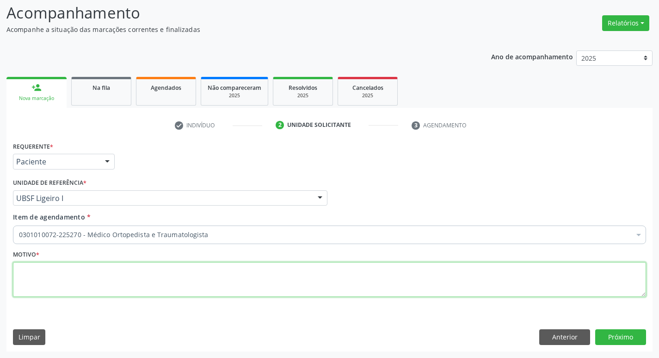
paste textarea "AVALIAÇÃO"
type textarea "AVALIAÇÃO POR MÉDICO ESPECIALISTA EM COLUNA"
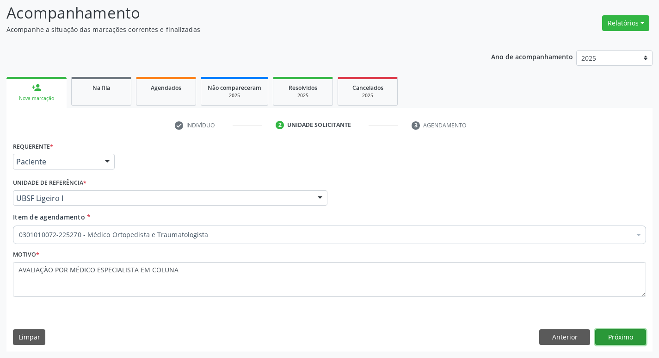
click at [603, 339] on button "Próximo" at bounding box center [620, 337] width 51 height 16
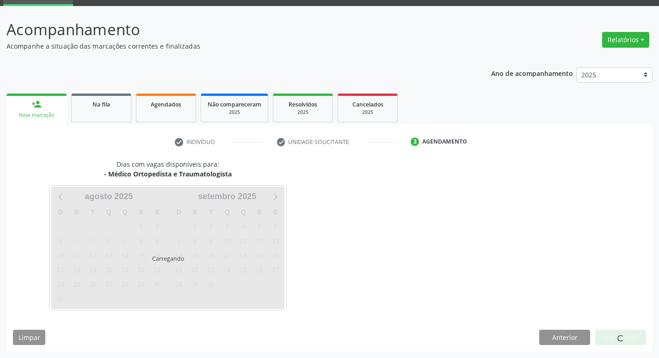
scroll to position [45, 0]
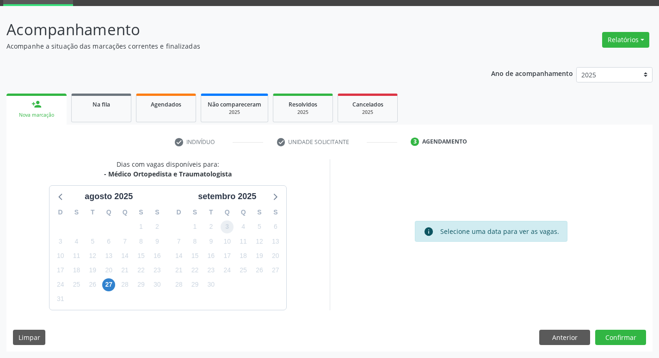
click at [233, 228] on span "3" at bounding box center [227, 226] width 13 height 13
click at [620, 344] on button "Confirmar" at bounding box center [620, 337] width 51 height 16
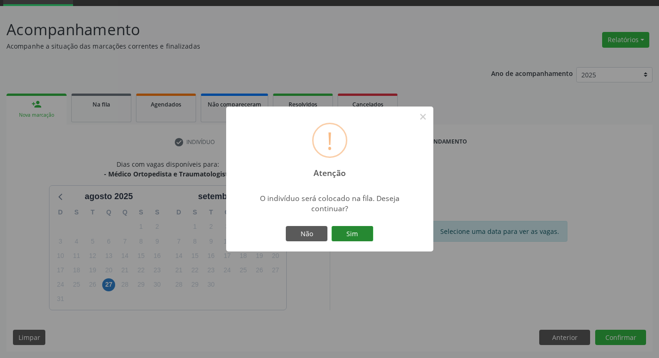
click at [352, 238] on button "Sim" at bounding box center [353, 234] width 42 height 16
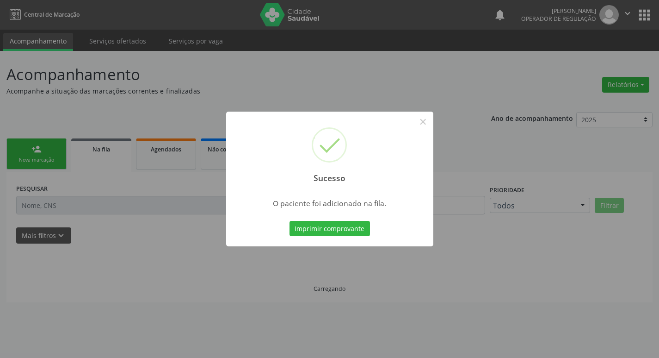
scroll to position [0, 0]
click at [0, 144] on div "Sucesso × O paciente foi adicionado na fila. Imprimir comprovante Cancel" at bounding box center [333, 179] width 666 height 358
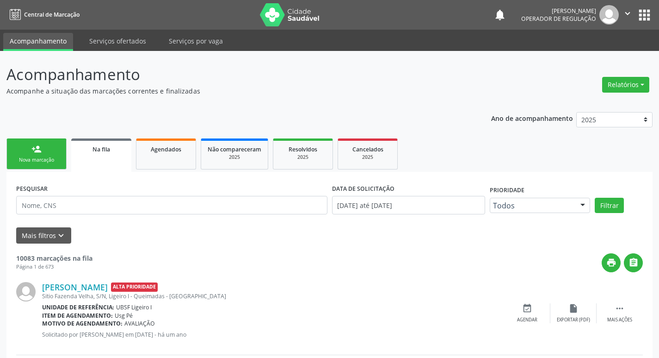
click at [52, 159] on div "Nova marcação" at bounding box center [36, 159] width 46 height 7
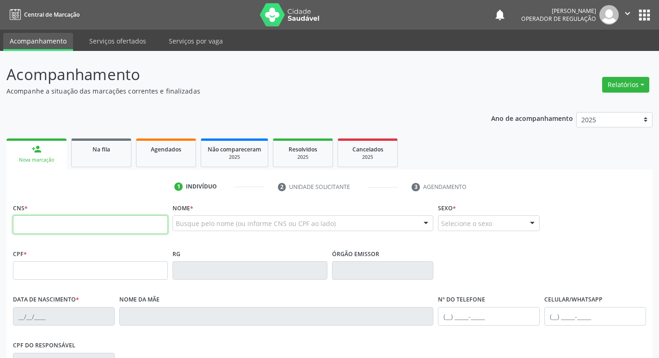
click at [102, 220] on input "text" at bounding box center [90, 224] width 155 height 19
type input "704 3085 1815 1990"
type input "737.906.807-53"
type input "24/10/1949"
type input "Luzia Maria da Conceição"
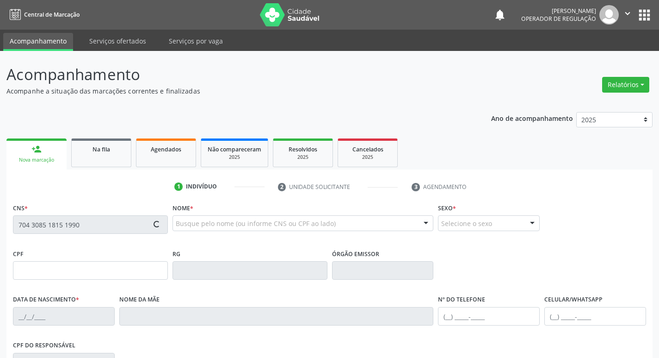
type input "(83) 99398-9292"
type input "738.659.744-49"
type input "19"
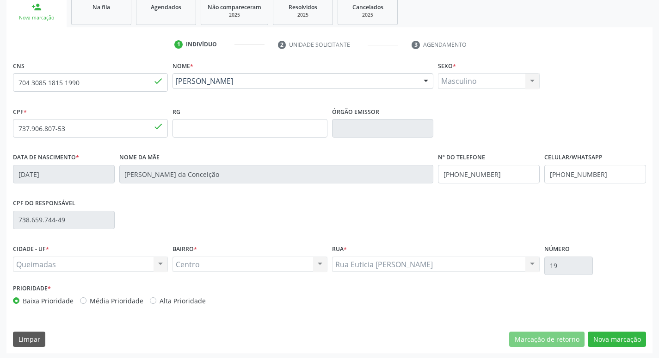
scroll to position [144, 0]
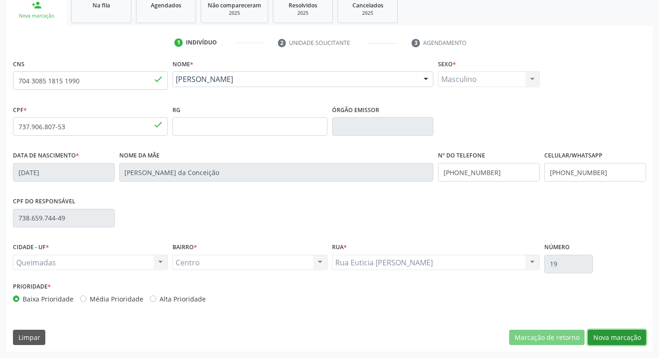
click at [620, 330] on button "Nova marcação" at bounding box center [617, 337] width 58 height 16
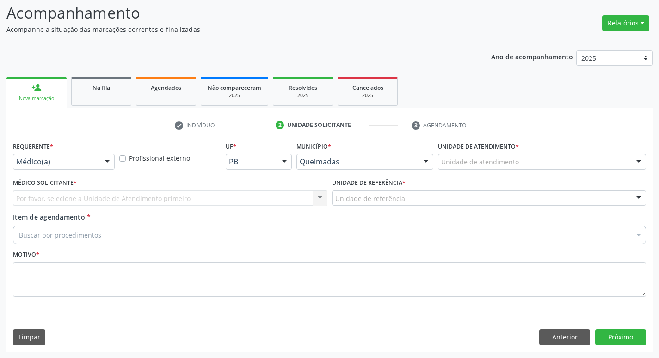
scroll to position [62, 0]
click at [28, 150] on label "Requerente *" at bounding box center [33, 146] width 40 height 14
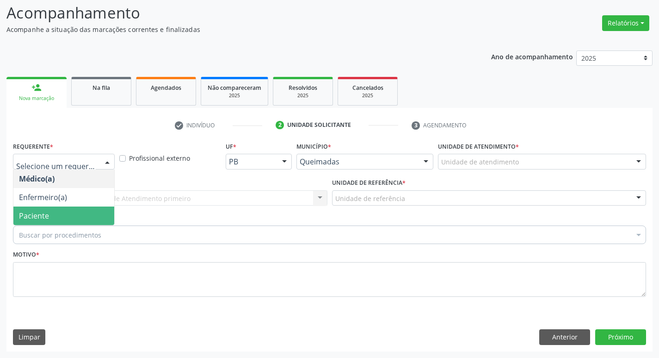
click at [59, 216] on span "Paciente" at bounding box center [63, 215] width 101 height 19
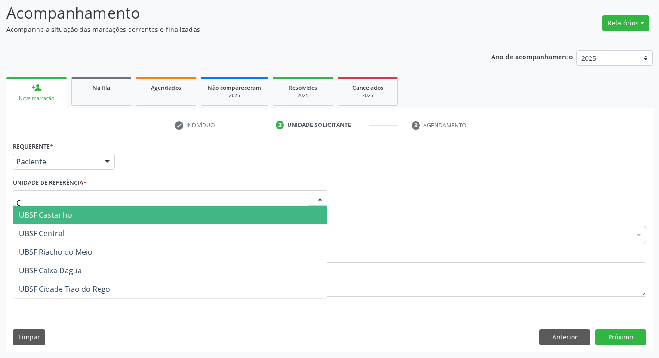
type input "CE"
click at [49, 218] on span "UBSF Central" at bounding box center [41, 215] width 45 height 10
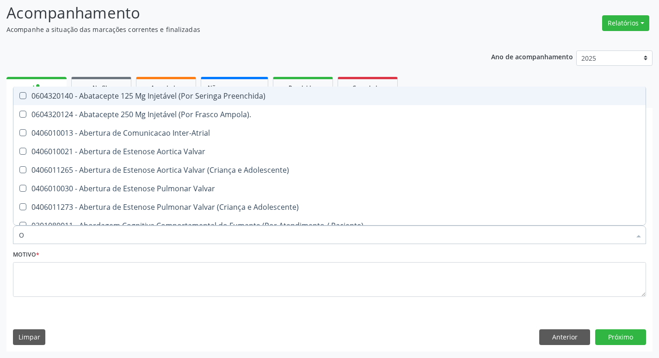
type input "ORTOPEDISTA"
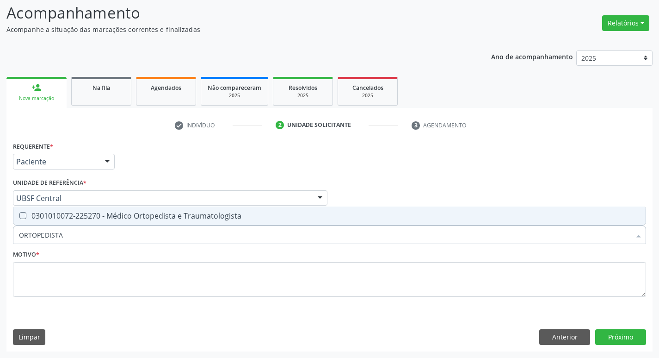
click at [57, 222] on span "0301010072-225270 - Médico Ortopedista e Traumatologista" at bounding box center [329, 215] width 632 height 19
checkbox Traumatologista "true"
click at [56, 298] on fieldset "Motivo *" at bounding box center [329, 275] width 633 height 56
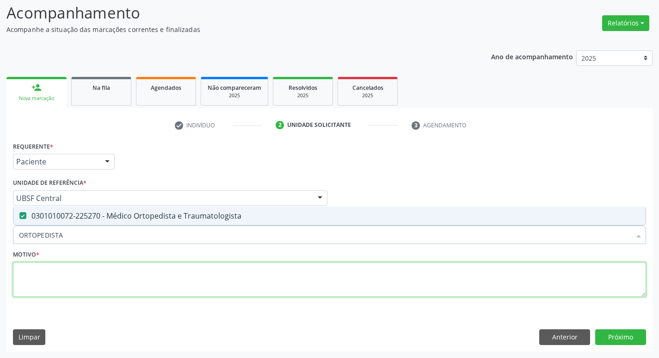
click at [48, 273] on textarea at bounding box center [329, 279] width 633 height 35
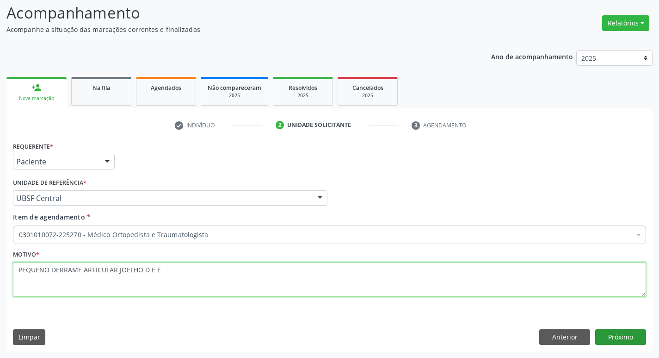
type textarea "PEQUENO DERRAME ARTICULAR JOELHO D E E"
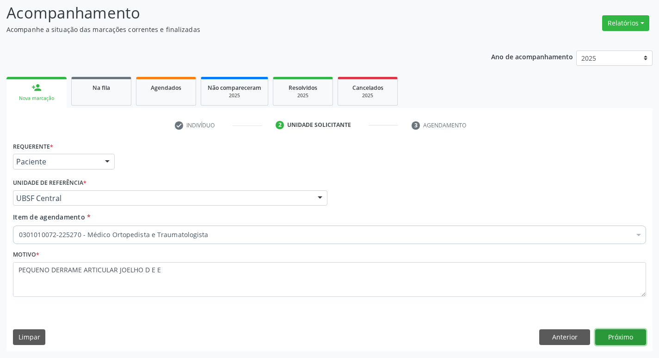
click at [624, 344] on button "Próximo" at bounding box center [620, 337] width 51 height 16
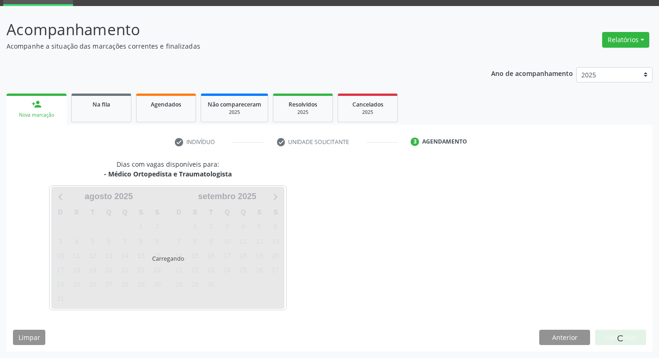
scroll to position [45, 0]
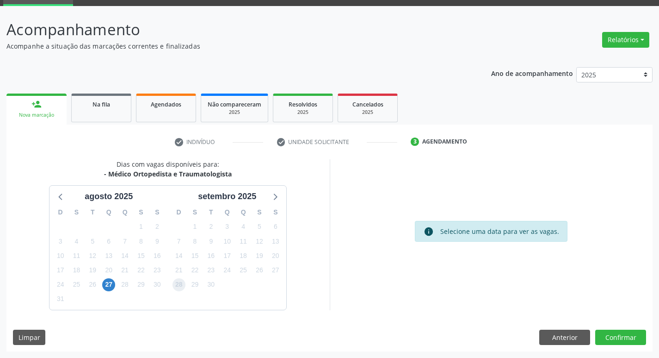
click at [180, 283] on span "28" at bounding box center [179, 284] width 13 height 13
click at [618, 335] on button "Confirmar" at bounding box center [620, 337] width 51 height 16
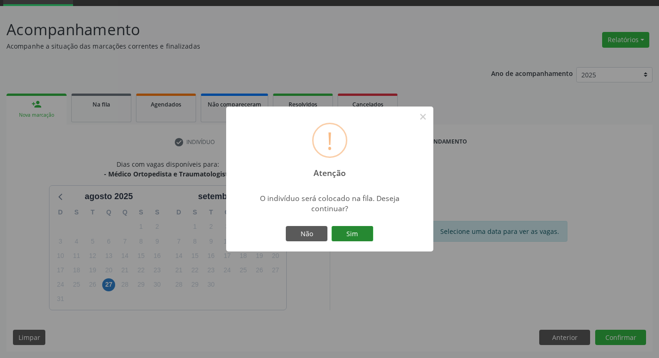
click at [365, 237] on button "Sim" at bounding box center [353, 234] width 42 height 16
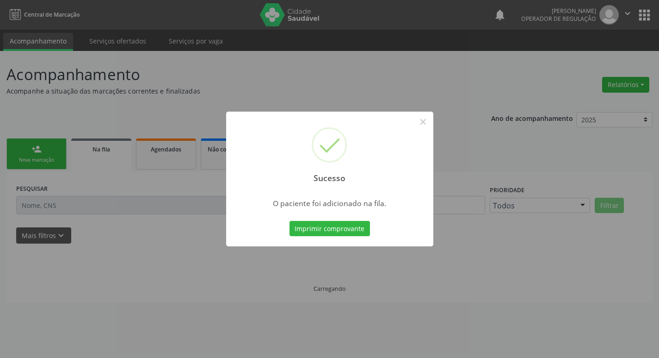
scroll to position [0, 0]
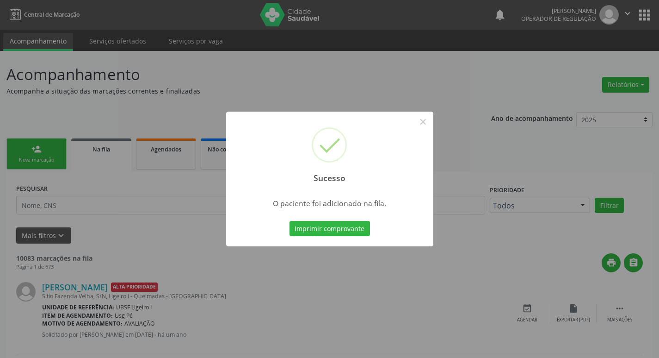
click at [54, 252] on div "Sucesso × O paciente foi adicionado na fila. Imprimir comprovante Cancel" at bounding box center [329, 179] width 659 height 358
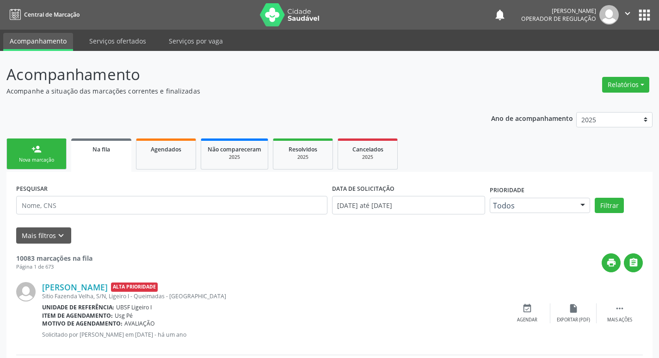
click at [31, 142] on link "person_add Nova marcação" at bounding box center [36, 153] width 60 height 31
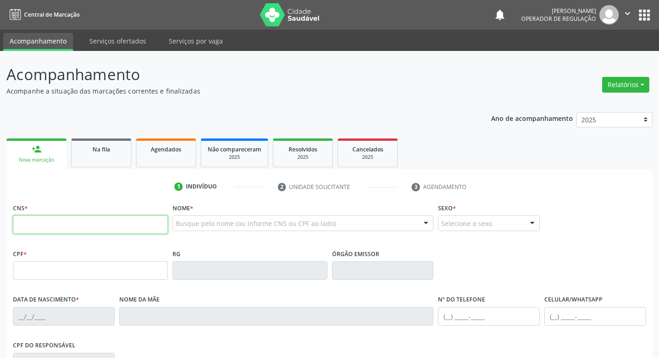
click at [51, 219] on input "text" at bounding box center [90, 224] width 155 height 19
type input "704 0028 5209 9060"
type input "424.343.604-59"
type input "01/06/1935"
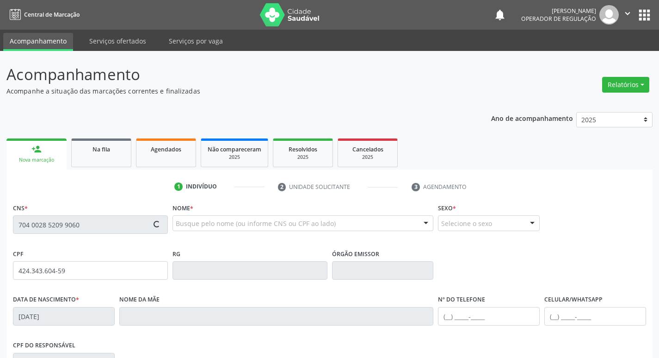
type input "Severina Francisca da Conceicao"
type input "(83) 3392-1763"
type input "148"
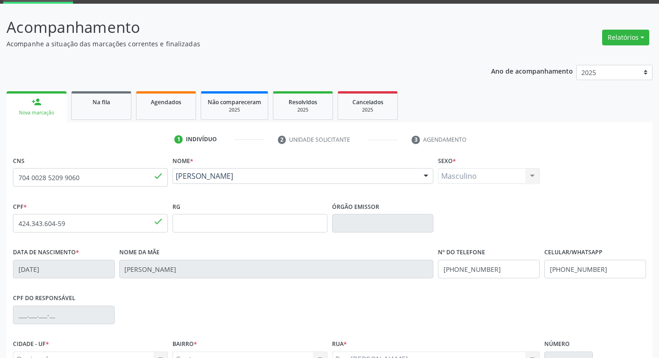
scroll to position [144, 0]
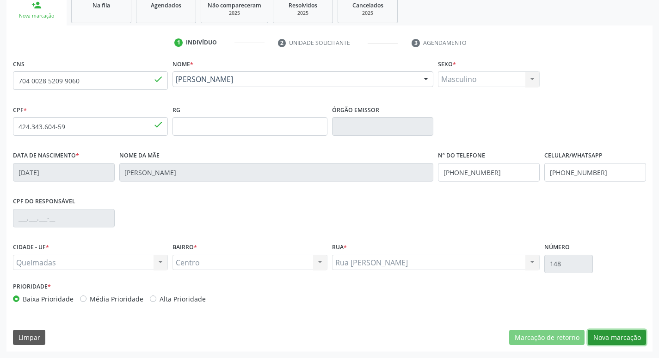
click at [612, 338] on button "Nova marcação" at bounding box center [617, 337] width 58 height 16
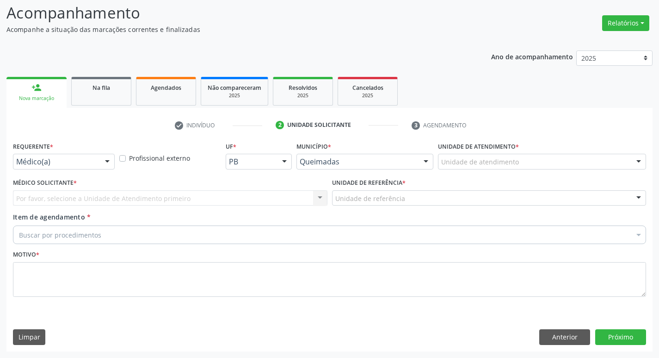
scroll to position [62, 0]
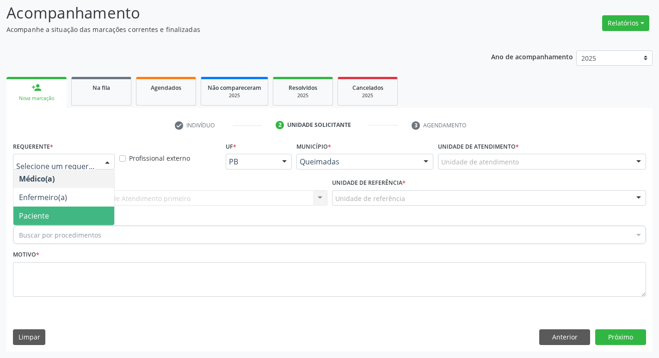
click at [49, 215] on span "Paciente" at bounding box center [63, 215] width 101 height 19
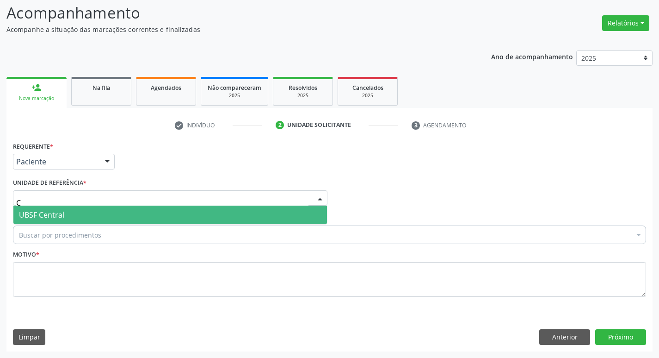
type input "CE"
click at [65, 216] on span "UBSF Central" at bounding box center [170, 214] width 314 height 19
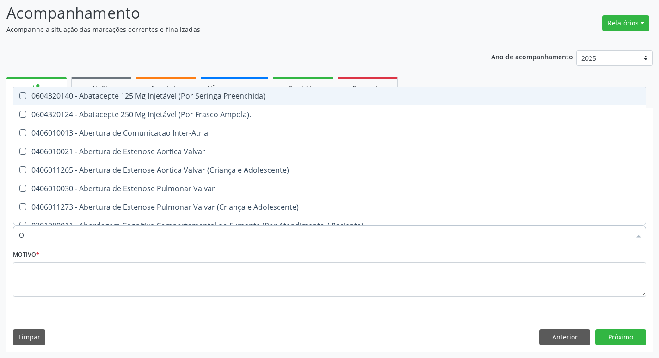
type input "ORTOPEDISTA"
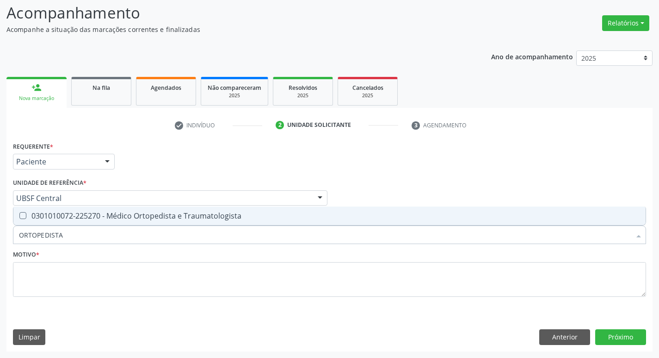
click at [62, 215] on div "0301010072-225270 - Médico Ortopedista e Traumatologista" at bounding box center [329, 215] width 621 height 7
checkbox Traumatologista "true"
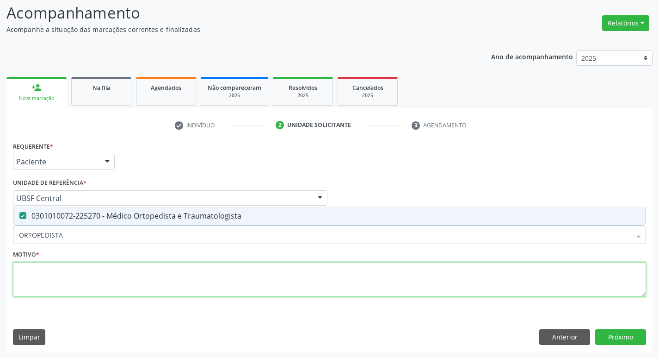
click at [49, 283] on textarea at bounding box center [329, 279] width 633 height 35
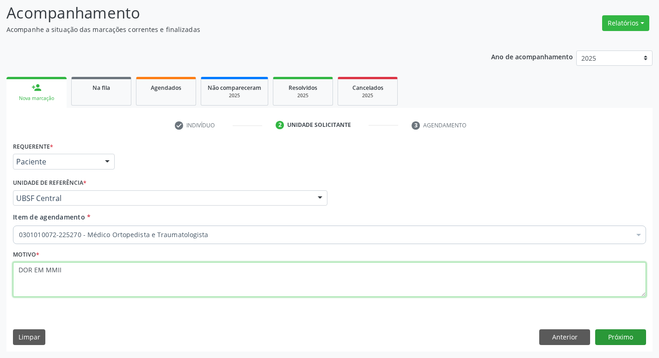
type textarea "DOR EM MMII"
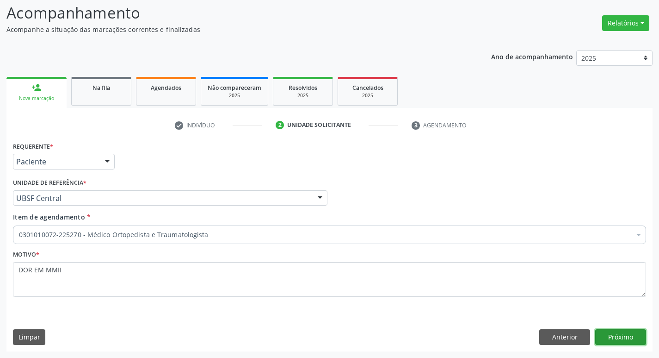
click at [620, 334] on button "Próximo" at bounding box center [620, 337] width 51 height 16
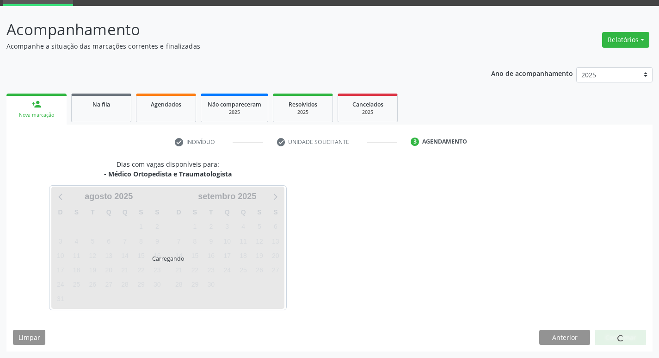
scroll to position [45, 0]
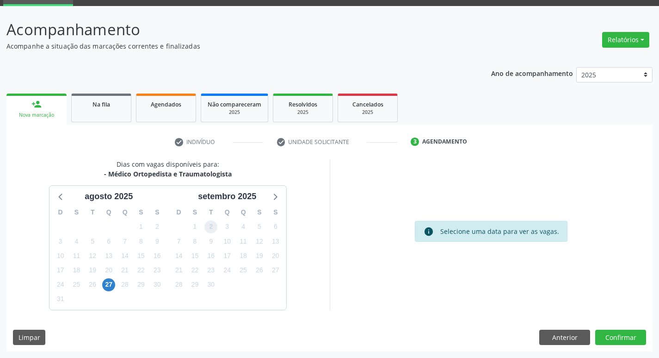
click at [211, 232] on span "2" at bounding box center [210, 226] width 13 height 13
click at [606, 332] on button "Confirmar" at bounding box center [620, 337] width 51 height 16
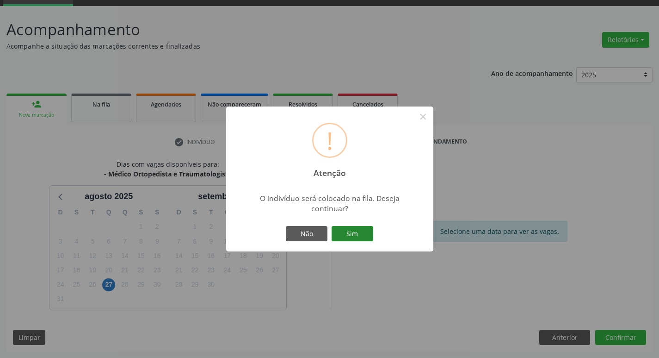
click at [342, 228] on button "Sim" at bounding box center [353, 234] width 42 height 16
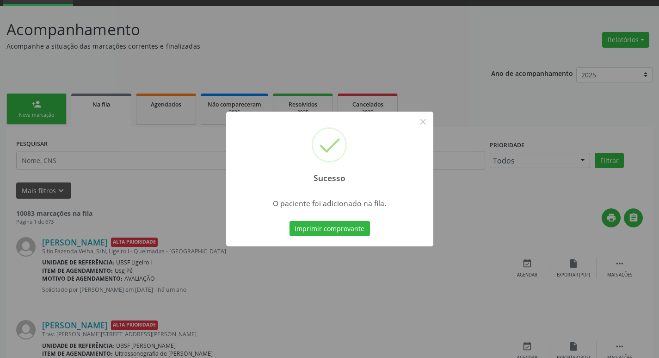
scroll to position [0, 0]
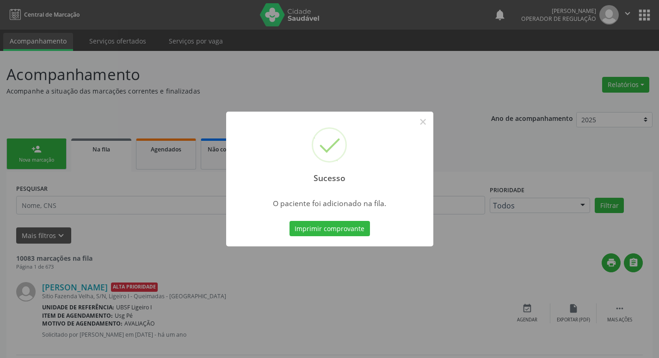
click at [48, 142] on div "Sucesso × O paciente foi adicionado na fila. Imprimir comprovante Cancel" at bounding box center [329, 179] width 659 height 358
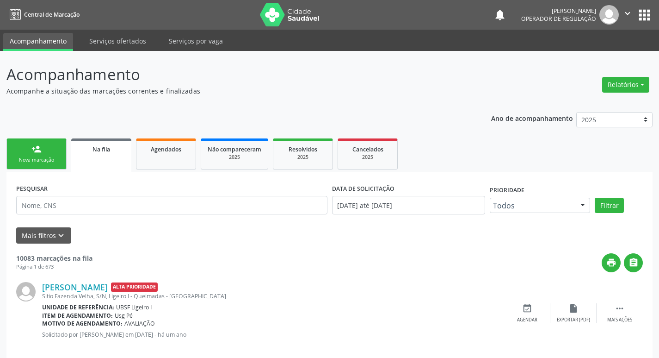
click at [49, 158] on div "Nova marcação" at bounding box center [36, 159] width 46 height 7
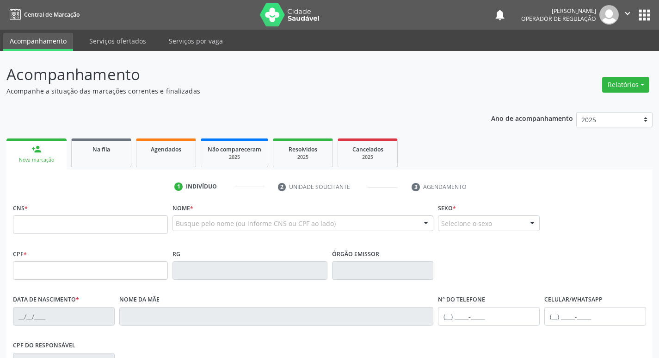
click at [51, 214] on div "CNS *" at bounding box center [90, 217] width 155 height 33
click at [50, 225] on input "text" at bounding box center [90, 224] width 155 height 19
type input "701 8082 9433 3471"
type input "040.417.834-02"
type input "28/11/1981"
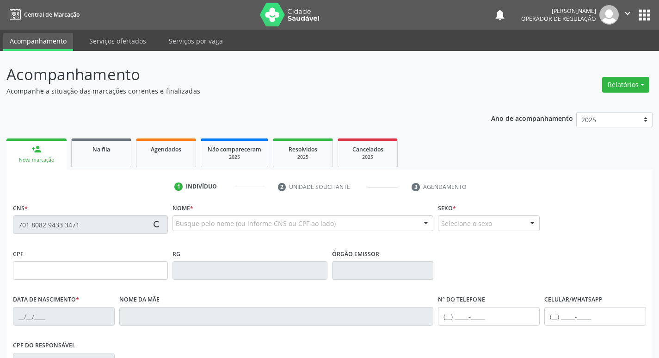
type input "Maria Jose de Farias Barbosa"
type input "(83) 99121-7961"
type input "436.019.444-72"
type input "205"
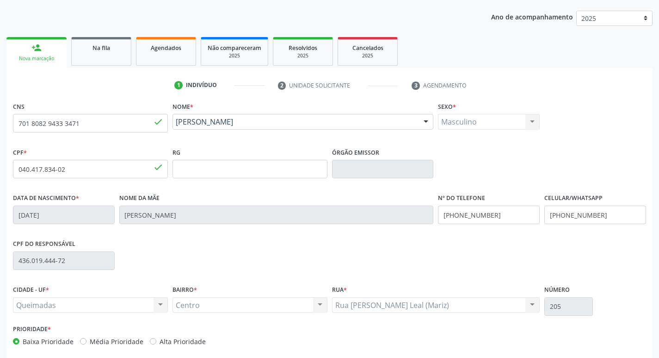
scroll to position [144, 0]
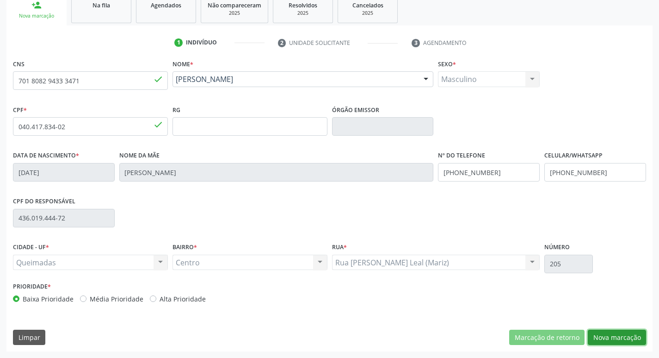
click at [602, 334] on button "Nova marcação" at bounding box center [617, 337] width 58 height 16
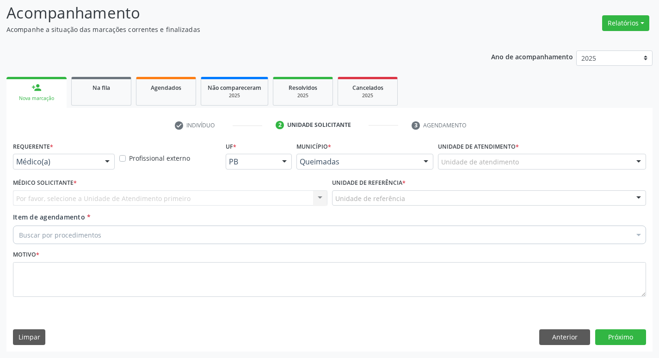
scroll to position [62, 0]
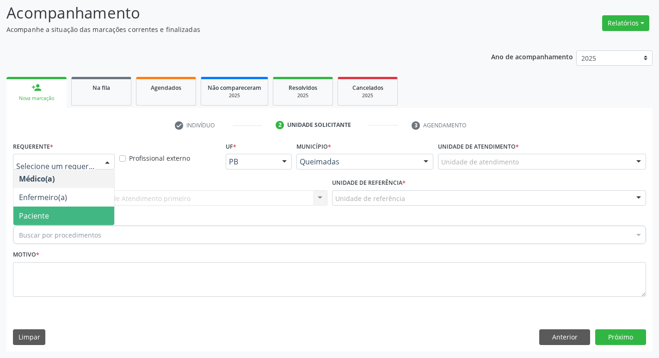
click at [27, 210] on span "Paciente" at bounding box center [34, 215] width 30 height 10
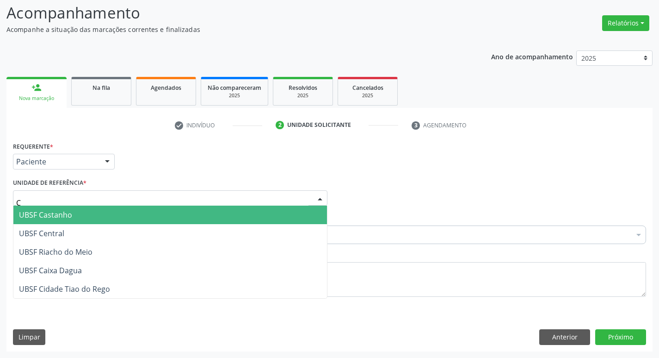
type input "CE"
click at [48, 217] on span "UBSF Central" at bounding box center [41, 215] width 45 height 10
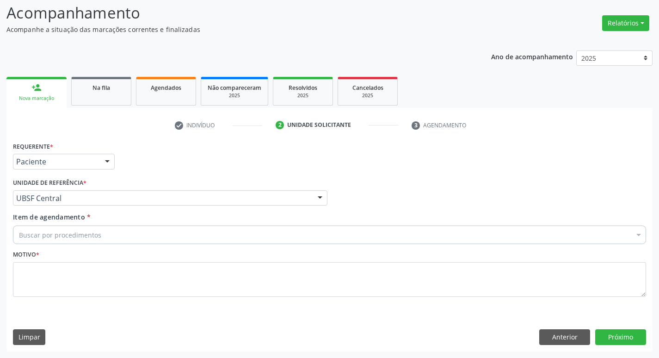
click at [55, 241] on div "Buscar por procedimentos" at bounding box center [329, 234] width 633 height 19
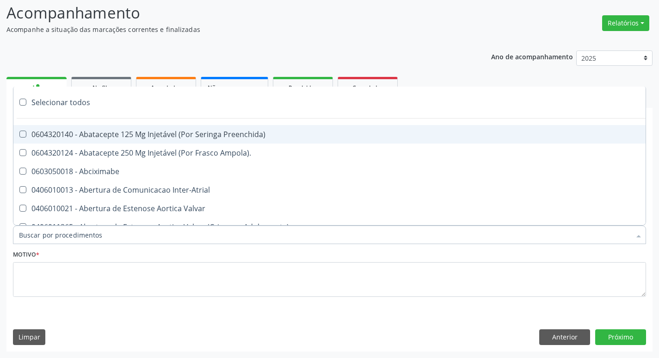
click at [55, 235] on input "Item de agendamento *" at bounding box center [325, 234] width 612 height 19
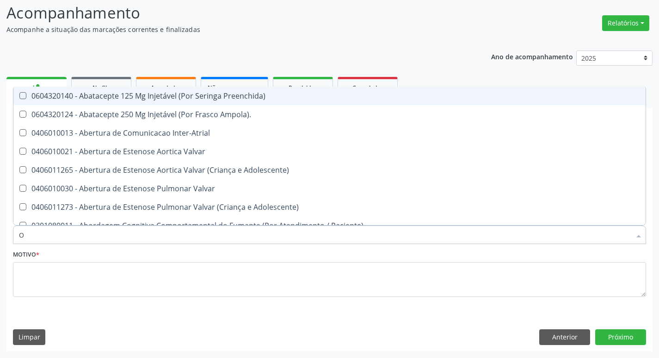
type input "ORTOPEDISTA"
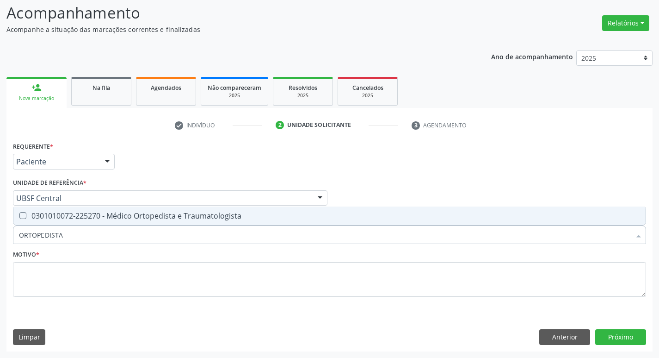
click at [57, 207] on span "0301010072-225270 - Médico Ortopedista e Traumatologista" at bounding box center [329, 215] width 632 height 19
checkbox Traumatologista "true"
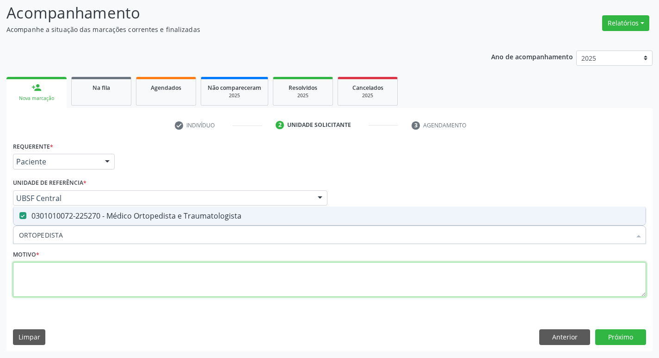
click at [42, 263] on textarea at bounding box center [329, 279] width 633 height 35
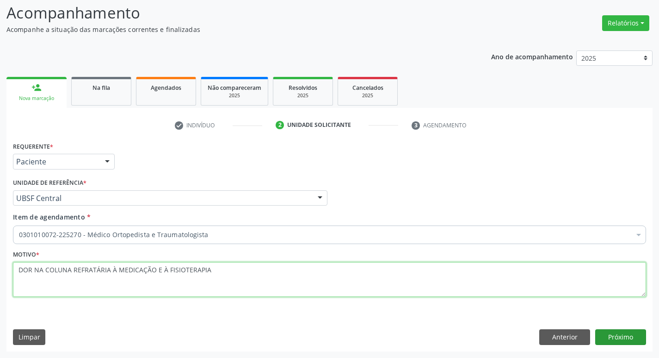
type textarea "DOR NA COLUNA REFRATÁRIA À MEDICAÇÃO E À FISIOTERAPIA"
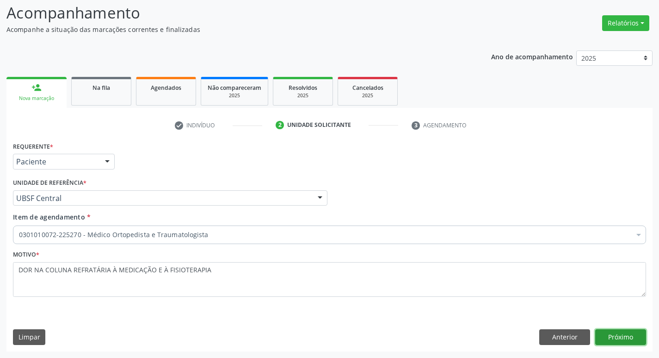
click at [602, 332] on button "Próximo" at bounding box center [620, 337] width 51 height 16
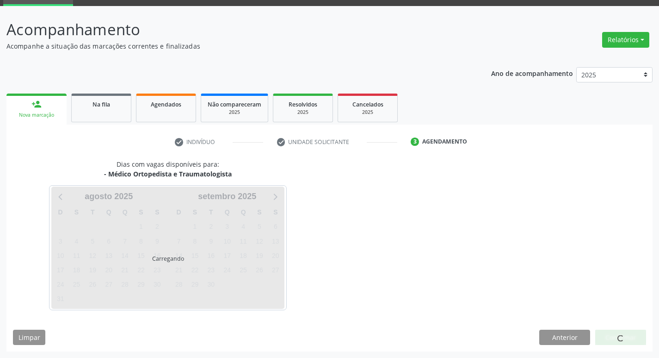
scroll to position [45, 0]
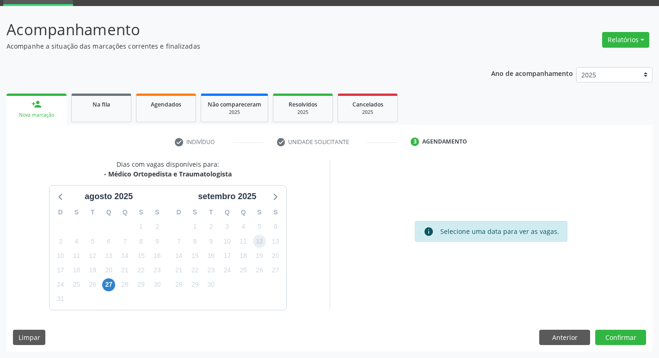
click at [262, 237] on span "12" at bounding box center [259, 241] width 13 height 13
click at [604, 328] on div "Dias com vagas disponíveis para: - Médico Ortopedista e Traumatologista agosto …" at bounding box center [329, 255] width 646 height 192
click at [603, 335] on button "Confirmar" at bounding box center [620, 337] width 51 height 16
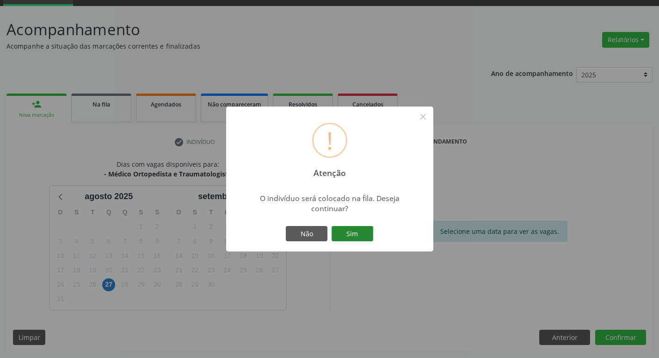
click at [355, 240] on button "Sim" at bounding box center [353, 234] width 42 height 16
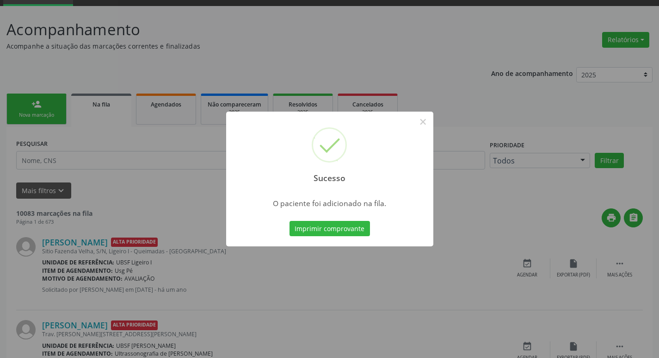
scroll to position [0, 0]
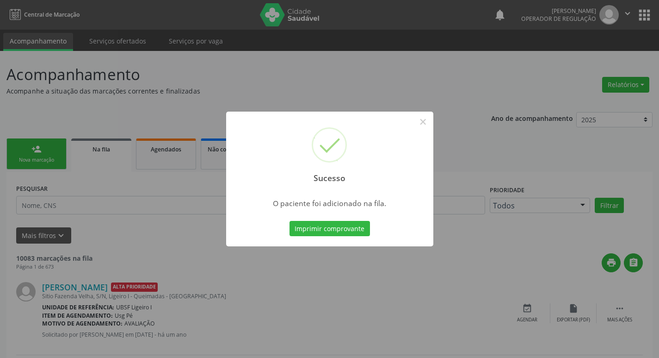
click at [37, 129] on div "Sucesso × O paciente foi adicionado na fila. Imprimir comprovante Cancel" at bounding box center [329, 179] width 659 height 358
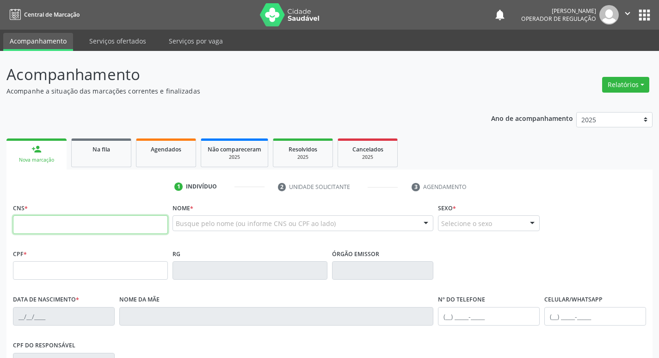
click at [38, 226] on input "text" at bounding box center [90, 224] width 155 height 19
type input "700 4034 2352 4945"
type input "312.134.644-04"
type input "[DATE]"
type input "[PERSON_NAME]"
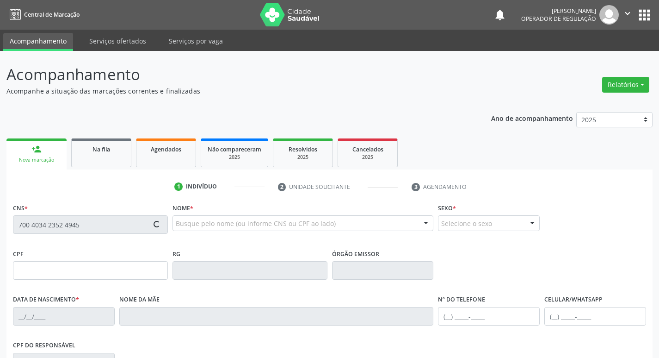
type input "[PHONE_NUMBER]"
type input "048.728.254-03"
type input "62"
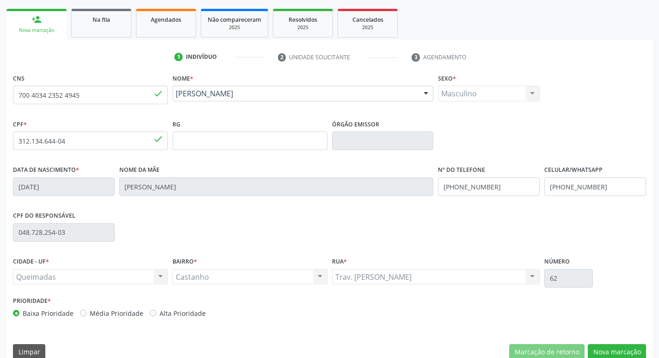
scroll to position [144, 0]
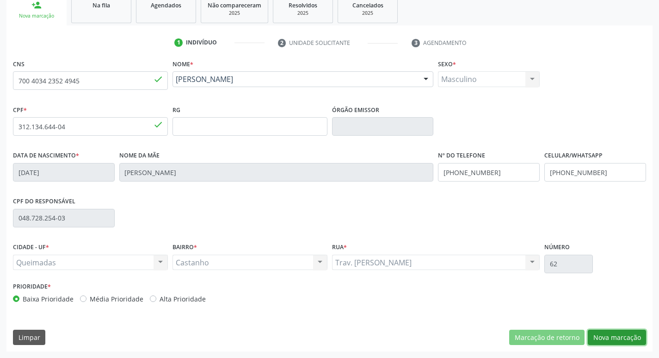
click at [593, 344] on button "Nova marcação" at bounding box center [617, 337] width 58 height 16
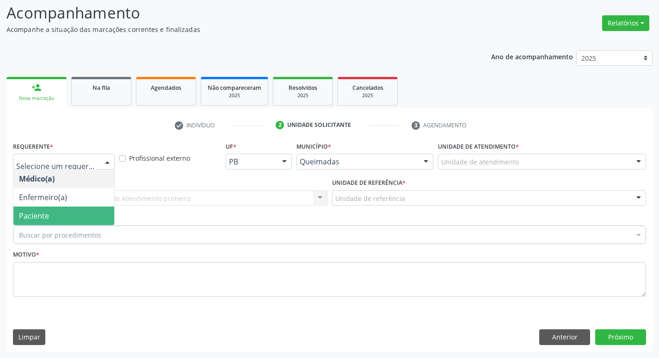
click at [37, 210] on span "Paciente" at bounding box center [63, 215] width 101 height 19
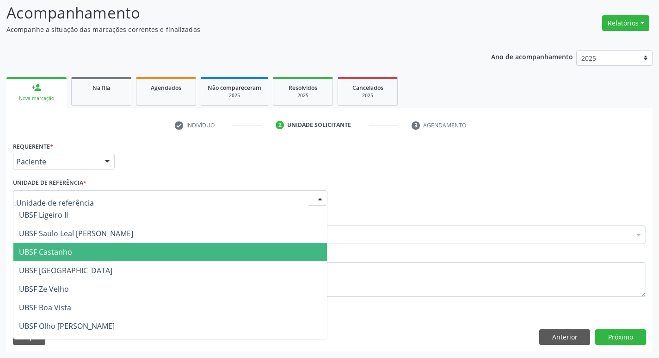
click at [69, 247] on span "UBSF Castanho" at bounding box center [45, 252] width 53 height 10
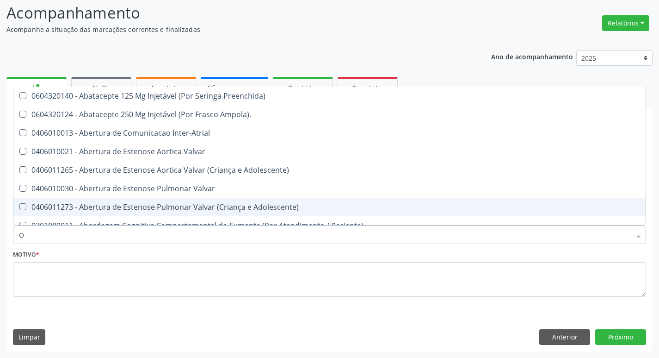
type input "ORTOPEDISTA"
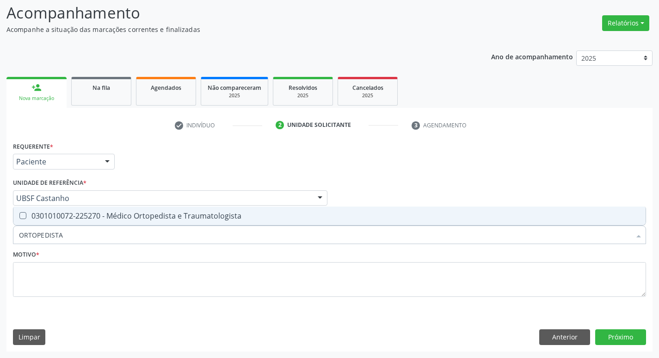
click at [67, 217] on div "0301010072-225270 - Médico Ortopedista e Traumatologista" at bounding box center [329, 215] width 621 height 7
checkbox Traumatologista "true"
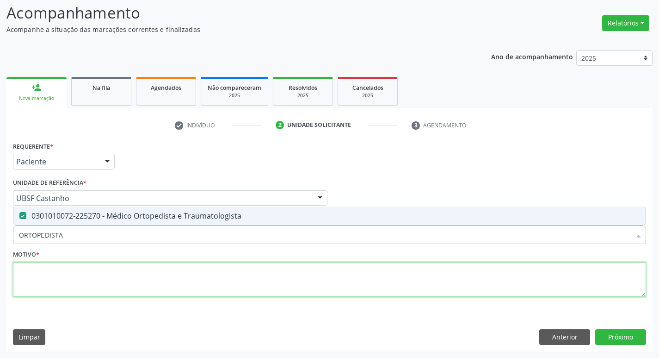
click at [67, 278] on textarea at bounding box center [329, 279] width 633 height 35
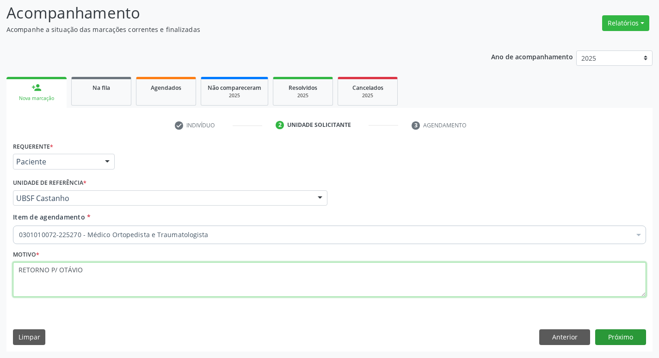
type textarea "RETORNO P/ OTÁVIO"
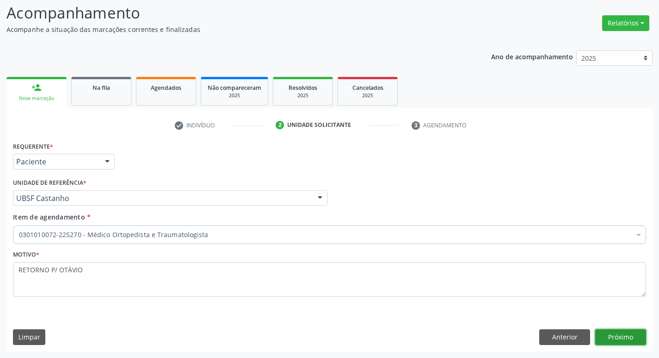
click at [616, 340] on button "Próximo" at bounding box center [620, 337] width 51 height 16
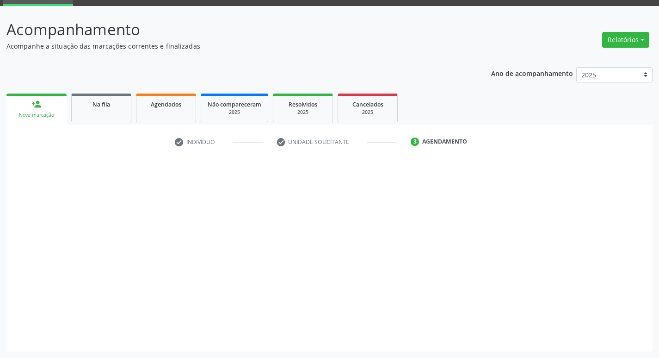
scroll to position [45, 0]
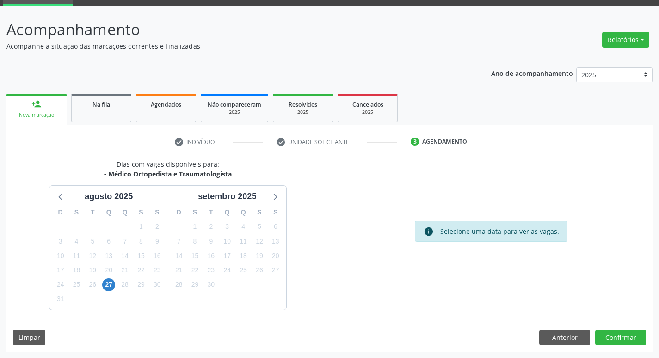
click at [238, 264] on div "25" at bounding box center [243, 270] width 13 height 14
click at [245, 274] on span "25" at bounding box center [243, 270] width 13 height 13
click at [606, 334] on button "Confirmar" at bounding box center [620, 337] width 51 height 16
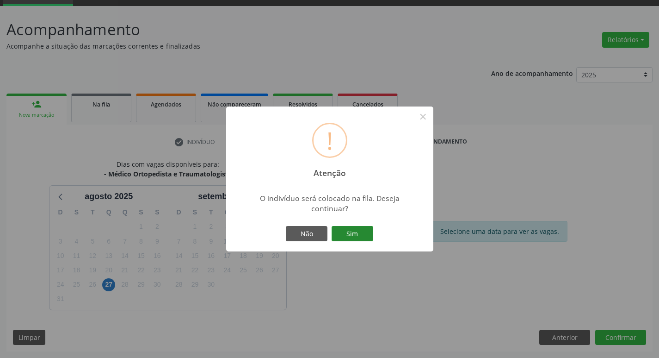
click at [355, 239] on button "Sim" at bounding box center [353, 234] width 42 height 16
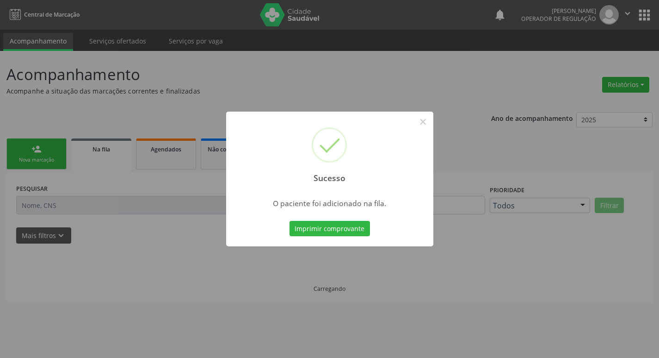
scroll to position [0, 0]
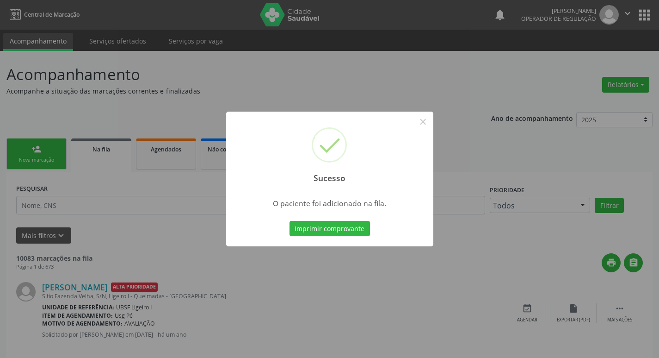
click at [160, 222] on div "Sucesso × O paciente foi adicionado na fila. Imprimir comprovante Cancel" at bounding box center [329, 179] width 659 height 358
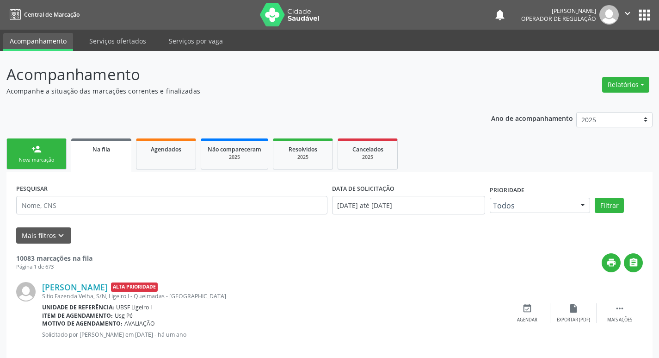
click at [35, 144] on div "person_add" at bounding box center [36, 149] width 10 height 10
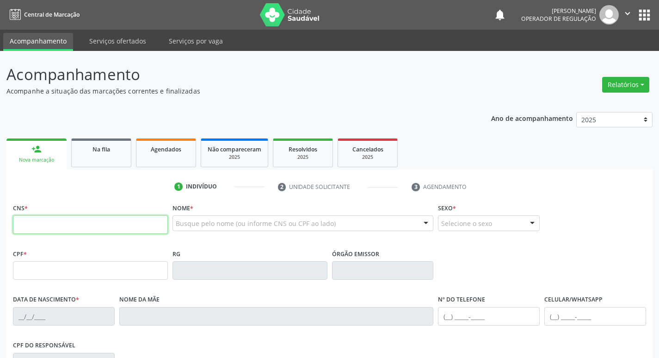
click at [67, 225] on input "text" at bounding box center [90, 224] width 155 height 19
type input "704 0013 4652 7765"
type input "343.444.894-20"
type input "[DATE]"
type input "[PERSON_NAME]"
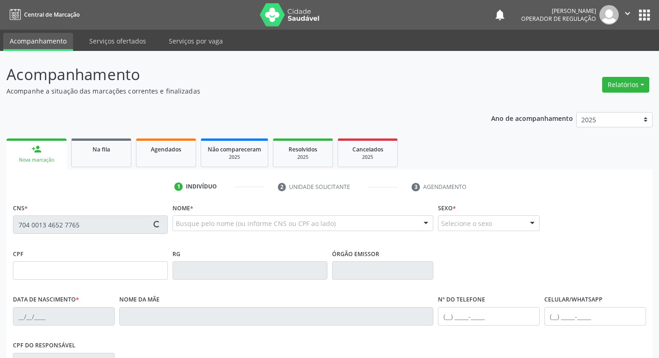
type input "[PHONE_NUMBER]"
type input "59"
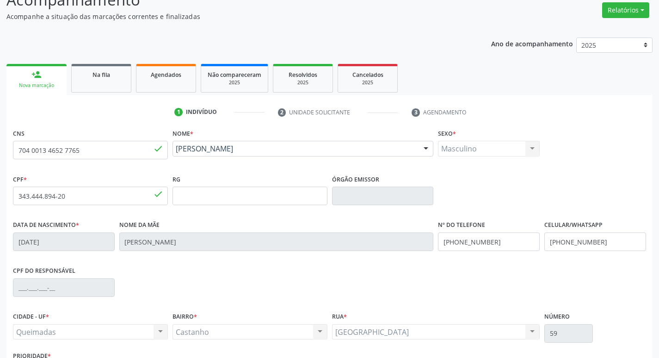
scroll to position [144, 0]
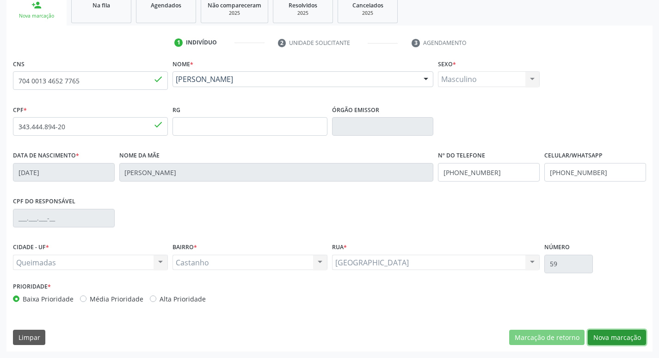
click at [602, 333] on button "Nova marcação" at bounding box center [617, 337] width 58 height 16
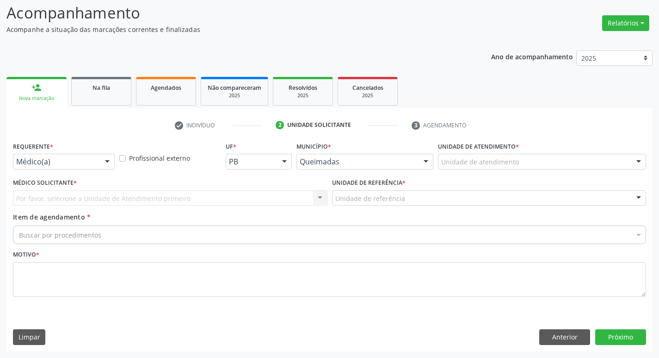
scroll to position [62, 0]
click at [11, 163] on div "Requerente * Médico(a) Médico(a) Enfermeiro(a) Paciente Nenhum resultado encont…" at bounding box center [64, 157] width 106 height 36
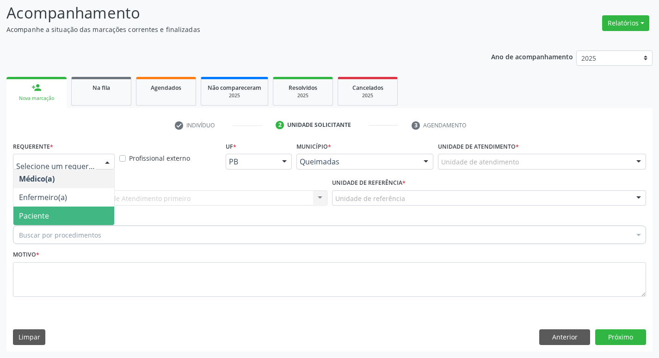
click at [38, 219] on span "Paciente" at bounding box center [34, 215] width 30 height 10
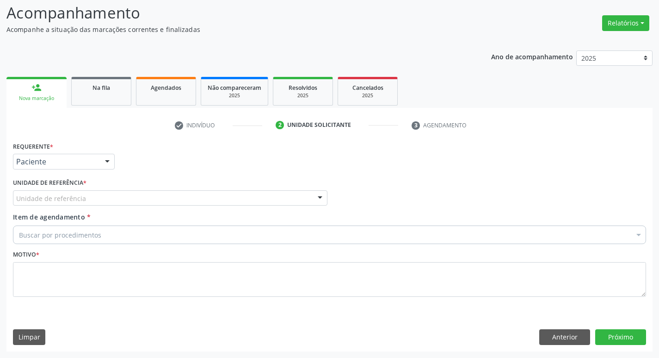
drag, startPoint x: 31, startPoint y: 198, endPoint x: 39, endPoint y: 249, distance: 51.4
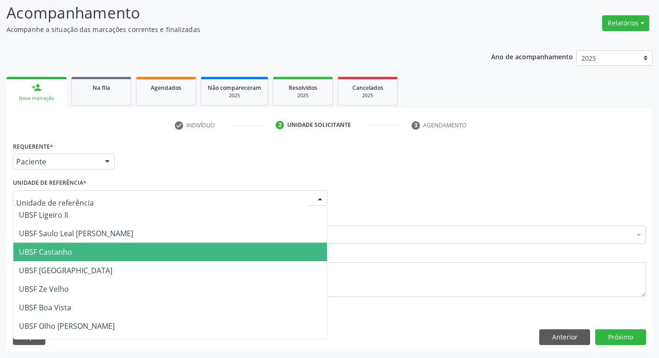
click at [39, 249] on span "UBSF Castanho" at bounding box center [45, 252] width 53 height 10
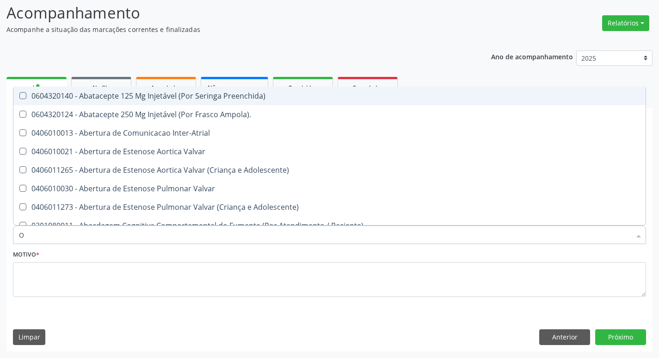
type input "ORTOPEDISTA"
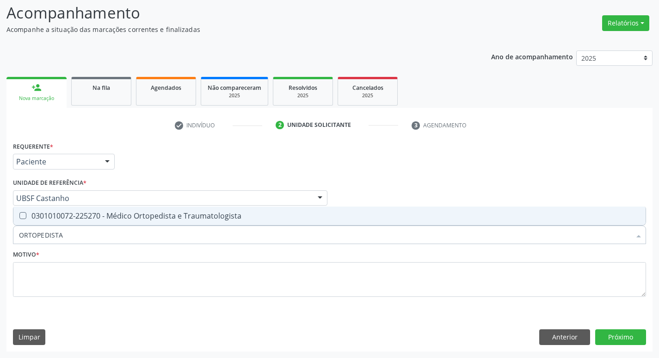
click at [73, 219] on div "0301010072-225270 - Médico Ortopedista e Traumatologista" at bounding box center [329, 215] width 621 height 7
checkbox Traumatologista "true"
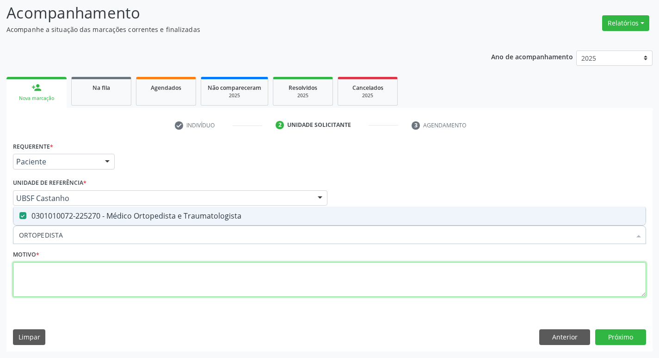
click at [73, 272] on textarea at bounding box center [329, 279] width 633 height 35
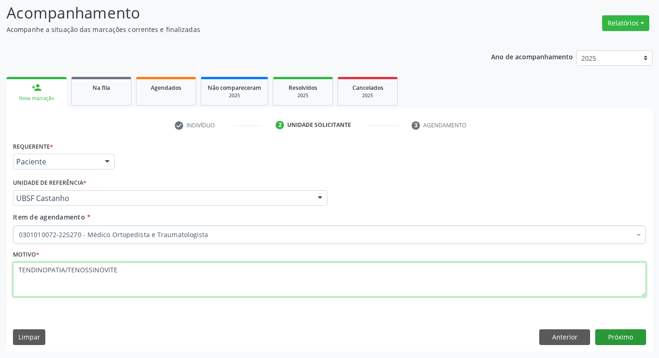
type textarea "TENDINOPATIA/TENOSSINOVITE"
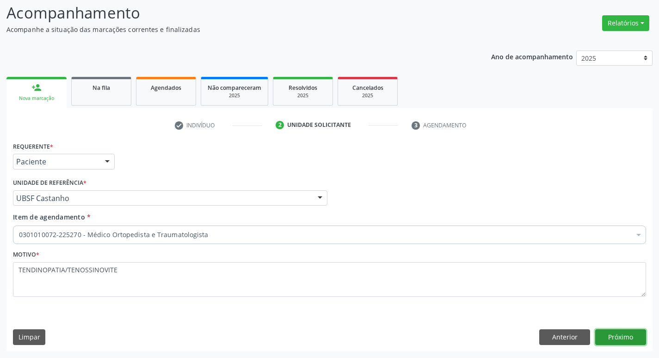
click at [612, 334] on button "Próximo" at bounding box center [620, 337] width 51 height 16
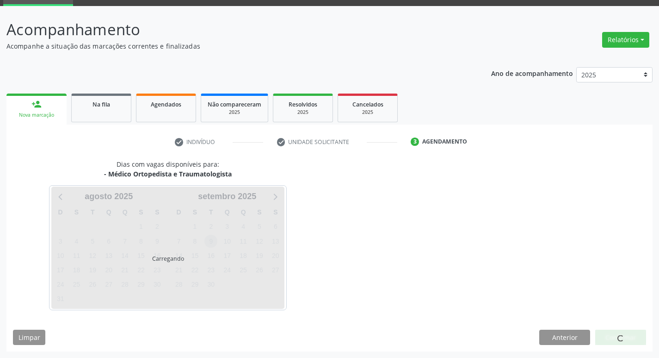
scroll to position [45, 0]
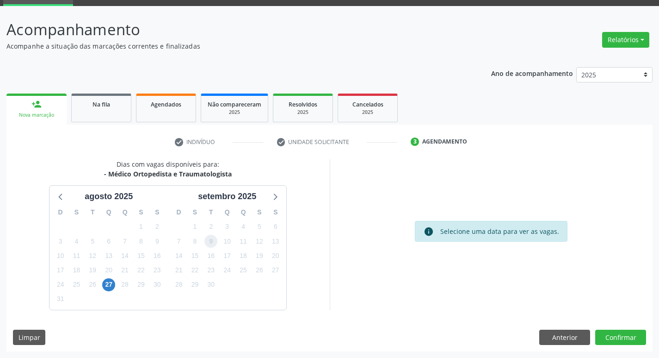
click at [206, 244] on span "9" at bounding box center [210, 241] width 13 height 13
click at [608, 336] on button "Confirmar" at bounding box center [620, 337] width 51 height 16
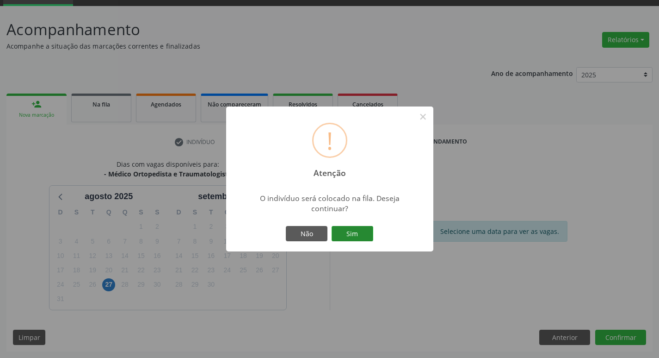
click at [370, 233] on button "Sim" at bounding box center [353, 234] width 42 height 16
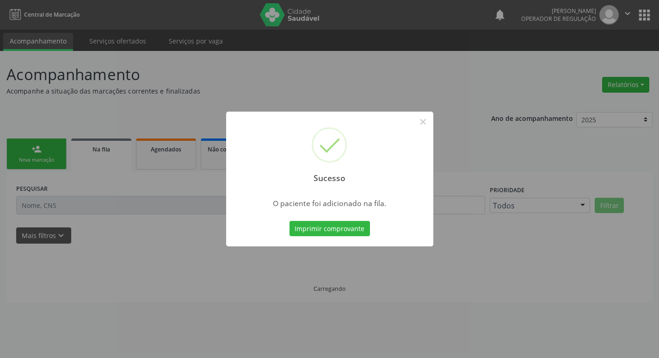
scroll to position [0, 0]
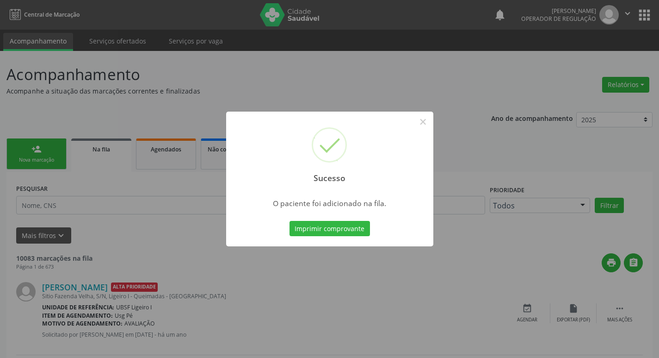
click at [1, 166] on div "Sucesso × O paciente foi adicionado na fila. Imprimir comprovante Cancel" at bounding box center [329, 179] width 659 height 358
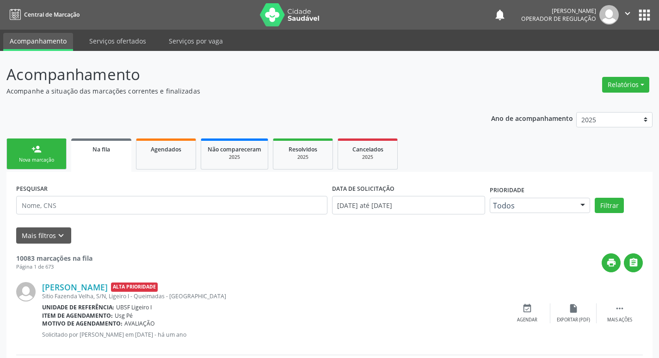
click at [27, 158] on div "Nova marcação" at bounding box center [36, 159] width 46 height 7
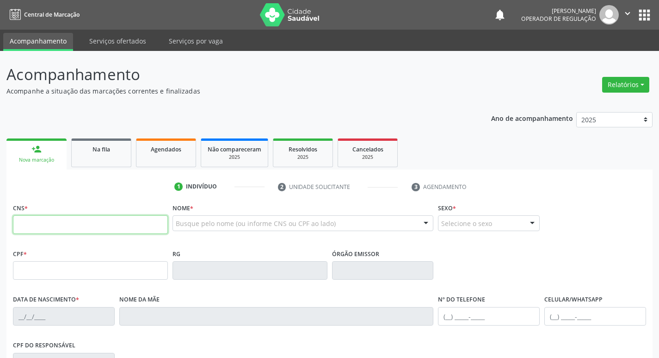
click at [51, 223] on input "text" at bounding box center [90, 224] width 155 height 19
type input "700 1089 0620 4918"
type input "047.242.134-42"
type input "[DATE]"
type input "[PERSON_NAME]"
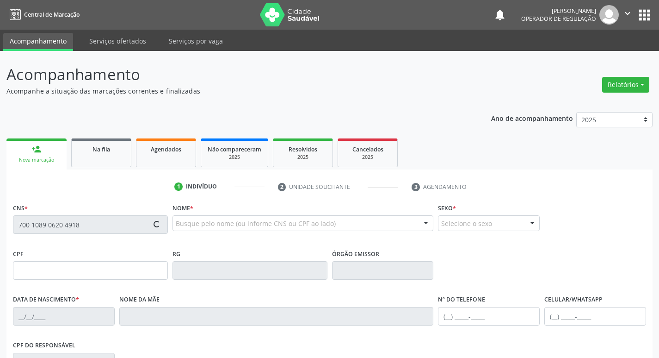
type input "[PHONE_NUMBER]"
type input "065.534.954-59"
type input "47"
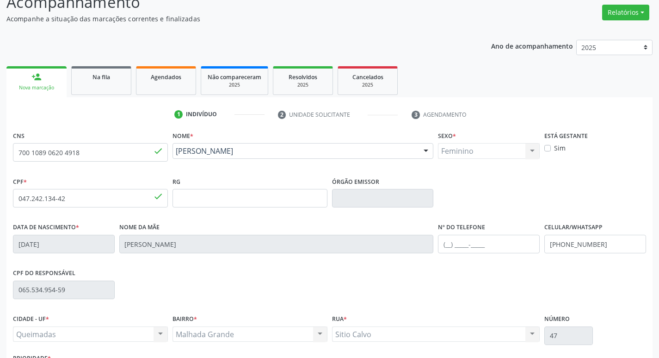
scroll to position [144, 0]
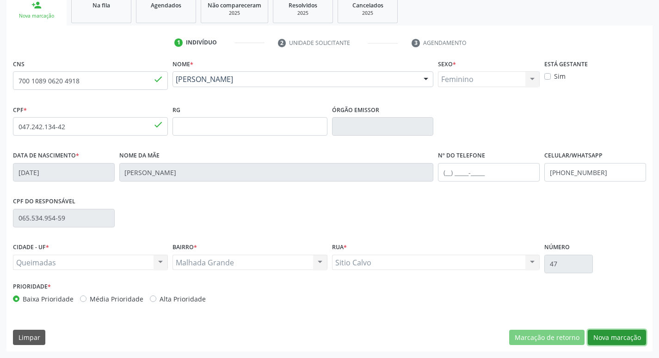
click at [604, 335] on button "Nova marcação" at bounding box center [617, 337] width 58 height 16
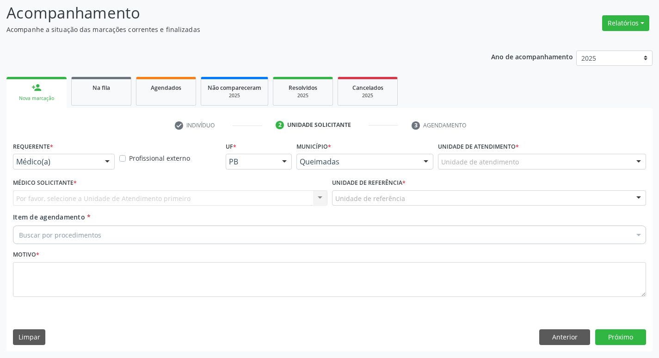
scroll to position [62, 0]
click at [84, 167] on div "Médico(a)" at bounding box center [64, 162] width 102 height 16
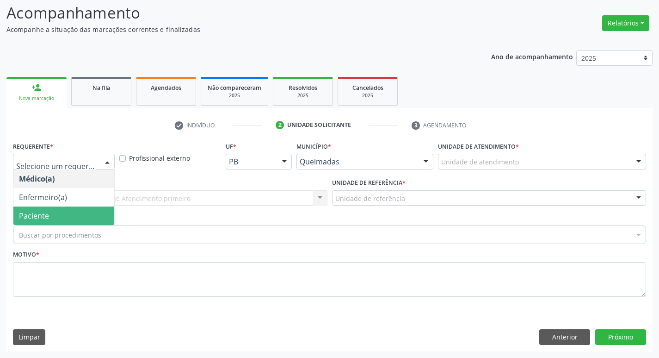
click at [70, 218] on span "Paciente" at bounding box center [63, 215] width 101 height 19
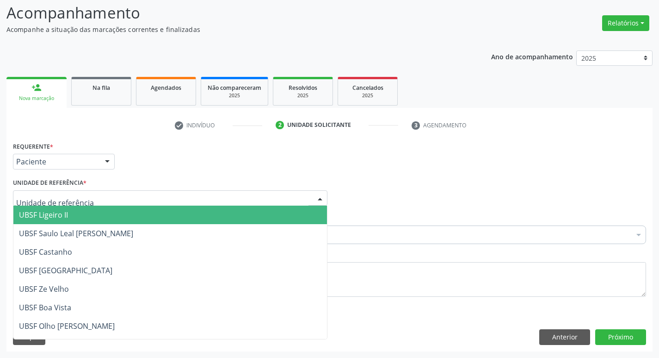
click at [69, 205] on div "UBSF Ligeiro II UBSF Saulo Leal [PERSON_NAME] UBSF Castanho UBSF [GEOGRAPHIC_DA…" at bounding box center [170, 198] width 315 height 16
type input "MA"
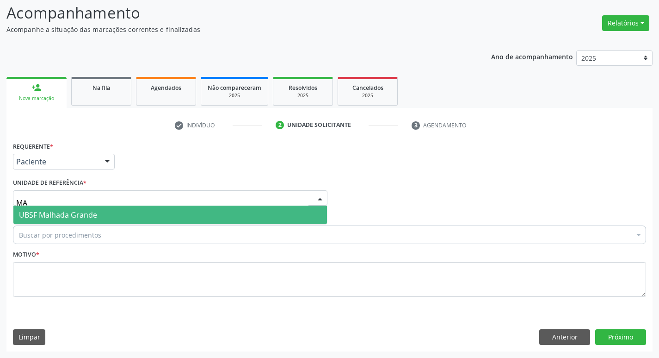
click at [69, 205] on span "UBSF Malhada Grande" at bounding box center [170, 214] width 314 height 19
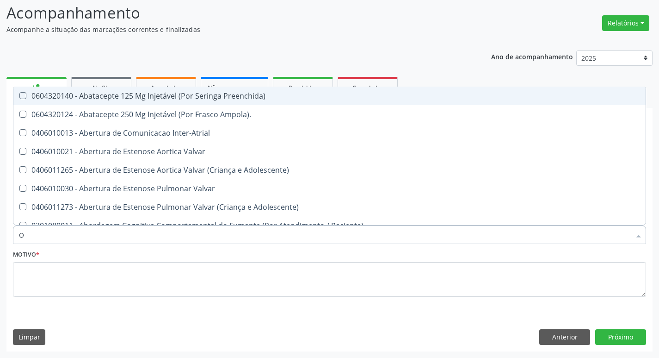
type input "ORTOPEDISTA"
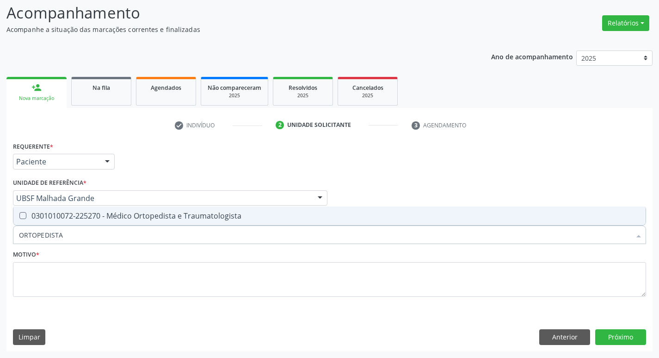
click at [74, 221] on span "0301010072-225270 - Médico Ortopedista e Traumatologista" at bounding box center [329, 215] width 632 height 19
checkbox Traumatologista "true"
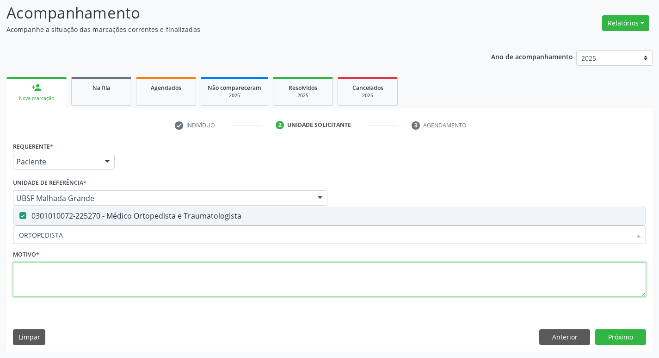
click at [81, 279] on textarea at bounding box center [329, 279] width 633 height 35
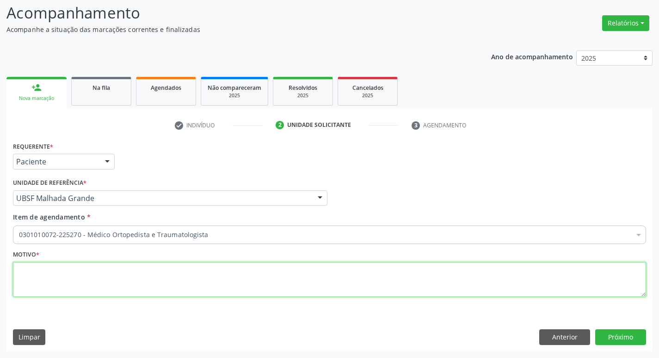
paste textarea "AVALIAÇÃO"
type textarea "AVALIAÇÃO"
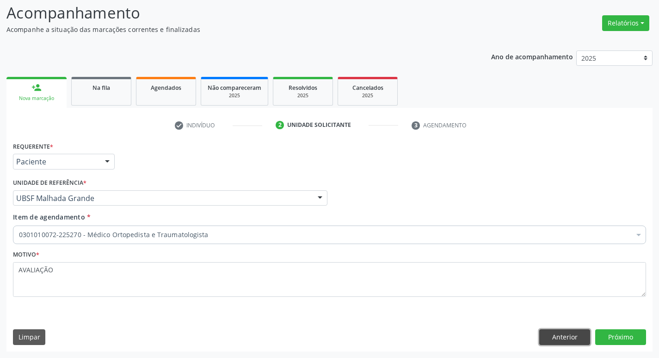
click at [575, 335] on button "Anterior" at bounding box center [564, 337] width 51 height 16
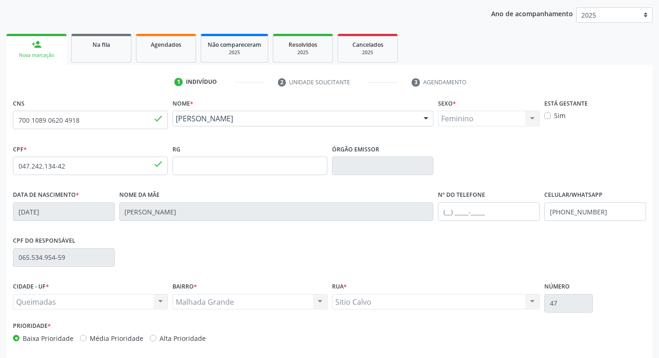
scroll to position [144, 0]
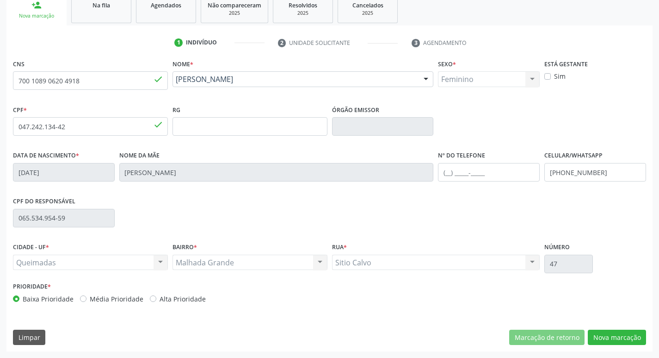
click at [135, 295] on label "Média Prioridade" at bounding box center [117, 299] width 54 height 10
click at [87, 295] on input "Média Prioridade" at bounding box center [83, 298] width 6 height 8
radio input "true"
click at [619, 335] on button "Nova marcação" at bounding box center [617, 337] width 58 height 16
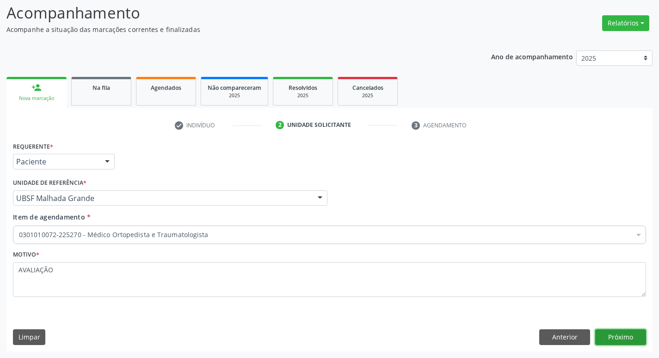
click at [615, 339] on button "Próximo" at bounding box center [620, 337] width 51 height 16
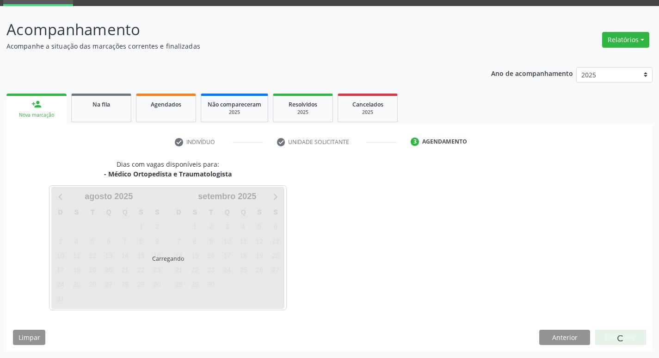
scroll to position [45, 0]
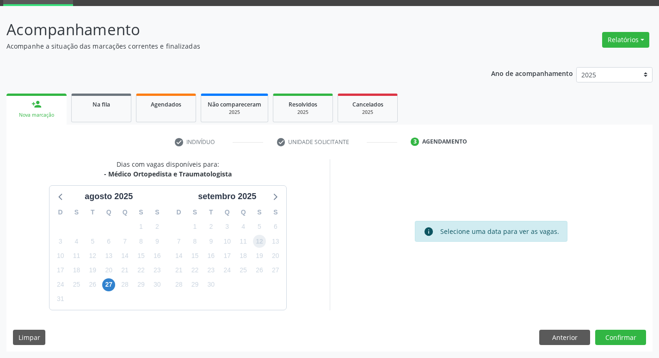
click at [258, 242] on span "12" at bounding box center [259, 241] width 13 height 13
click at [603, 337] on button "Confirmar" at bounding box center [620, 337] width 51 height 16
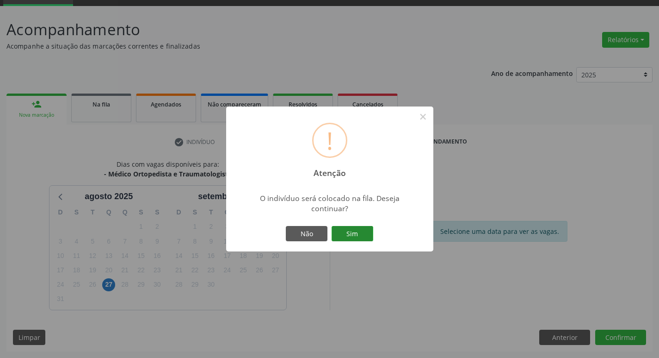
click at [366, 234] on button "Sim" at bounding box center [353, 234] width 42 height 16
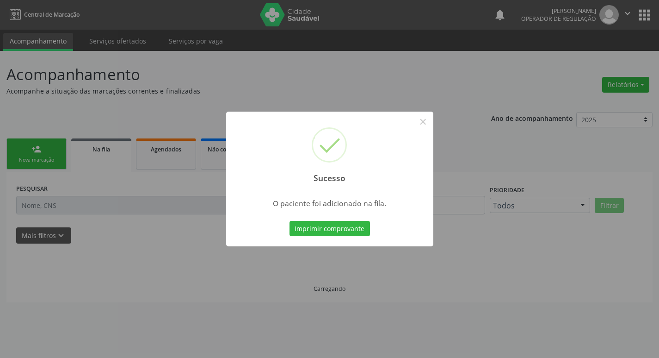
scroll to position [0, 0]
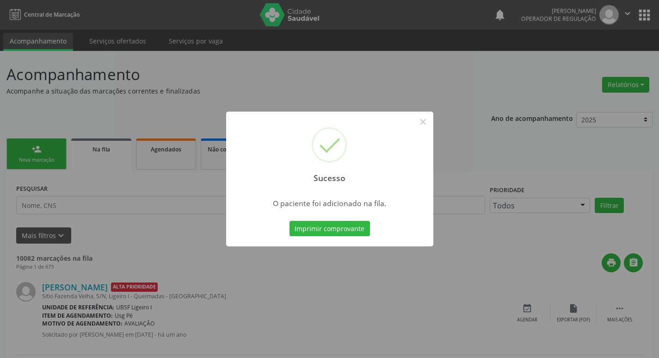
click at [121, 181] on div "Sucesso × O paciente foi adicionado na fila. Imprimir comprovante Cancel" at bounding box center [329, 179] width 659 height 358
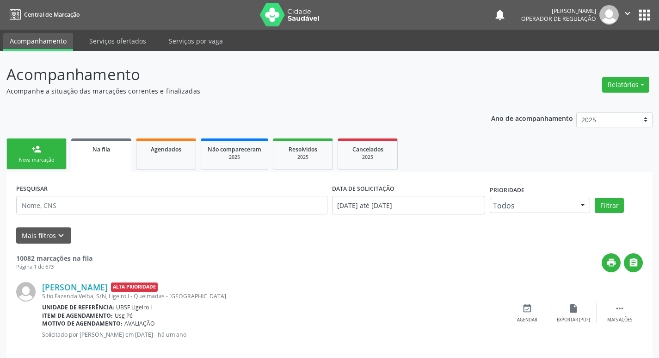
click at [11, 146] on link "person_add Nova marcação" at bounding box center [36, 153] width 60 height 31
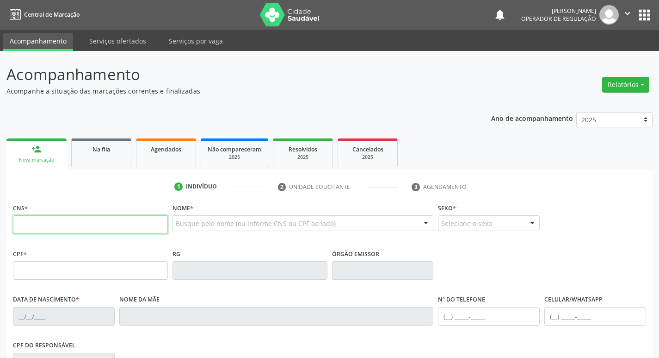
click at [111, 223] on input "text" at bounding box center [90, 224] width 155 height 19
type input "703 0078 2018 4573"
type input "[DATE]"
type input "[PERSON_NAME]"
type input "[PHONE_NUMBER]"
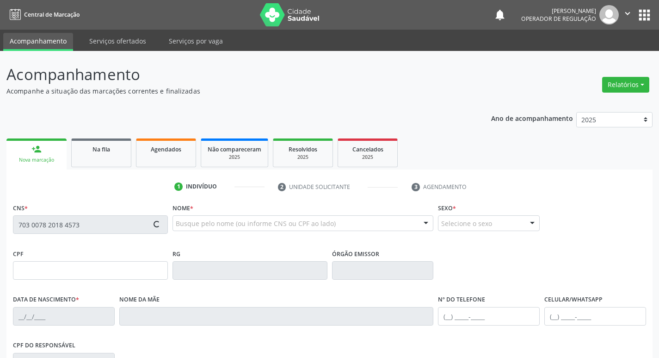
type input "S/N"
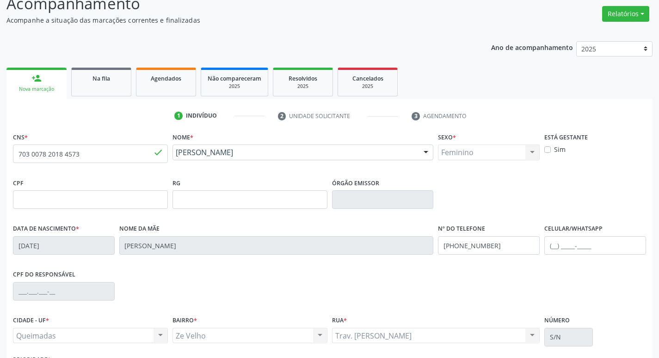
scroll to position [144, 0]
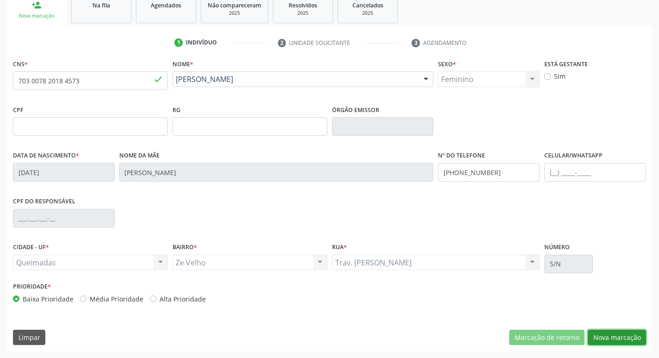
click at [604, 338] on button "Nova marcação" at bounding box center [617, 337] width 58 height 16
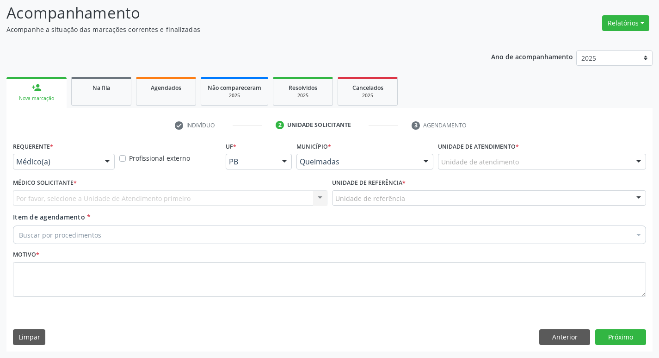
scroll to position [62, 0]
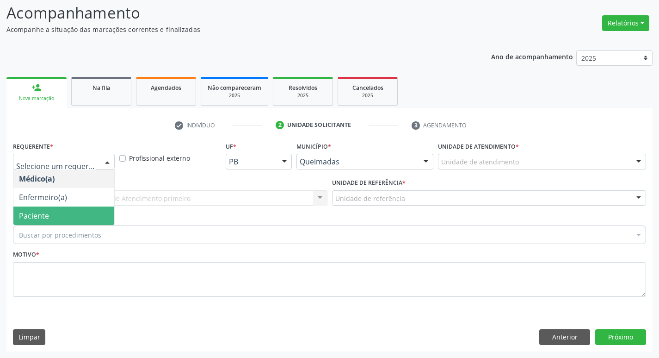
click at [62, 223] on span "Paciente" at bounding box center [63, 215] width 101 height 19
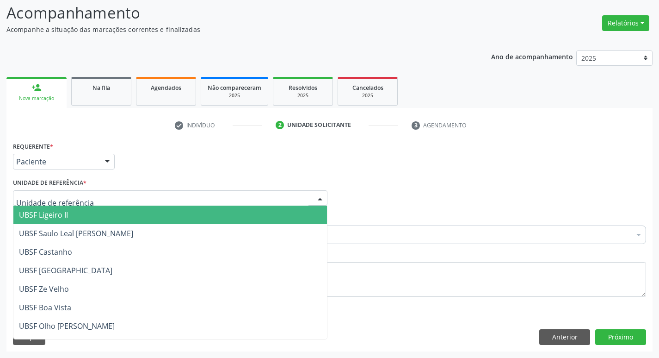
type input "Z"
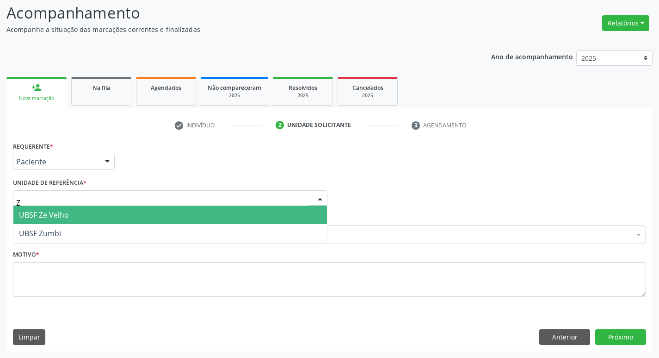
click at [165, 210] on span "UBSF Ze Velho" at bounding box center [170, 214] width 314 height 19
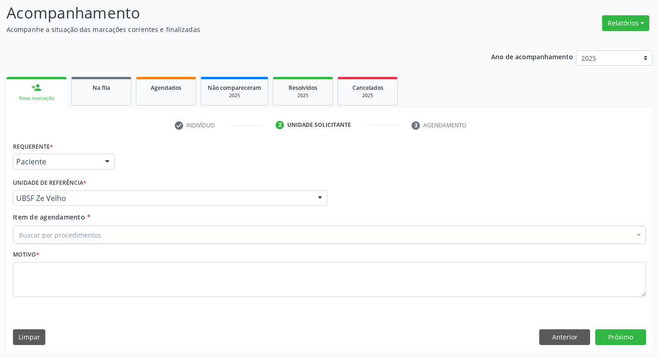
click at [173, 230] on div "Buscar por procedimentos" at bounding box center [329, 234] width 633 height 19
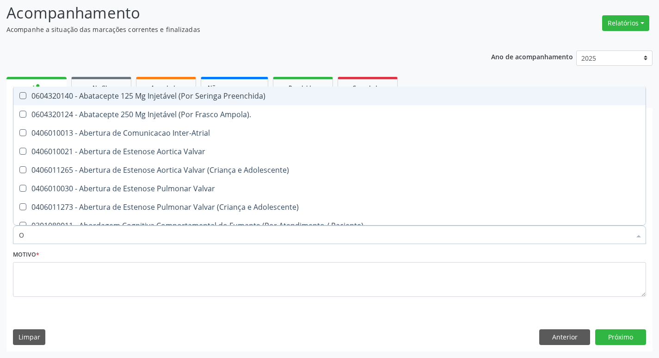
type input "ORTOPEDISTA"
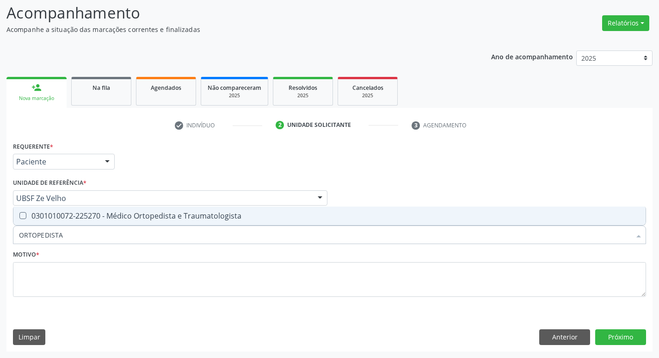
click at [64, 227] on input "ORTOPEDISTA" at bounding box center [325, 234] width 612 height 19
click at [63, 221] on span "0301010072-225270 - Médico Ortopedista e Traumatologista" at bounding box center [329, 215] width 632 height 19
checkbox Traumatologista "true"
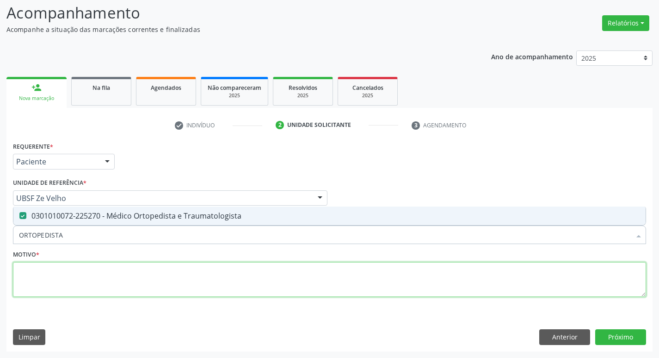
click at [65, 267] on textarea at bounding box center [329, 279] width 633 height 35
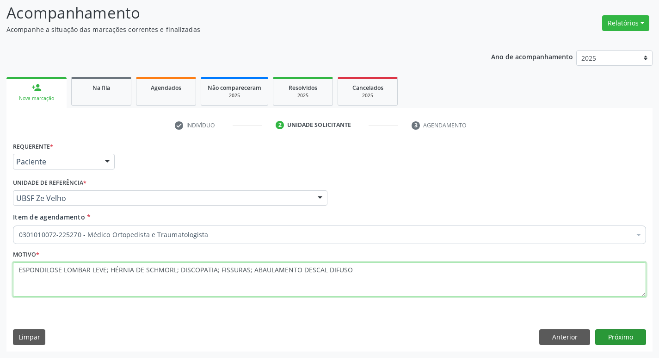
type textarea "ESPONDILOSE LOMBAR LEVE; HÉRNIA DE SCHMORL; DISCOPATIA; FISSURAS; ABAULAMENTO D…"
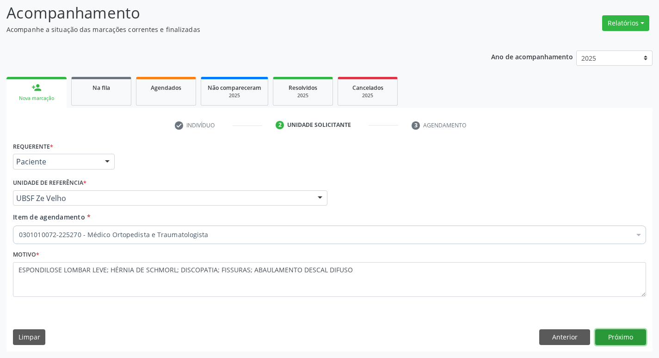
click at [601, 339] on button "Próximo" at bounding box center [620, 337] width 51 height 16
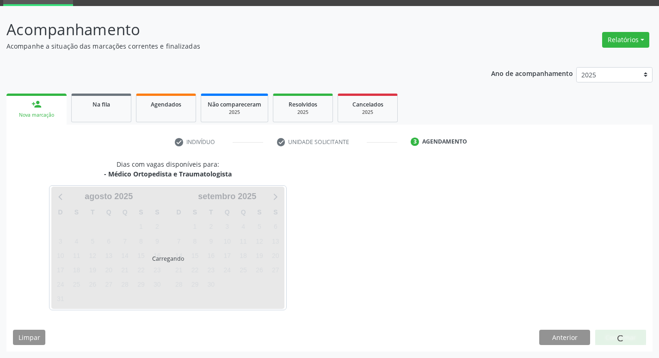
scroll to position [45, 0]
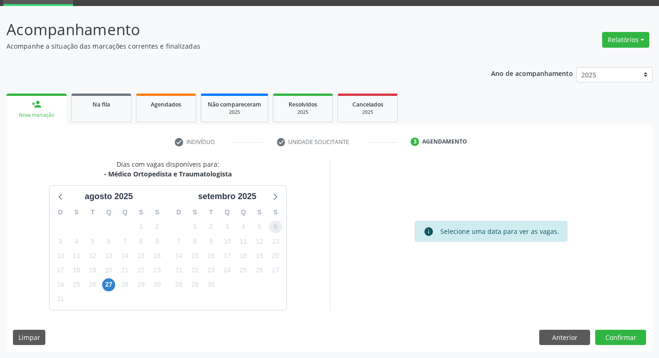
click at [273, 226] on span "6" at bounding box center [275, 226] width 13 height 13
click at [617, 342] on button "Confirmar" at bounding box center [620, 337] width 51 height 16
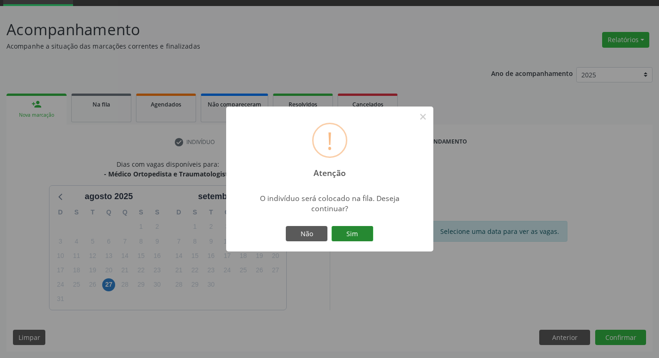
click at [365, 234] on button "Sim" at bounding box center [353, 234] width 42 height 16
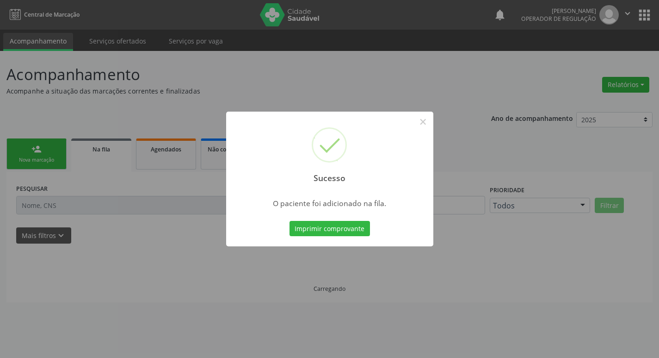
scroll to position [0, 0]
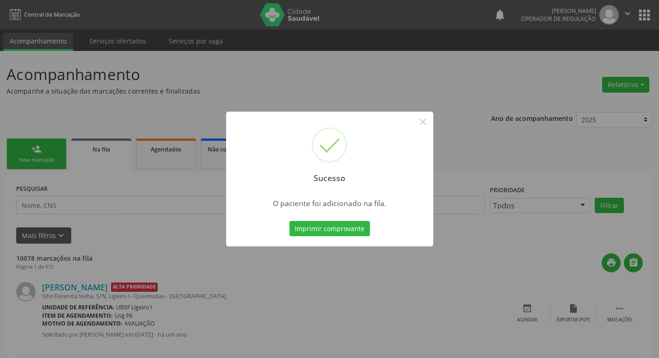
click at [190, 145] on div "Sucesso × O paciente foi adicionado na fila. Imprimir comprovante Cancel" at bounding box center [329, 179] width 659 height 358
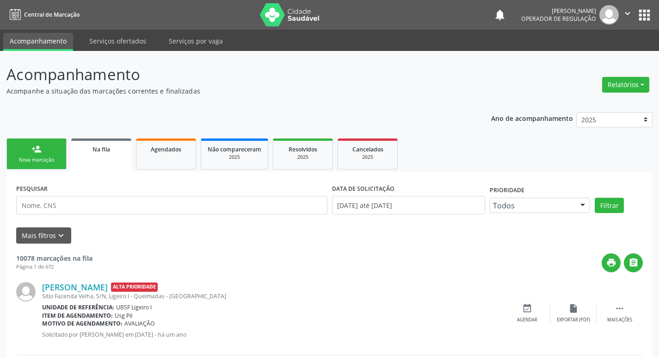
click at [43, 161] on div "Nova marcação" at bounding box center [36, 159] width 46 height 7
